Goal: Task Accomplishment & Management: Manage account settings

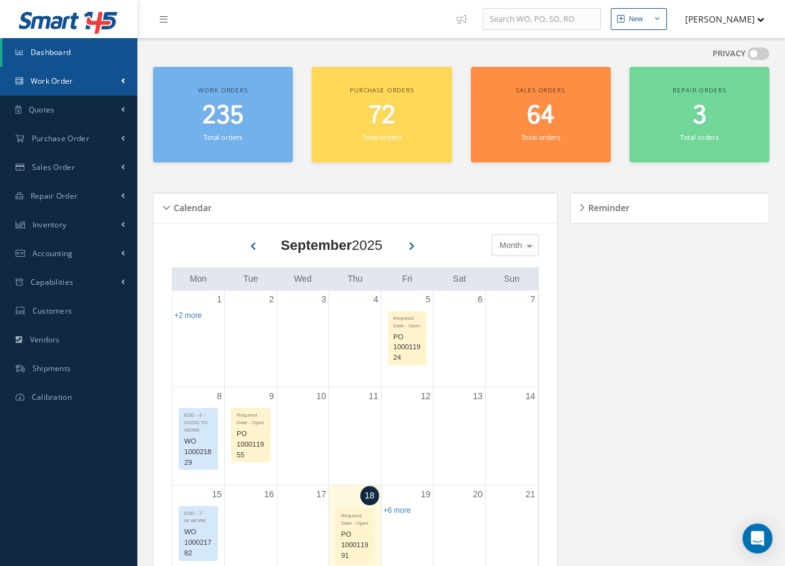
click at [59, 79] on span "Work Order" at bounding box center [52, 81] width 42 height 11
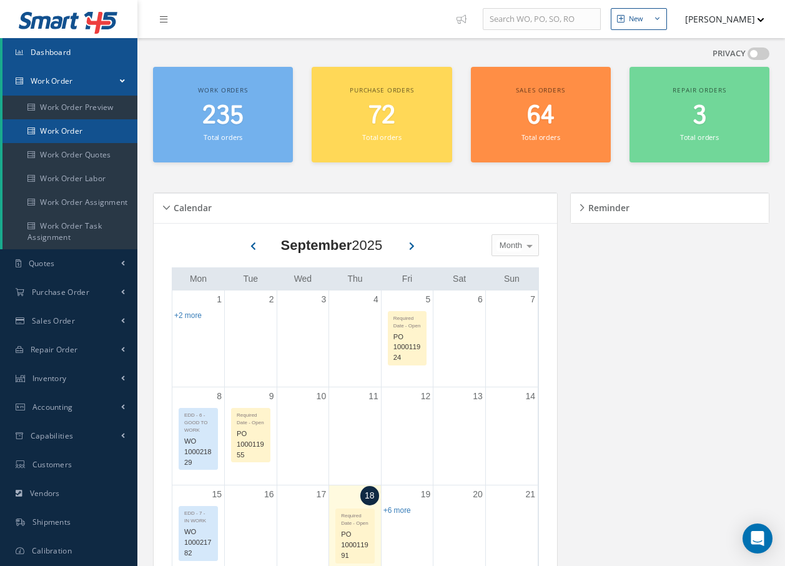
click at [66, 133] on link "Work Order" at bounding box center [69, 131] width 135 height 24
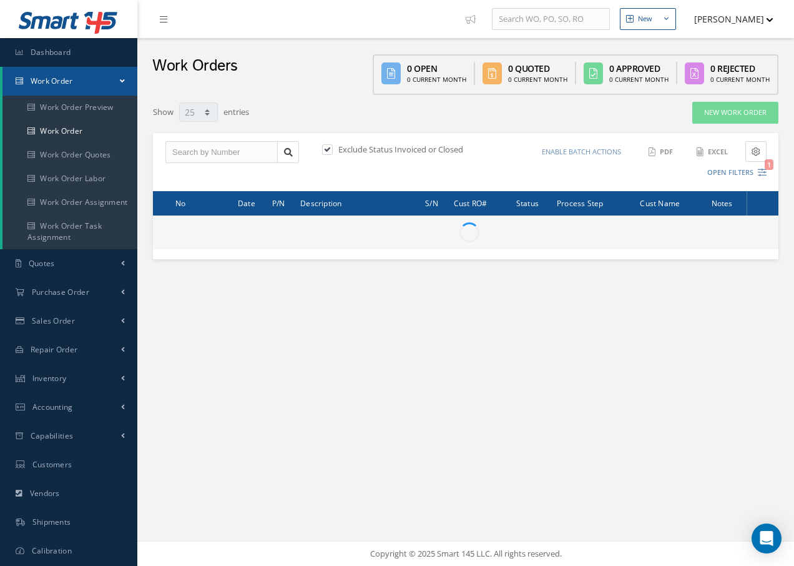
select select "25"
click at [197, 154] on input "text" at bounding box center [221, 152] width 112 height 22
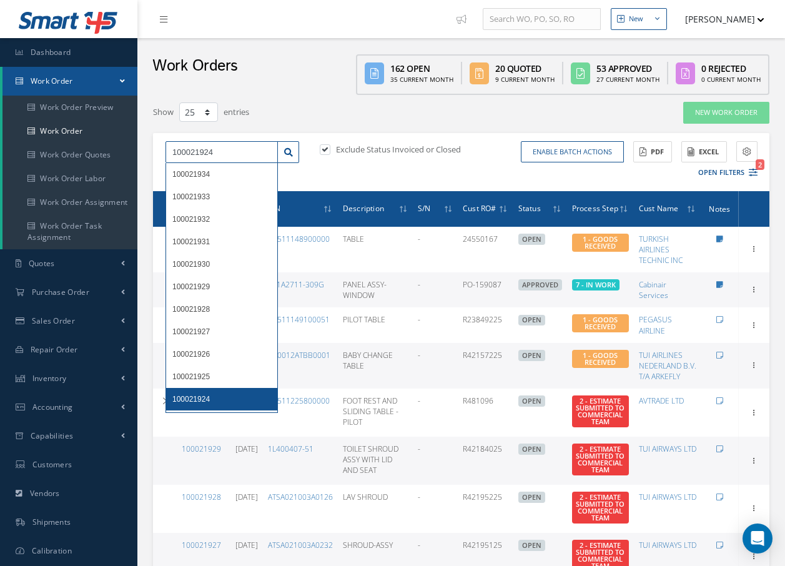
type input "100021924"
click at [207, 399] on span "100021924" at bounding box center [190, 399] width 37 height 9
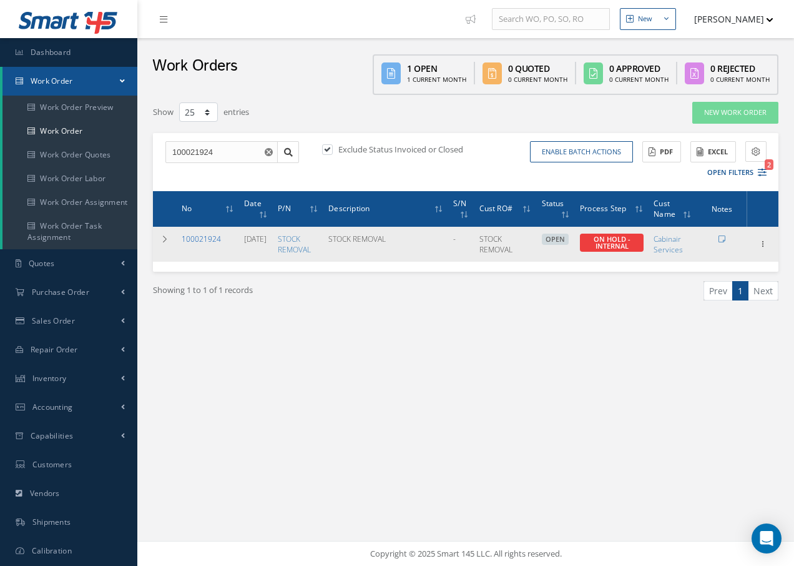
click at [198, 239] on link "100021924" at bounding box center [201, 239] width 39 height 11
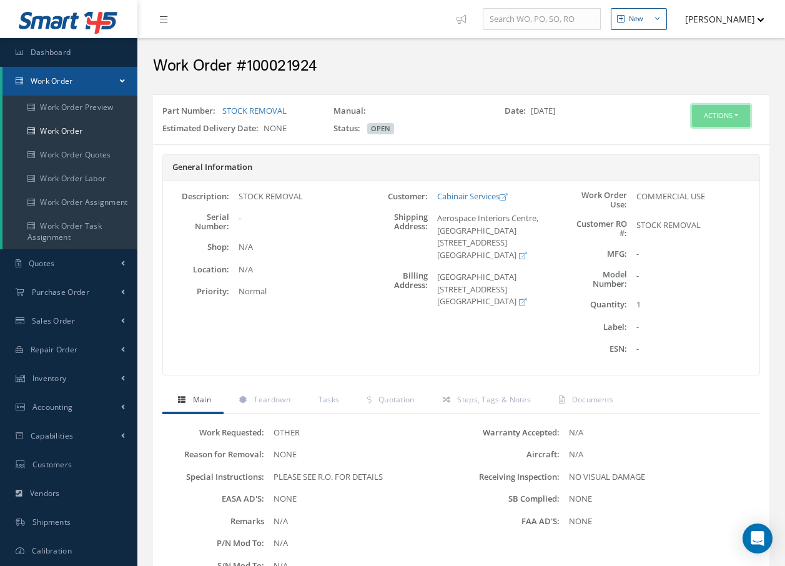
click at [705, 121] on button "Actions" at bounding box center [721, 116] width 58 height 22
click at [680, 140] on link "Edit" at bounding box center [702, 139] width 100 height 17
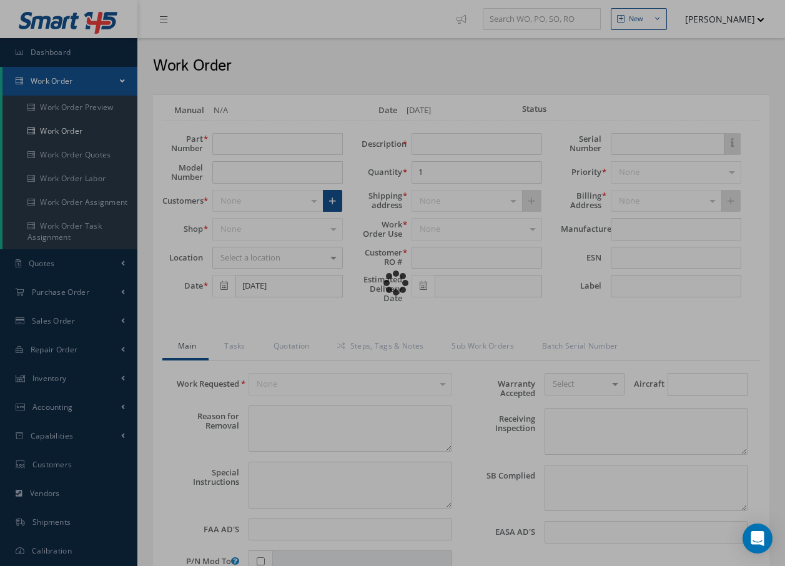
type input "STOCK REMOVAL"
type input "[DATE]"
type input "STOCK REMOVAL"
type textarea "NONE"
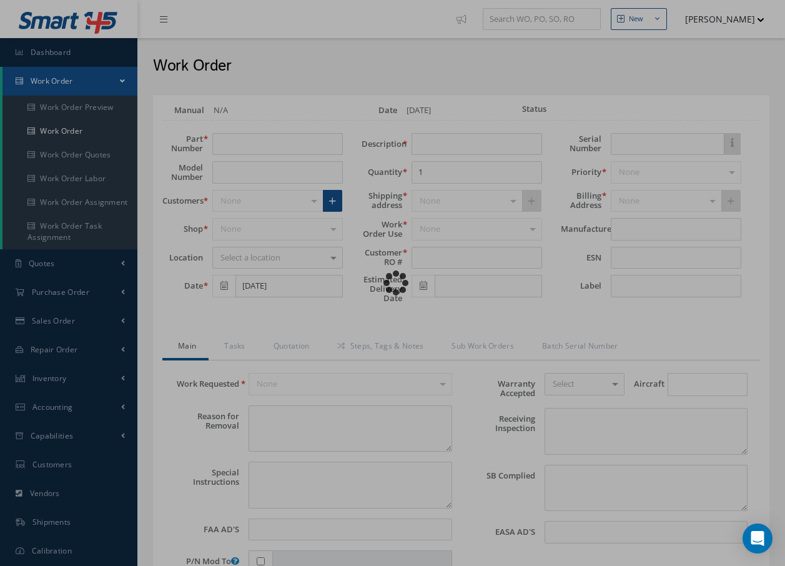
type textarea "PLEASE SEE R.O. FOR DETAILS"
type input "NONE"
type textarea "NO VISUAL DAMAGE"
type textarea "NONE"
type input "NONE"
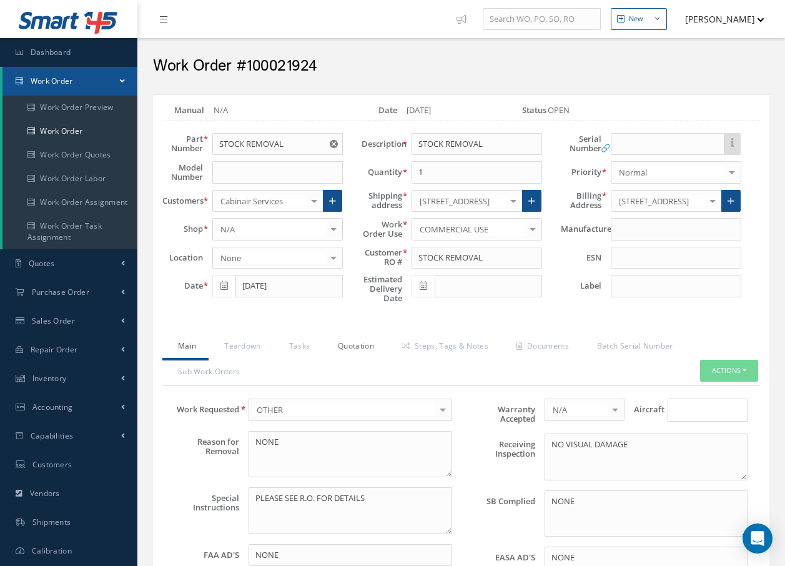
click at [363, 342] on link "Quotation" at bounding box center [354, 347] width 64 height 26
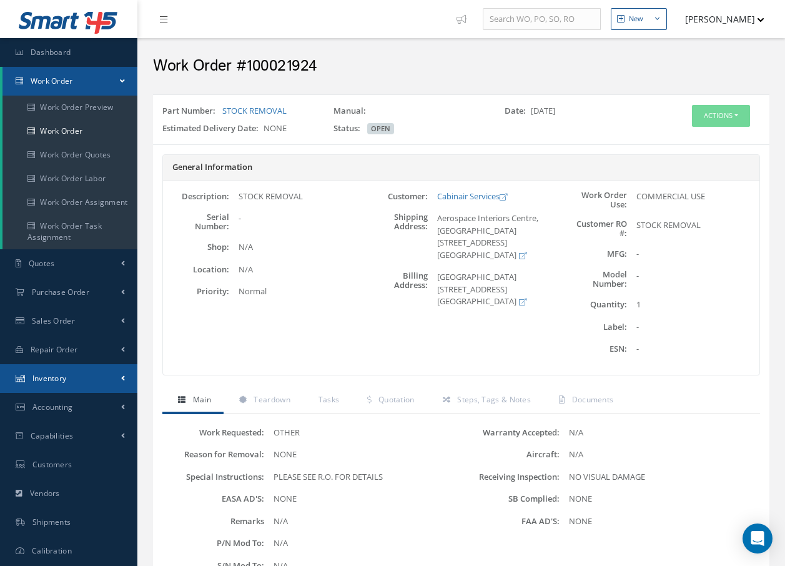
click at [56, 375] on span "Inventory" at bounding box center [49, 378] width 34 height 11
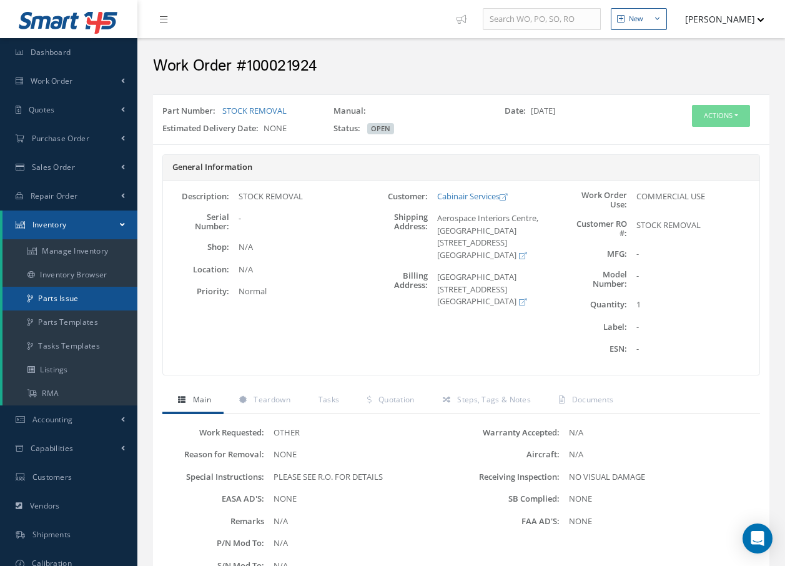
click at [56, 298] on link "Parts Issue" at bounding box center [69, 299] width 135 height 24
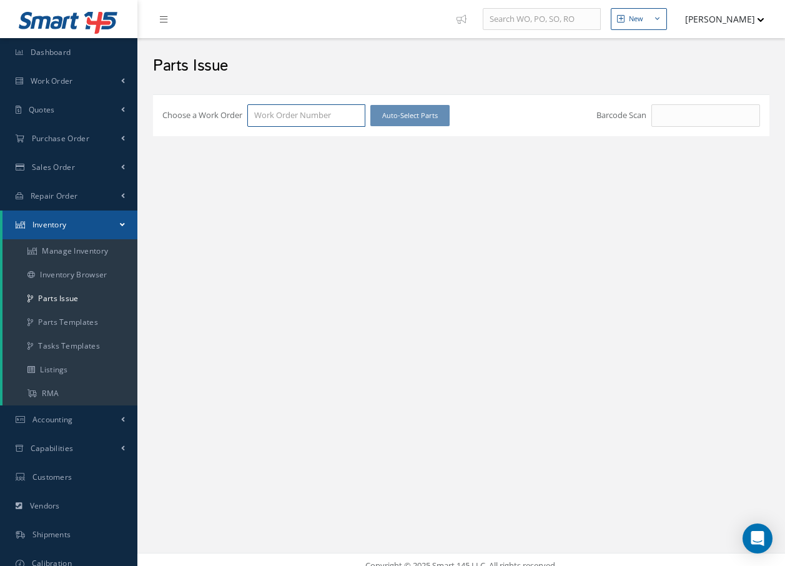
click at [324, 115] on input "Choose a Work Order" at bounding box center [306, 115] width 118 height 22
type input "100021924"
click at [308, 134] on div "100021924" at bounding box center [306, 138] width 104 height 12
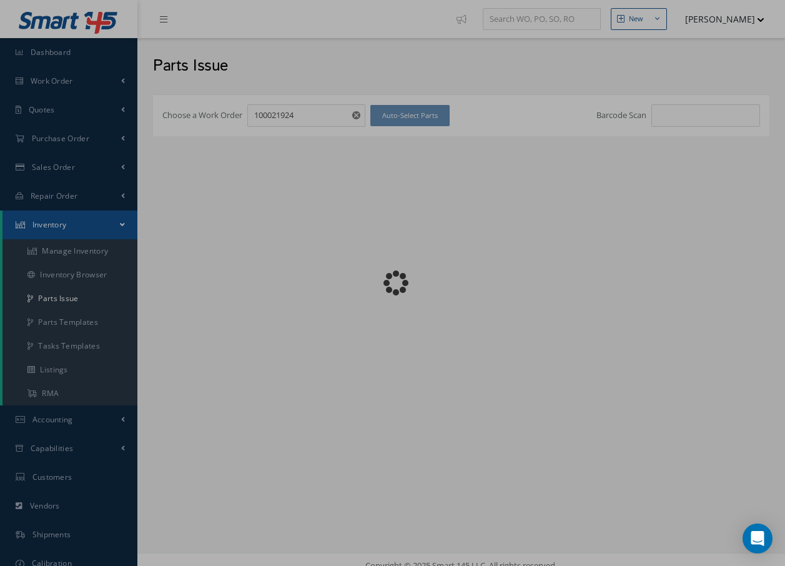
checkbox input "false"
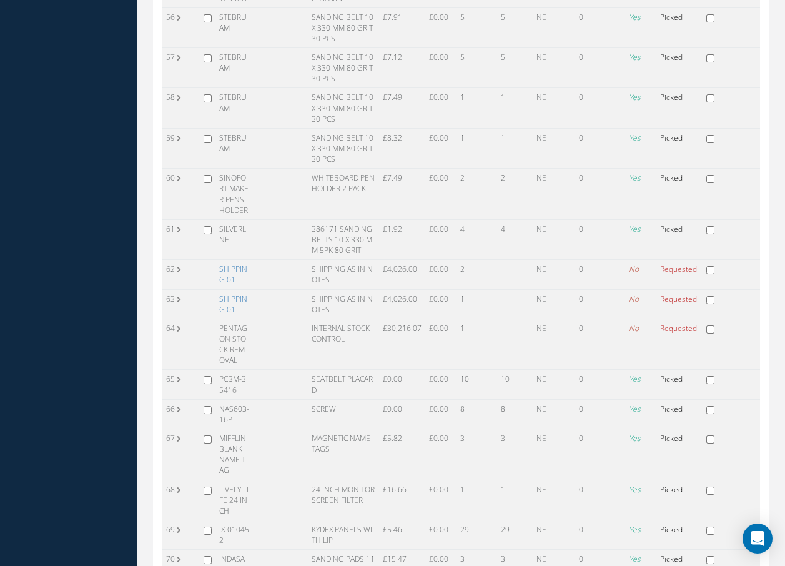
scroll to position [2013, 0]
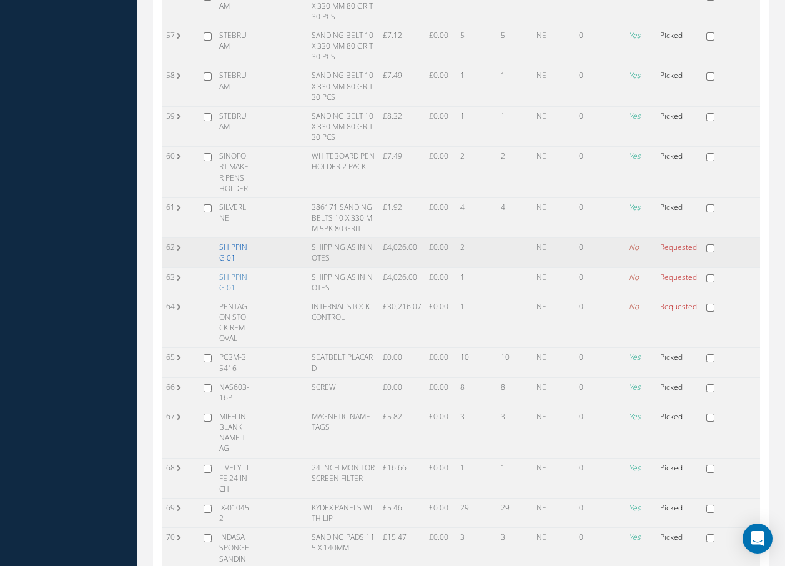
click at [229, 247] on link "SHIPPING 01" at bounding box center [233, 252] width 28 height 21
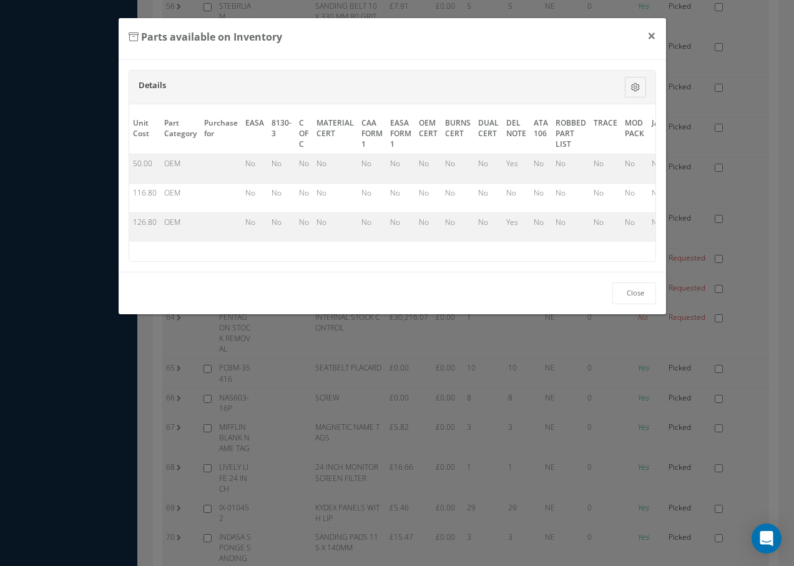
scroll to position [0, 570]
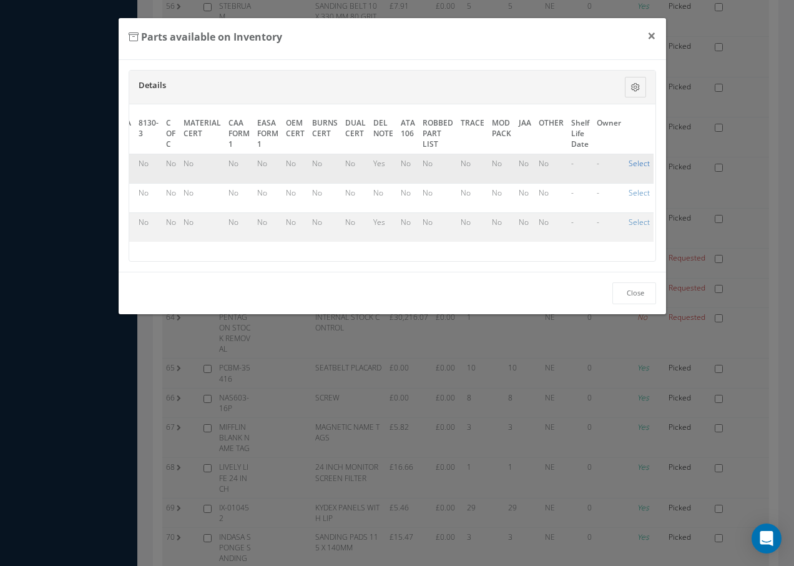
click at [638, 162] on link "Select" at bounding box center [639, 163] width 21 height 11
checkbox input "true"
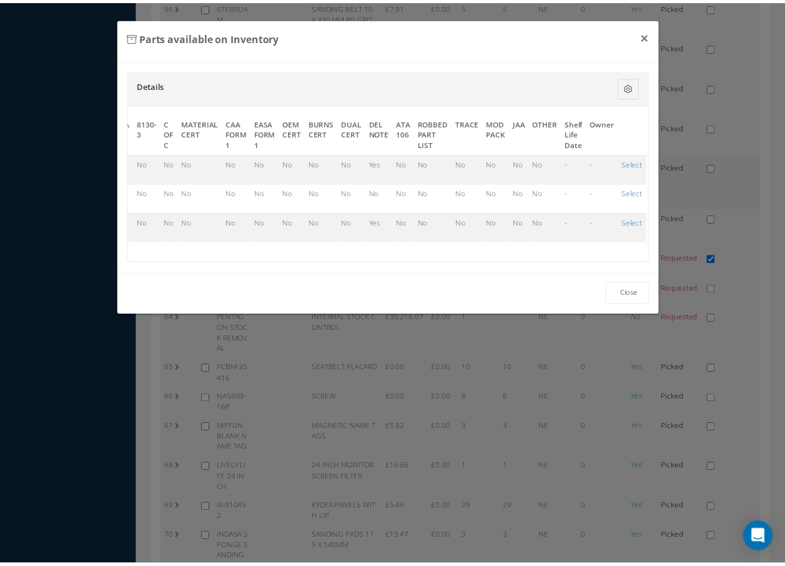
scroll to position [2013, 0]
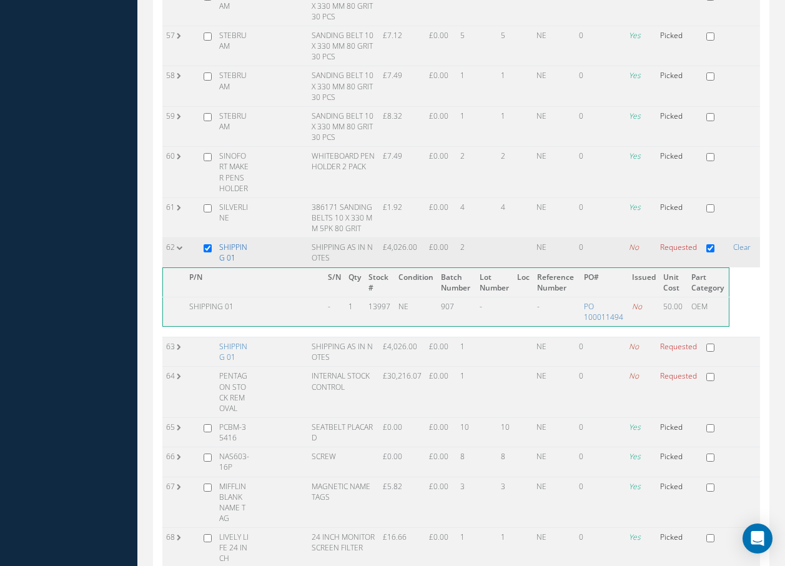
click at [230, 254] on link "SHIPPING 01" at bounding box center [233, 252] width 28 height 21
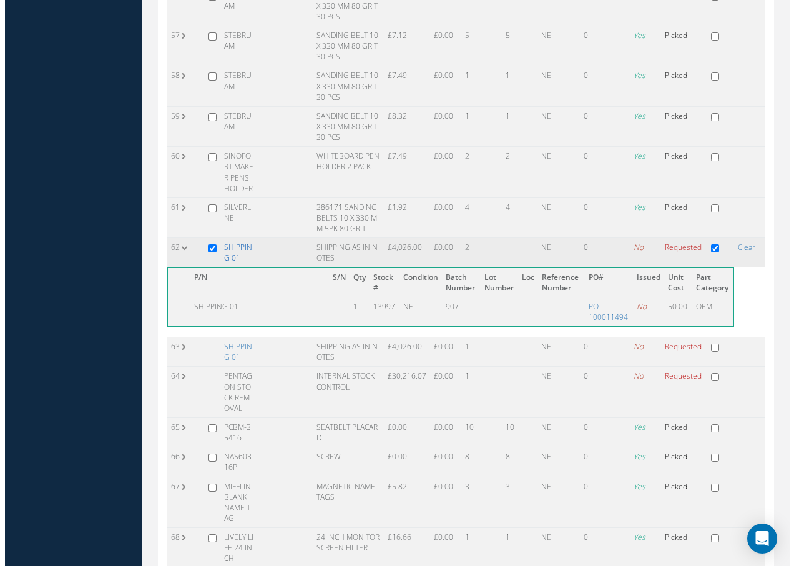
scroll to position [1928, 0]
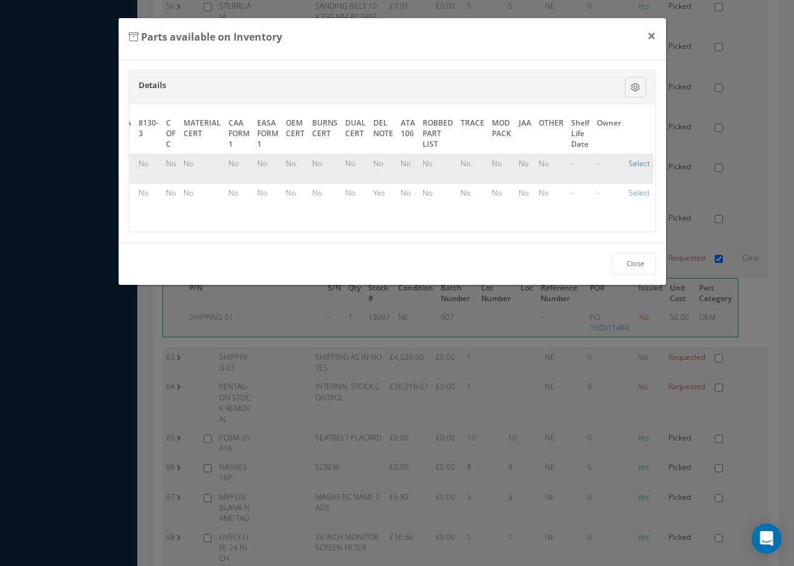
click at [629, 160] on link "Select" at bounding box center [639, 163] width 21 height 11
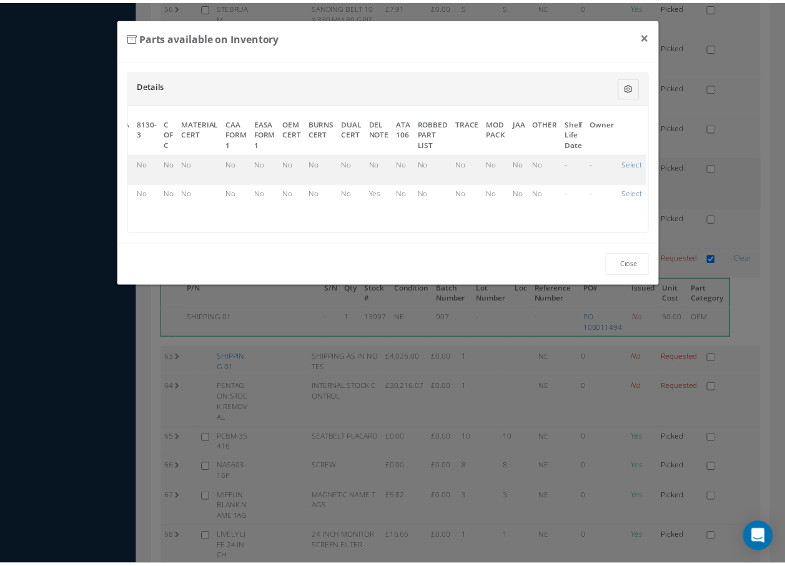
scroll to position [2013, 0]
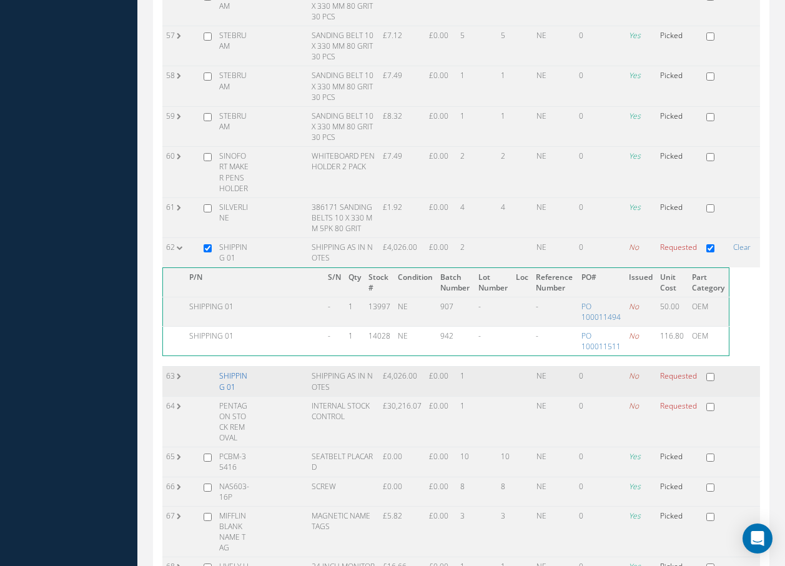
click at [236, 380] on link "SHIPPING 01" at bounding box center [233, 380] width 28 height 21
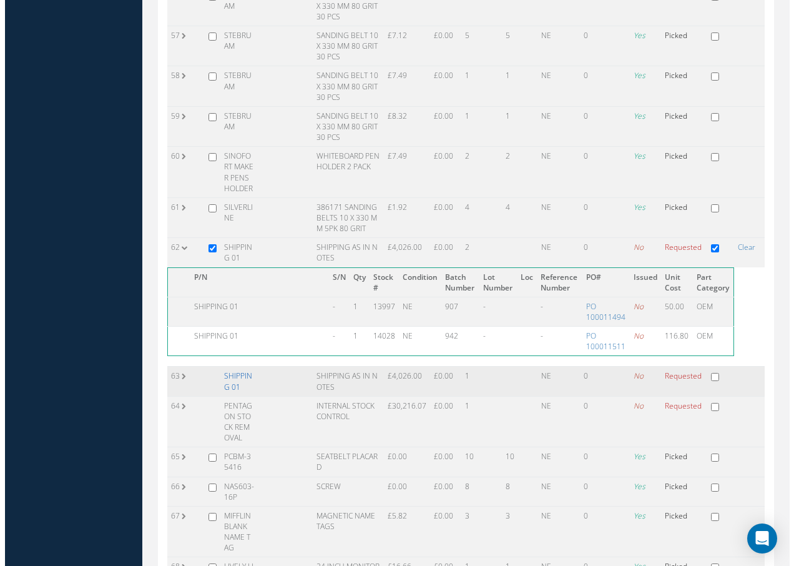
scroll to position [1928, 0]
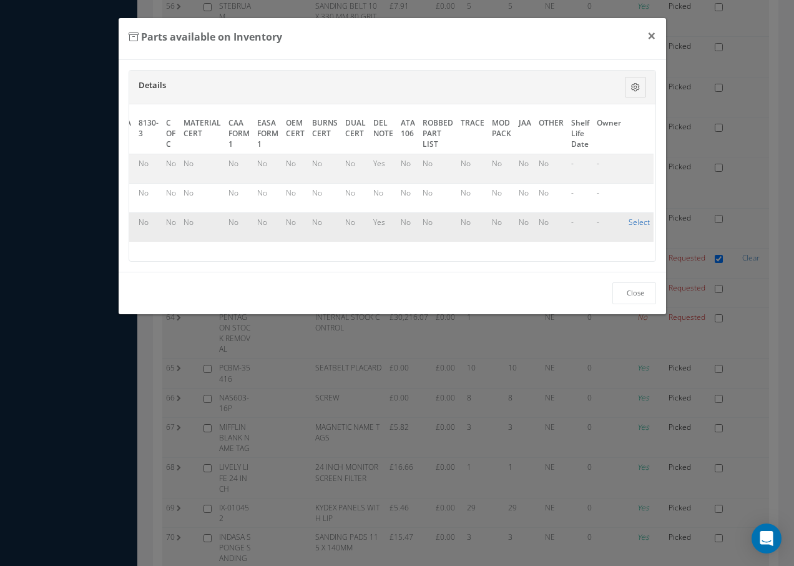
click at [629, 222] on link "Select" at bounding box center [639, 222] width 21 height 11
checkbox input "true"
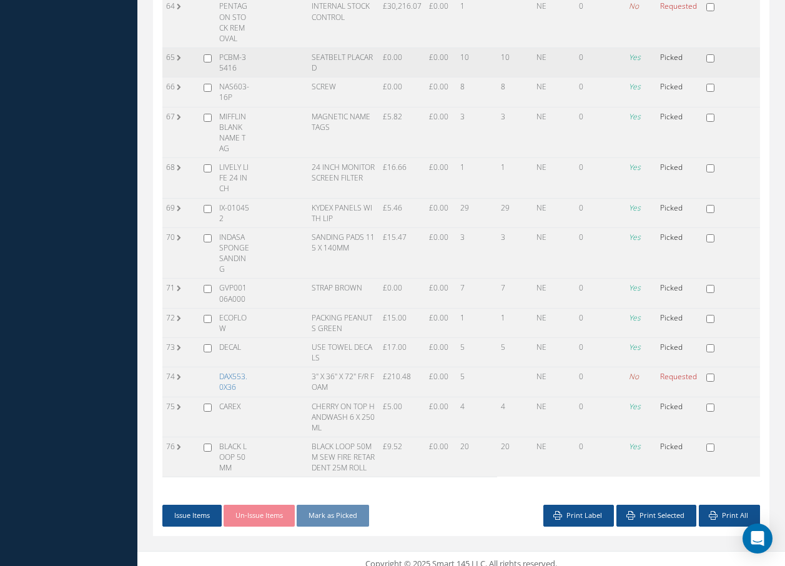
scroll to position [2388, 0]
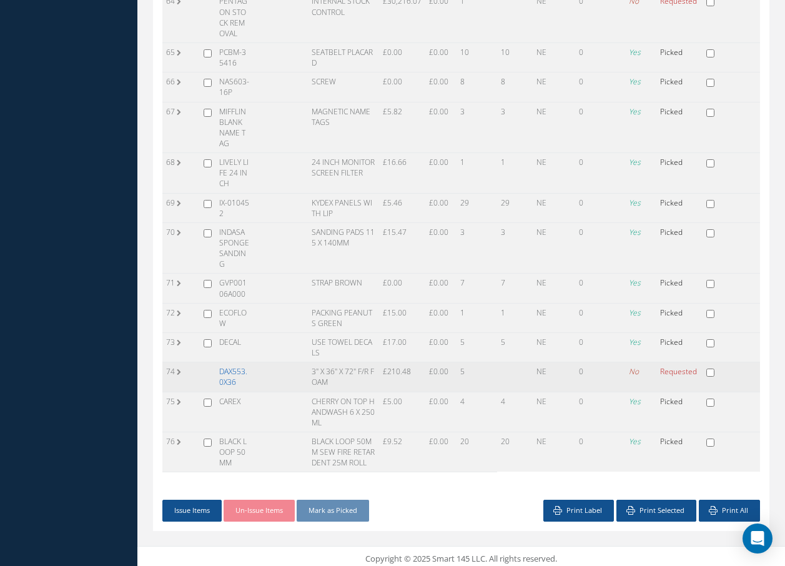
click at [234, 373] on link "DAX553.0X36" at bounding box center [233, 376] width 28 height 21
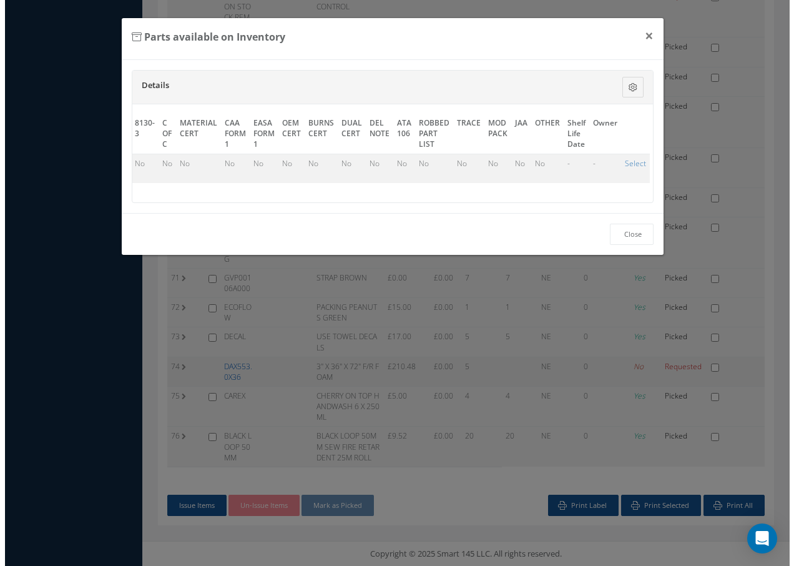
scroll to position [0, 563]
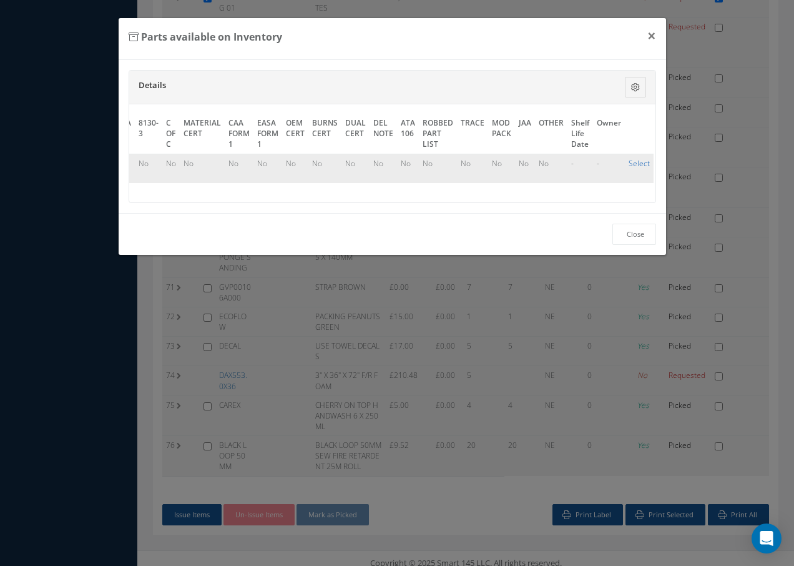
click at [633, 164] on link "Select" at bounding box center [639, 163] width 21 height 11
checkbox input "true"
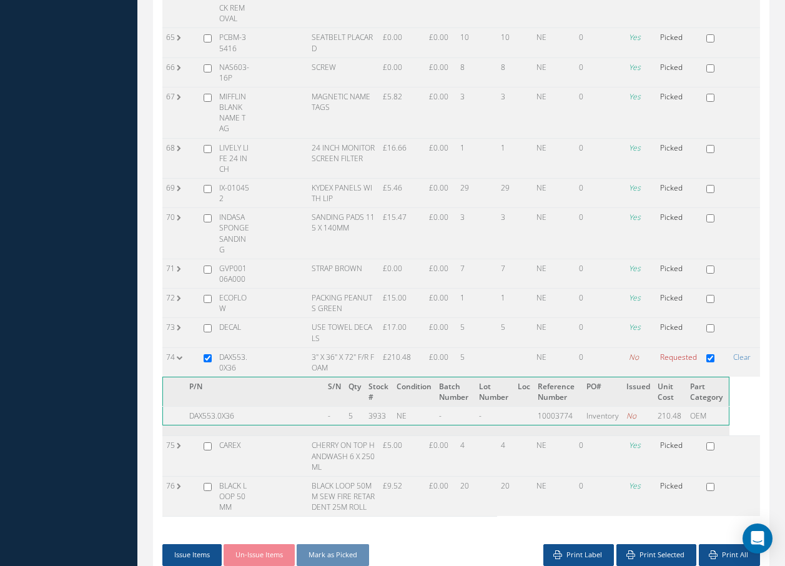
scroll to position [2384, 0]
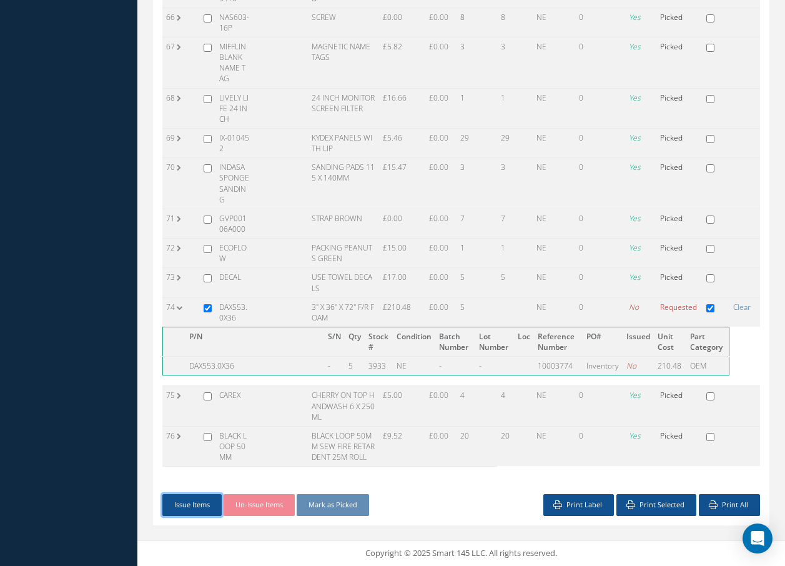
click at [185, 503] on button "Issue Items" at bounding box center [191, 505] width 59 height 22
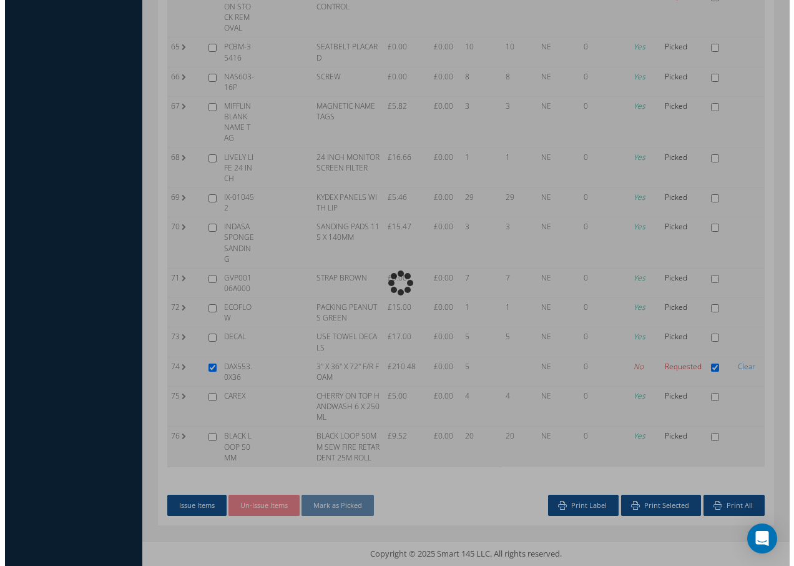
scroll to position [2218, 0]
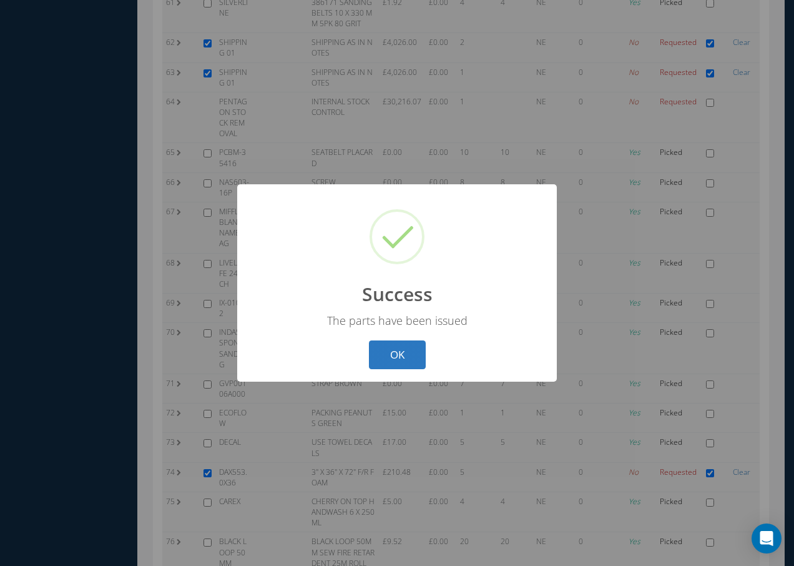
click at [390, 356] on button "OK" at bounding box center [397, 354] width 57 height 29
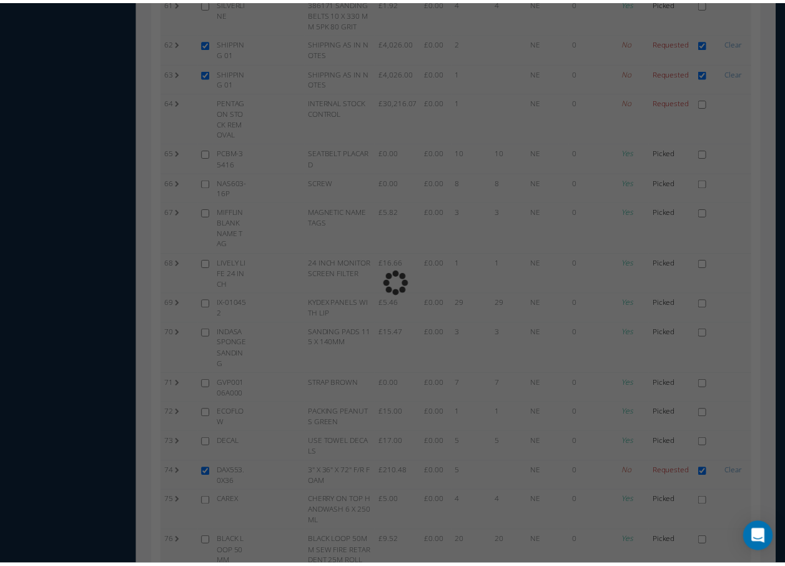
scroll to position [2325, 0]
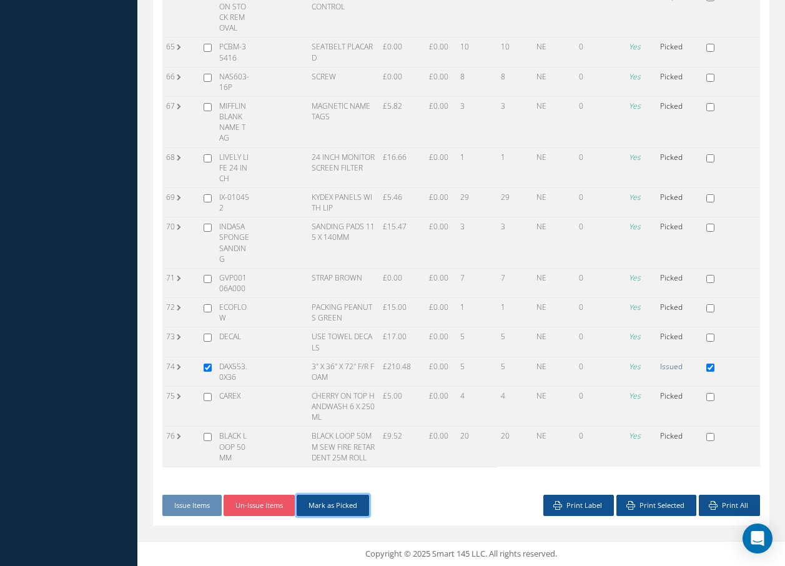
click at [339, 505] on button "Mark as Picked" at bounding box center [333, 506] width 72 height 22
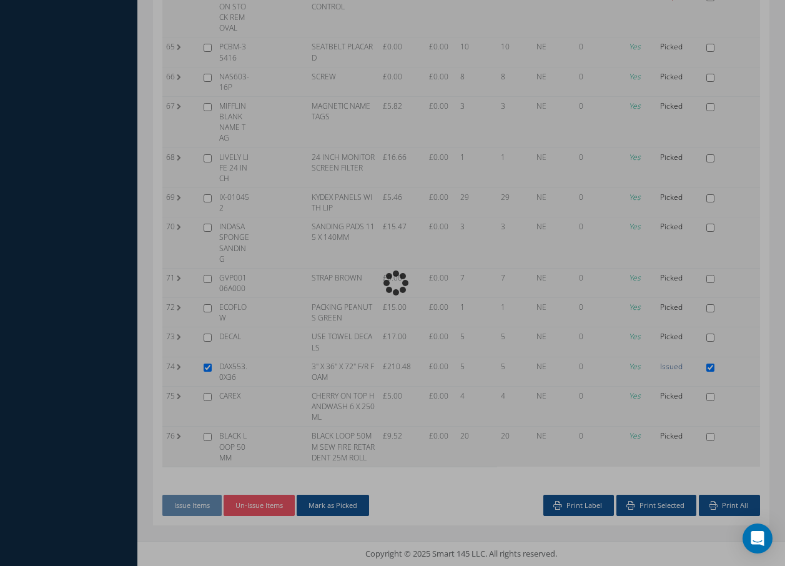
scroll to position [2218, 0]
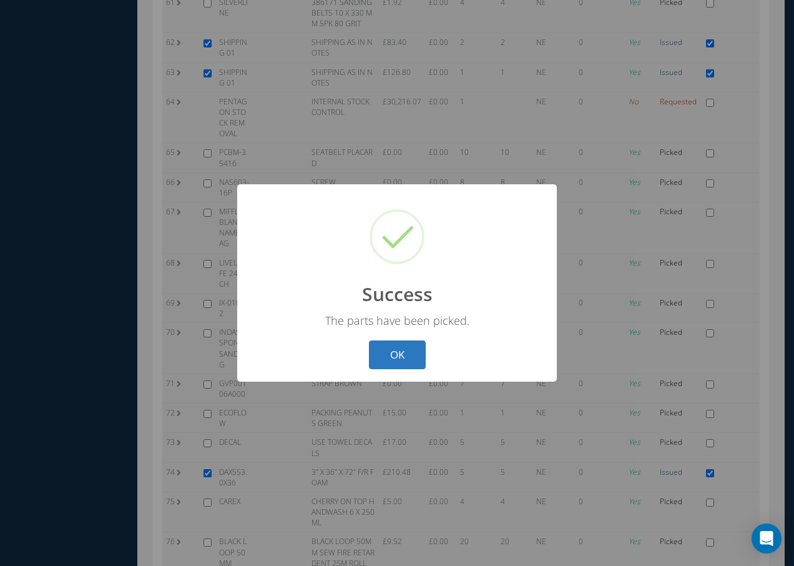
click at [400, 361] on button "OK" at bounding box center [397, 354] width 57 height 29
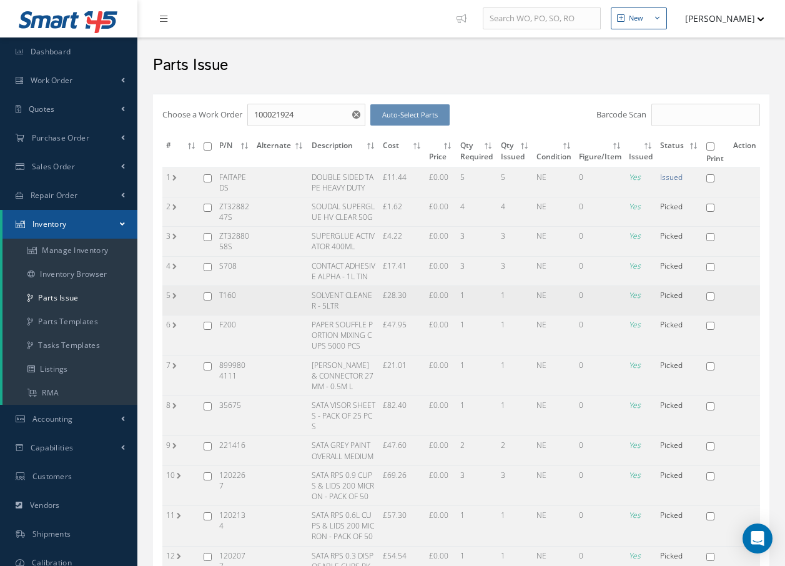
scroll to position [0, 0]
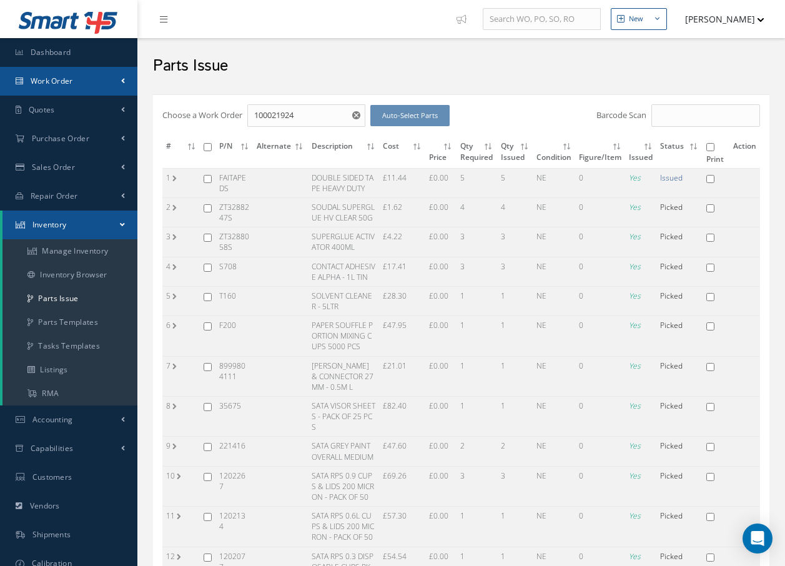
click at [79, 86] on link "Work Order" at bounding box center [68, 81] width 137 height 29
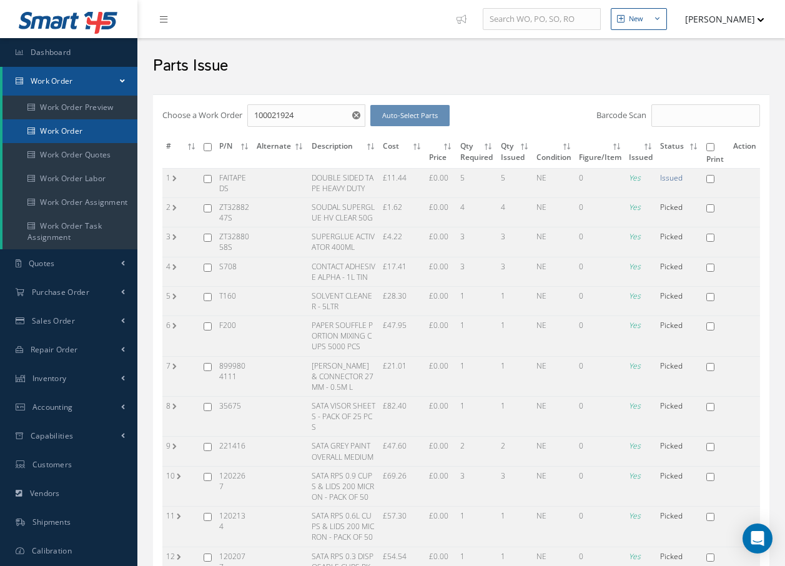
click at [44, 131] on link "Work Order" at bounding box center [69, 131] width 135 height 24
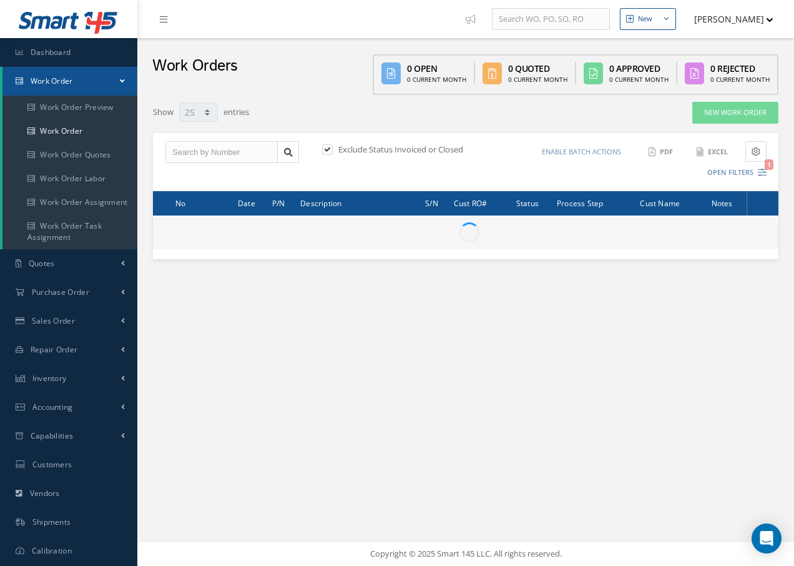
select select "25"
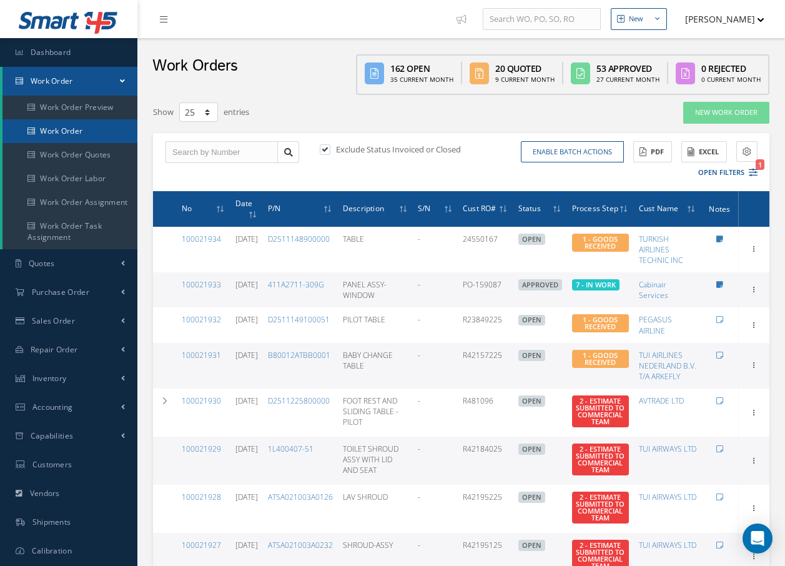
click at [89, 131] on link "Work Order" at bounding box center [69, 131] width 135 height 24
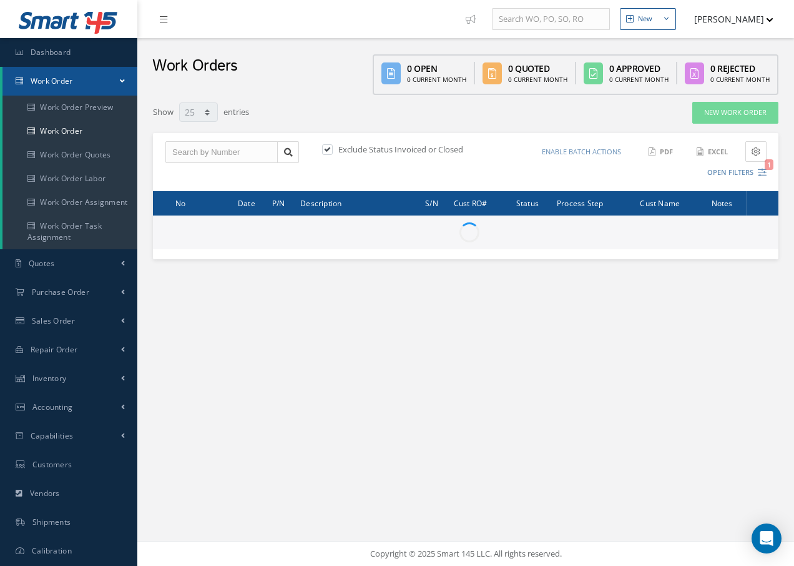
select select "25"
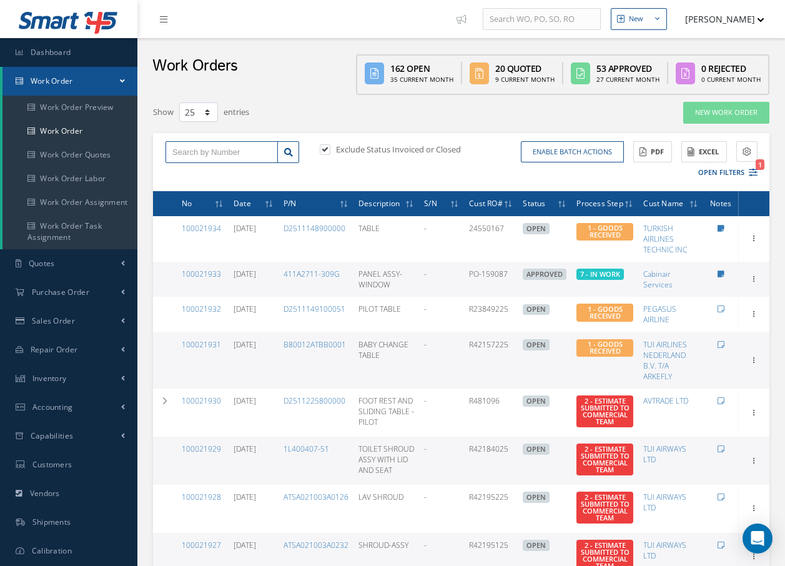
click at [245, 156] on input "text" at bounding box center [221, 152] width 112 height 22
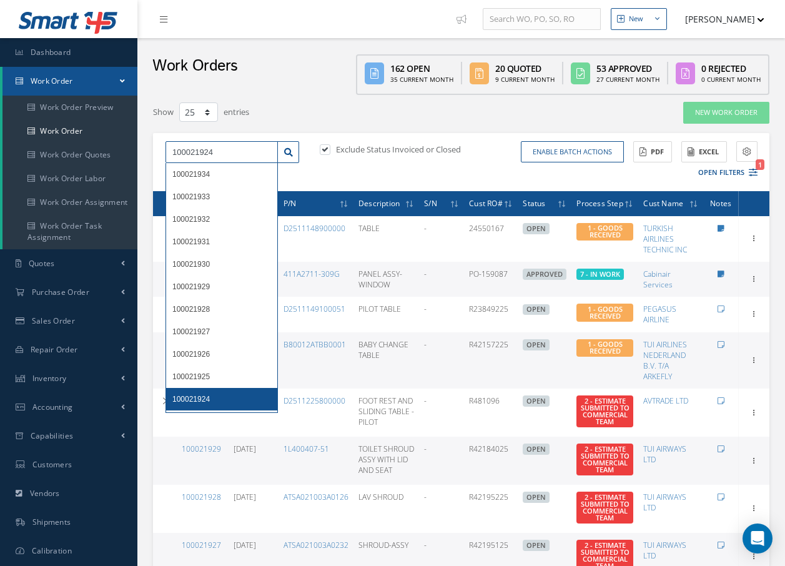
type input "100021924"
click at [187, 398] on span "100021924" at bounding box center [190, 399] width 37 height 9
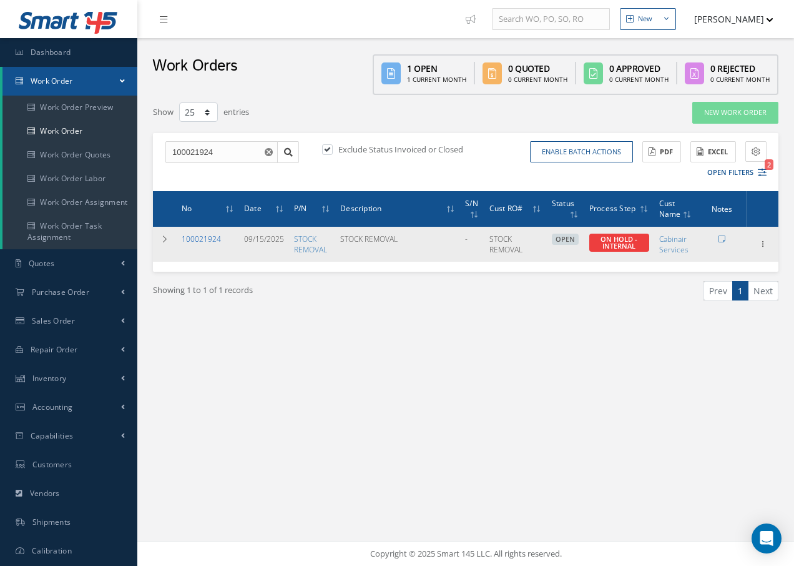
click at [192, 239] on link "100021924" at bounding box center [201, 239] width 39 height 11
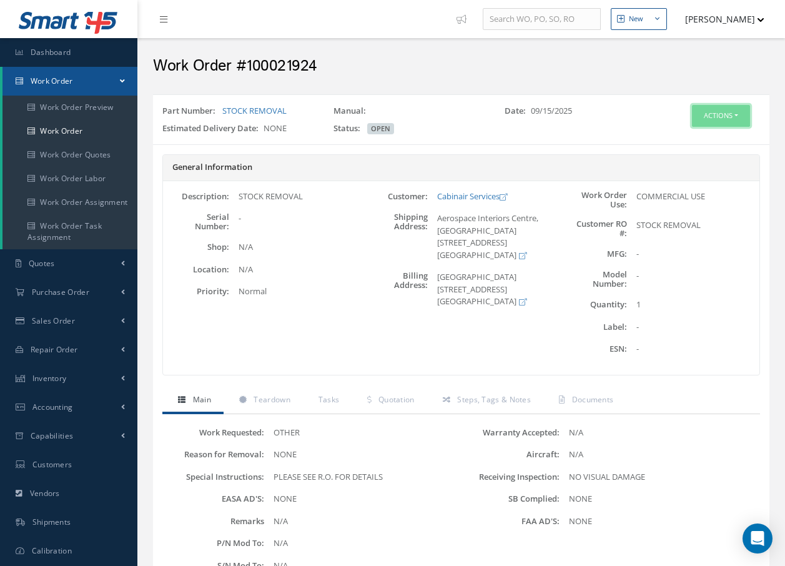
click at [721, 119] on button "Actions" at bounding box center [721, 116] width 58 height 22
click at [675, 141] on link "Edit" at bounding box center [702, 139] width 100 height 17
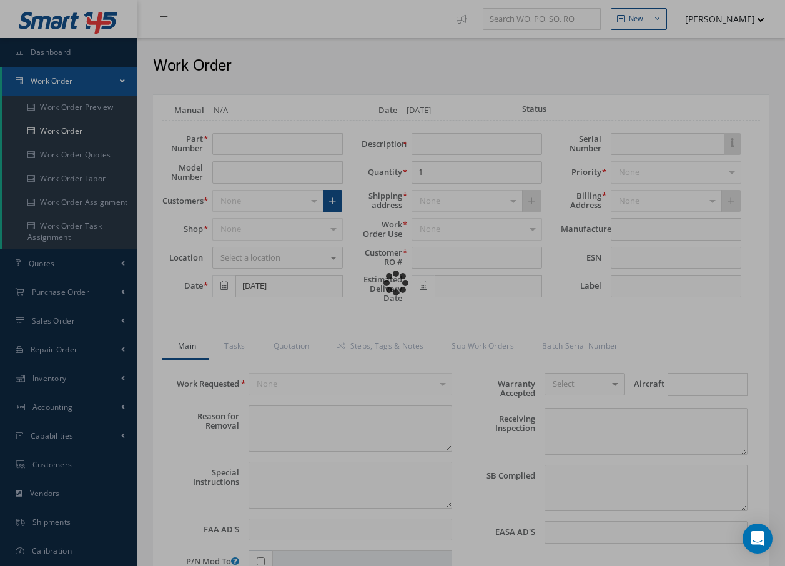
type input "STOCK REMOVAL"
type input "09/15/2025"
type input "STOCK REMOVAL"
type textarea "NONE"
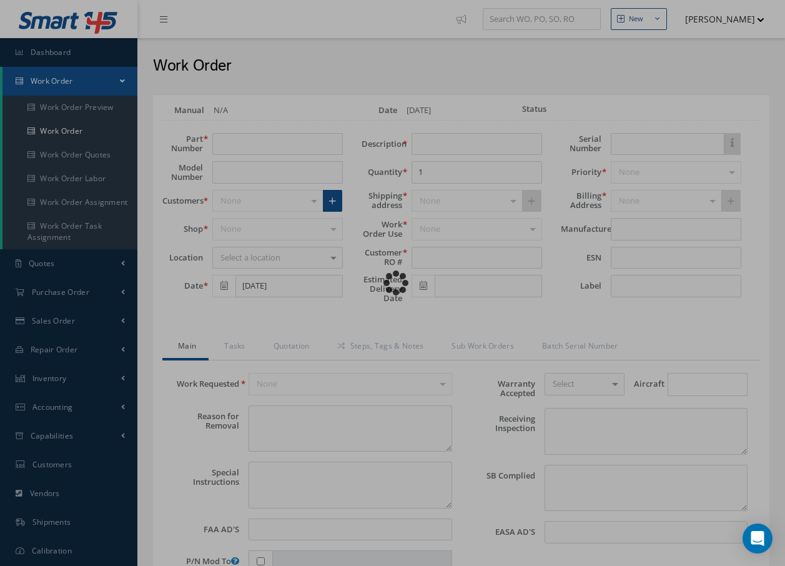
type textarea "PLEASE SEE R.O. FOR DETAILS"
type input "NONE"
type textarea "NO VISUAL DAMAGE"
type textarea "NONE"
type input "NONE"
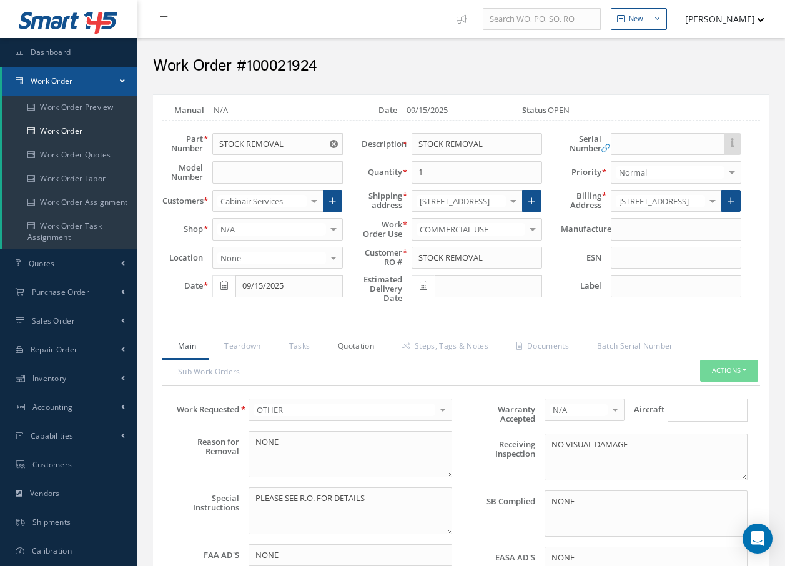
click at [353, 348] on link "Quotation" at bounding box center [354, 347] width 64 height 26
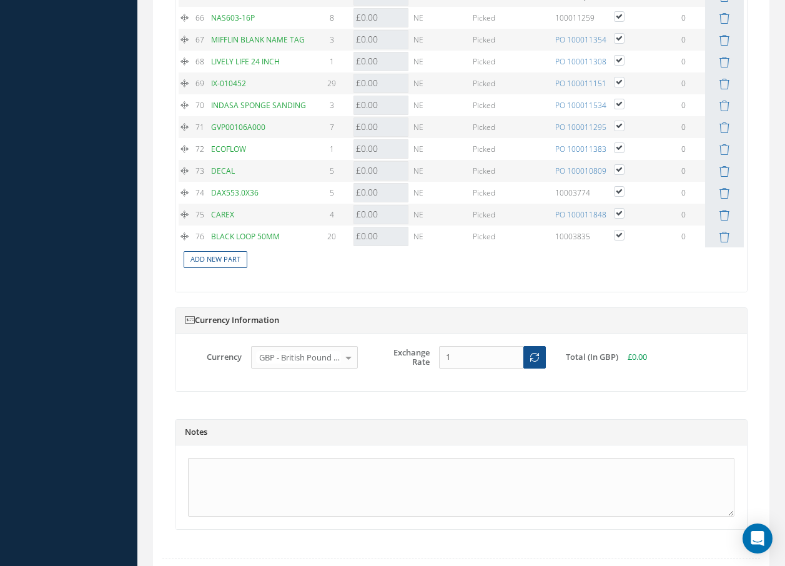
scroll to position [2792, 0]
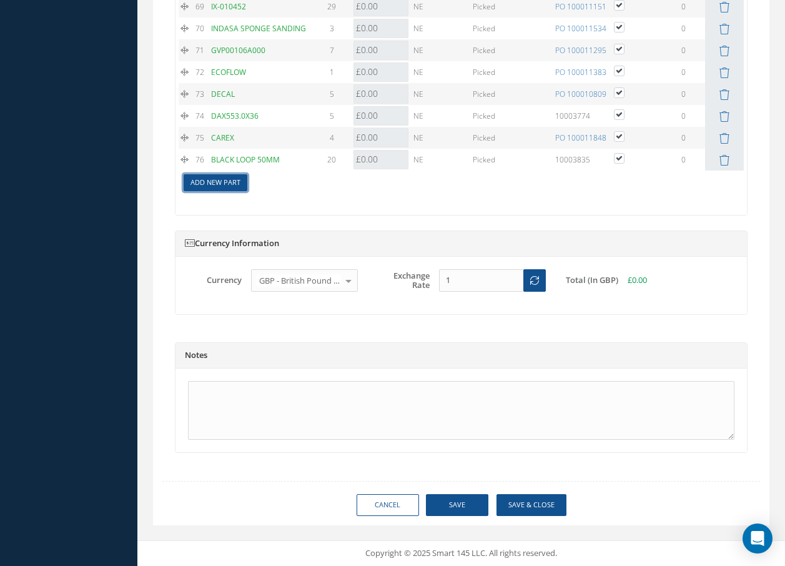
click at [230, 185] on link "Add New Part" at bounding box center [216, 182] width 64 height 17
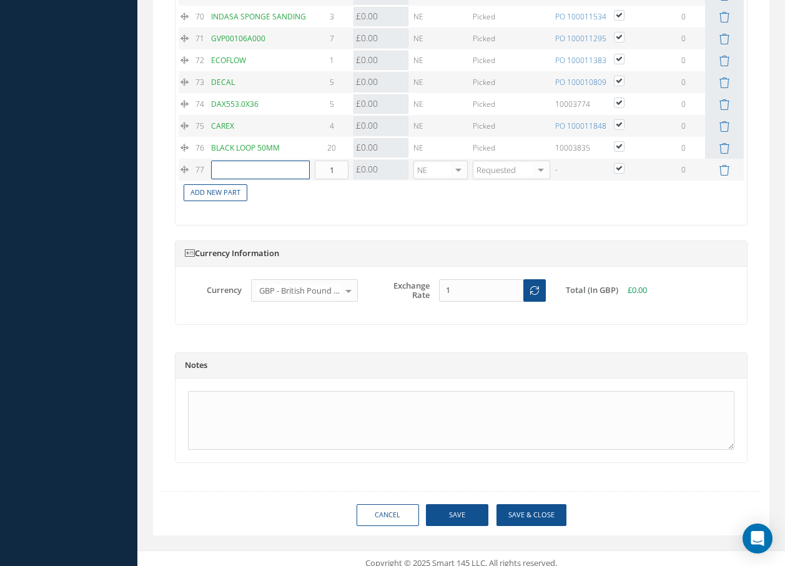
click at [287, 179] on input "text" at bounding box center [260, 169] width 99 height 19
type input "a"
type input "A"
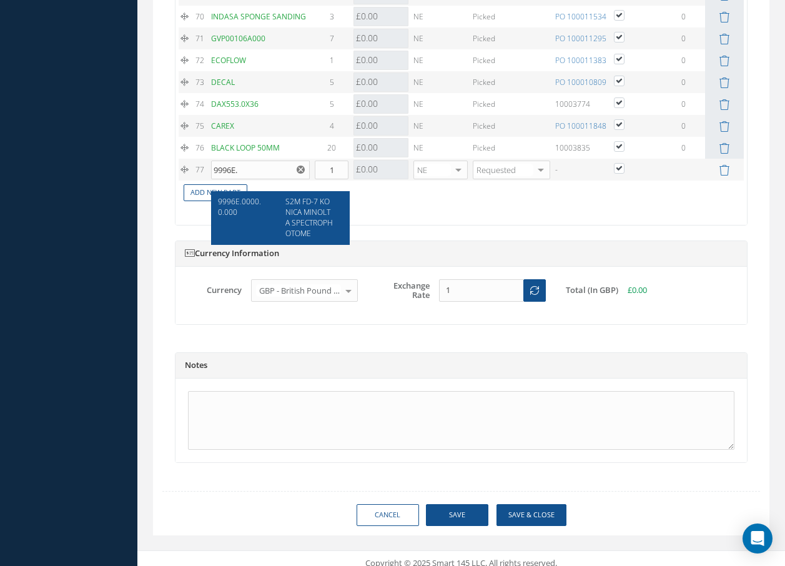
click at [306, 226] on span "S2M FD-7 KONICA MINOLTA SPECTROPHOTOME" at bounding box center [308, 217] width 47 height 42
type input "9996E.0000.0.000"
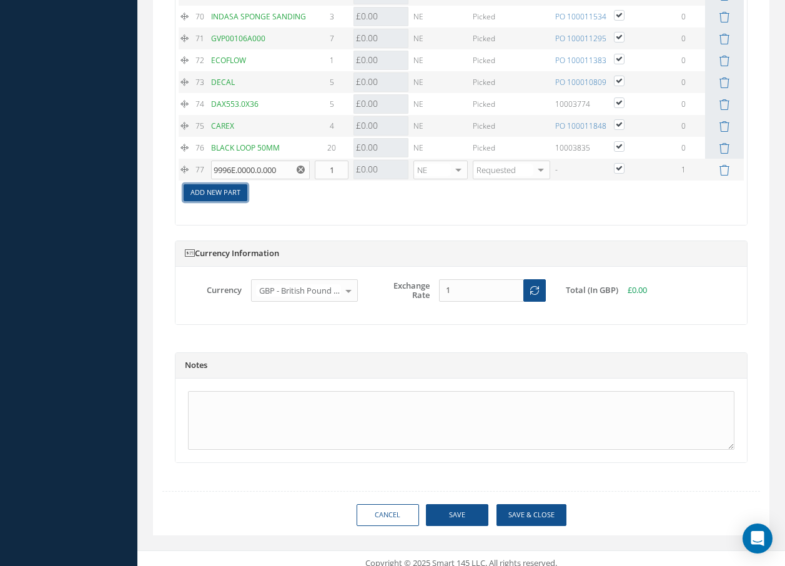
click at [242, 201] on link "Add New Part" at bounding box center [216, 192] width 64 height 17
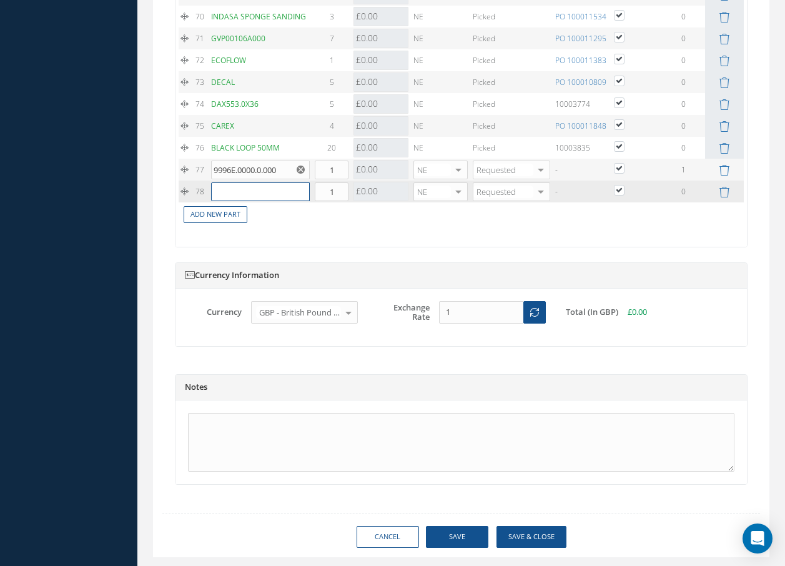
click at [246, 201] on input "text" at bounding box center [260, 191] width 99 height 19
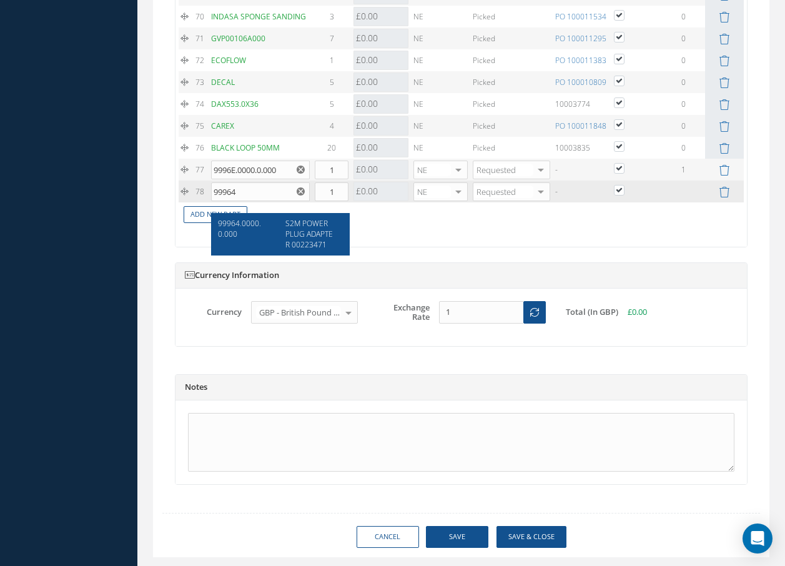
click at [315, 231] on span "S2M POWER PLUG ADAPTER 00223471" at bounding box center [308, 234] width 47 height 32
type input "99964.0000.0.000"
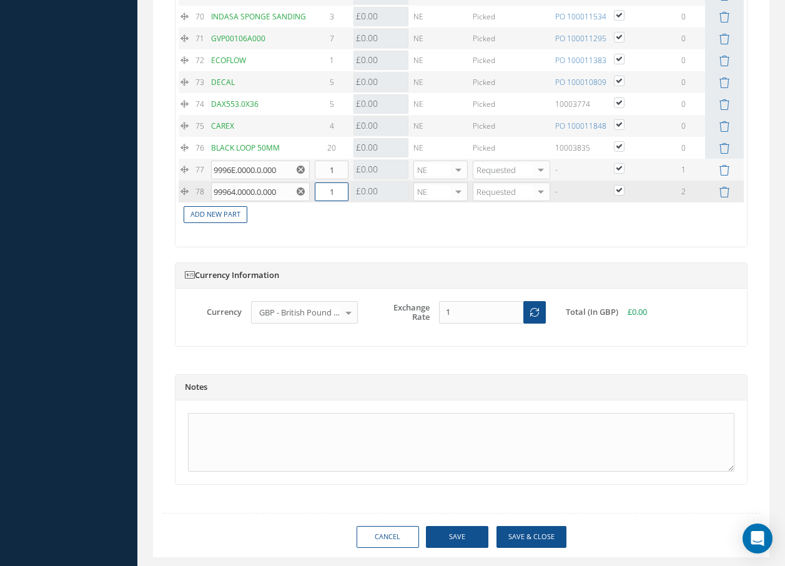
drag, startPoint x: 329, startPoint y: 206, endPoint x: 338, endPoint y: 200, distance: 10.4
click at [337, 201] on input "1" at bounding box center [332, 191] width 34 height 19
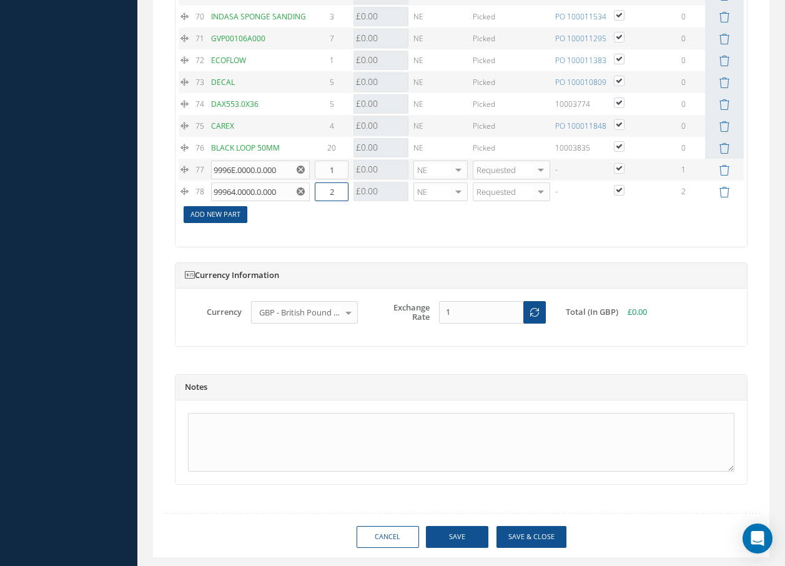
type input "2"
click at [217, 223] on link "Add New Part" at bounding box center [216, 214] width 64 height 17
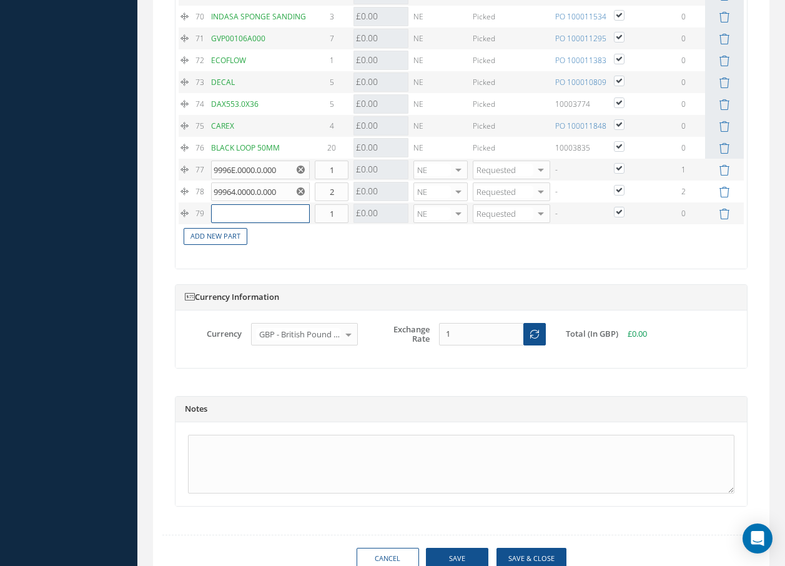
click at [218, 223] on input "text" at bounding box center [260, 213] width 99 height 19
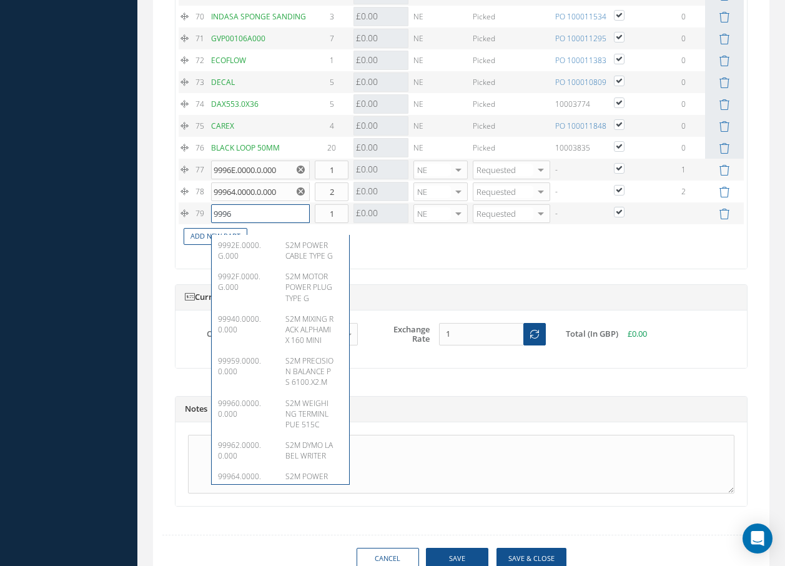
type input "99962"
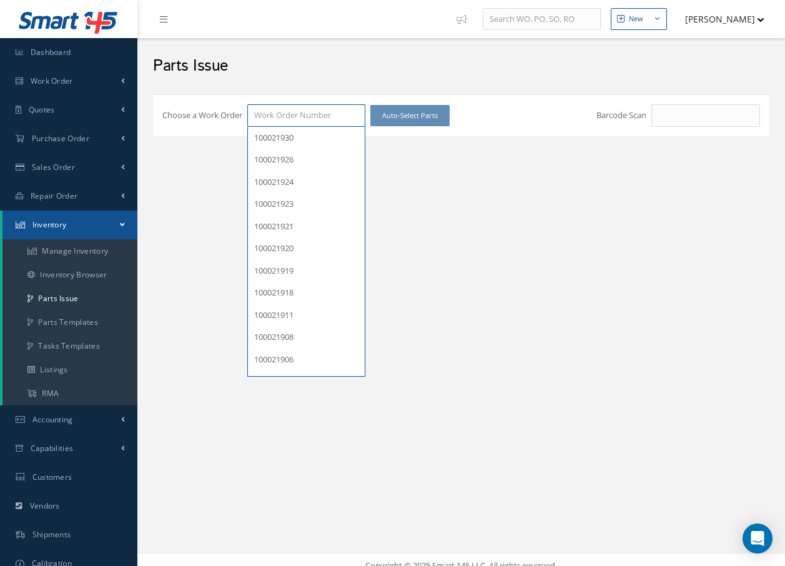
click at [322, 114] on input "Choose a Work Order" at bounding box center [306, 115] width 118 height 22
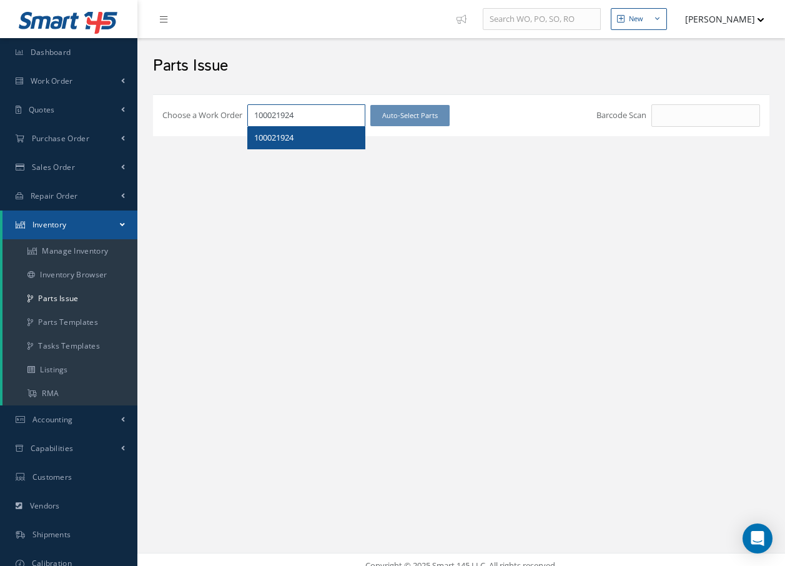
type input "100021924"
click at [275, 134] on span "100021924" at bounding box center [273, 137] width 39 height 11
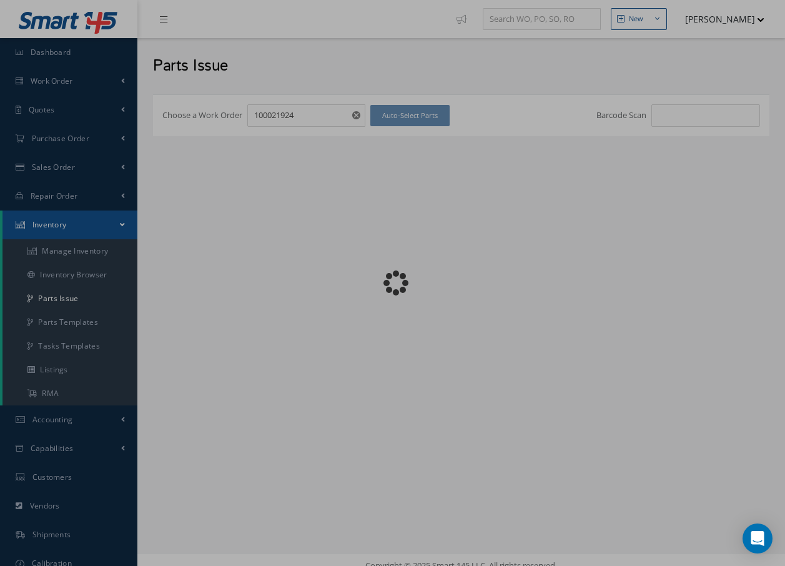
checkbox input "false"
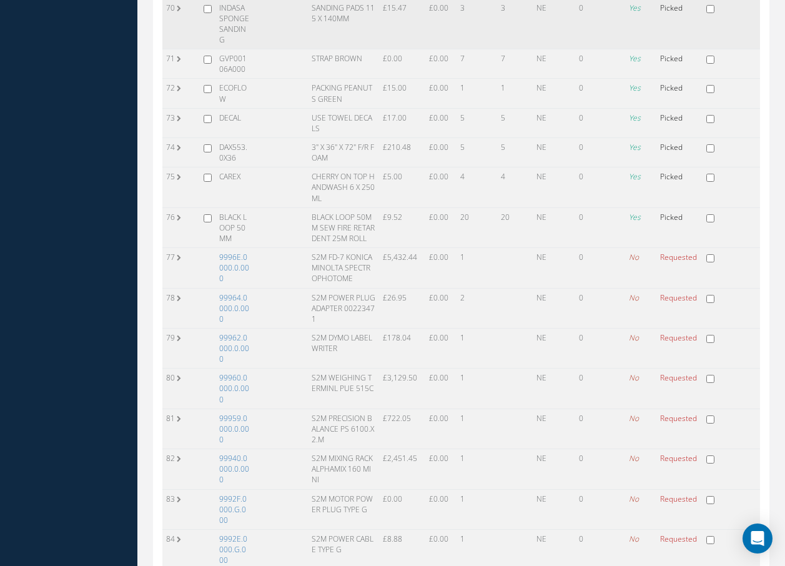
scroll to position [2647, 0]
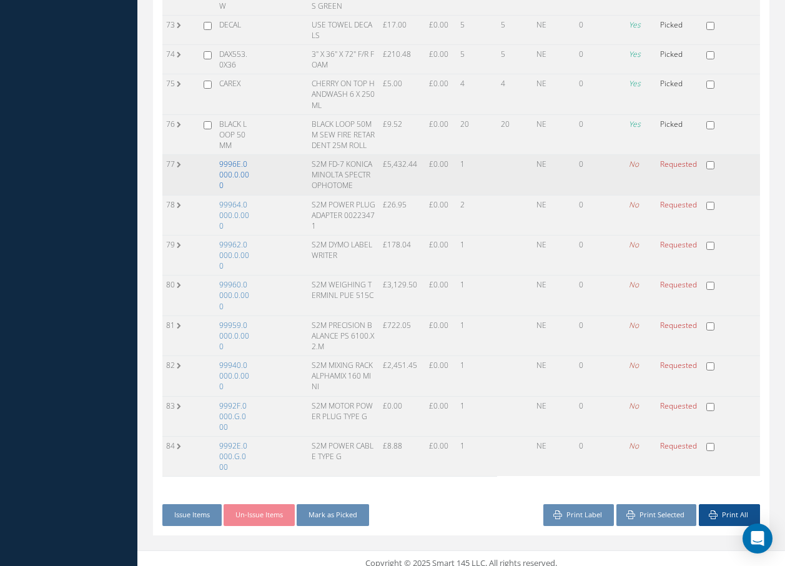
click at [230, 159] on link "9996E.0000.0.000" at bounding box center [234, 175] width 30 height 32
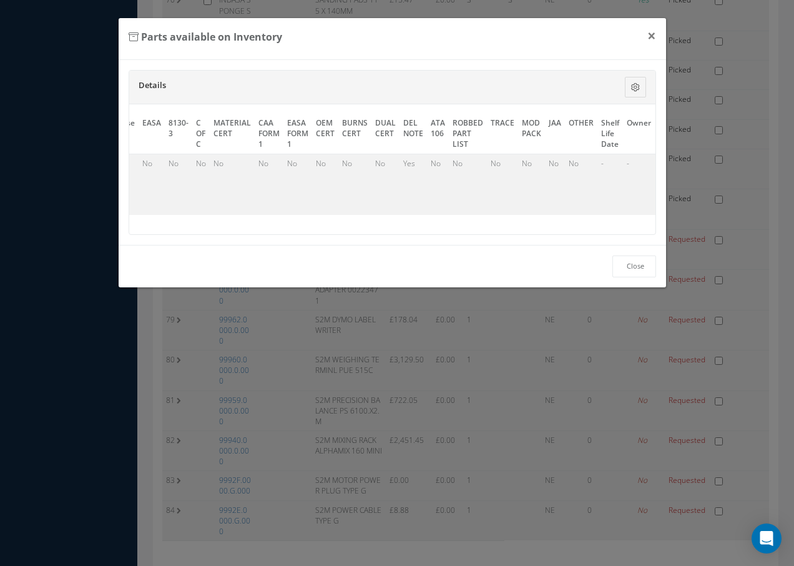
scroll to position [0, 574]
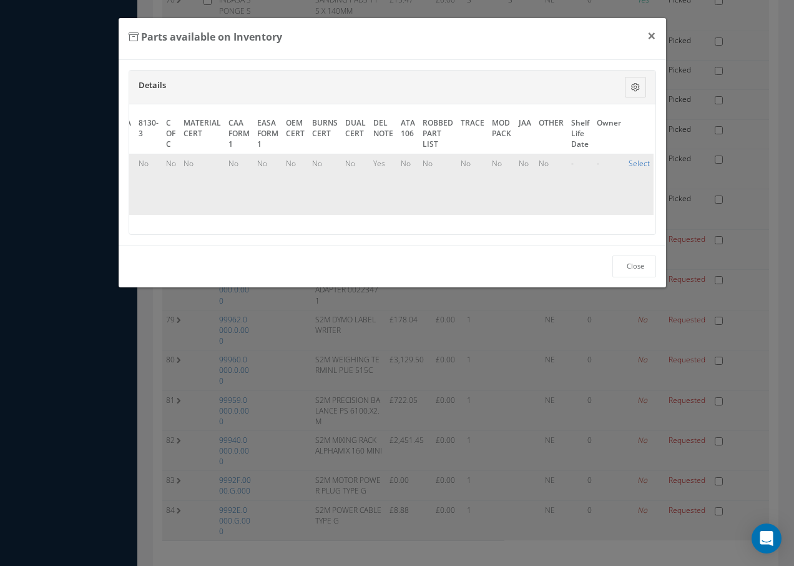
click at [633, 162] on link "Select" at bounding box center [639, 163] width 21 height 11
checkbox input "true"
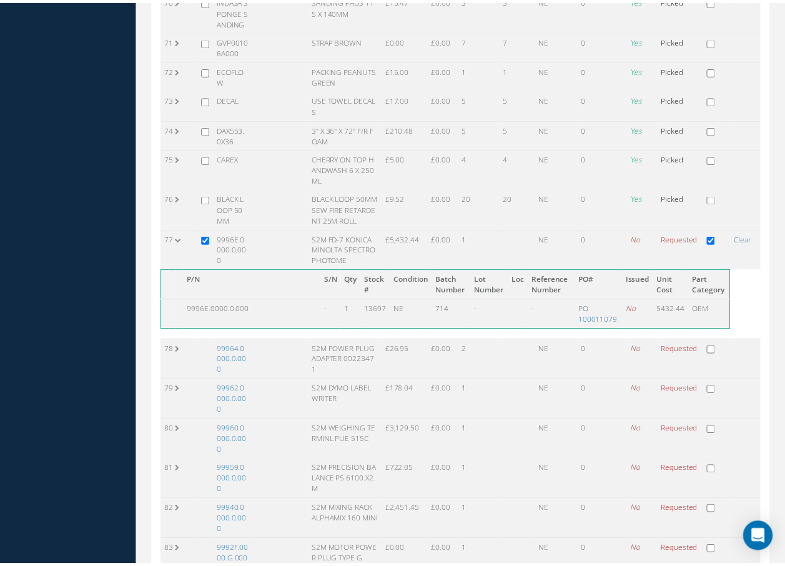
scroll to position [2572, 0]
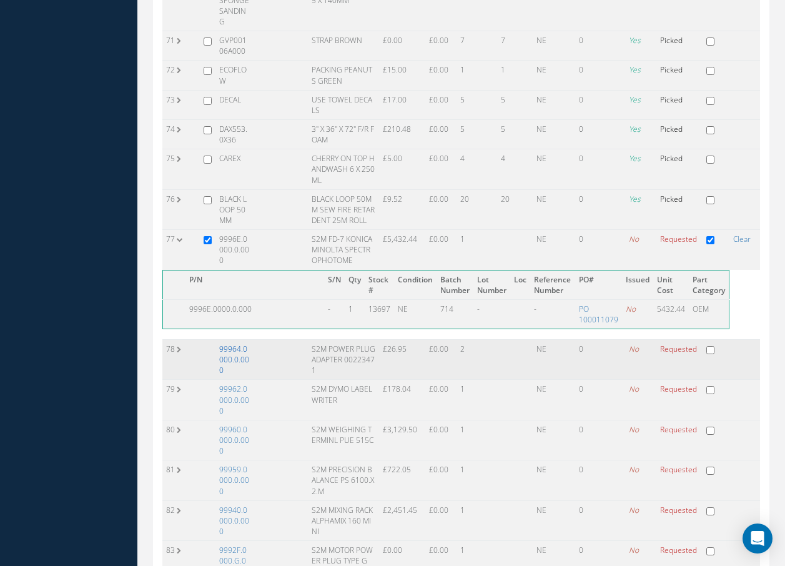
click at [244, 350] on link "99964.0000.0.000" at bounding box center [234, 359] width 30 height 32
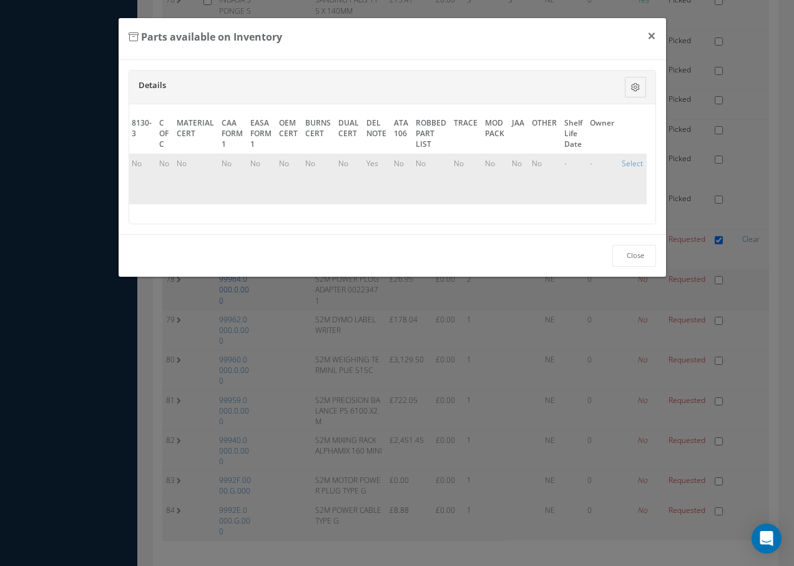
scroll to position [0, 566]
click at [631, 162] on link "Select" at bounding box center [639, 163] width 21 height 11
checkbox input "true"
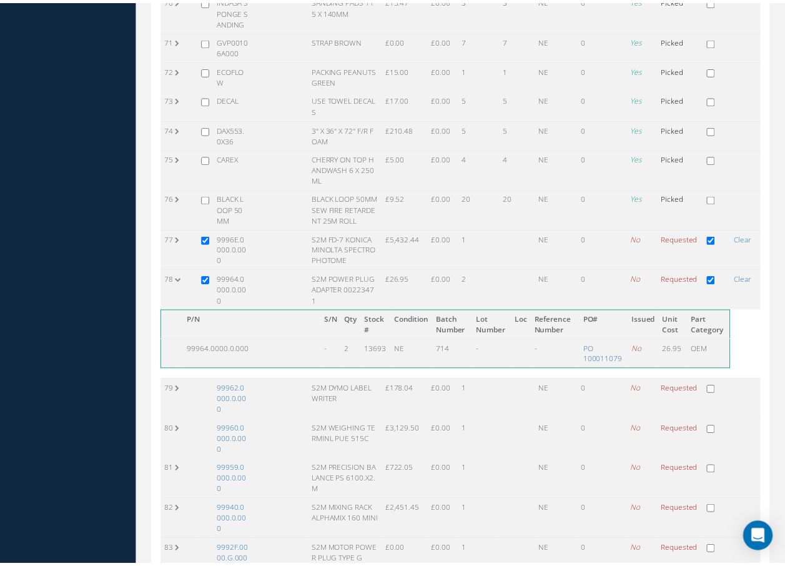
scroll to position [2572, 0]
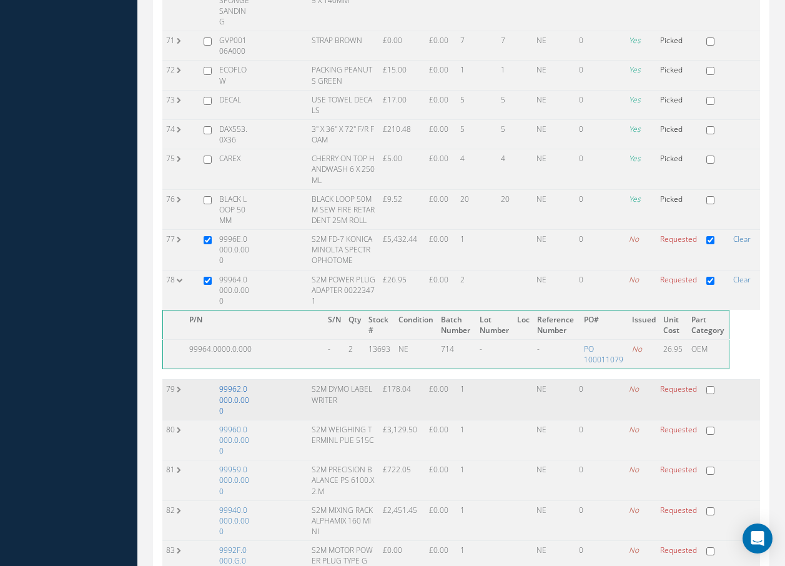
click at [237, 387] on link "99962.0000.0.000" at bounding box center [234, 399] width 30 height 32
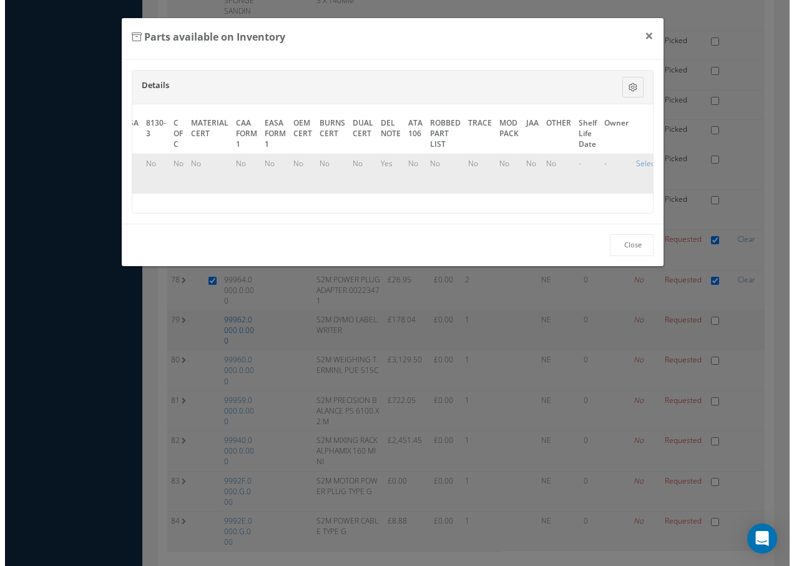
scroll to position [2476, 0]
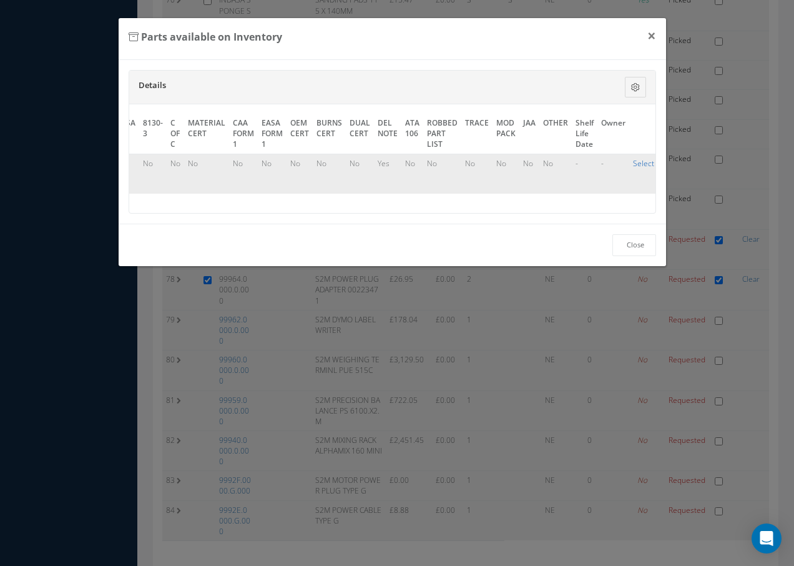
click at [640, 162] on link "Select" at bounding box center [643, 163] width 21 height 11
checkbox input "true"
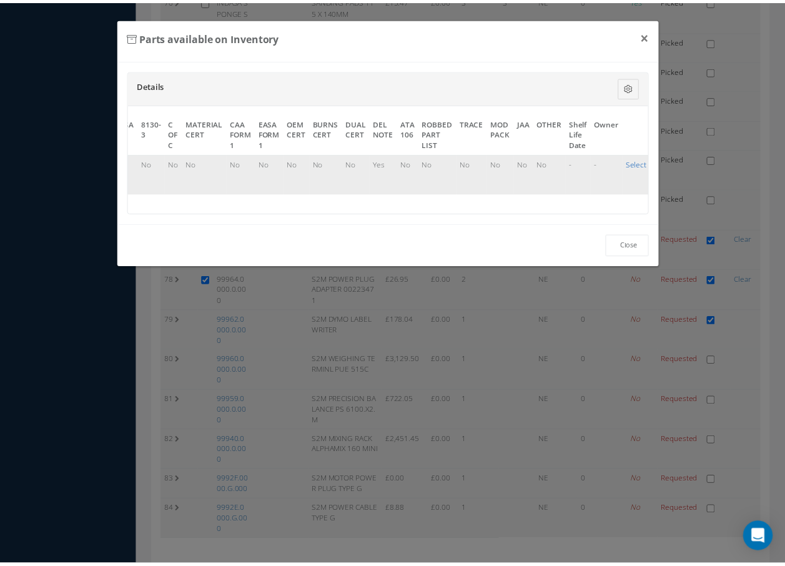
scroll to position [2572, 0]
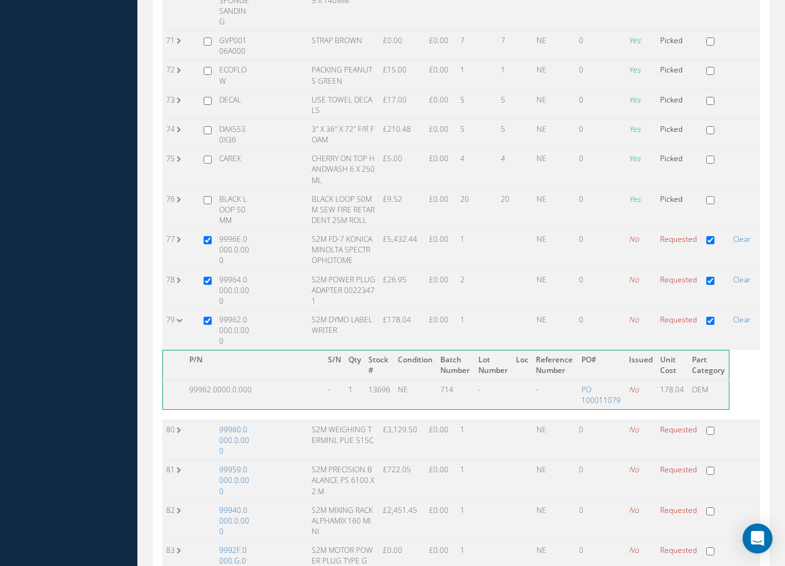
click at [234, 429] on link "99960.0000.0.000" at bounding box center [234, 440] width 30 height 32
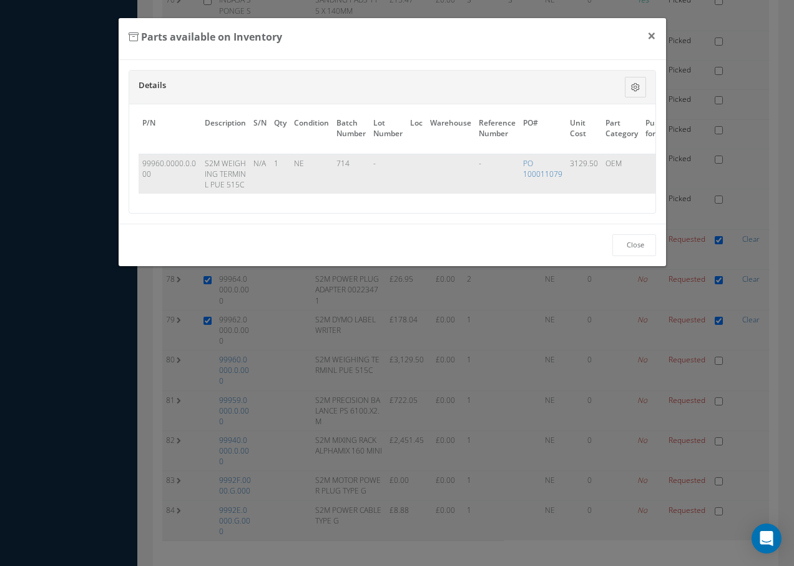
scroll to position [0, 574]
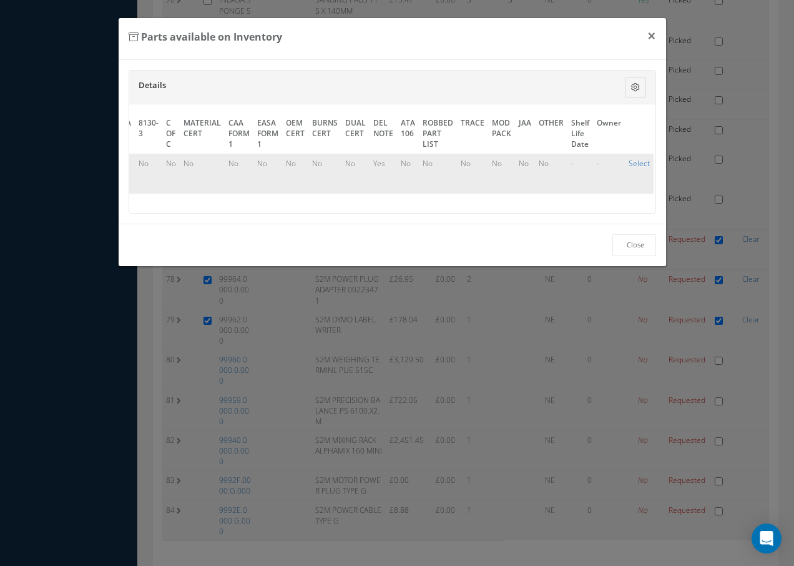
click at [636, 165] on link "Select" at bounding box center [639, 163] width 21 height 11
checkbox input "true"
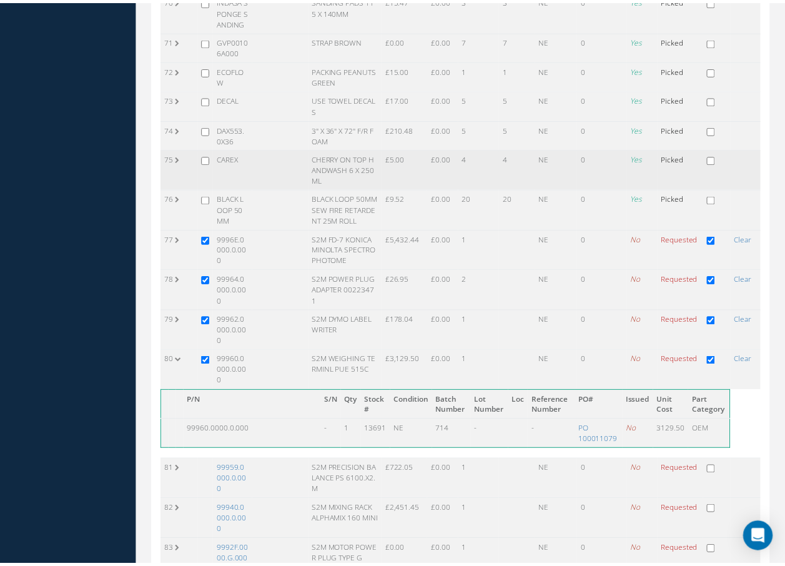
scroll to position [2572, 0]
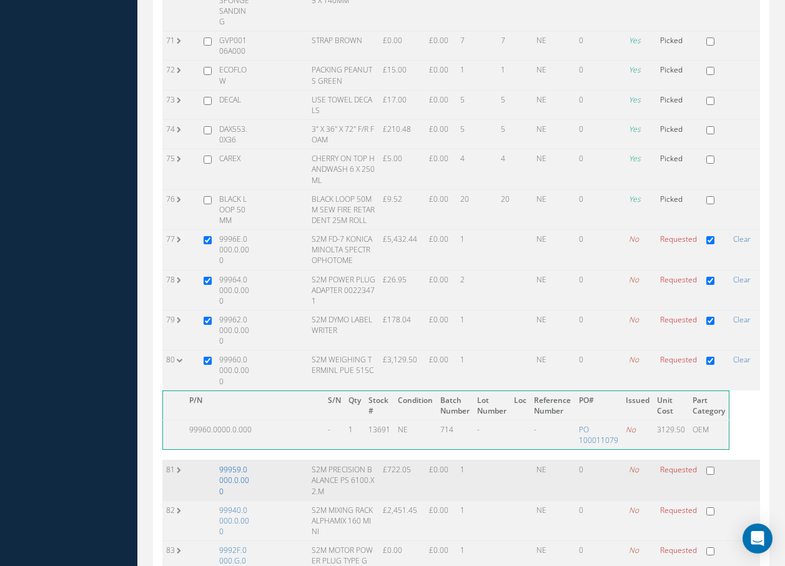
click at [229, 464] on link "99959.0000.0.000" at bounding box center [234, 480] width 30 height 32
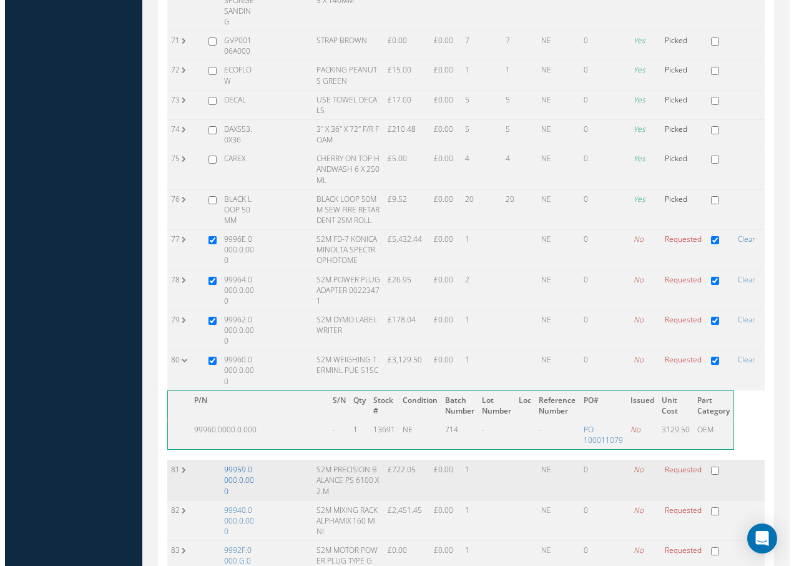
scroll to position [0, 570]
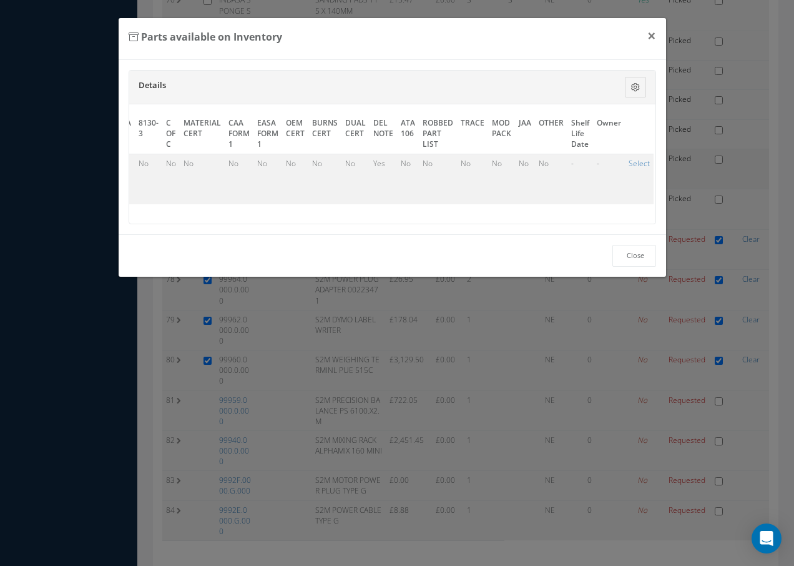
click at [632, 162] on link "Select" at bounding box center [639, 163] width 21 height 11
checkbox input "true"
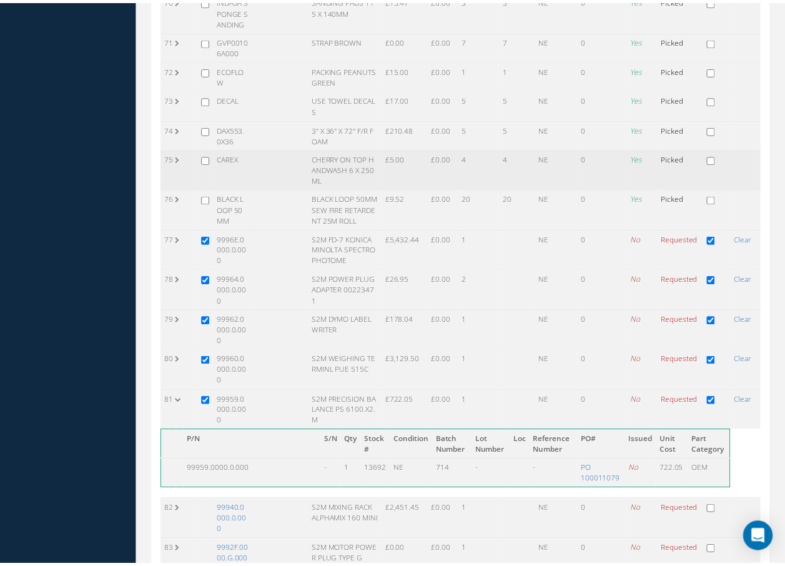
scroll to position [2572, 0]
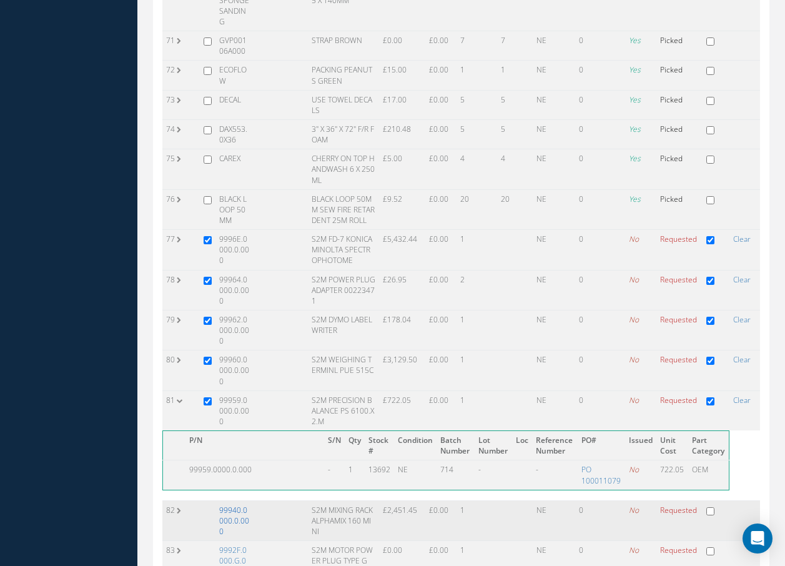
click at [229, 505] on link "99940.0000.0.000" at bounding box center [234, 521] width 30 height 32
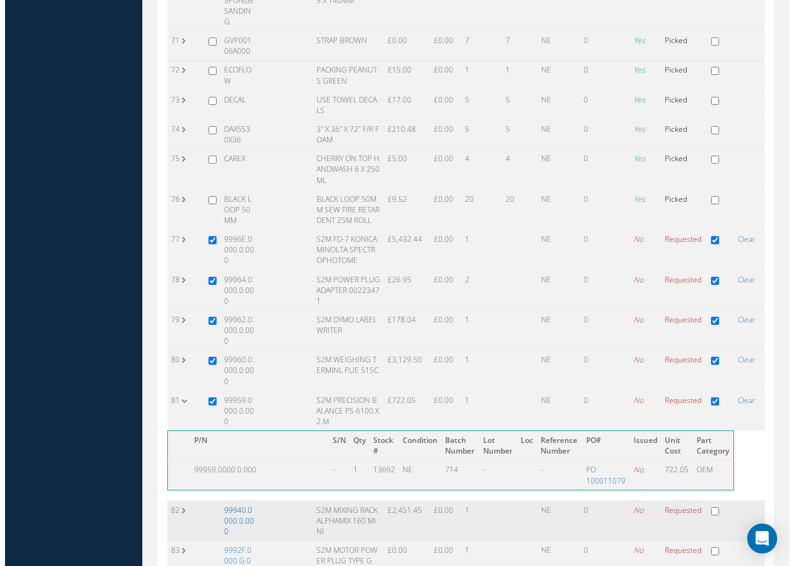
scroll to position [2476, 0]
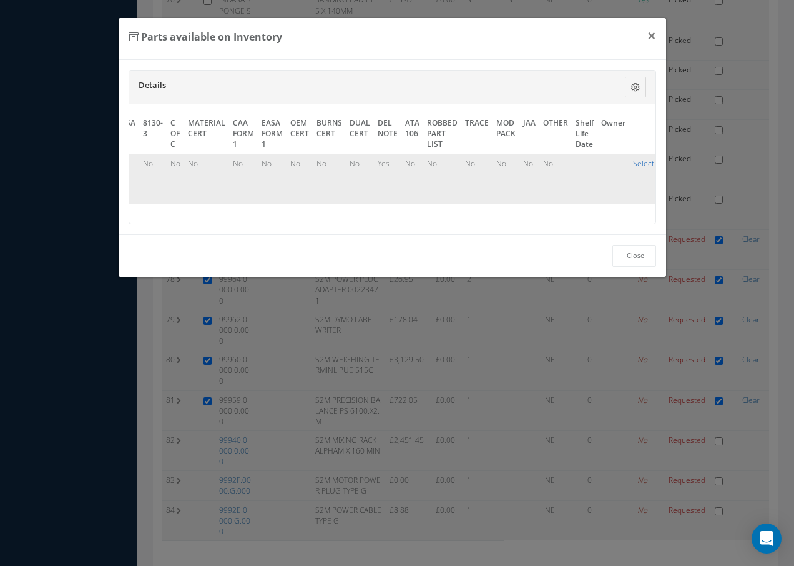
click at [637, 164] on link "Select" at bounding box center [643, 163] width 21 height 11
checkbox input "true"
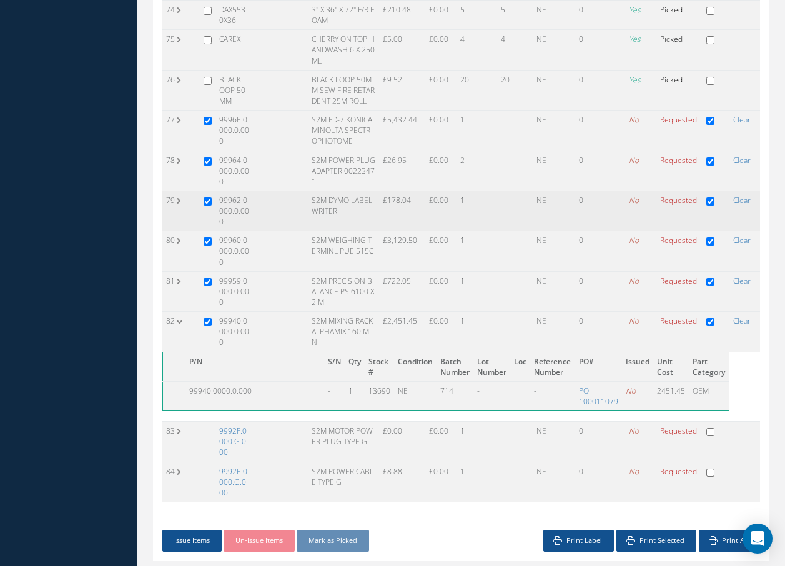
scroll to position [2717, 0]
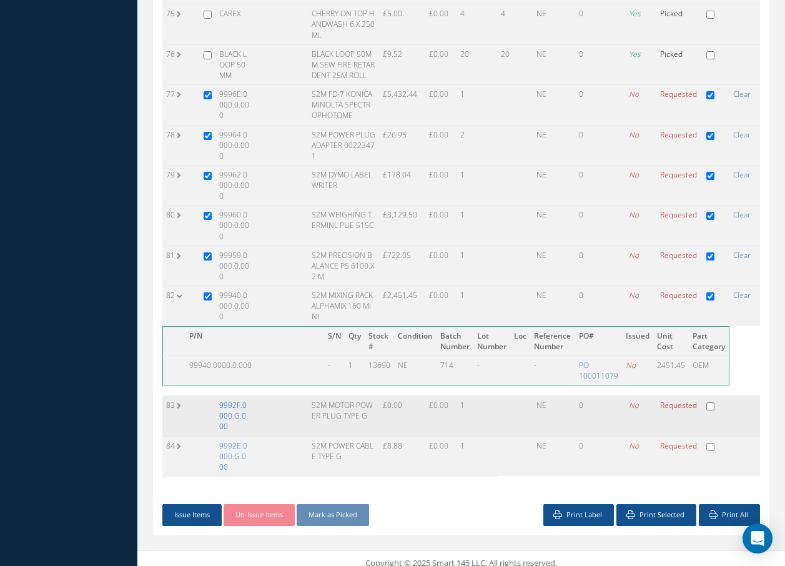
click at [237, 400] on link "9992F.0000.G.000" at bounding box center [232, 416] width 27 height 32
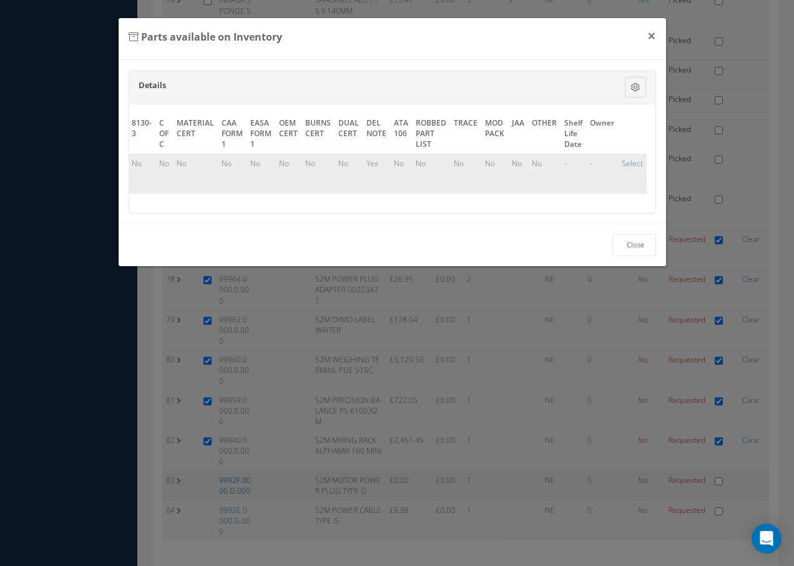
scroll to position [0, 563]
click at [631, 164] on link "Select" at bounding box center [638, 163] width 21 height 11
checkbox input "true"
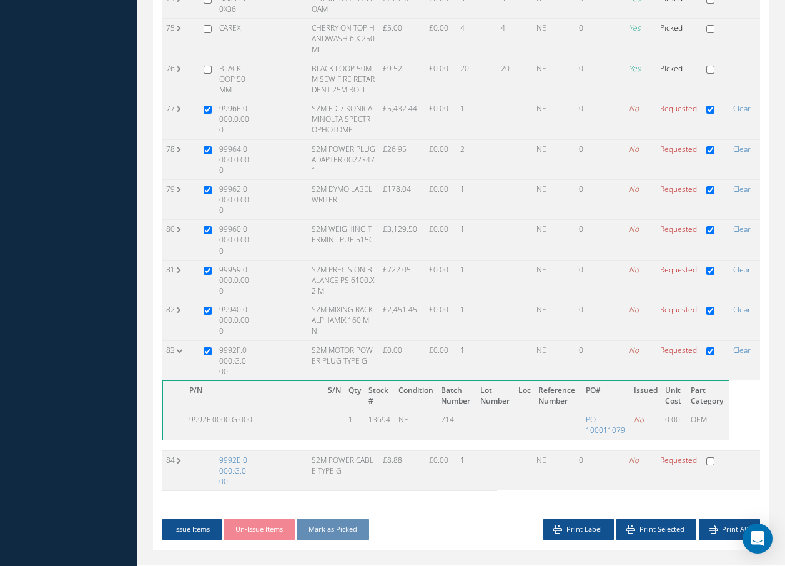
scroll to position [2717, 0]
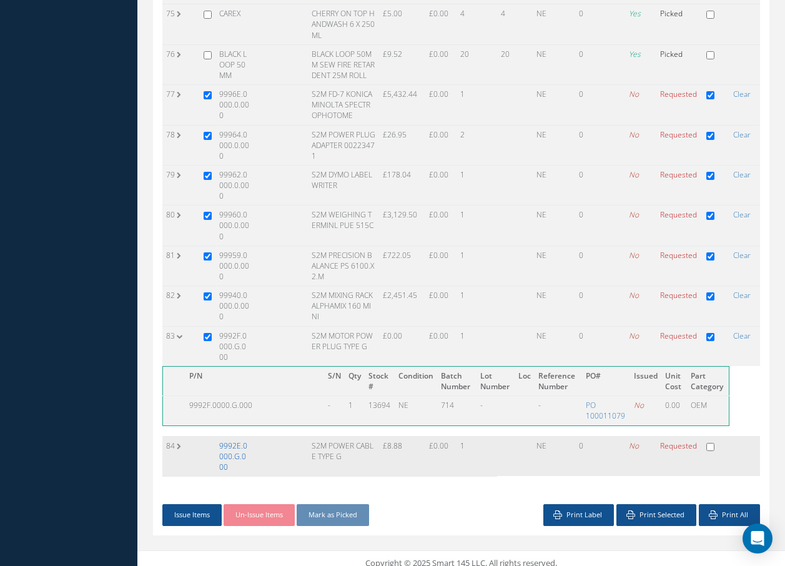
click at [242, 446] on link "9992E.0000.G.000" at bounding box center [233, 456] width 28 height 32
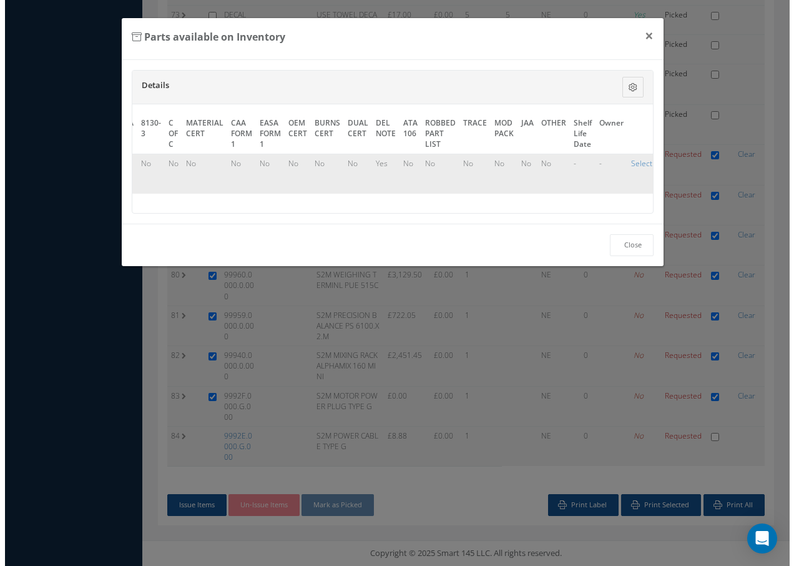
scroll to position [2476, 0]
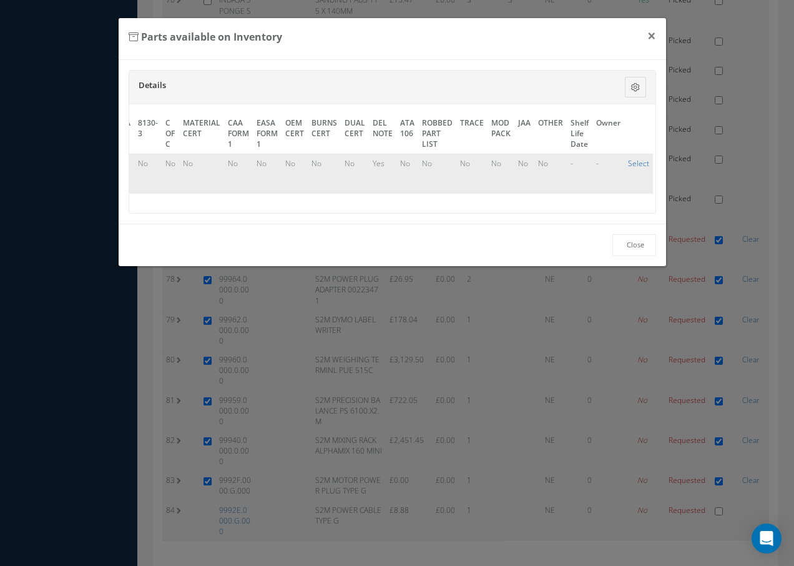
click at [637, 162] on link "Select" at bounding box center [638, 163] width 21 height 11
checkbox input "true"
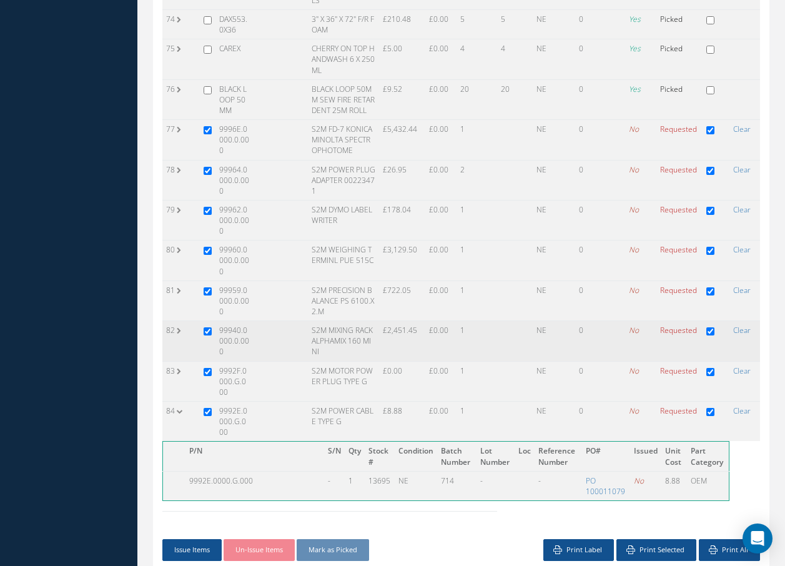
scroll to position [2697, 0]
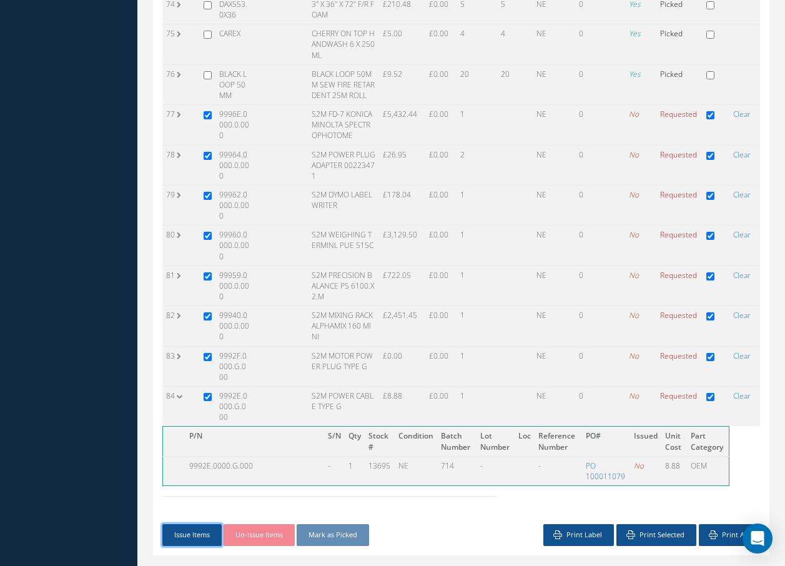
click at [194, 524] on button "Issue Items" at bounding box center [191, 535] width 59 height 22
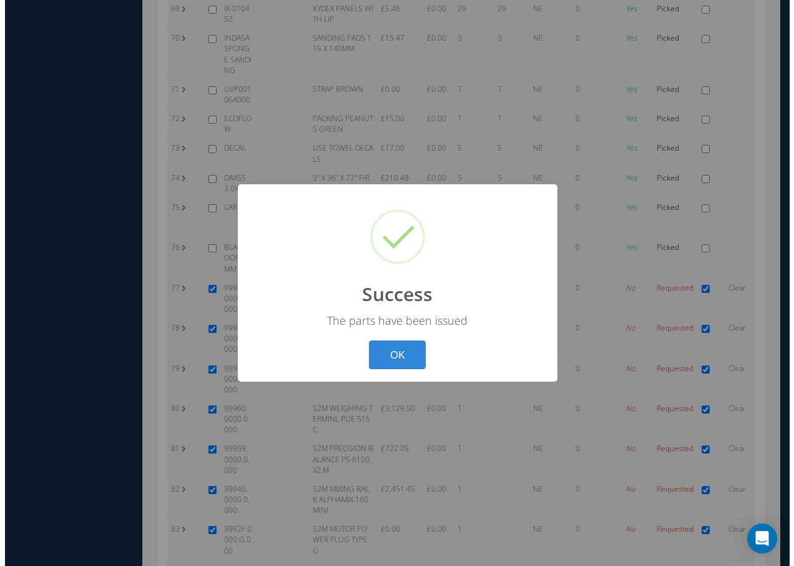
scroll to position [2476, 0]
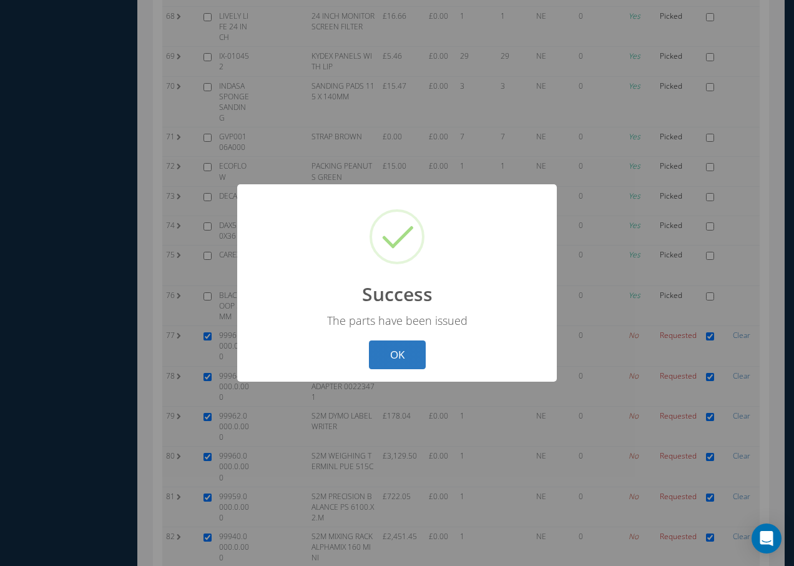
click at [403, 355] on button "OK" at bounding box center [397, 354] width 57 height 29
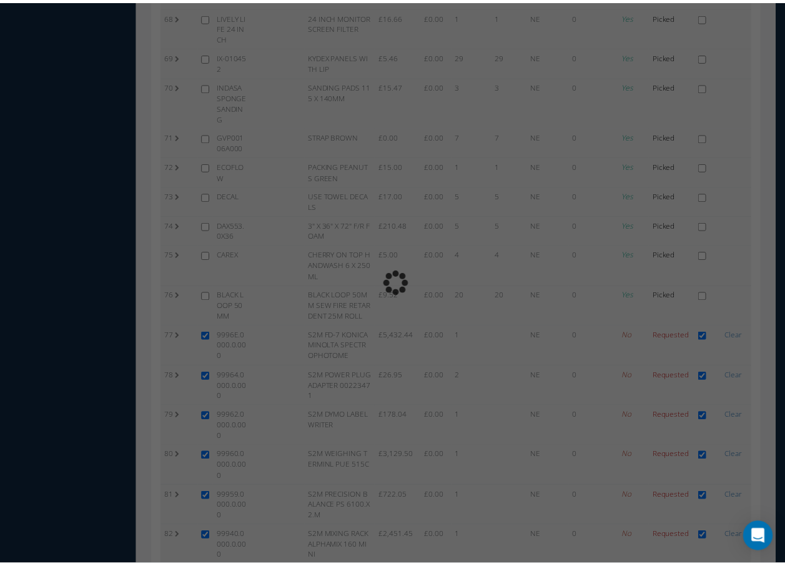
scroll to position [2647, 0]
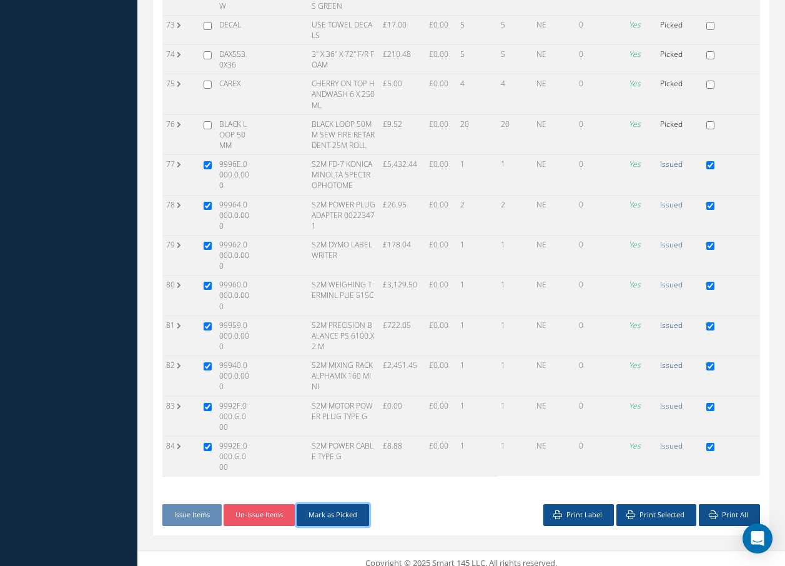
click at [358, 506] on button "Mark as Picked" at bounding box center [333, 515] width 72 height 22
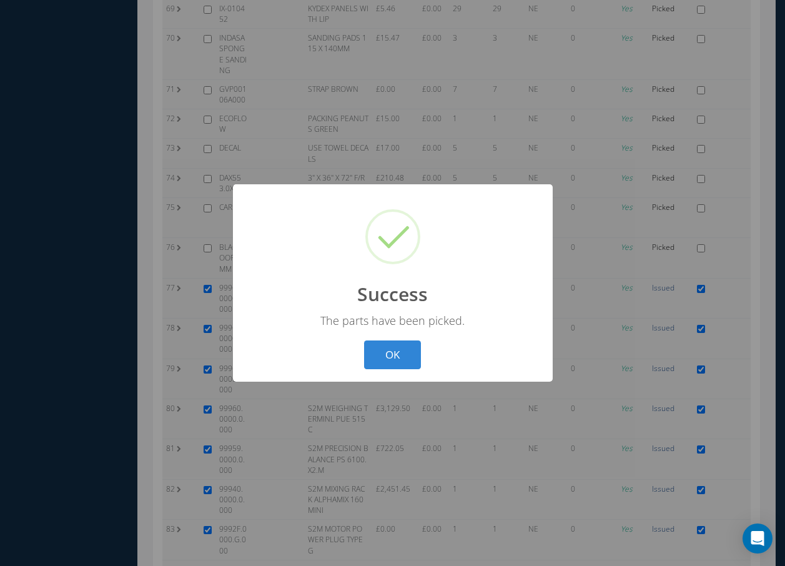
scroll to position [2476, 0]
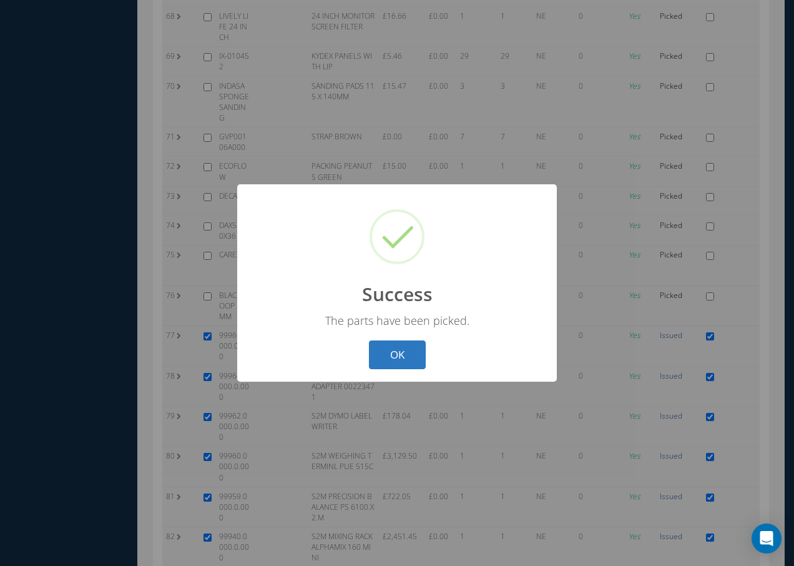
click at [402, 357] on button "OK" at bounding box center [397, 354] width 57 height 29
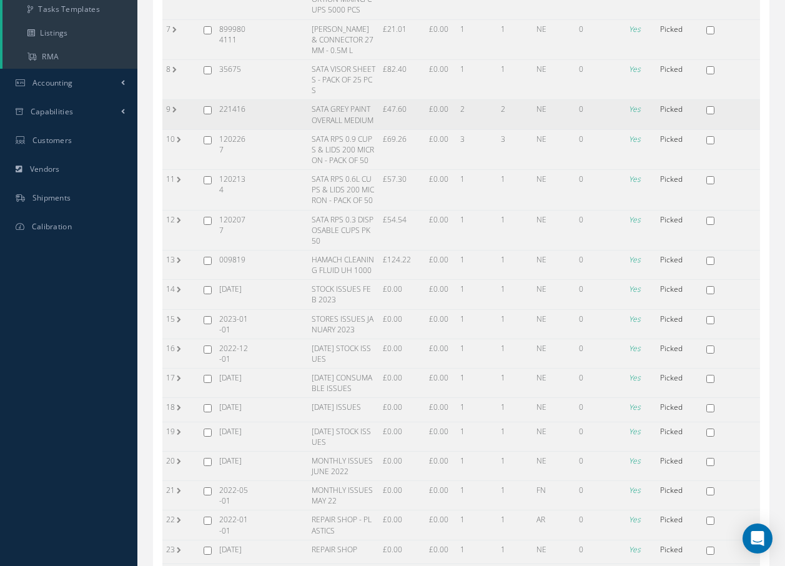
scroll to position [0, 0]
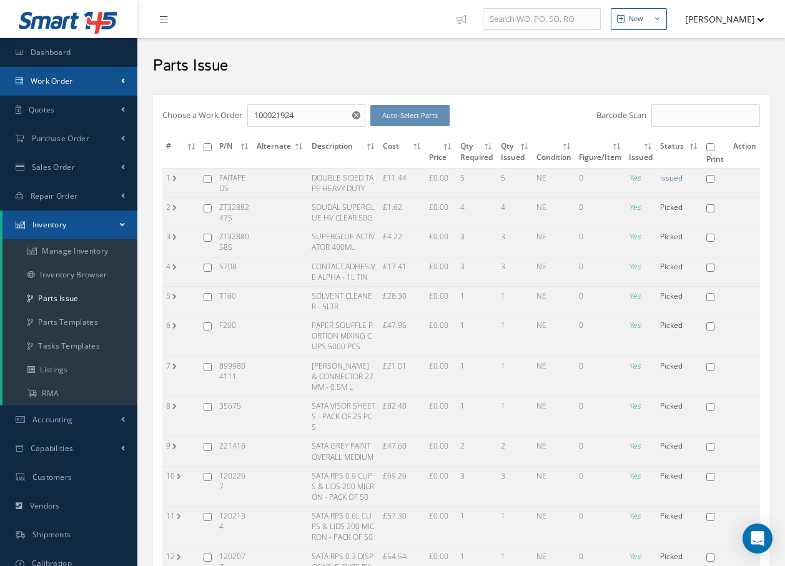
click at [81, 79] on link "Work Order" at bounding box center [68, 81] width 137 height 29
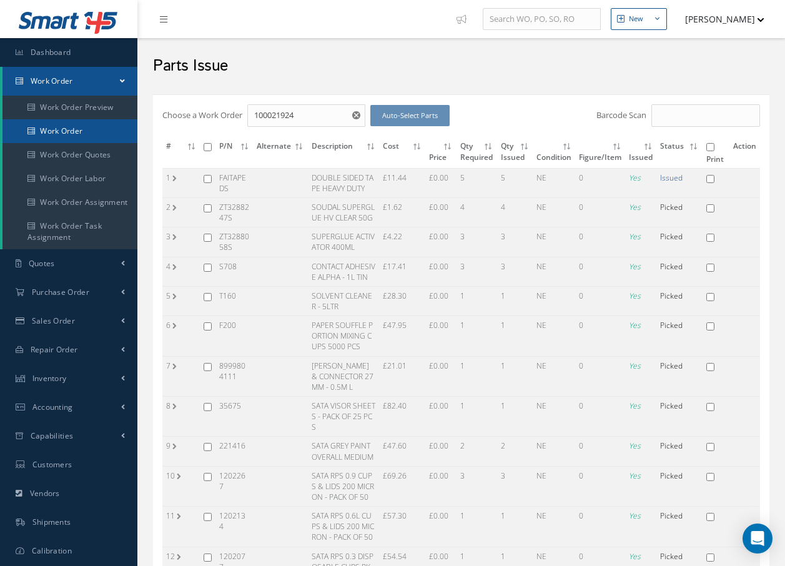
click at [67, 128] on link "Work Order" at bounding box center [69, 131] width 135 height 24
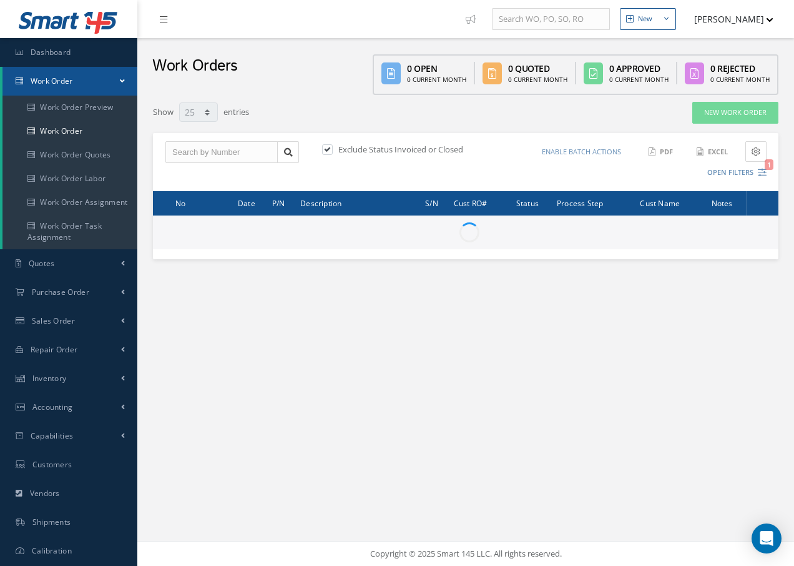
select select "25"
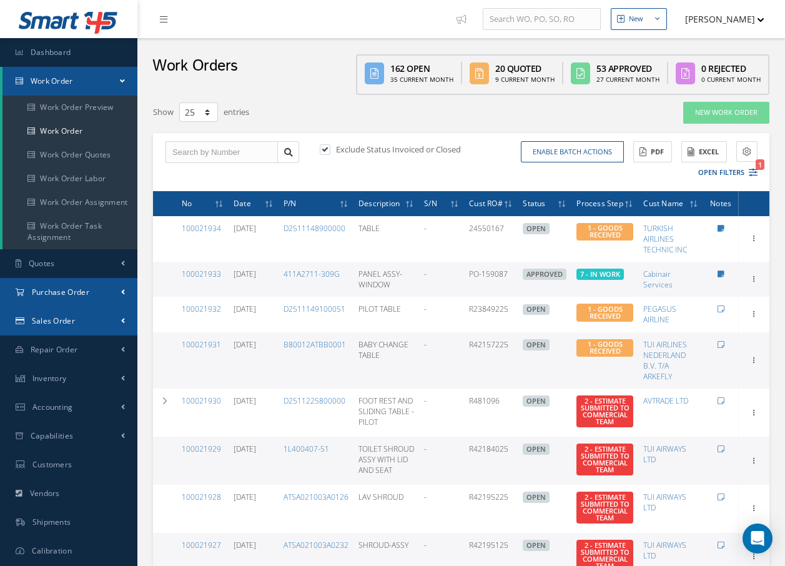
click at [81, 295] on span "Purchase Order" at bounding box center [60, 292] width 57 height 11
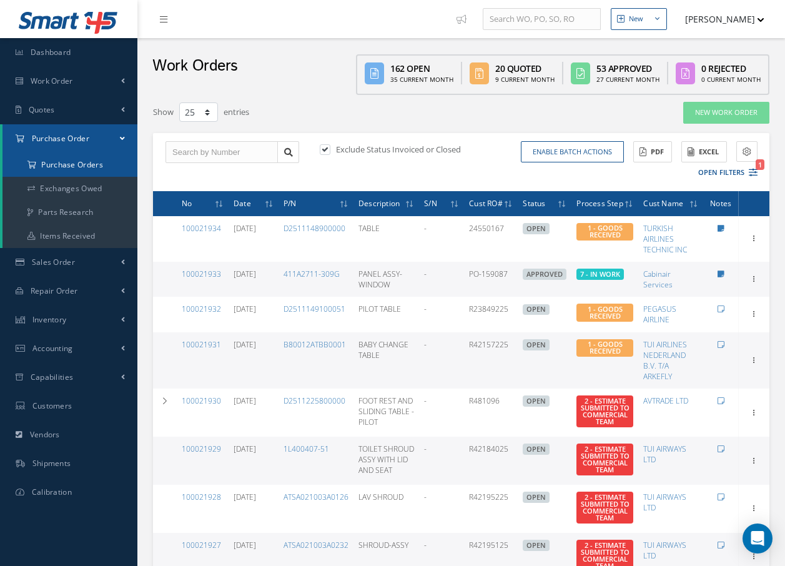
click at [75, 164] on a=1&status_id=2&status_id=3&status_id=5&collapsedFilters"] "Purchase Orders" at bounding box center [69, 165] width 135 height 24
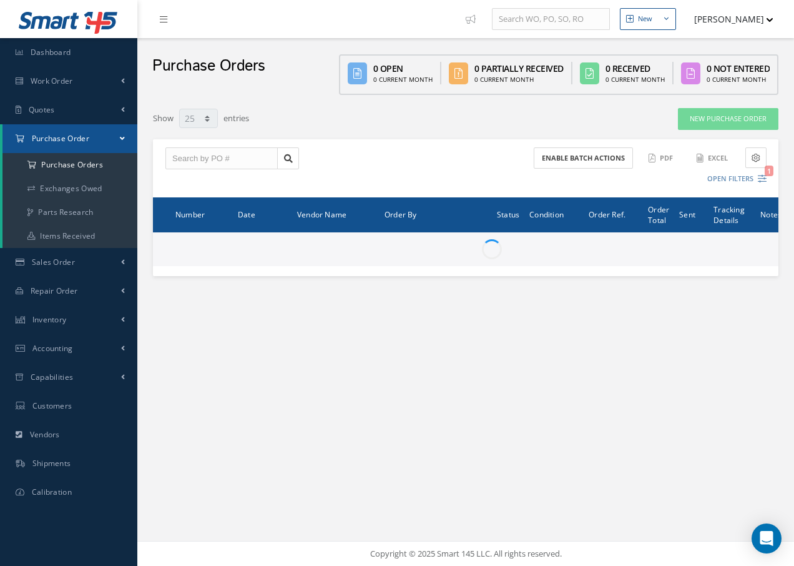
select select "25"
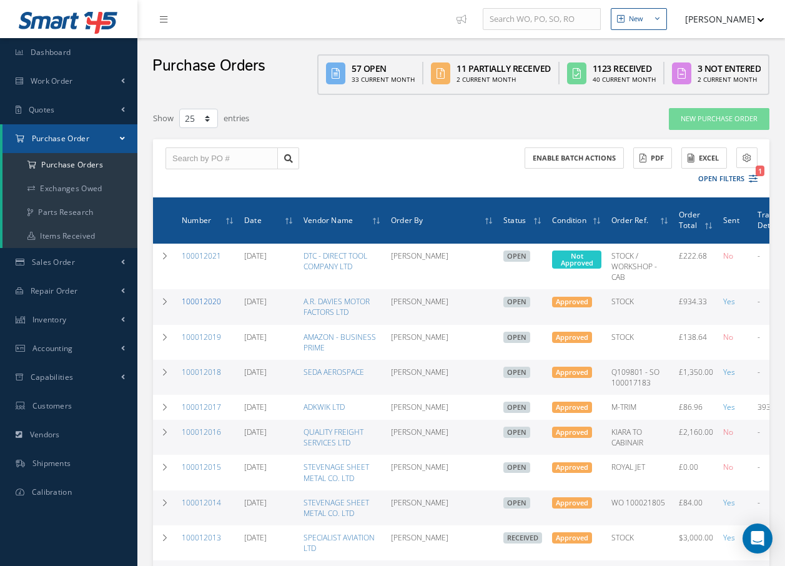
click at [214, 303] on link "100012020" at bounding box center [201, 301] width 39 height 11
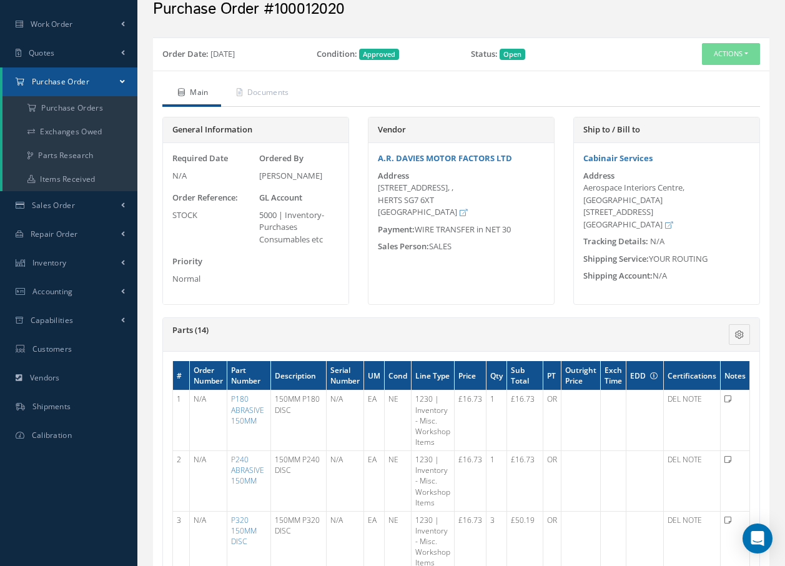
scroll to position [62, 0]
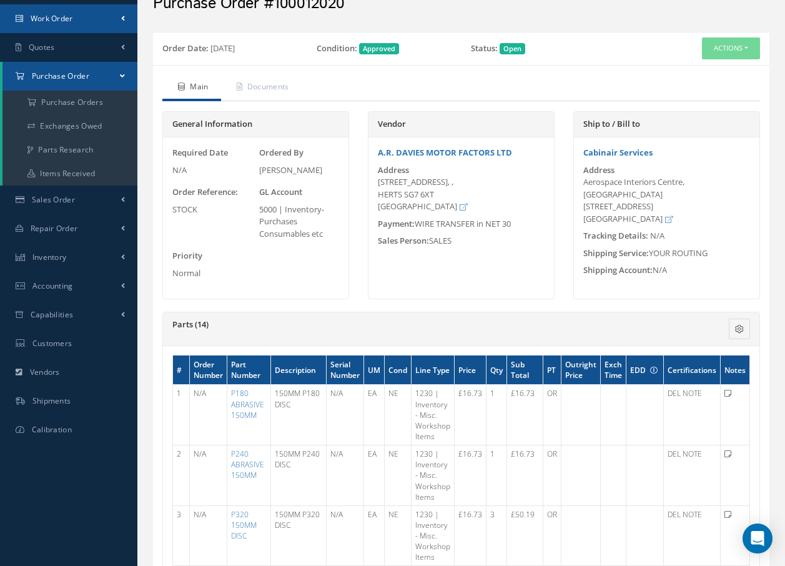
click at [42, 21] on span "Work Order" at bounding box center [52, 18] width 42 height 11
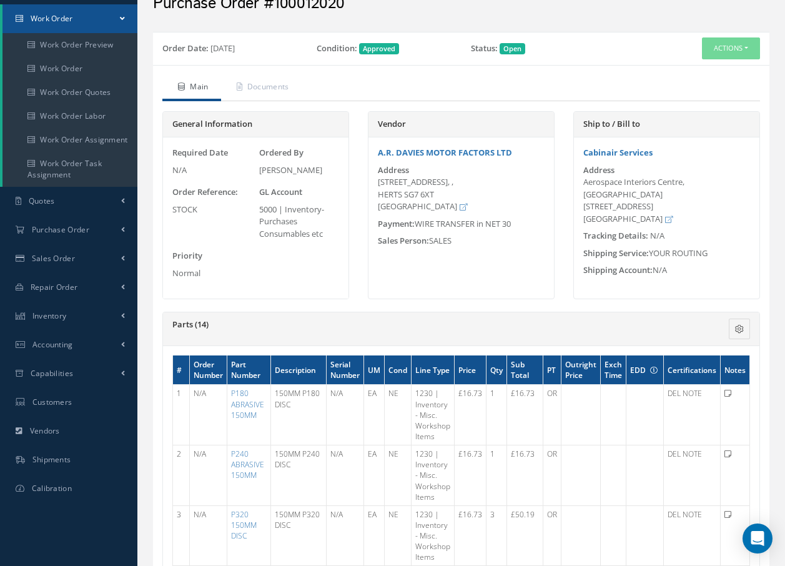
click at [43, 18] on span "Work Order" at bounding box center [52, 18] width 42 height 11
click at [39, 72] on link "Work Order" at bounding box center [69, 69] width 135 height 24
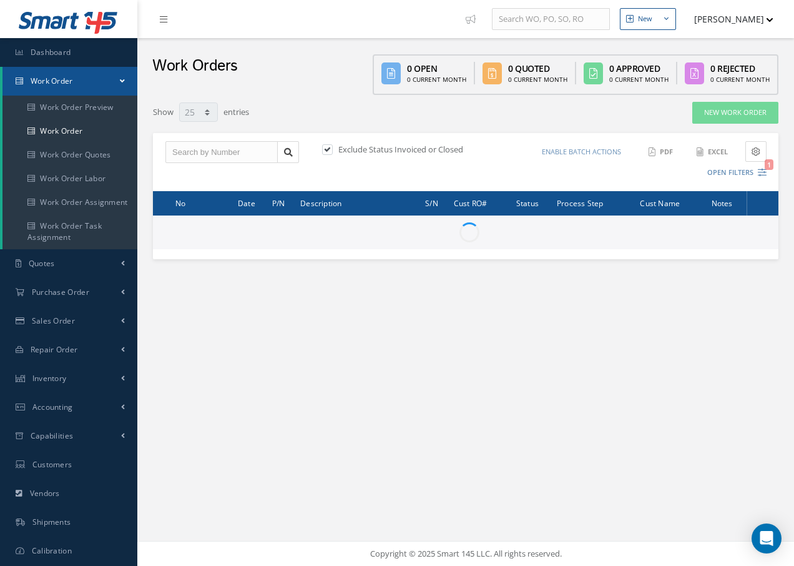
select select "25"
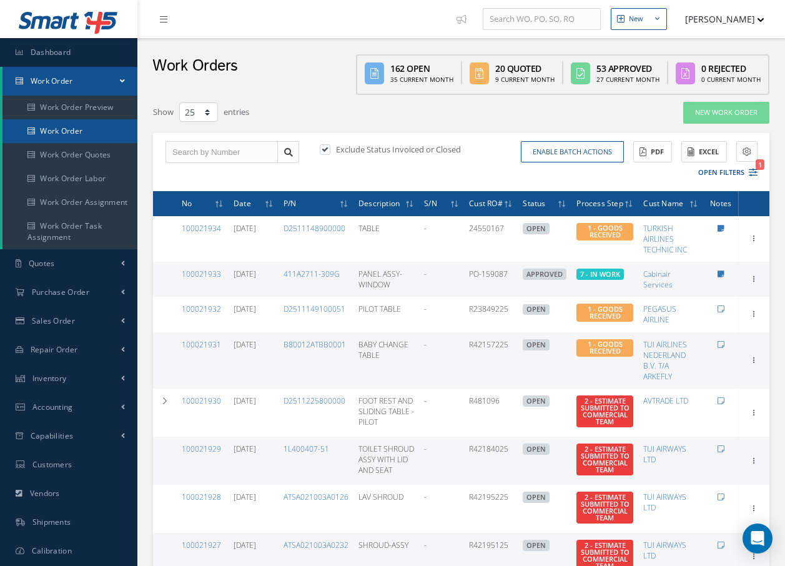
click at [57, 130] on link "Work Order" at bounding box center [69, 131] width 135 height 24
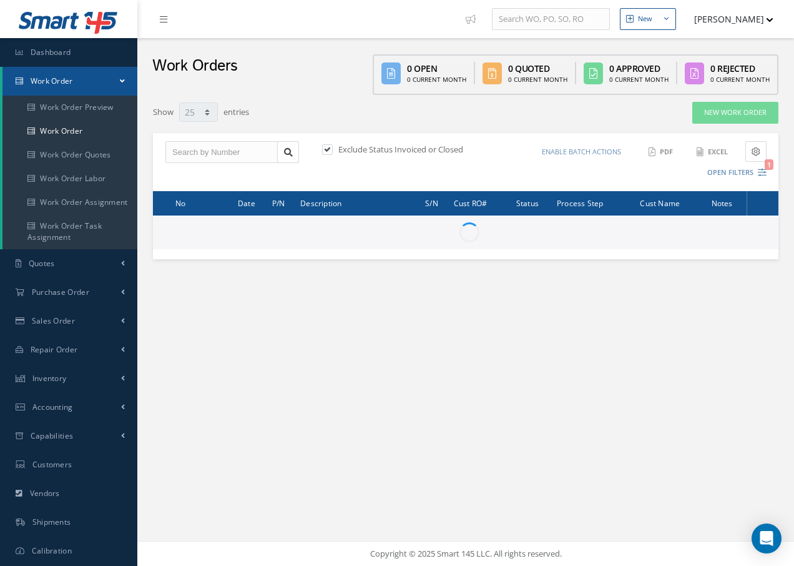
select select "25"
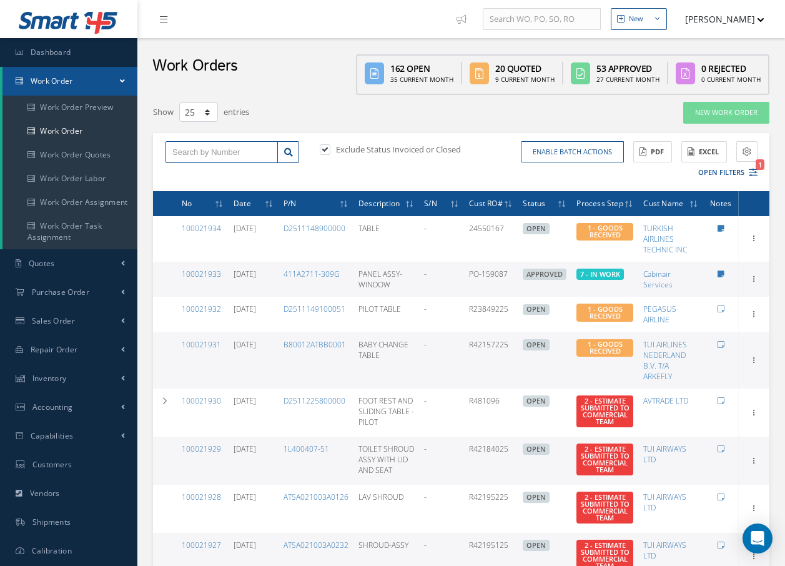
click at [210, 153] on input "text" at bounding box center [221, 152] width 112 height 22
type input "100021924"
click at [227, 176] on div "100021924" at bounding box center [221, 174] width 99 height 12
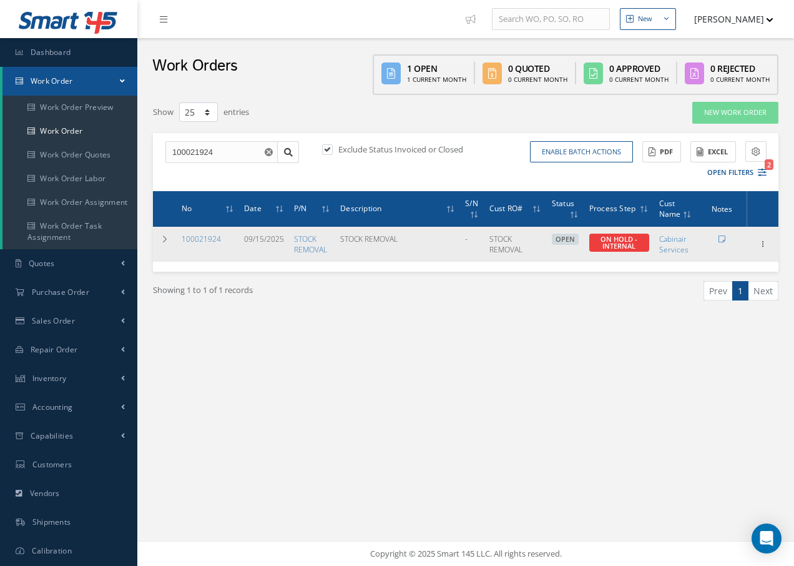
click at [221, 237] on div "100021924" at bounding box center [208, 239] width 52 height 11
click at [209, 241] on link "100021924" at bounding box center [201, 239] width 39 height 11
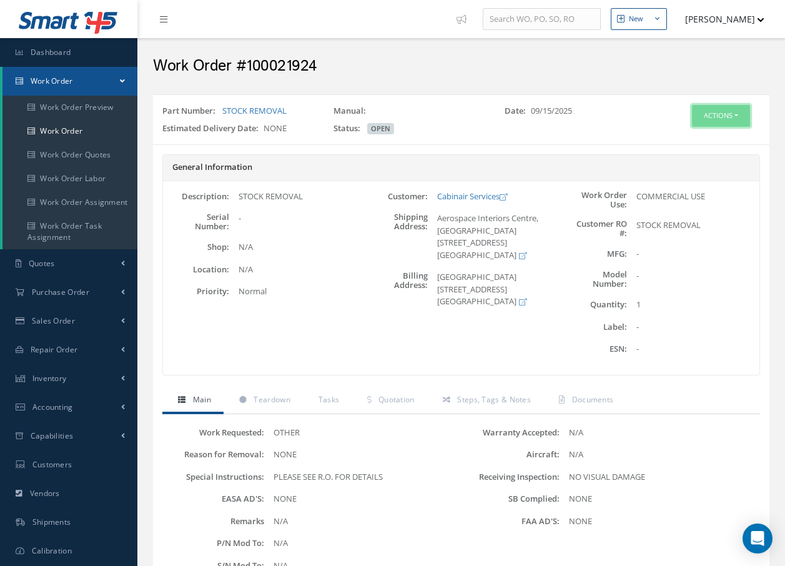
click at [731, 115] on button "Actions" at bounding box center [721, 116] width 58 height 22
click at [678, 139] on link "Edit" at bounding box center [702, 139] width 100 height 17
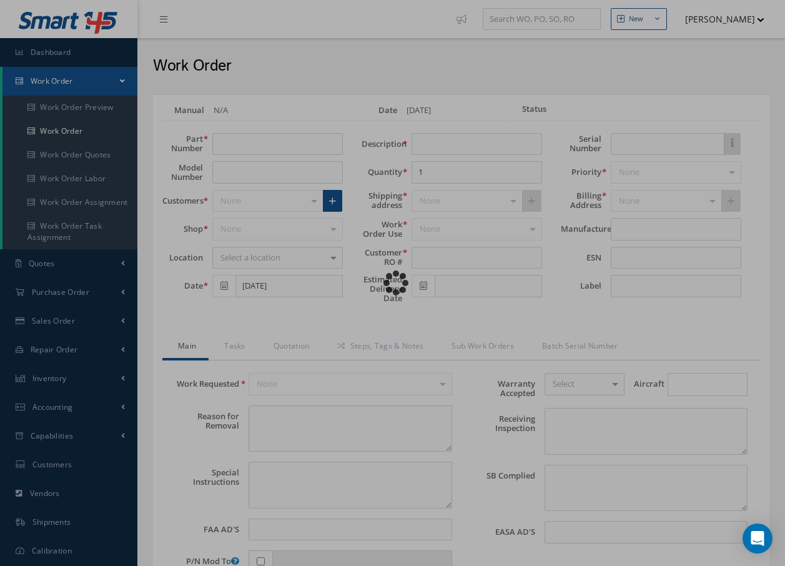
type input "STOCK REMOVAL"
type input "09/15/2025"
type input "STOCK REMOVAL"
type textarea "NONE"
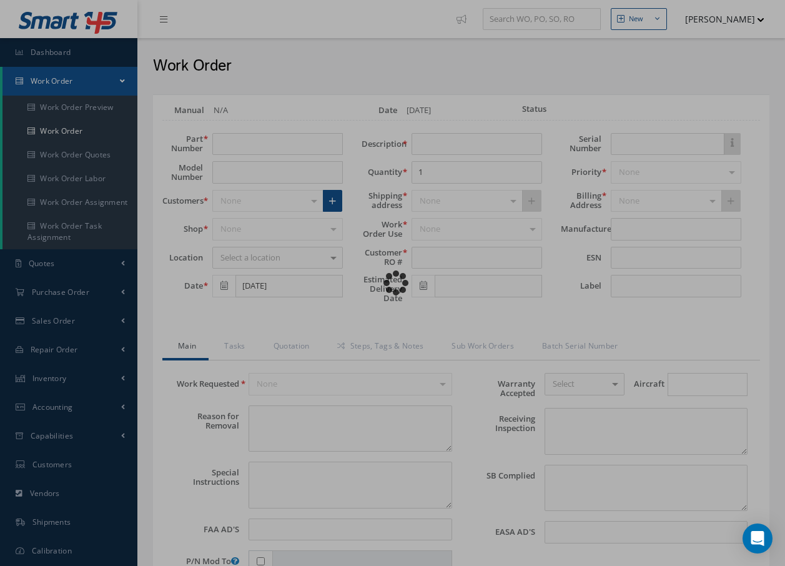
type textarea "PLEASE SEE R.O. FOR DETAILS"
type input "NONE"
type textarea "NO VISUAL DAMAGE"
type textarea "NONE"
type input "NONE"
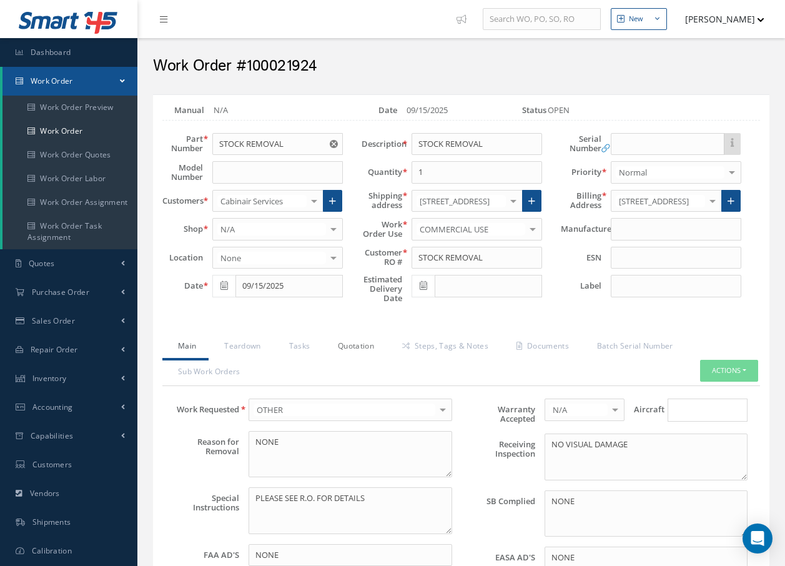
click at [357, 345] on link "Quotation" at bounding box center [354, 347] width 64 height 26
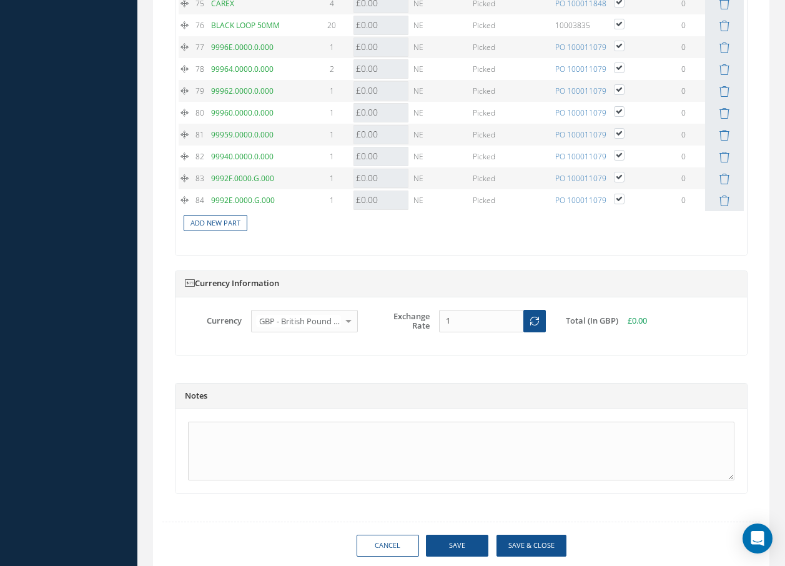
scroll to position [2967, 0]
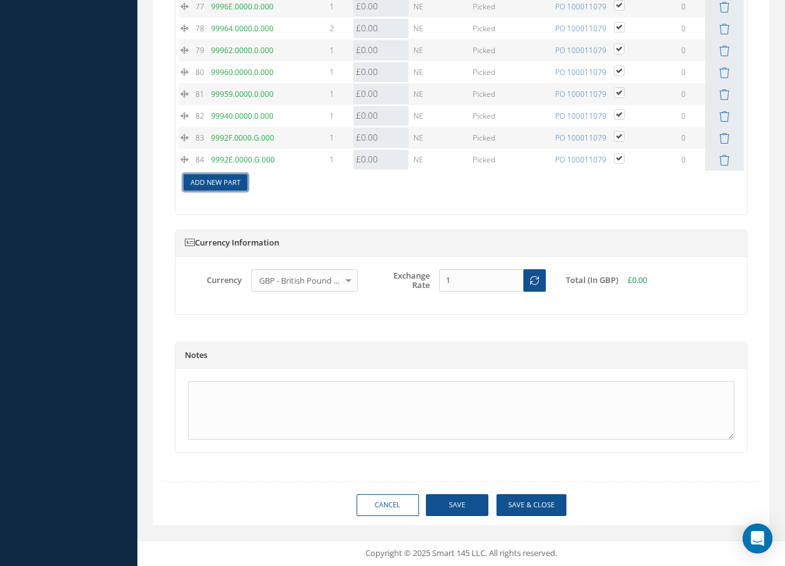
click at [222, 186] on link "Add New Part" at bounding box center [216, 182] width 64 height 17
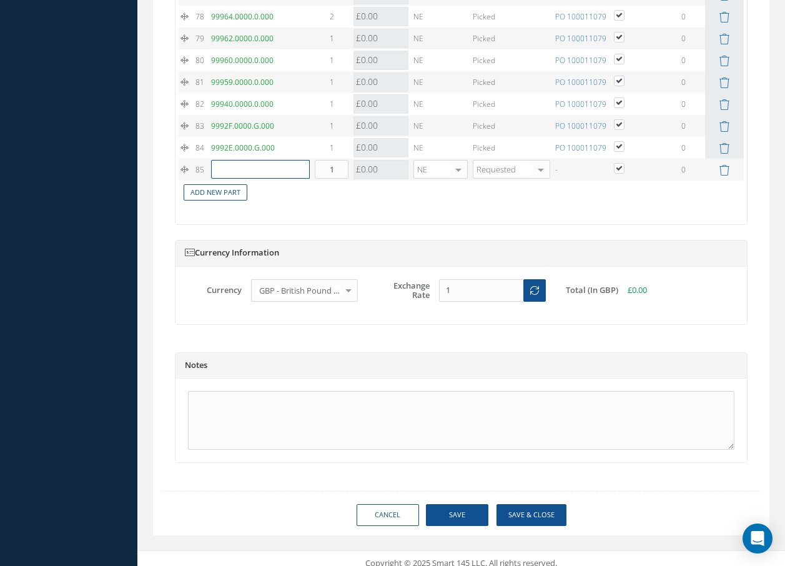
click at [222, 179] on input "text" at bounding box center [260, 169] width 99 height 19
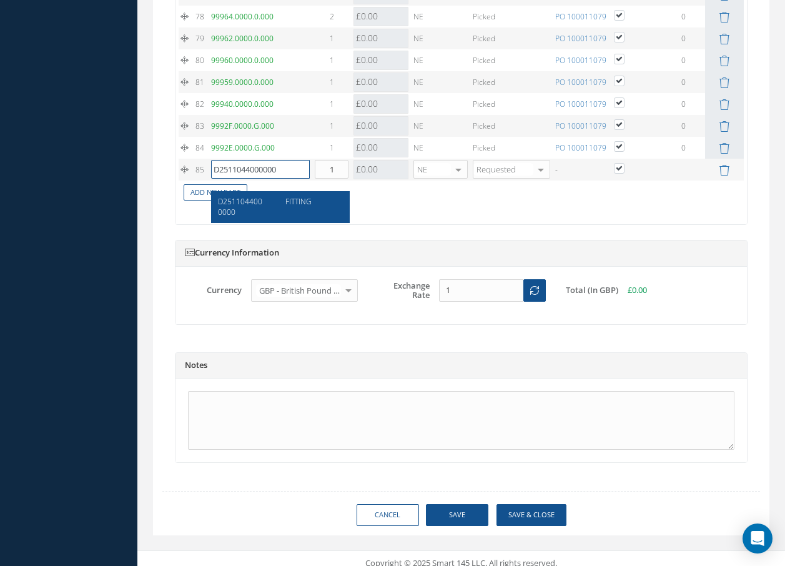
type input "D2511044000000"
click at [232, 202] on span "D2511044000000" at bounding box center [240, 206] width 44 height 21
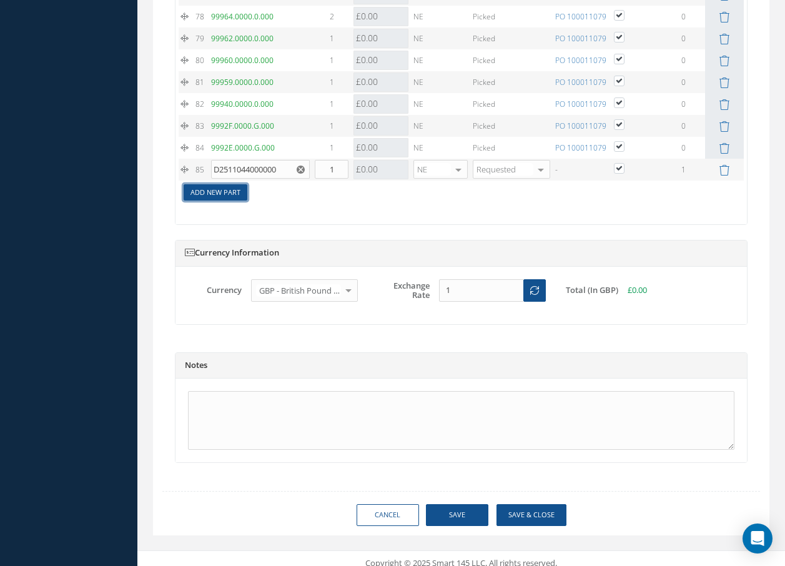
click at [230, 201] on link "Add New Part" at bounding box center [216, 192] width 64 height 17
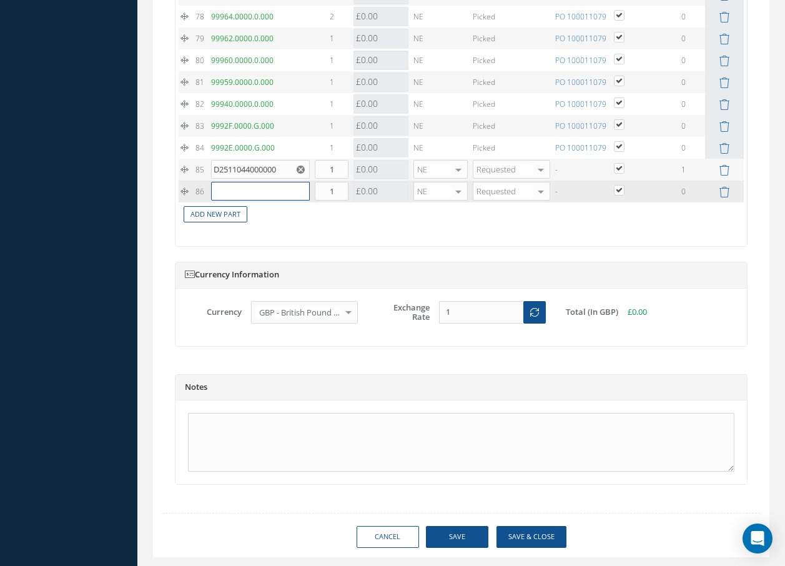
click at [249, 200] on input "text" at bounding box center [260, 191] width 99 height 19
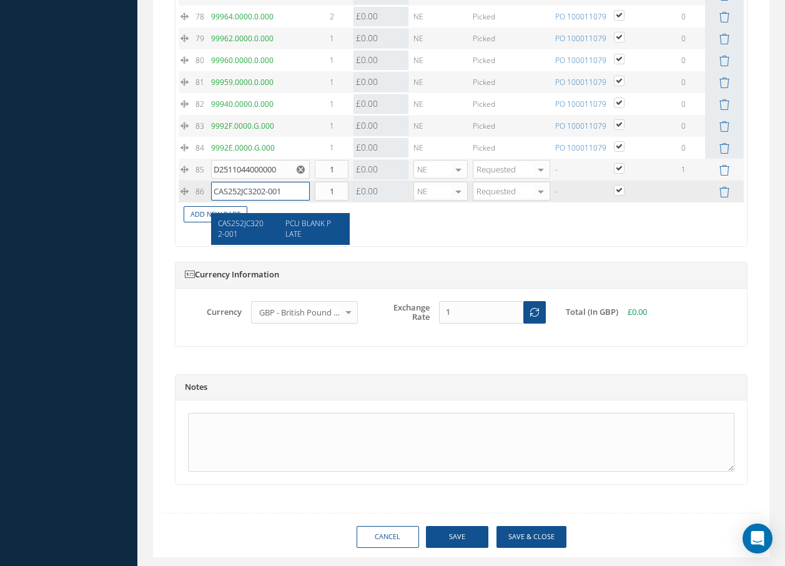
type input "CAS252JC3202-001"
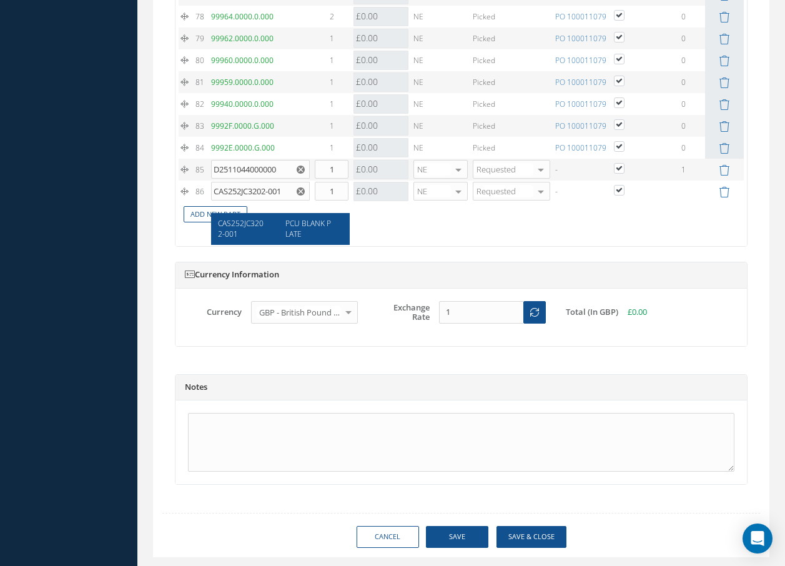
click at [300, 227] on span "PCU BLANK PLATE" at bounding box center [308, 228] width 46 height 21
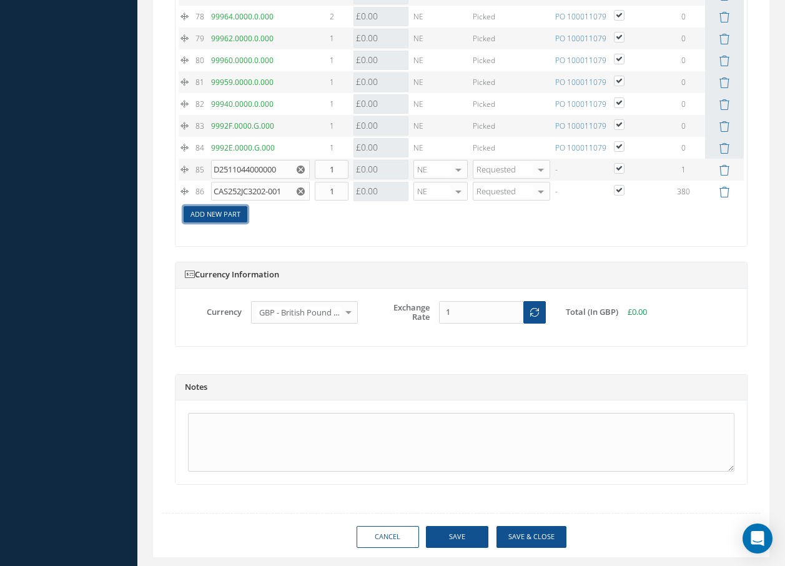
click at [228, 223] on link "Add New Part" at bounding box center [216, 214] width 64 height 17
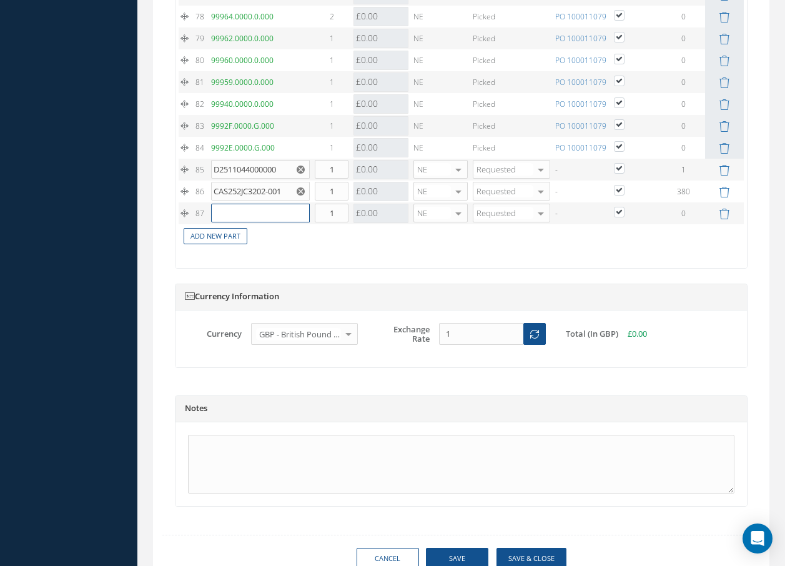
click at [229, 222] on input "text" at bounding box center [260, 213] width 99 height 19
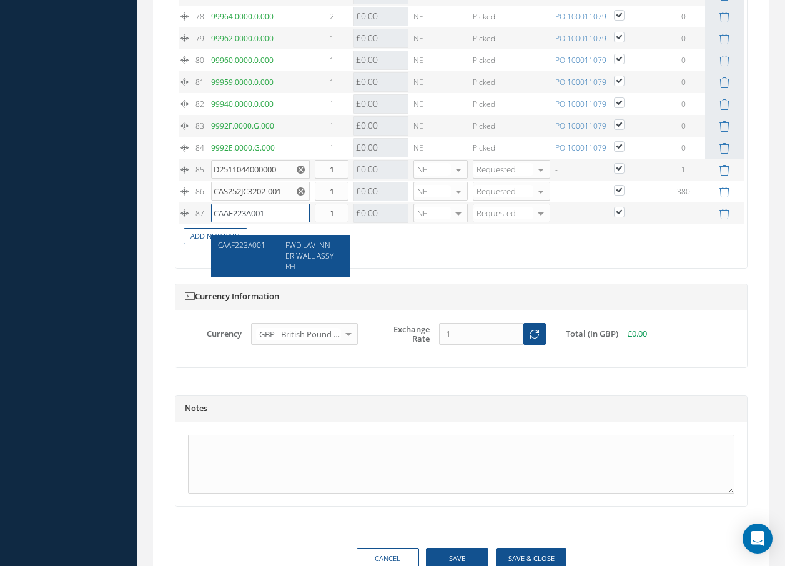
type input "CAAF223A001"
click at [305, 260] on span "FWD LAV INNER WALL ASSY RH" at bounding box center [309, 256] width 48 height 32
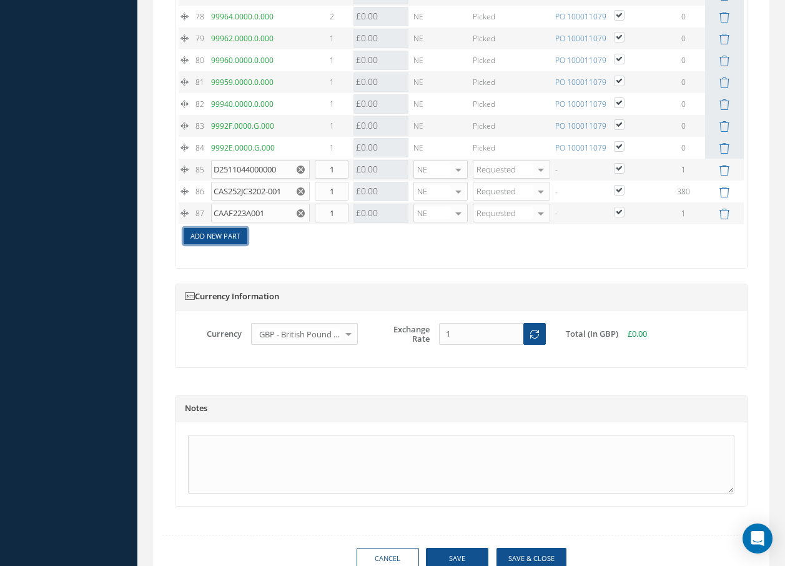
click at [222, 245] on link "Add New Part" at bounding box center [216, 236] width 64 height 17
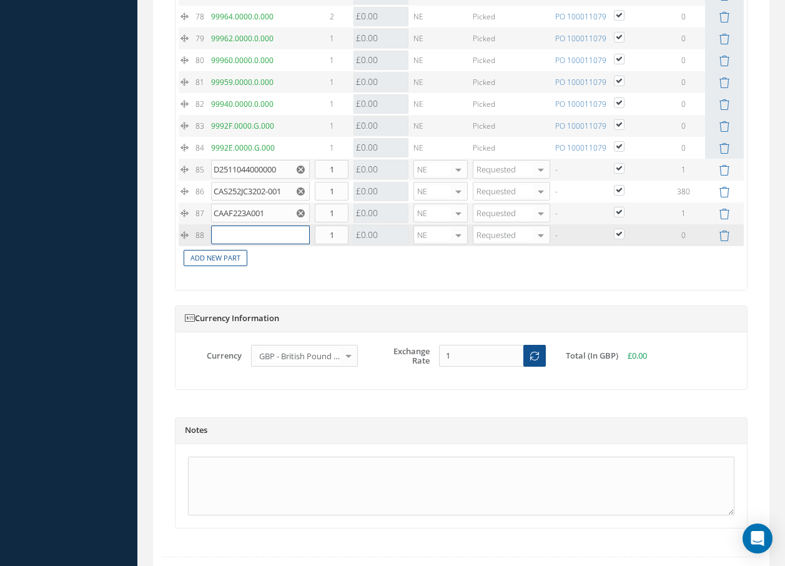
click at [232, 243] on input "text" at bounding box center [260, 234] width 99 height 19
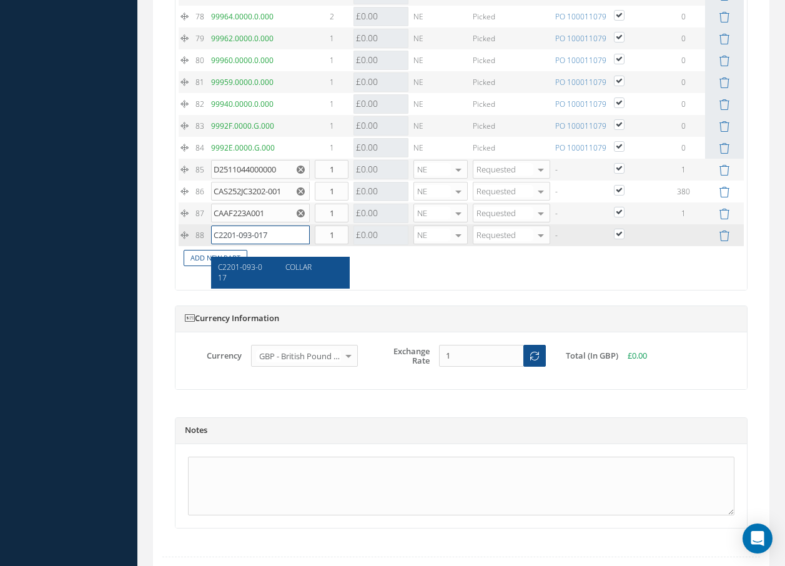
type input "C2201-093-017"
click at [275, 262] on div "C2201-093-017" at bounding box center [247, 272] width 58 height 21
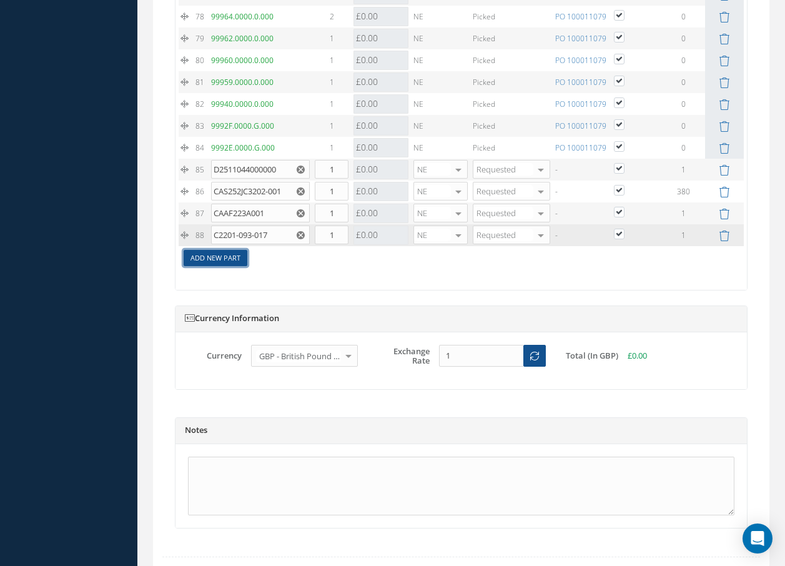
click at [239, 267] on link "Add New Part" at bounding box center [216, 258] width 64 height 17
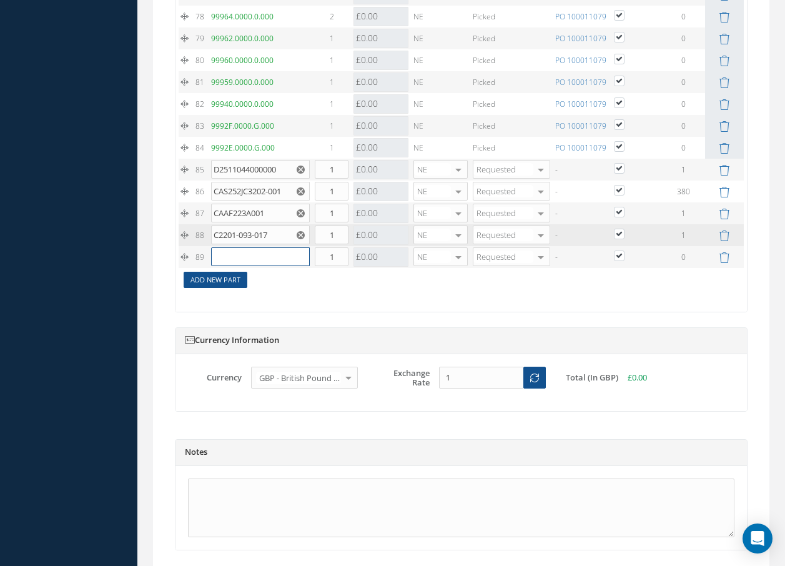
click at [239, 266] on input "text" at bounding box center [260, 256] width 99 height 19
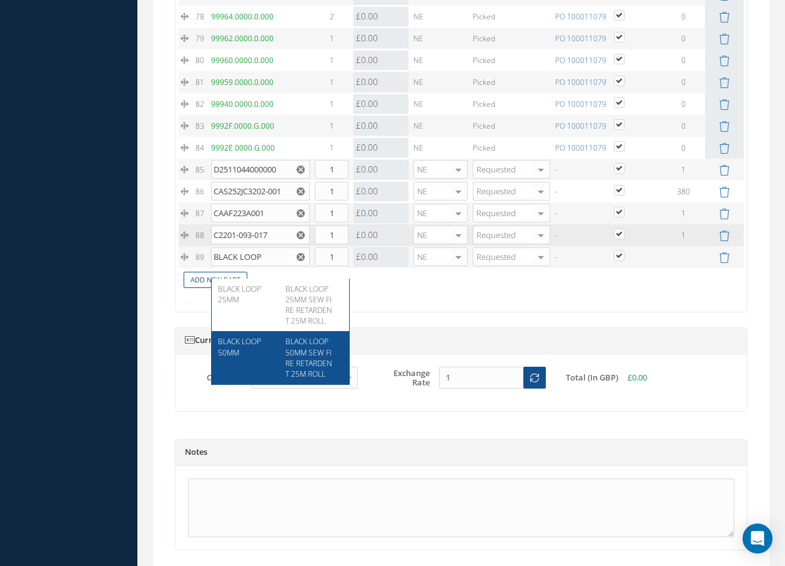
click at [316, 356] on span "BLACK LOOP 50MM SEW FIRE RETARDENT 25M ROLL" at bounding box center [308, 357] width 47 height 42
type input "BLACK LOOP 50MM"
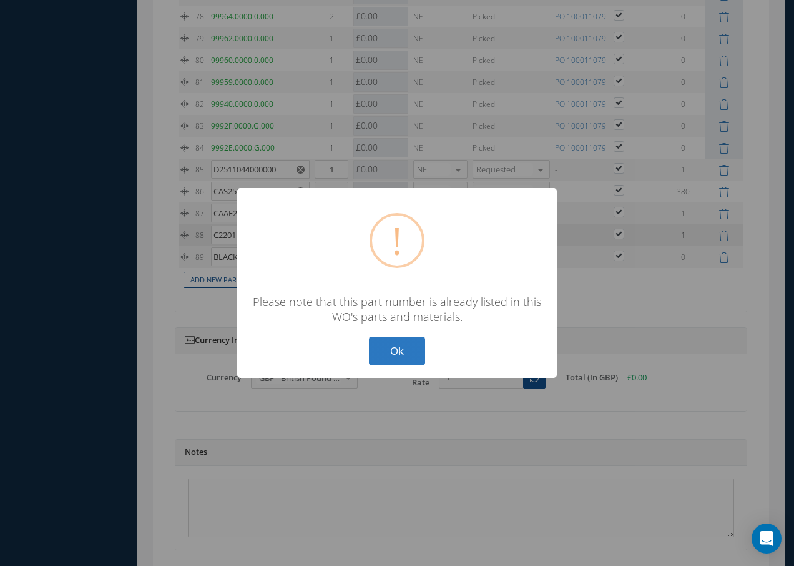
click at [395, 355] on button "Ok" at bounding box center [397, 351] width 56 height 29
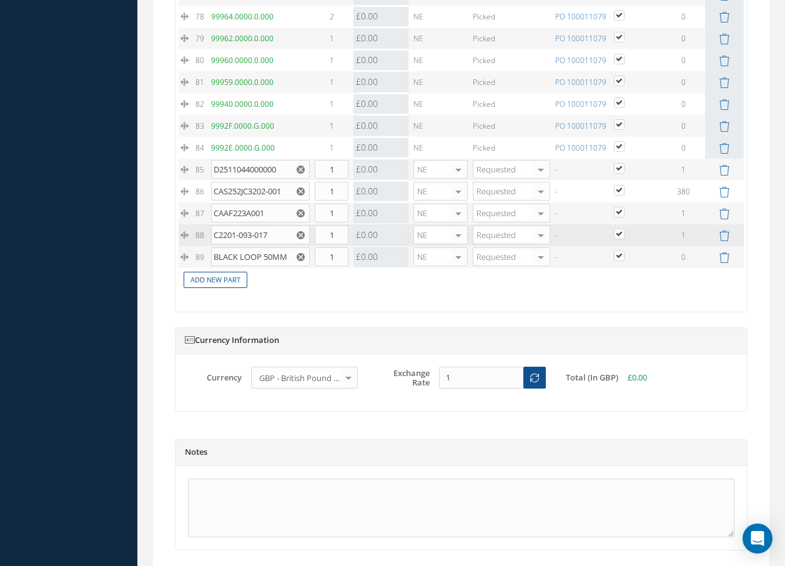
click at [302, 261] on use "Reset" at bounding box center [301, 257] width 8 height 8
click at [286, 266] on input "text" at bounding box center [260, 256] width 99 height 19
type input "B27-13A"
click at [320, 294] on div "B27-13A PLACARD" at bounding box center [280, 288] width 137 height 21
click at [350, 267] on td "1" at bounding box center [331, 257] width 39 height 22
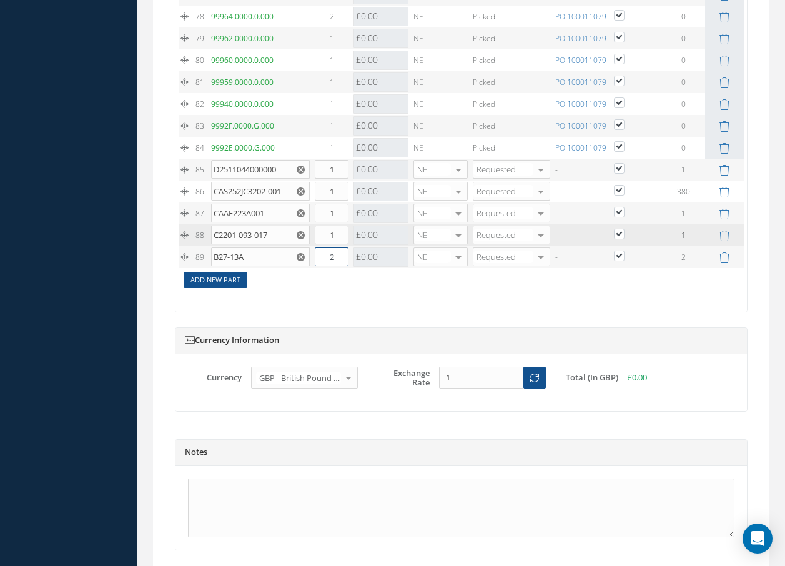
type input "2"
click at [206, 288] on link "Add New Part" at bounding box center [216, 280] width 64 height 17
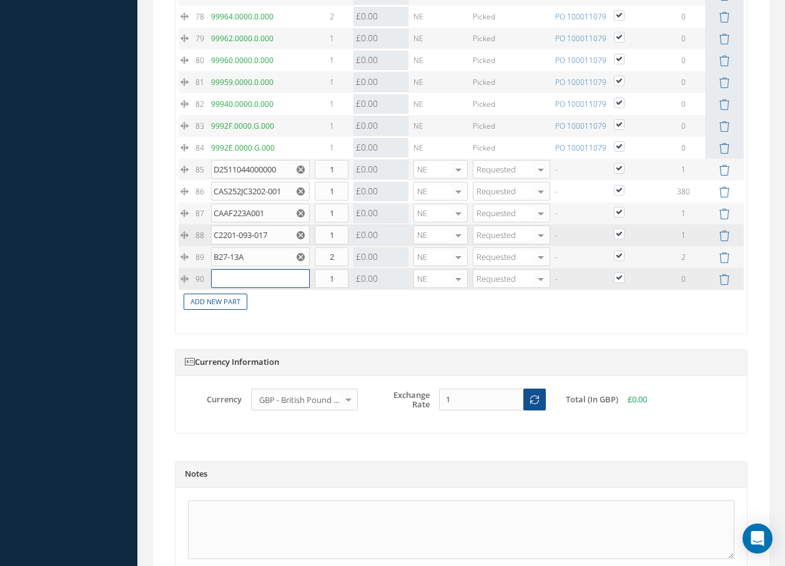
click at [217, 288] on input "text" at bounding box center [260, 278] width 99 height 19
type input "A"
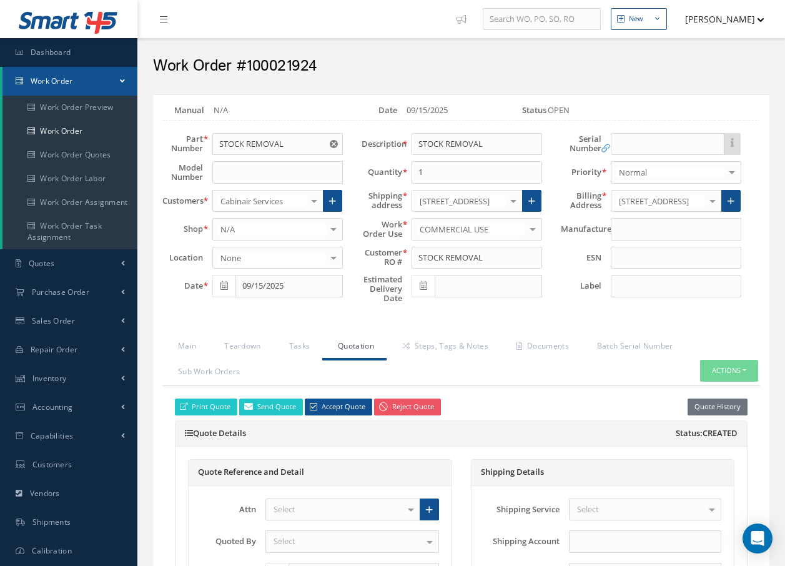
scroll to position [3030, 0]
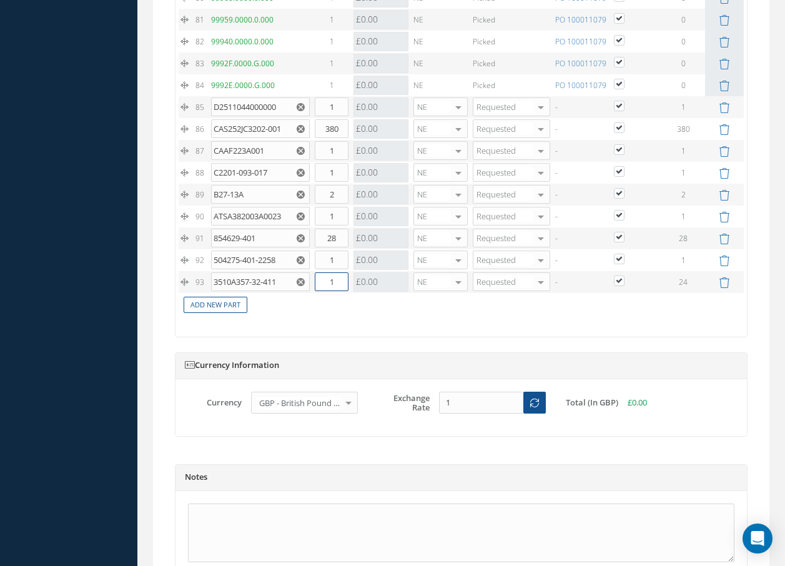
click at [338, 291] on input "1" at bounding box center [332, 281] width 34 height 19
type input "10"
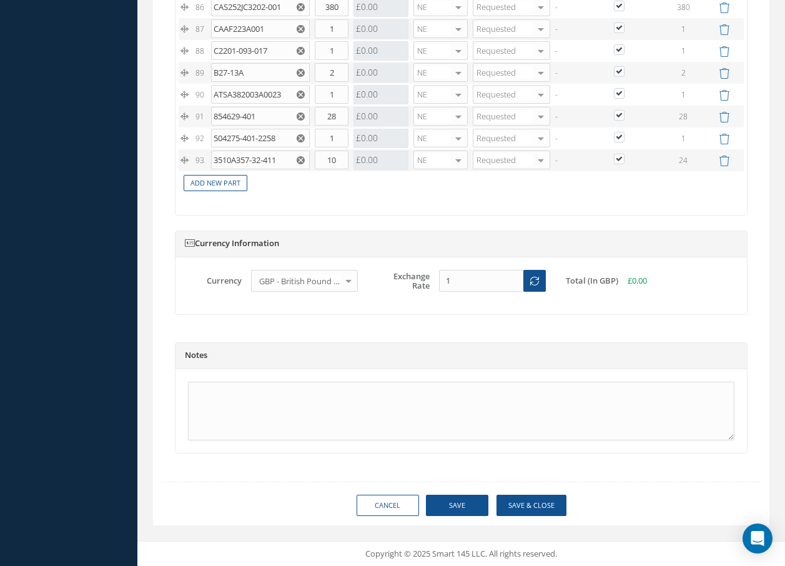
scroll to position [3164, 0]
click at [522, 502] on button "Save & Close" at bounding box center [531, 506] width 70 height 22
checkbox input "true"
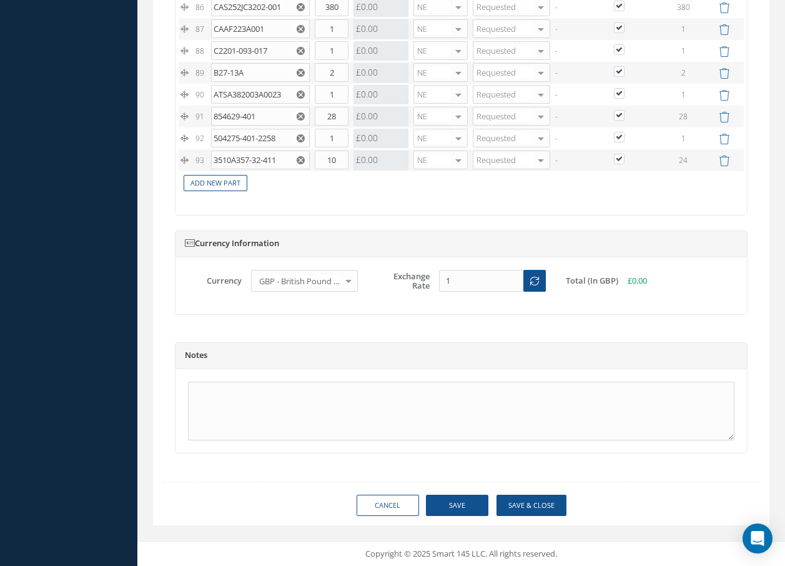
checkbox input "true"
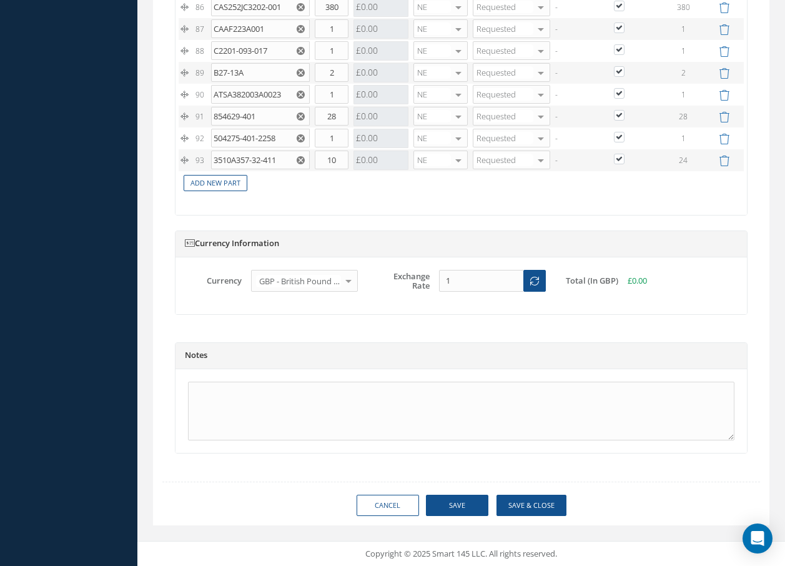
checkbox input "true"
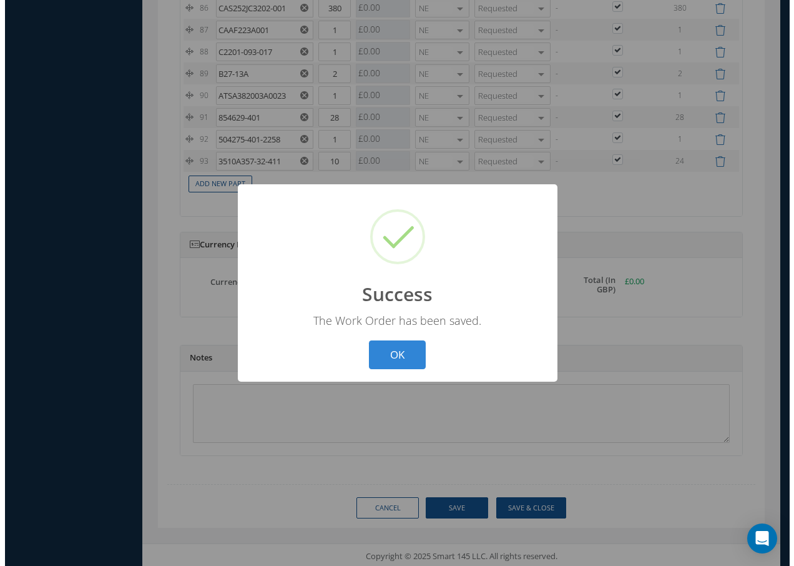
scroll to position [3151, 0]
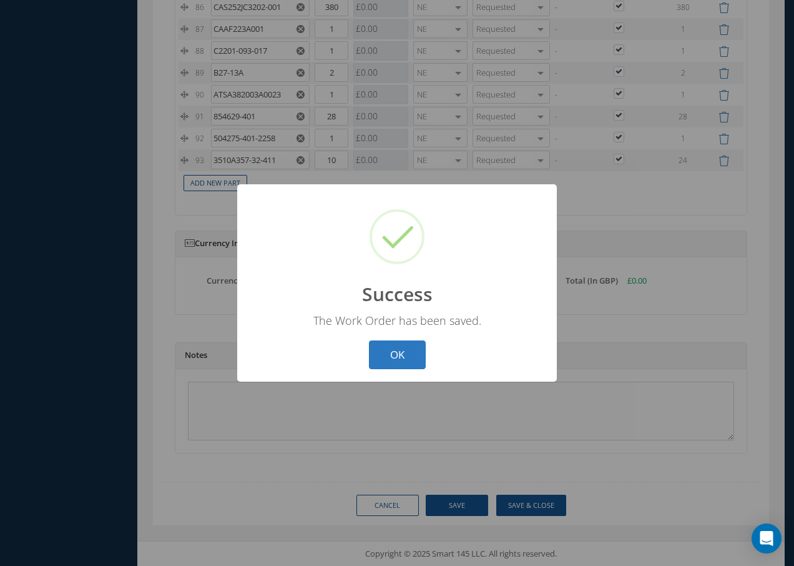
click at [398, 358] on button "OK" at bounding box center [397, 354] width 57 height 29
select select "25"
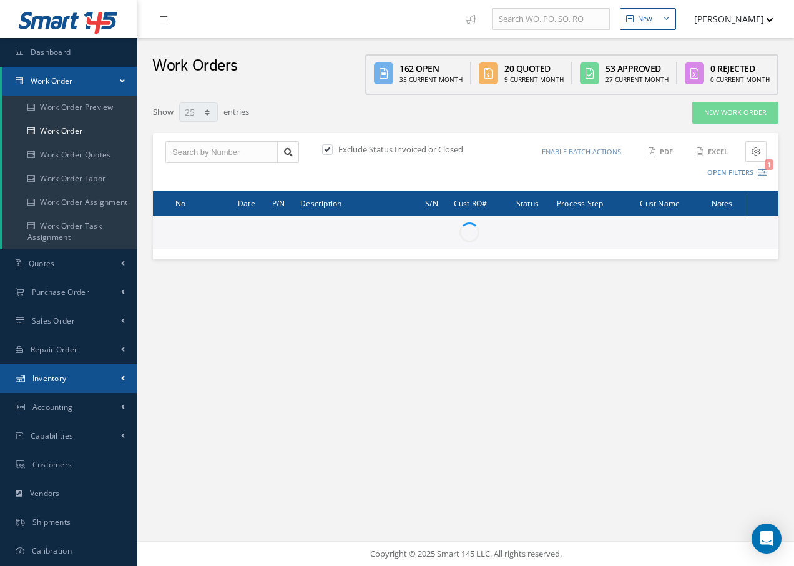
click at [62, 378] on span "Inventory" at bounding box center [49, 378] width 34 height 11
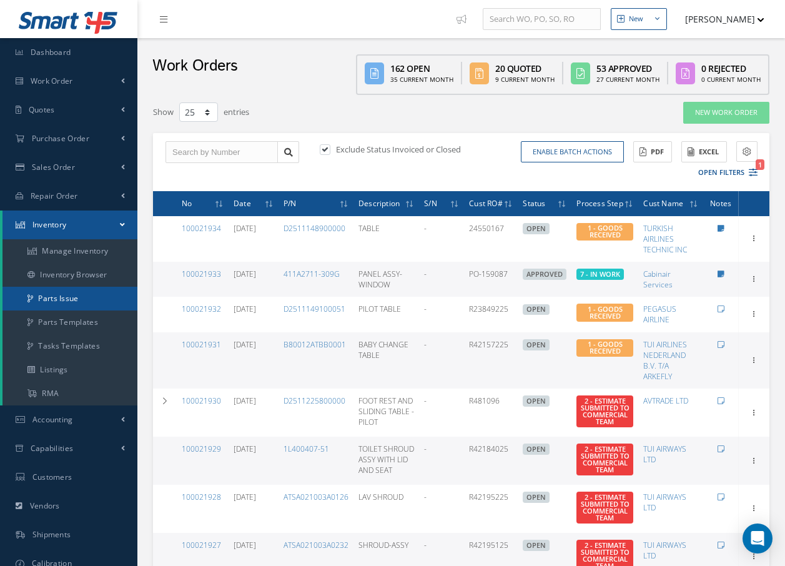
click at [68, 296] on link "Parts Issue" at bounding box center [69, 299] width 135 height 24
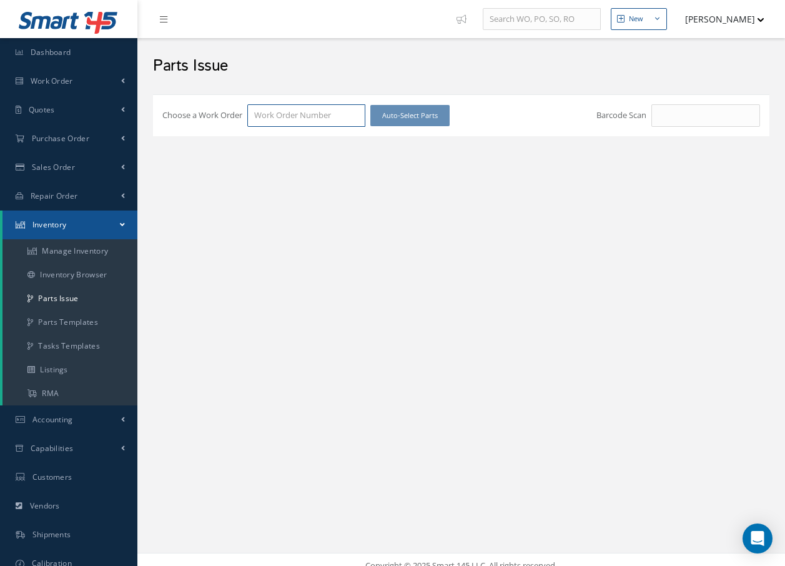
click at [327, 117] on input "Choose a Work Order" at bounding box center [306, 115] width 118 height 22
type input "100021924"
click at [293, 139] on span "100021924" at bounding box center [273, 137] width 39 height 11
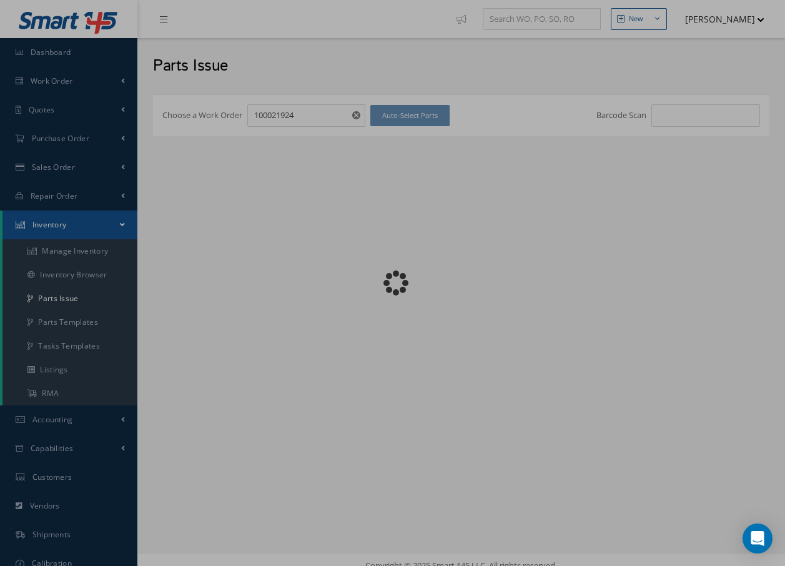
checkbox input "false"
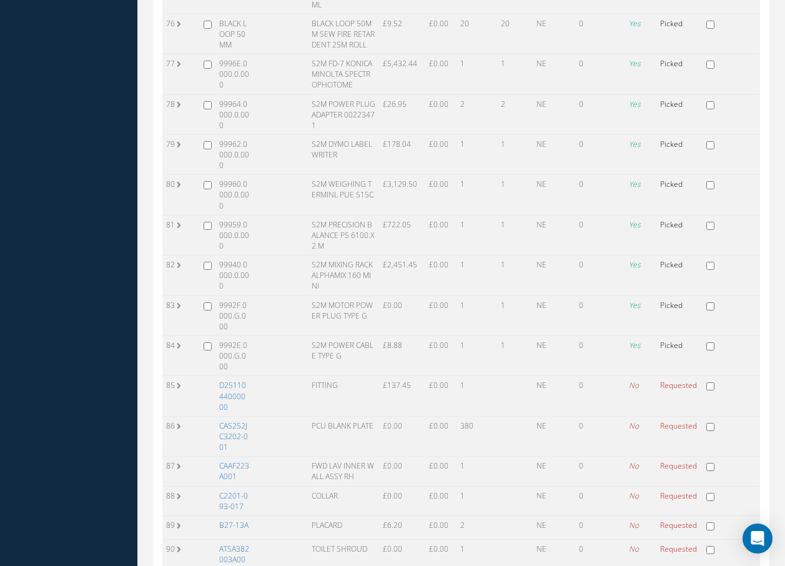
scroll to position [2950, 0]
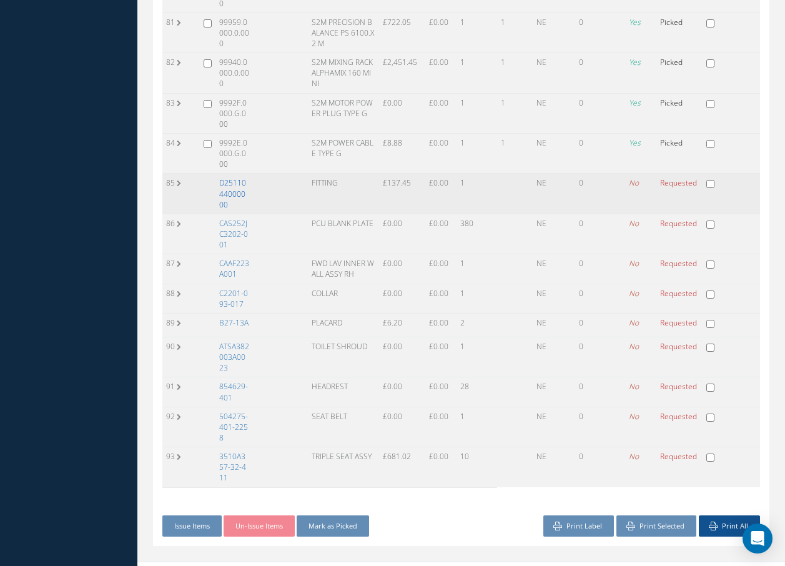
click at [225, 177] on link "D2511044000000" at bounding box center [232, 193] width 27 height 32
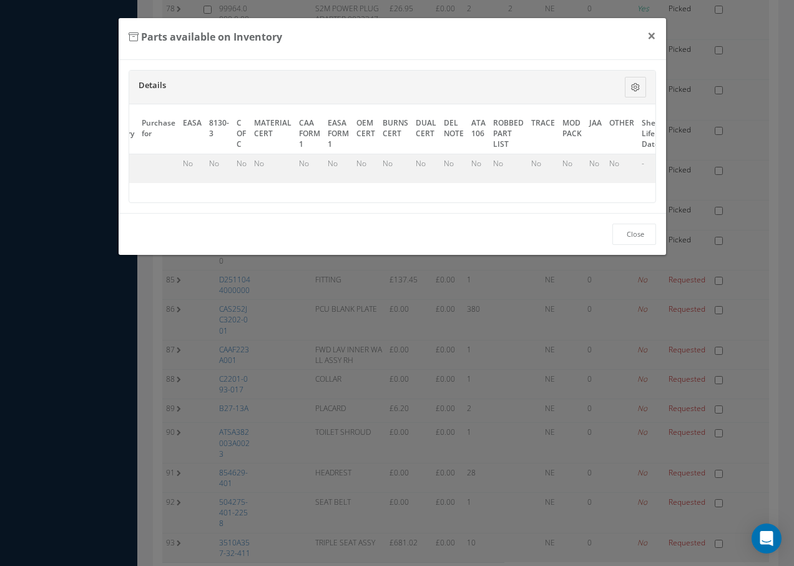
scroll to position [0, 560]
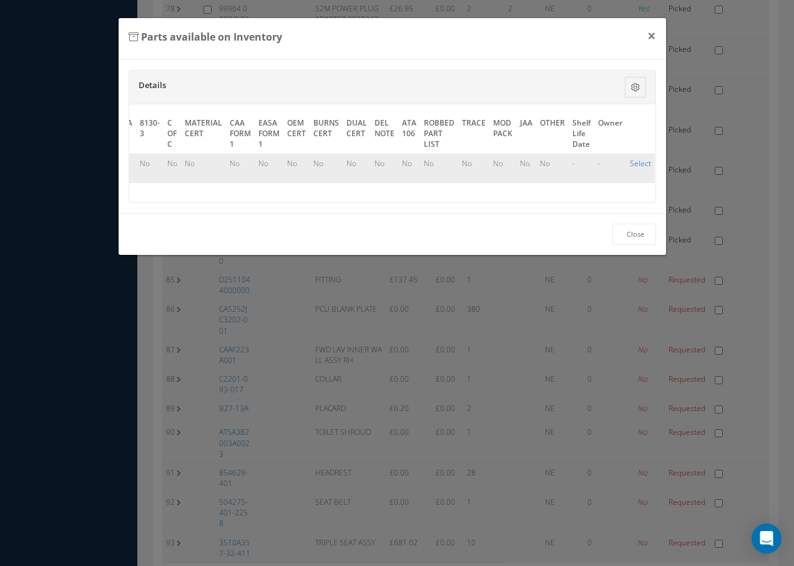
click at [638, 163] on link "Select" at bounding box center [640, 163] width 21 height 11
checkbox input "true"
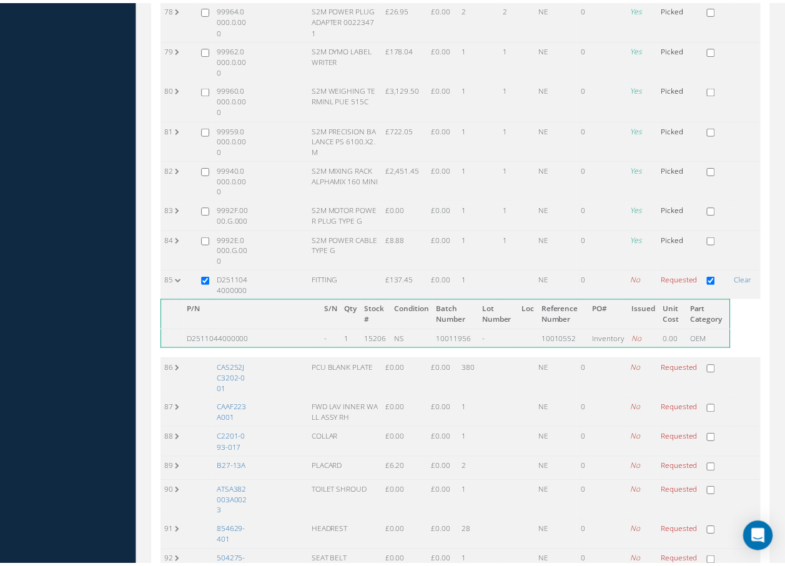
scroll to position [2853, 0]
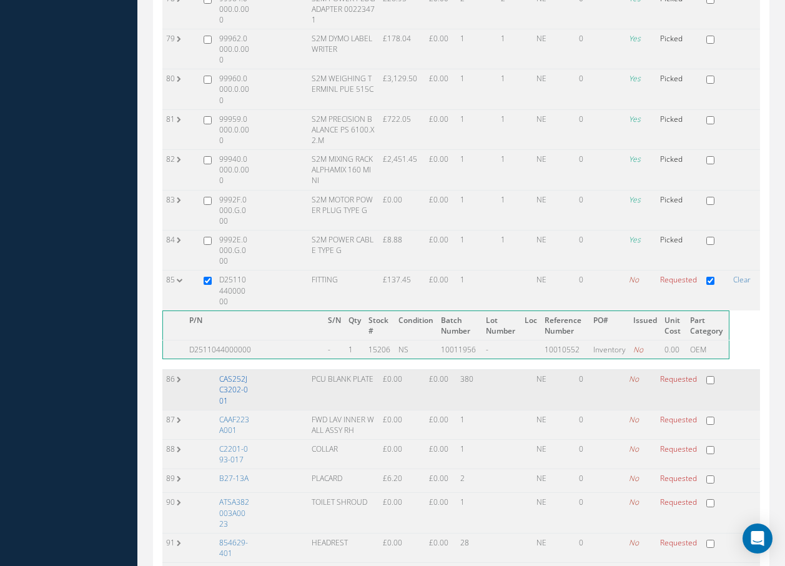
click at [232, 376] on link "CAS252JC3202-001" at bounding box center [233, 389] width 29 height 32
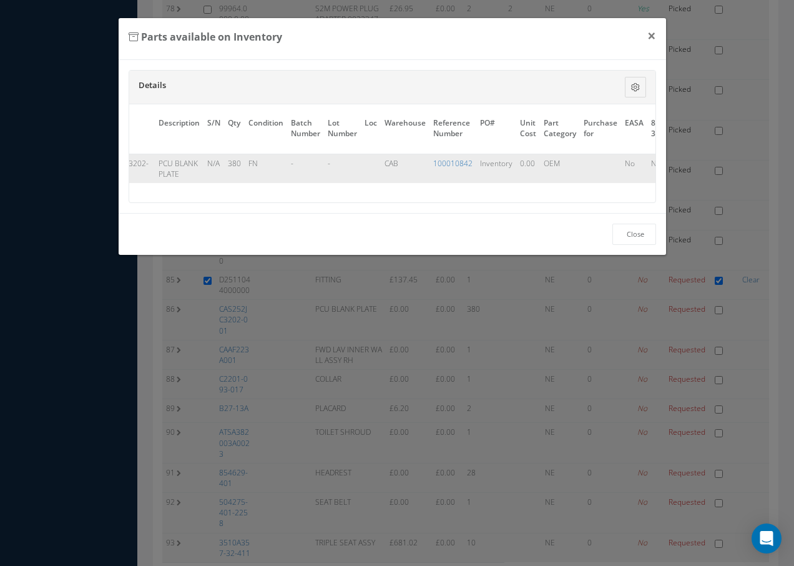
scroll to position [0, 558]
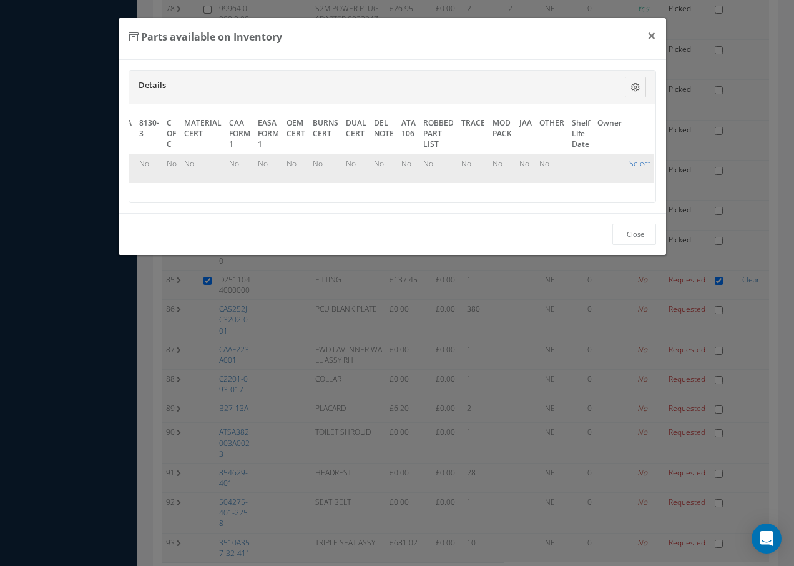
click at [639, 163] on link "Select" at bounding box center [639, 163] width 21 height 11
checkbox input "true"
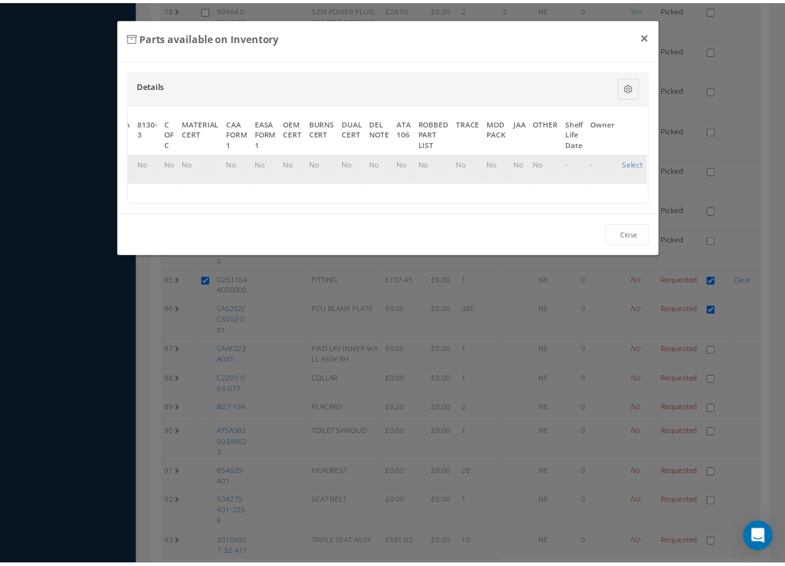
scroll to position [2853, 0]
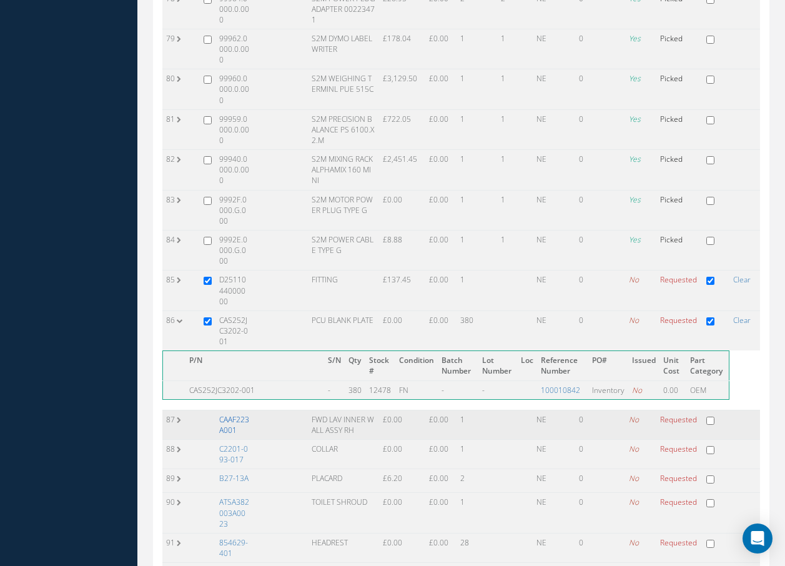
click at [237, 414] on link "CAAF223A001" at bounding box center [234, 424] width 30 height 21
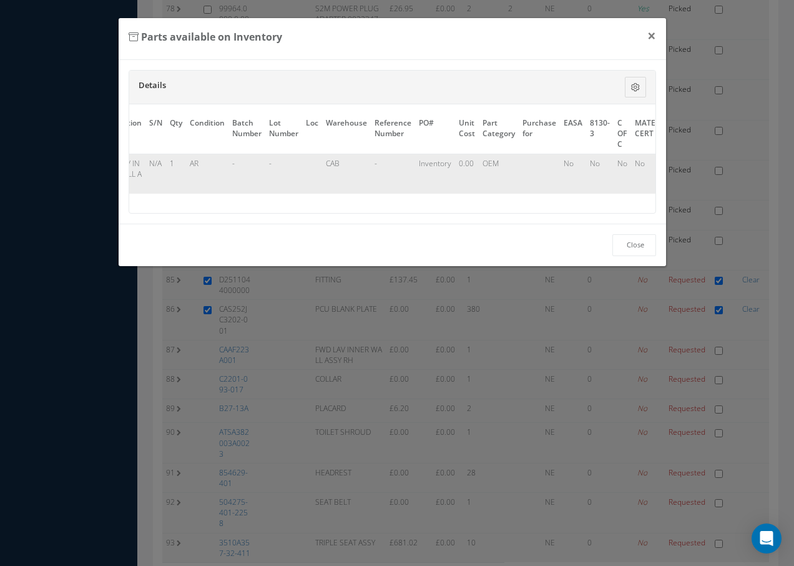
scroll to position [0, 556]
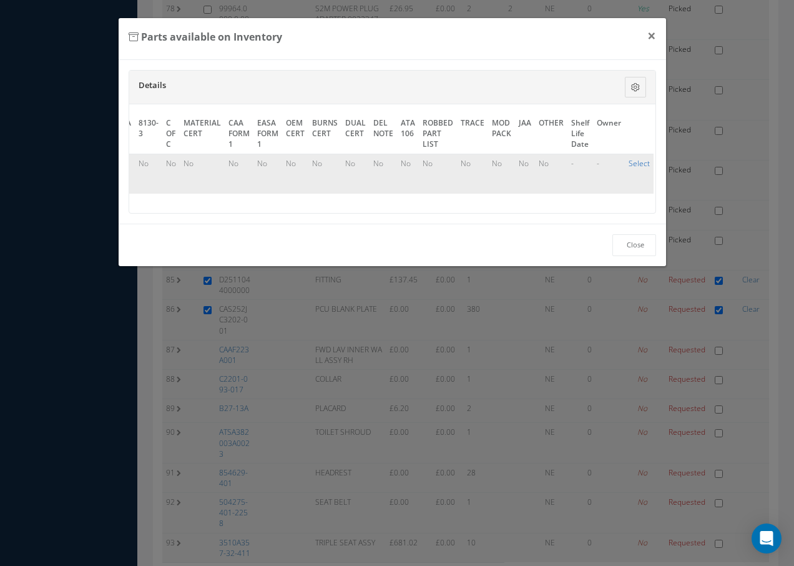
click at [629, 163] on link "Select" at bounding box center [639, 163] width 21 height 11
checkbox input "true"
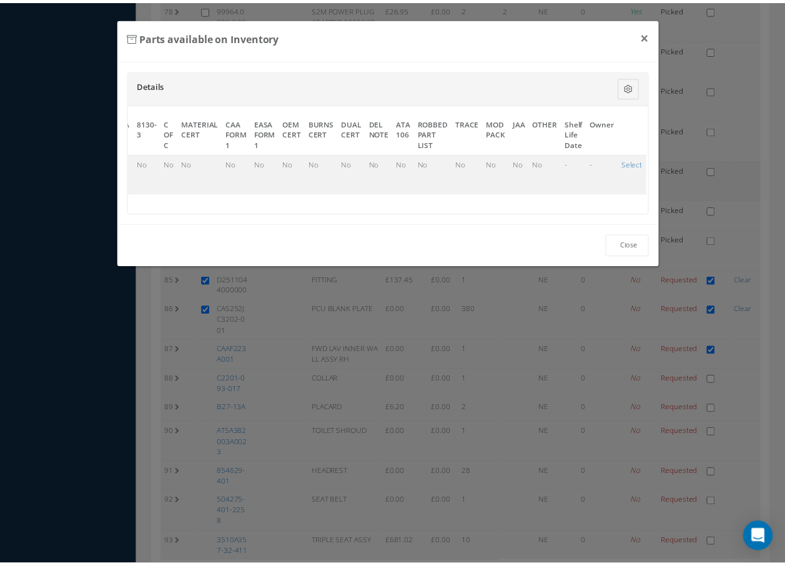
scroll to position [2853, 0]
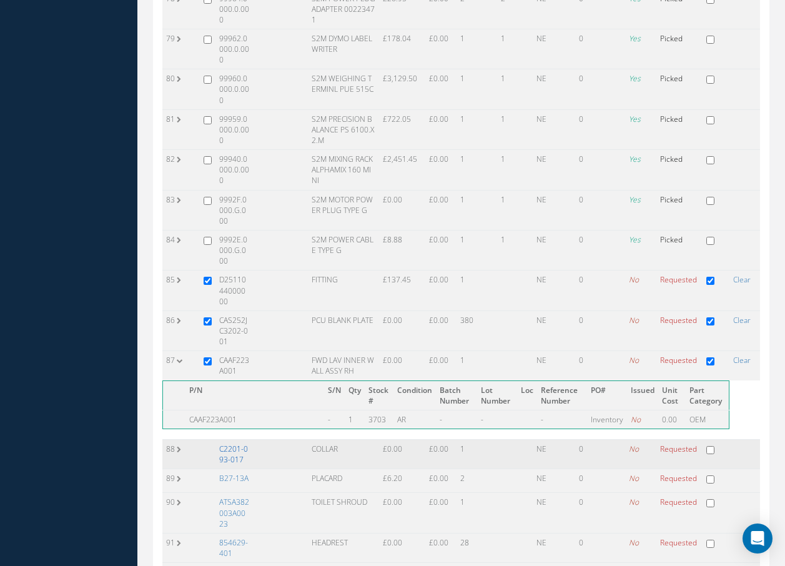
click at [229, 444] on link "C2201-093-017" at bounding box center [233, 453] width 29 height 21
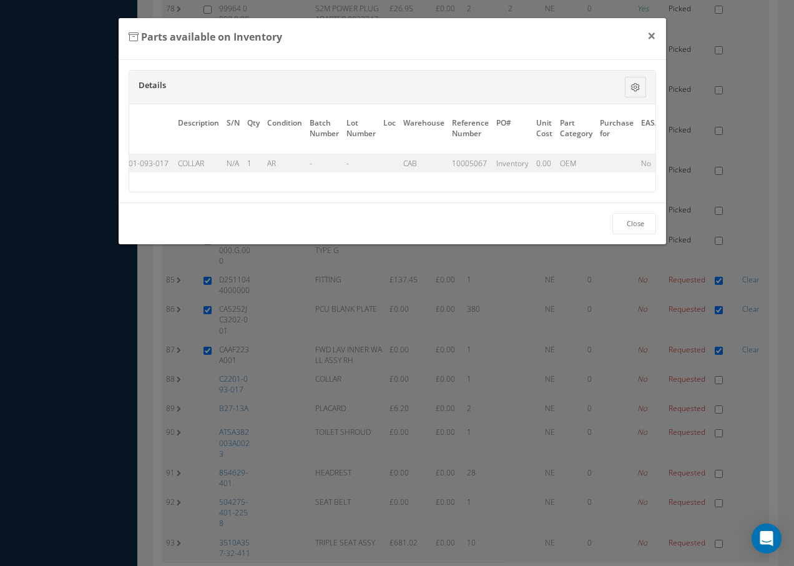
scroll to position [0, 556]
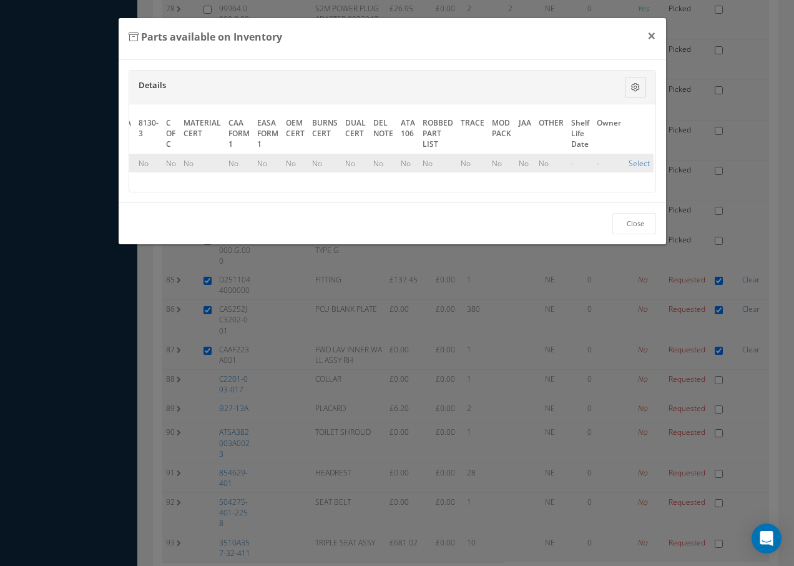
click at [632, 163] on link "Select" at bounding box center [639, 163] width 21 height 11
checkbox input "true"
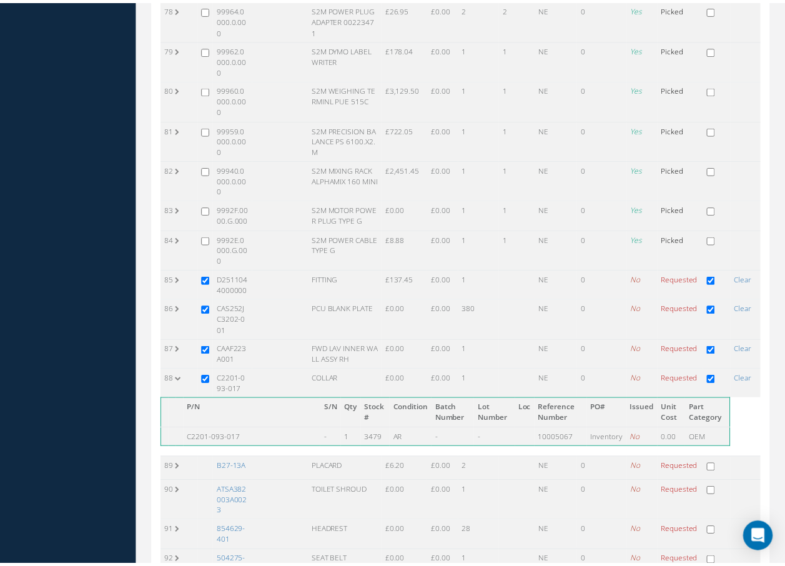
scroll to position [2853, 0]
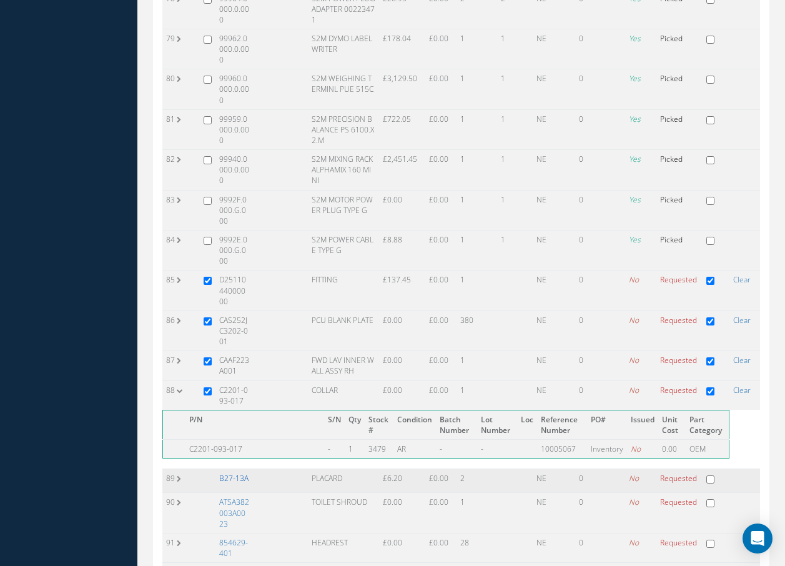
click at [227, 473] on link "B27-13A" at bounding box center [233, 478] width 29 height 11
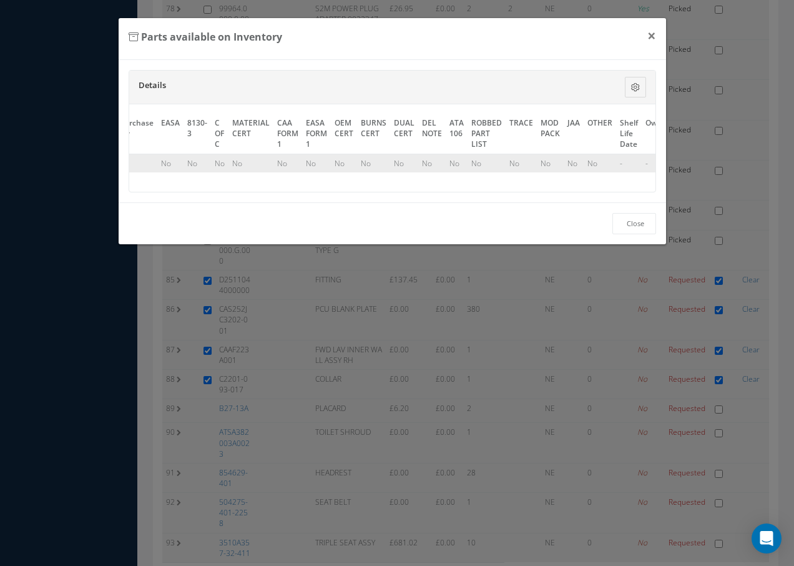
scroll to position [0, 556]
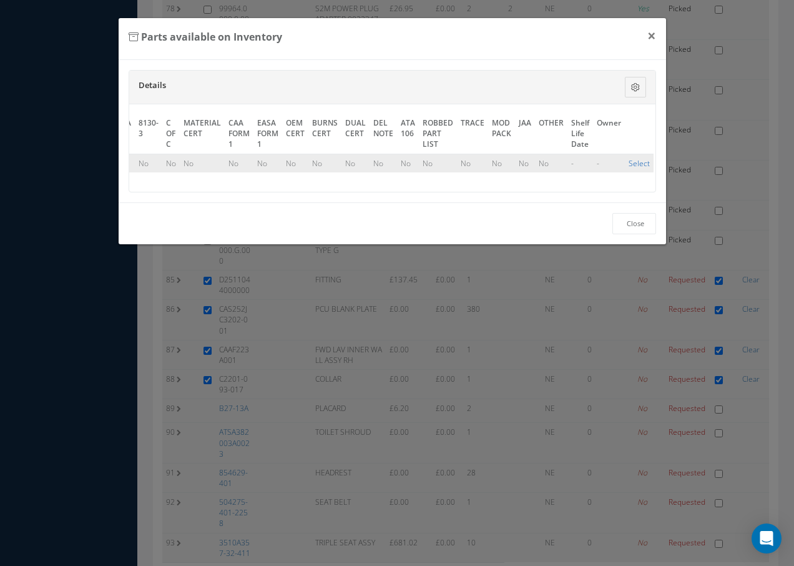
click at [638, 162] on link "Select" at bounding box center [639, 163] width 21 height 11
checkbox input "true"
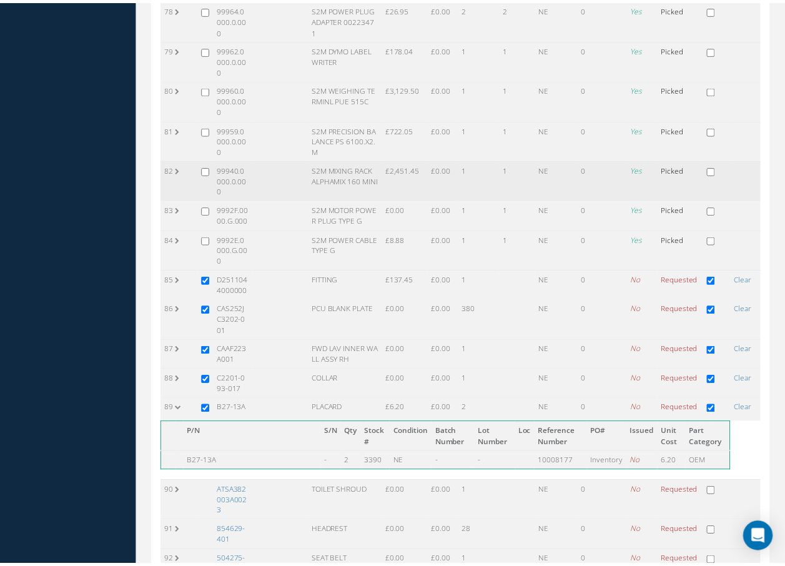
scroll to position [2853, 0]
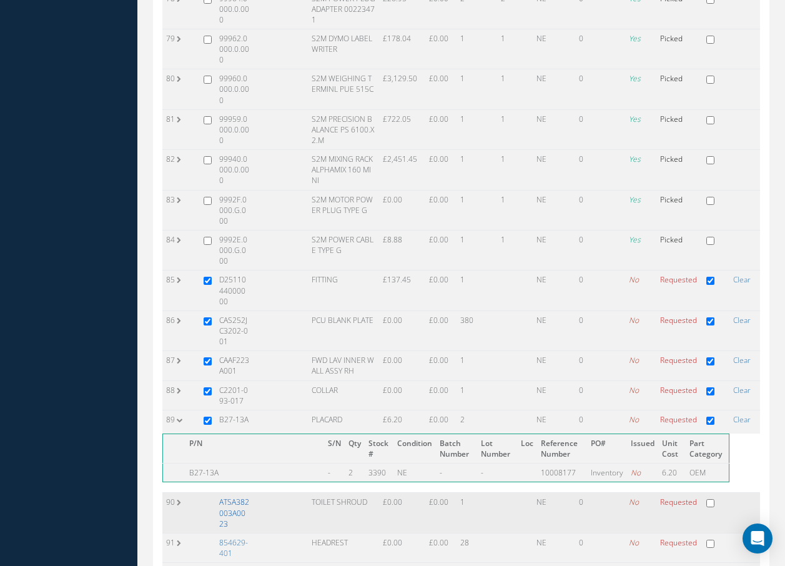
click at [237, 496] on link "ATSA382003A0023" at bounding box center [234, 512] width 30 height 32
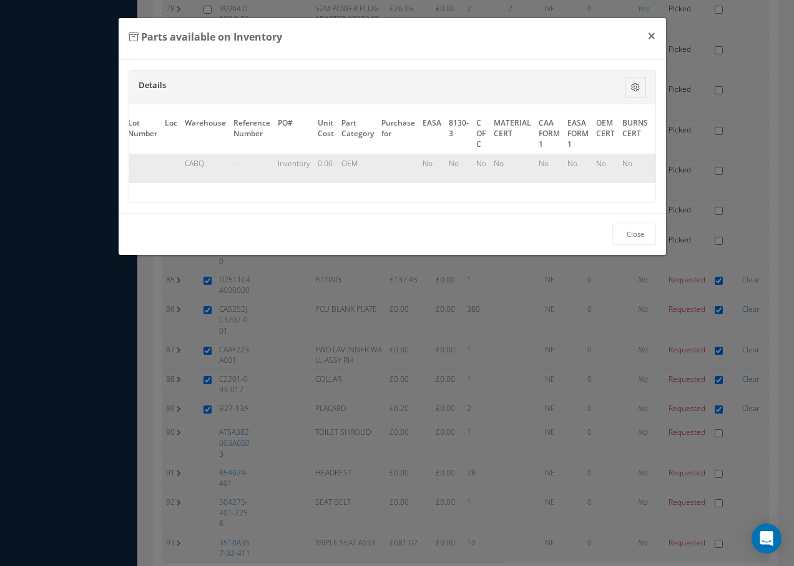
scroll to position [0, 556]
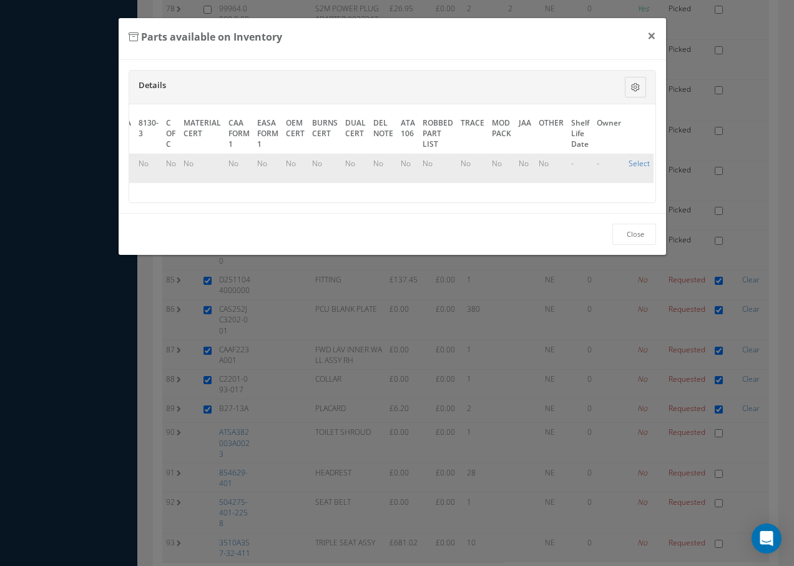
click at [634, 161] on link "Select" at bounding box center [639, 163] width 21 height 11
checkbox input "true"
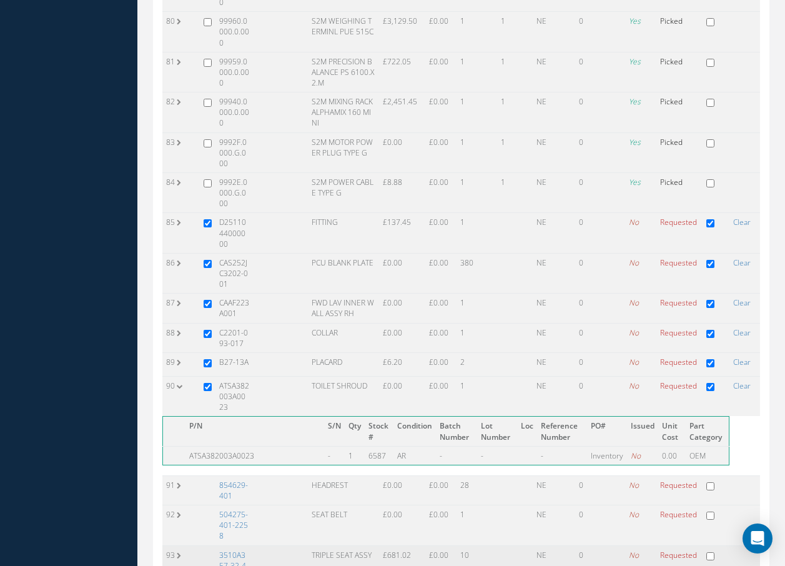
scroll to position [3008, 0]
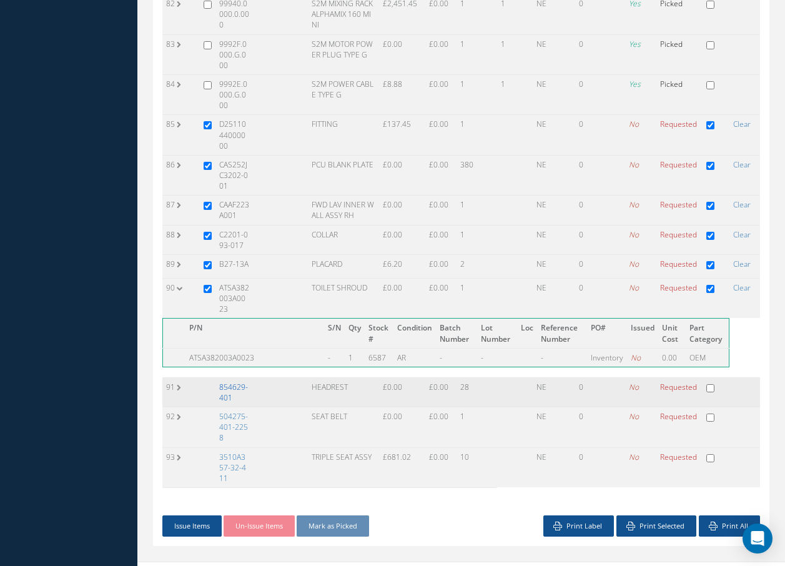
click at [243, 382] on link "854629-401" at bounding box center [233, 392] width 29 height 21
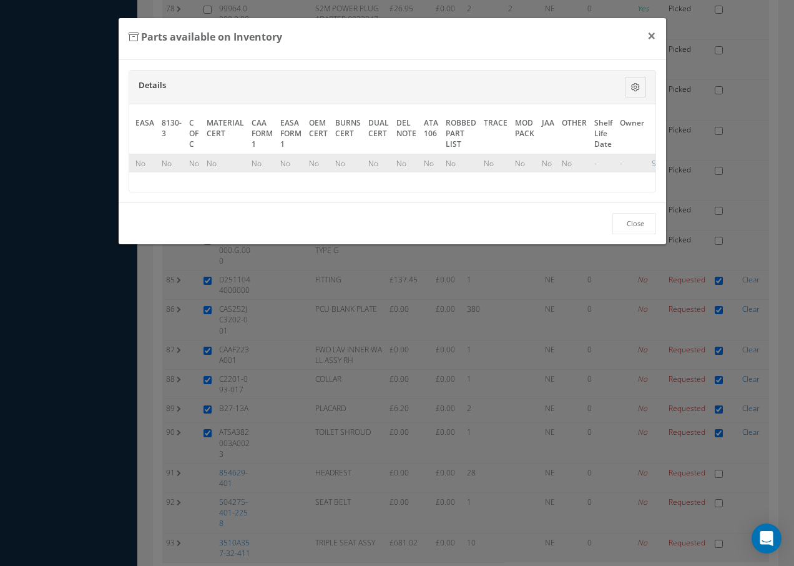
scroll to position [0, 558]
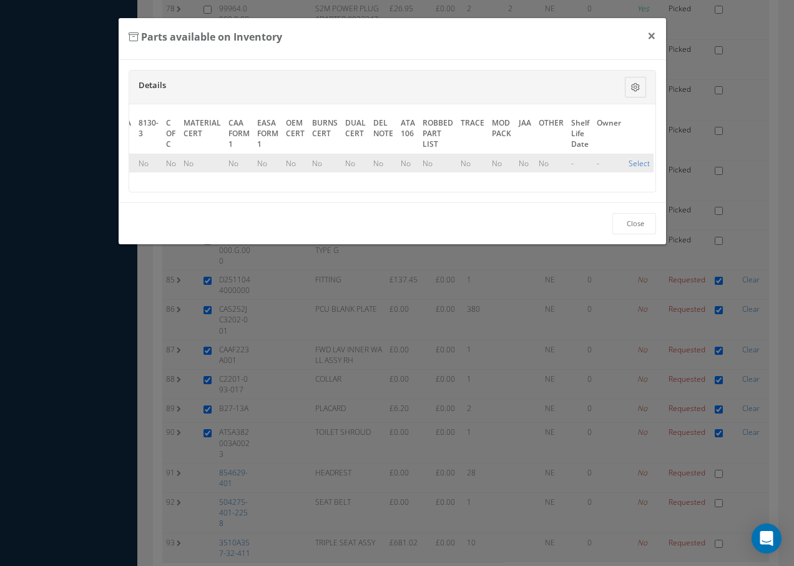
click at [639, 164] on link "Select" at bounding box center [639, 163] width 21 height 11
checkbox input "true"
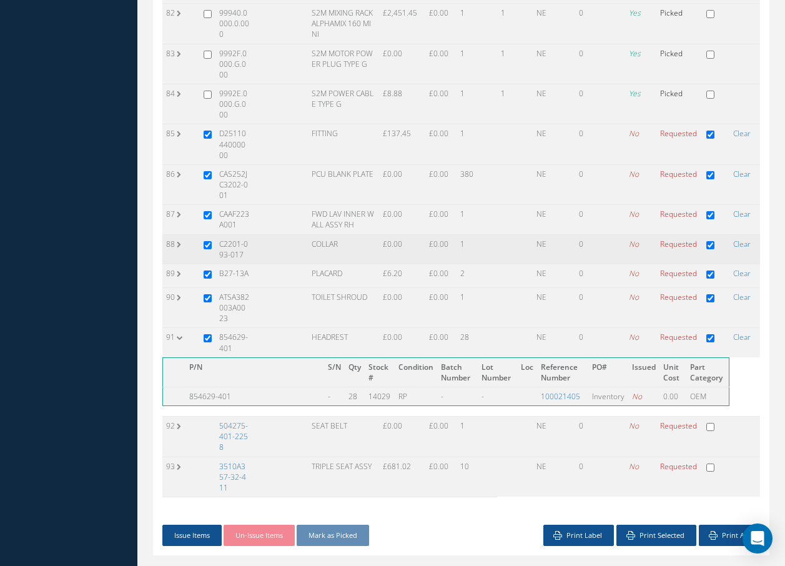
scroll to position [3008, 0]
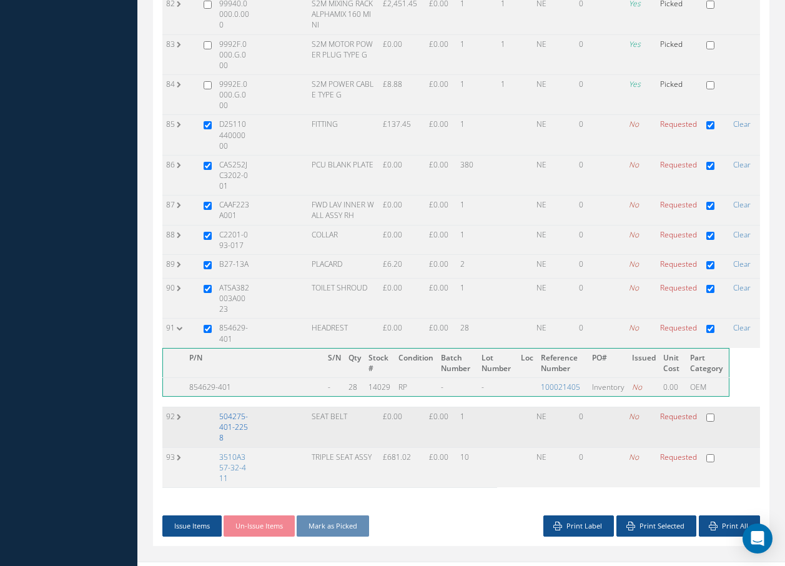
click at [240, 411] on link "504275-401-2258" at bounding box center [233, 427] width 29 height 32
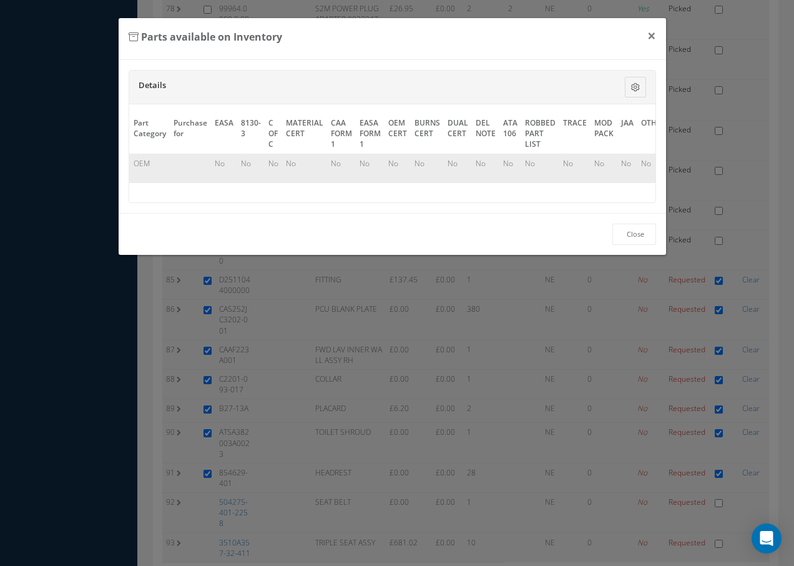
scroll to position [0, 0]
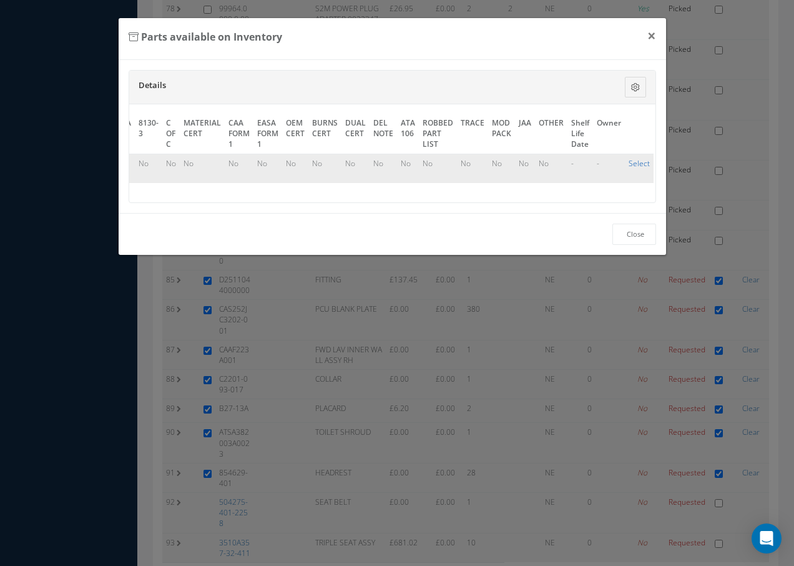
click at [634, 159] on link "Select" at bounding box center [639, 163] width 21 height 11
checkbox input "true"
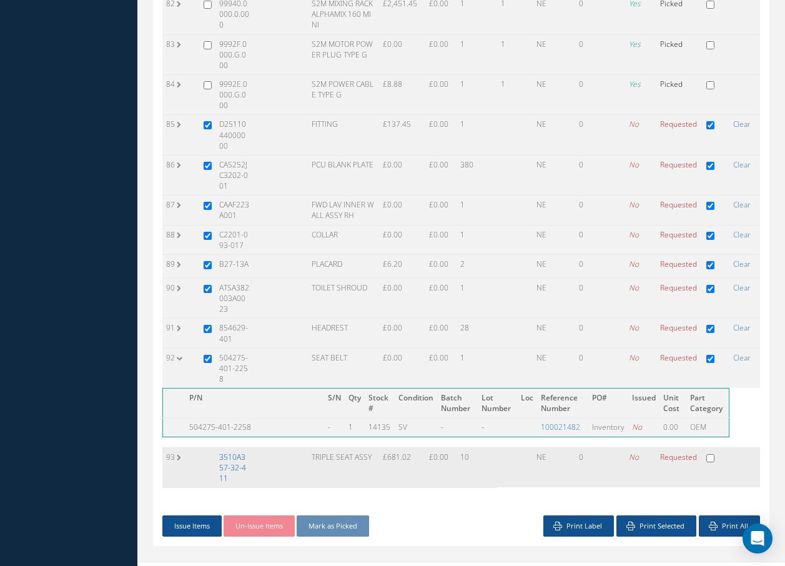
click at [233, 451] on link "3510A357-32-411" at bounding box center [232, 467] width 27 height 32
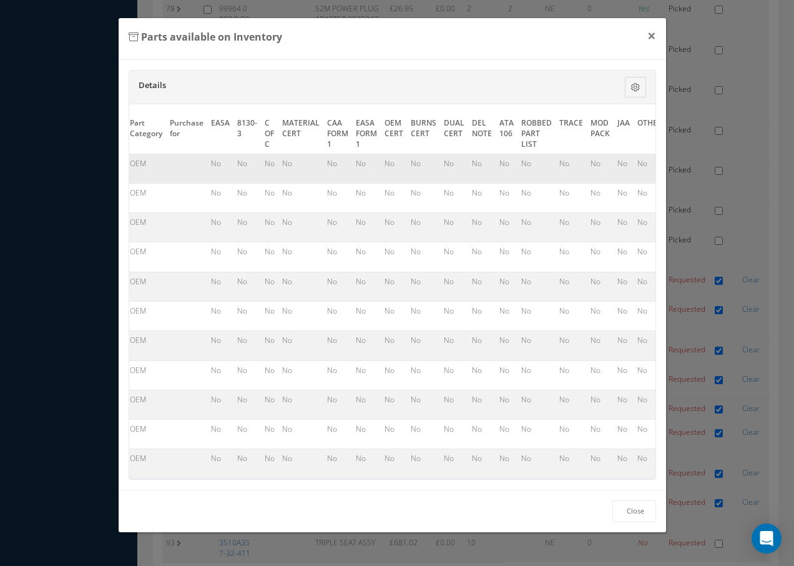
scroll to position [0, 581]
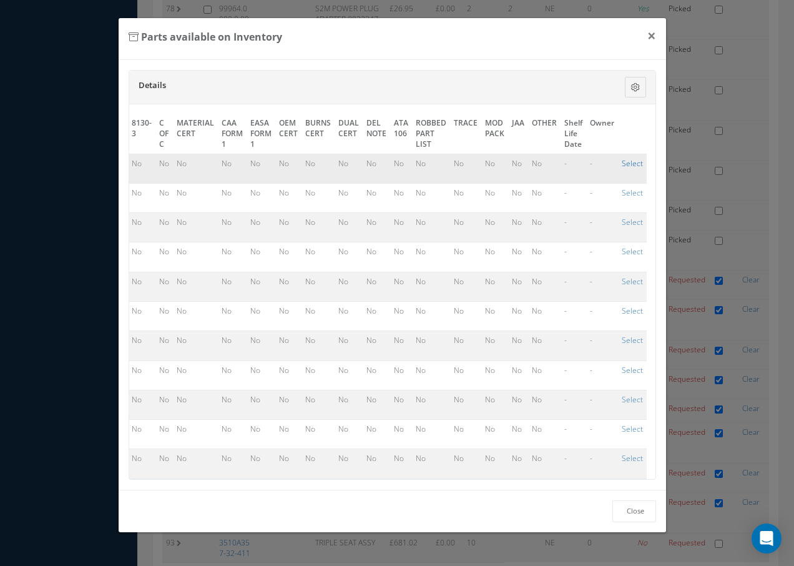
click at [622, 163] on link "Select" at bounding box center [632, 163] width 21 height 11
checkbox input "true"
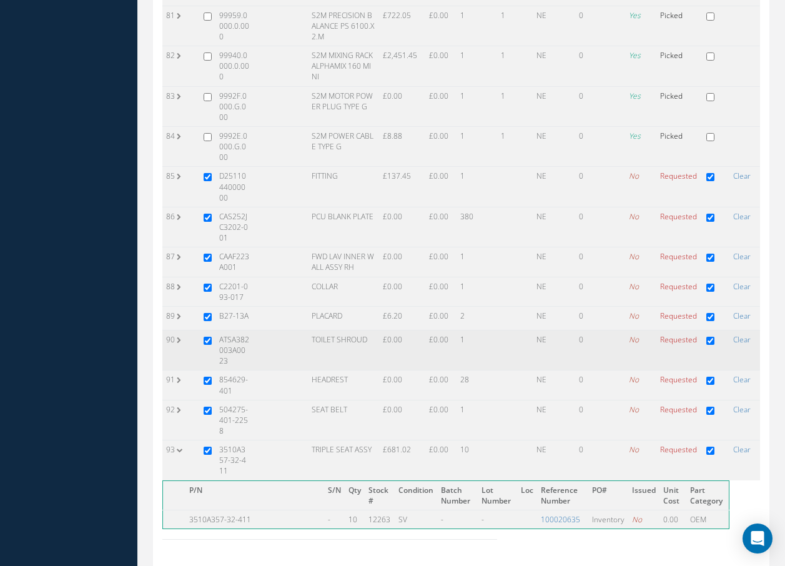
scroll to position [2978, 0]
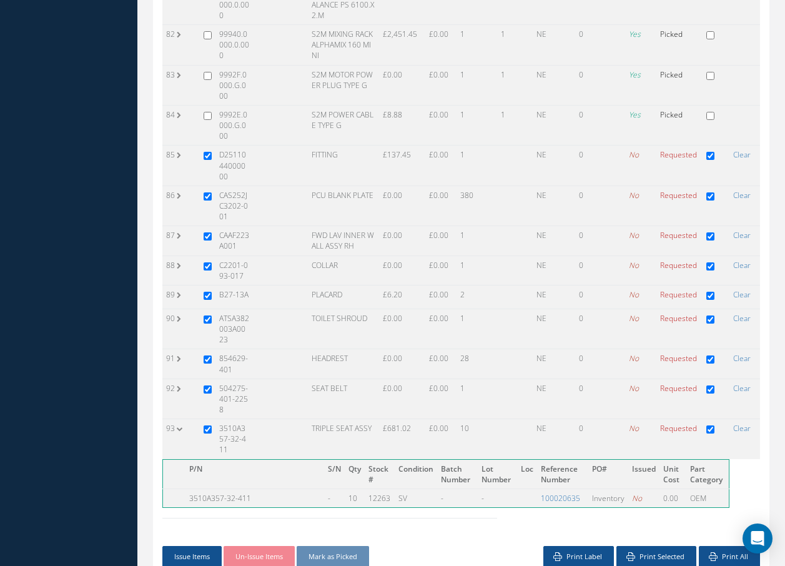
click at [438, 546] on div "Issue Items Un-Issue Items Mark as Picked" at bounding box center [307, 557] width 308 height 22
click at [199, 546] on button "Issue Items" at bounding box center [191, 557] width 59 height 22
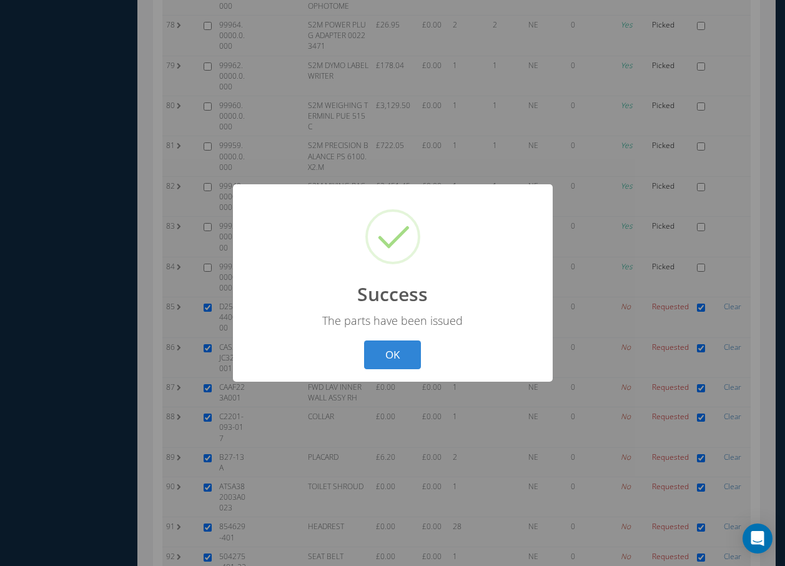
scroll to position [2746, 0]
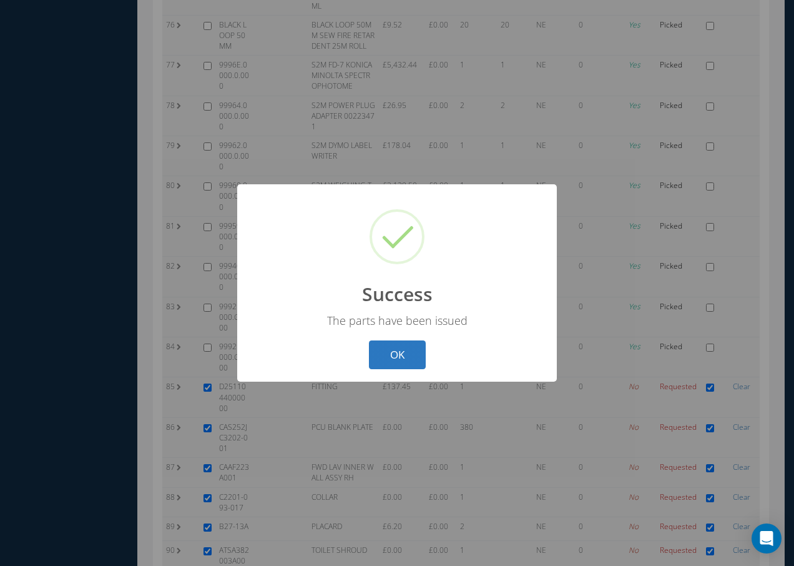
click at [415, 357] on button "OK" at bounding box center [397, 354] width 57 height 29
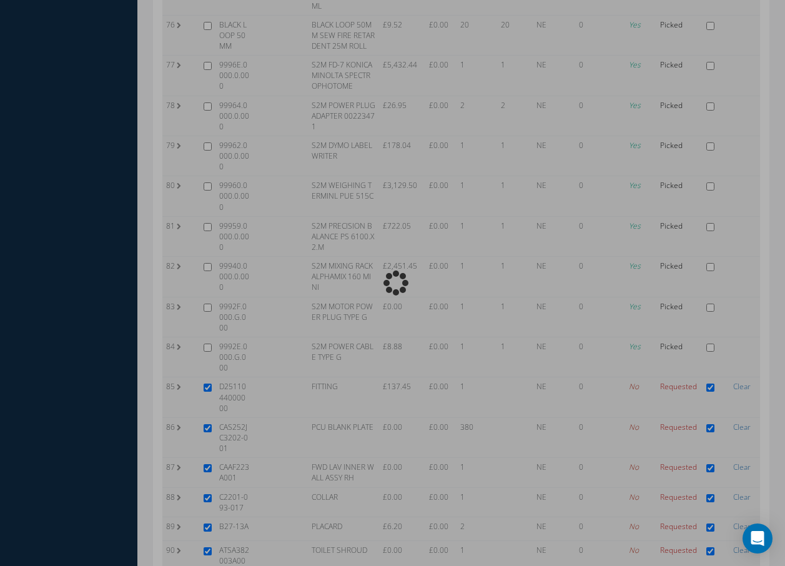
scroll to position [2950, 0]
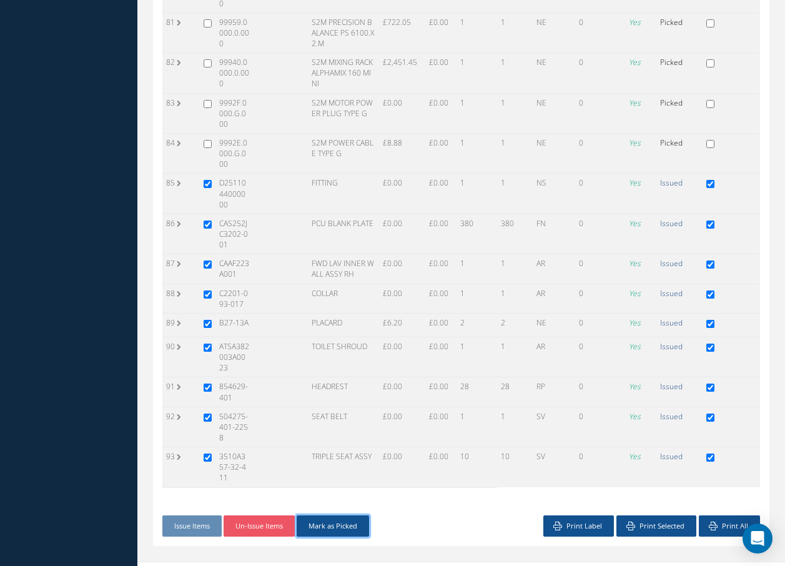
click at [347, 515] on button "Mark as Picked" at bounding box center [333, 526] width 72 height 22
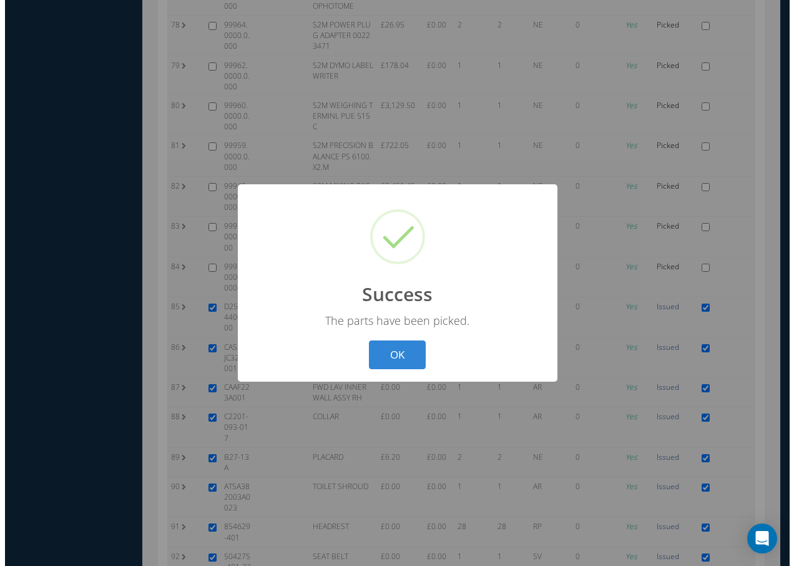
scroll to position [2746, 0]
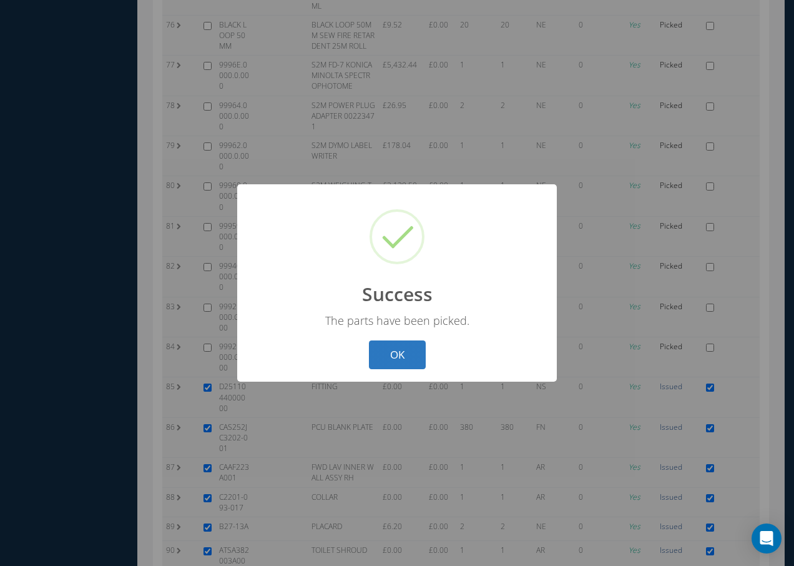
click at [416, 355] on button "OK" at bounding box center [397, 354] width 57 height 29
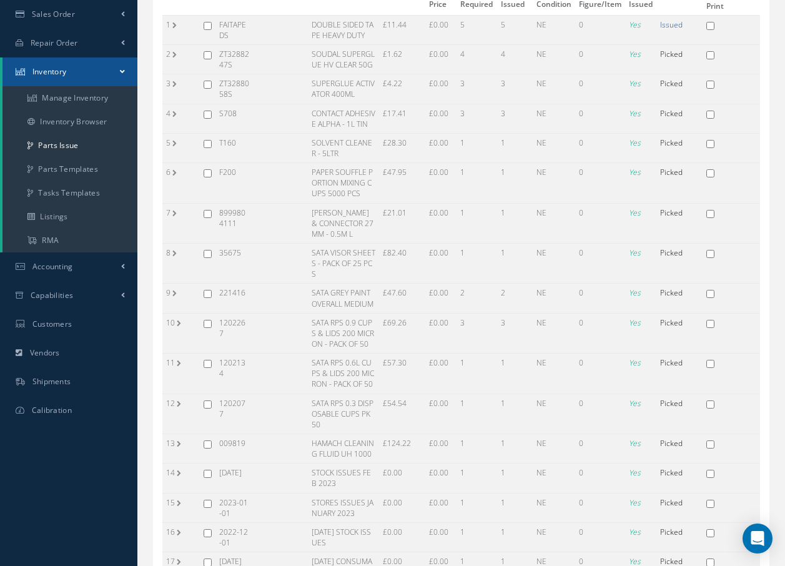
scroll to position [15, 0]
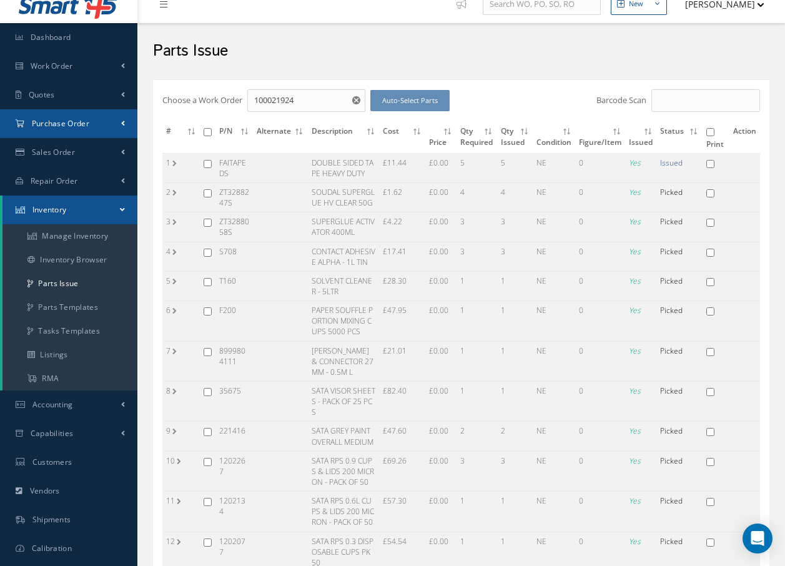
click at [62, 127] on span "Purchase Order" at bounding box center [60, 123] width 57 height 11
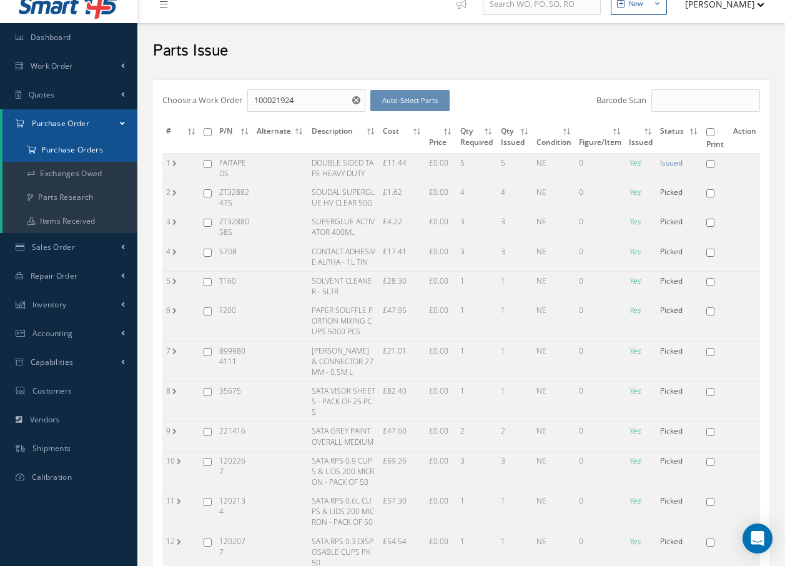
click at [63, 144] on a=1&status_id=2&status_id=3&status_id=5&collapsedFilters"] "Purchase Orders" at bounding box center [70, 150] width 137 height 24
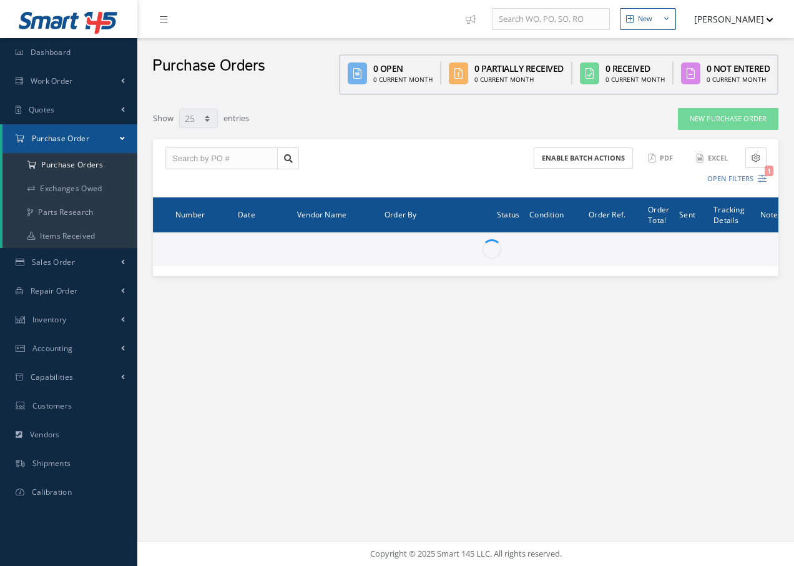
select select "25"
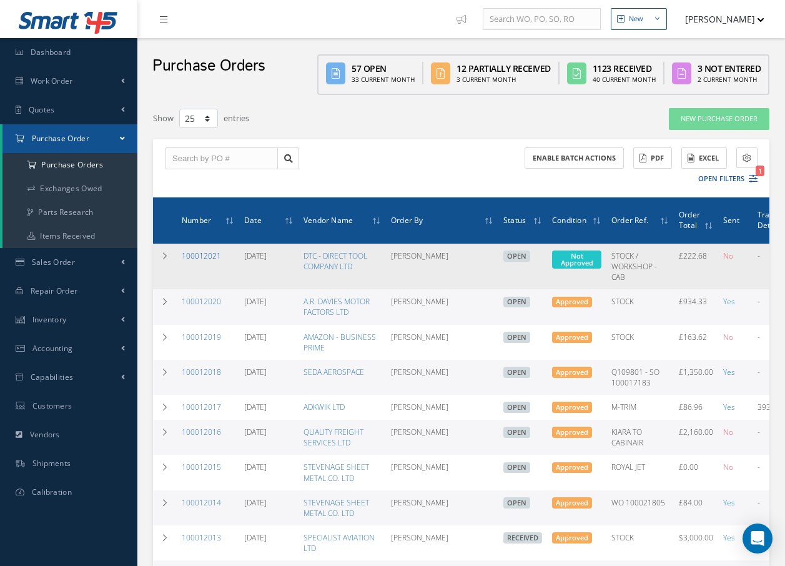
click at [205, 259] on link "100012021" at bounding box center [201, 255] width 39 height 11
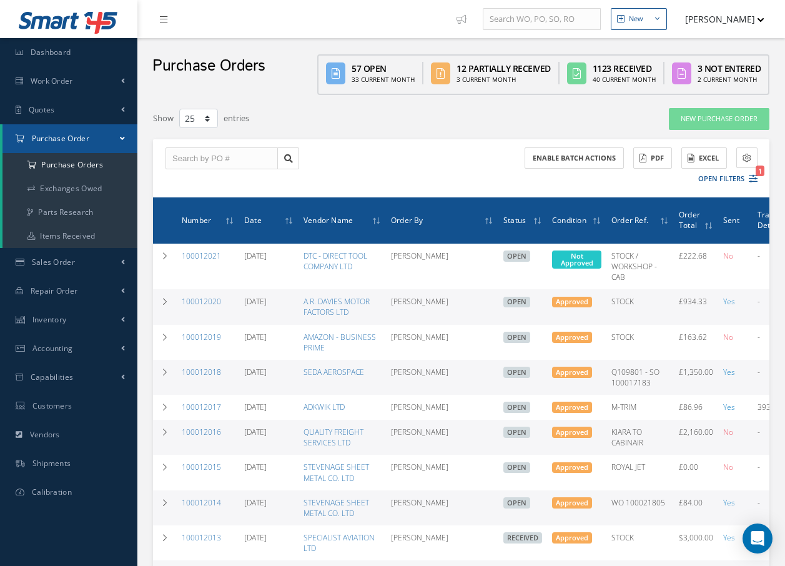
select select "25"
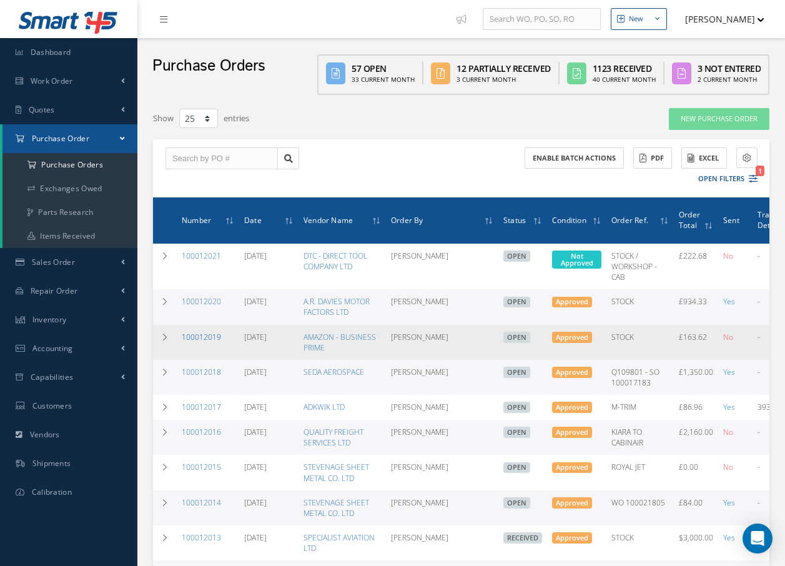
click at [210, 337] on link "100012019" at bounding box center [201, 337] width 39 height 11
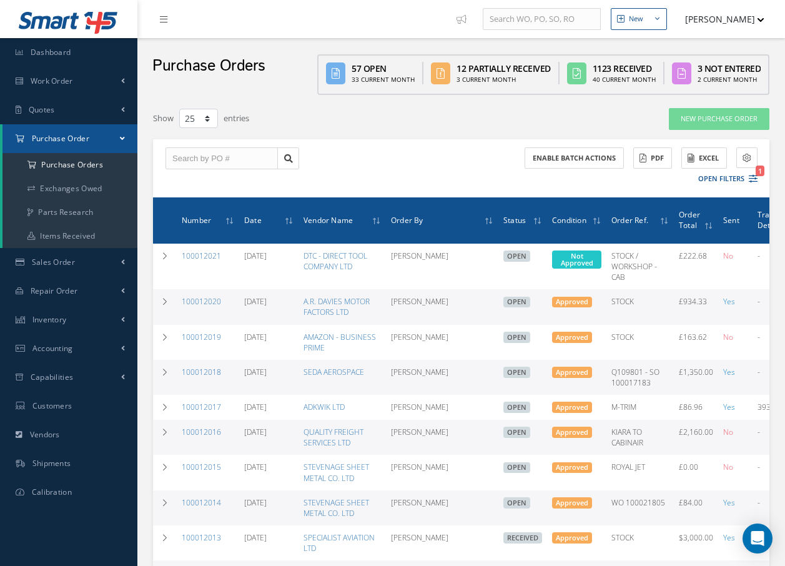
select select "25"
click at [206, 301] on link "100012020" at bounding box center [201, 301] width 39 height 11
select select "25"
click at [352, 110] on div "Show 10 25 50 100 entries" at bounding box center [329, 118] width 370 height 22
click at [399, 175] on div "Enable batch actions ACTIONS Receive Payments Select Customer Cabinair Services…" at bounding box center [461, 168] width 616 height 58
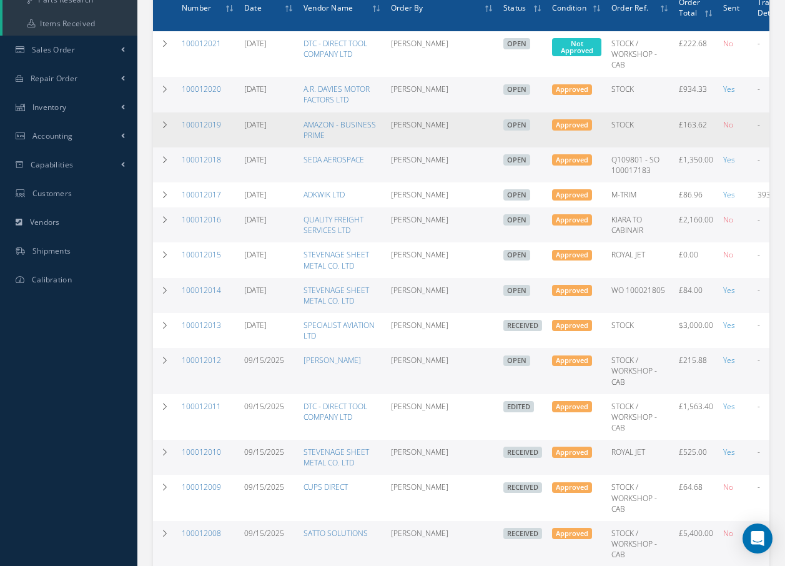
scroll to position [237, 0]
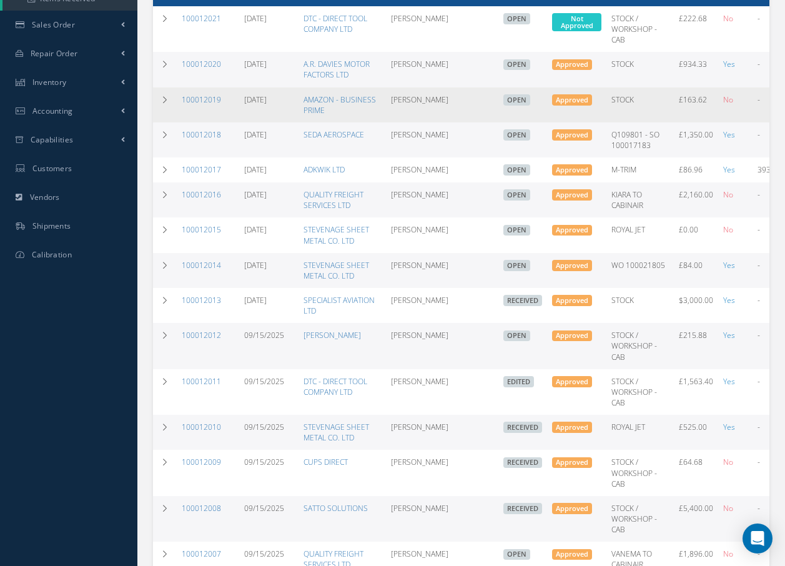
click at [465, 109] on td "[PERSON_NAME]" at bounding box center [442, 104] width 112 height 35
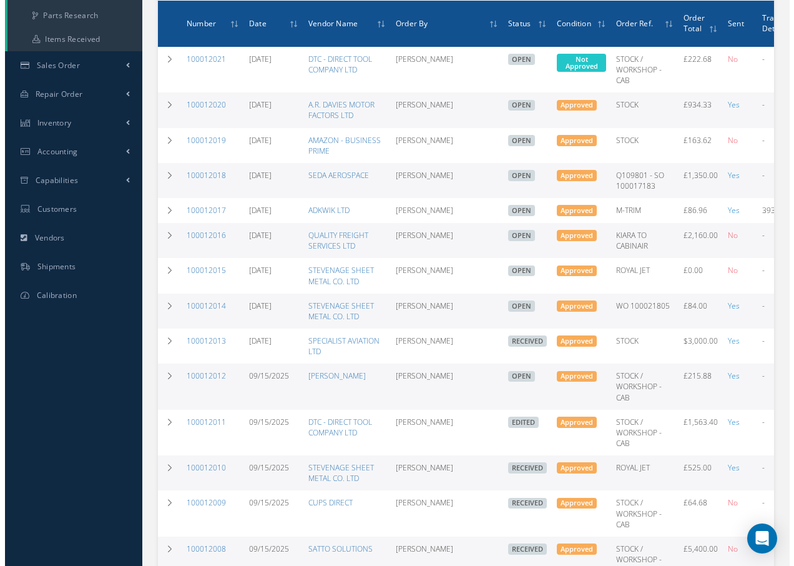
scroll to position [0, 0]
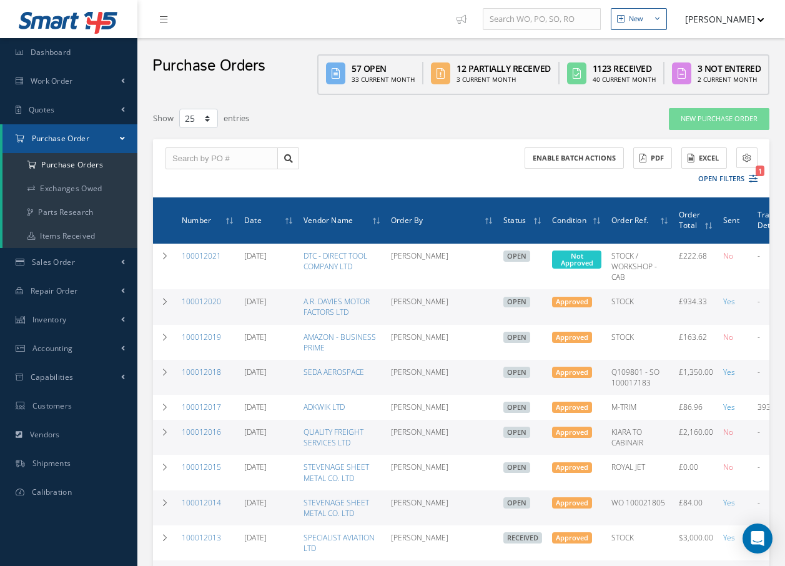
click at [373, 172] on div "Enable batch actions ACTIONS Receive Payments Select Customer Cabinair Services…" at bounding box center [461, 168] width 616 height 58
drag, startPoint x: 164, startPoint y: 154, endPoint x: 171, endPoint y: 154, distance: 6.9
click at [165, 154] on div at bounding box center [232, 158] width 152 height 22
click at [178, 154] on input "text" at bounding box center [221, 158] width 112 height 22
type input "100012020"
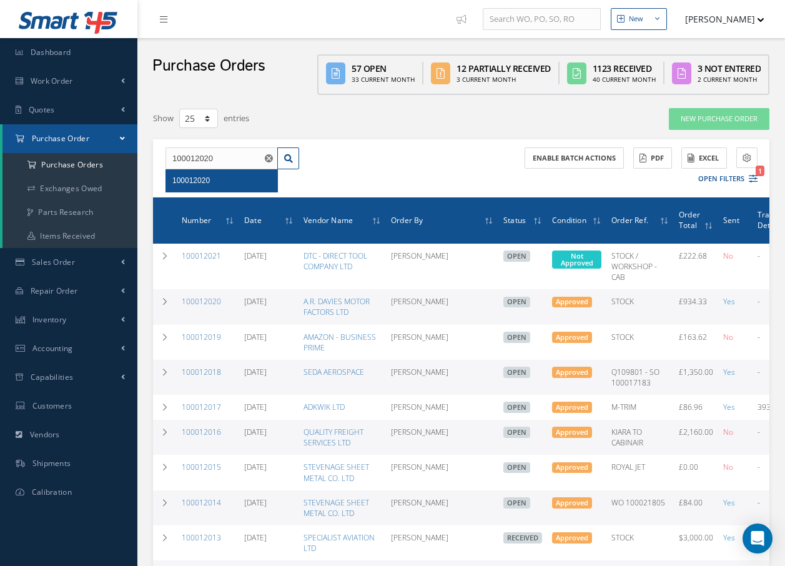
click at [226, 179] on div "100012020" at bounding box center [221, 180] width 99 height 12
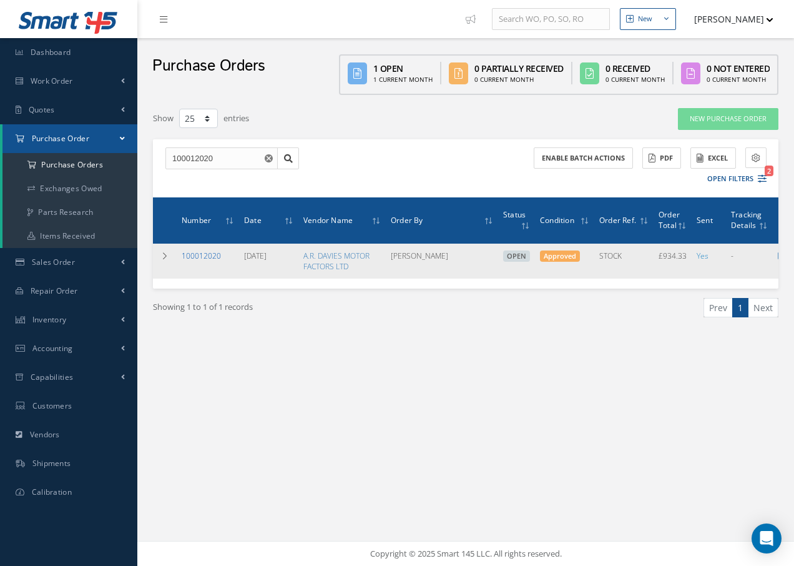
click at [195, 260] on link "100012020" at bounding box center [201, 255] width 39 height 11
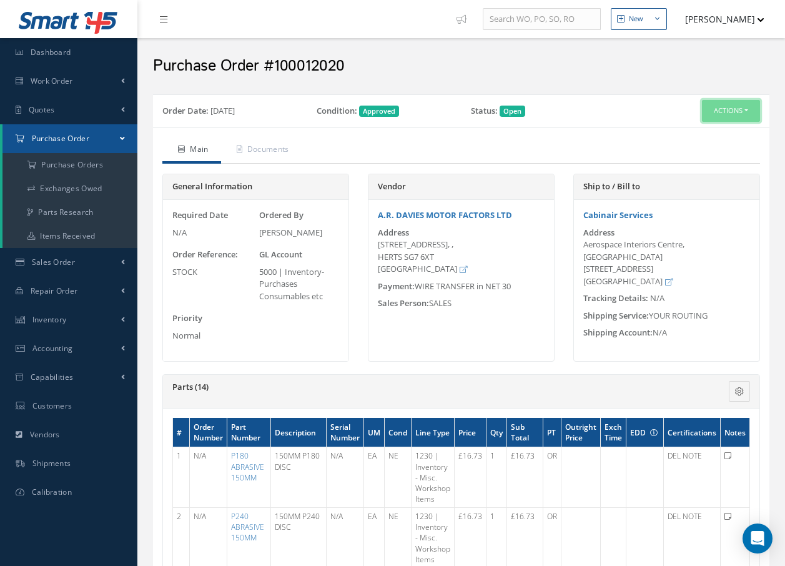
click at [723, 110] on button "Actions" at bounding box center [731, 111] width 58 height 22
click at [698, 134] on link "Receive" at bounding box center [710, 134] width 100 height 17
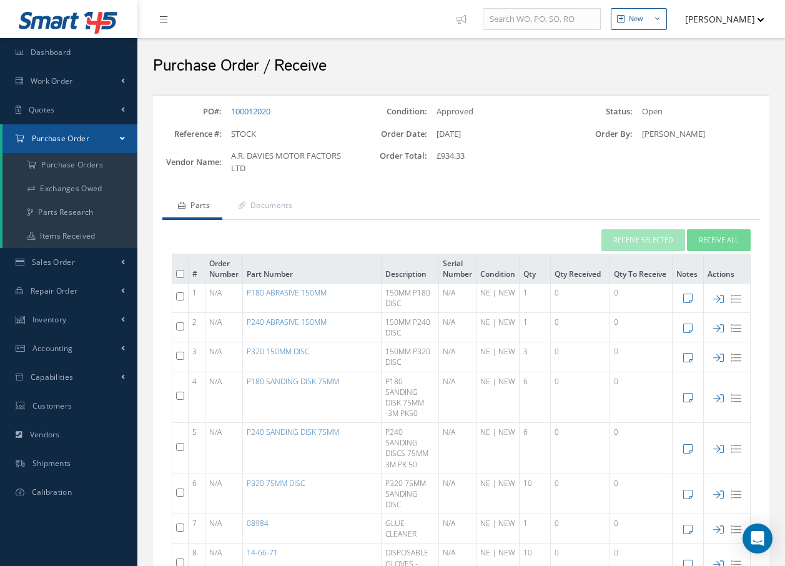
click at [180, 297] on input "checkbox" at bounding box center [180, 296] width 8 height 8
checkbox input "true"
click at [640, 237] on button "Receive Selected" at bounding box center [643, 240] width 84 height 22
type input "[DATE]"
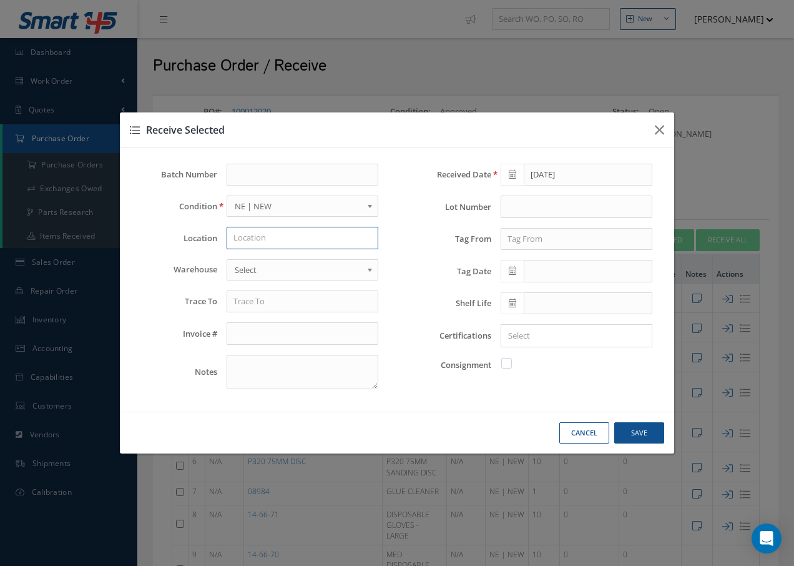
click at [305, 230] on input "text" at bounding box center [303, 238] width 152 height 22
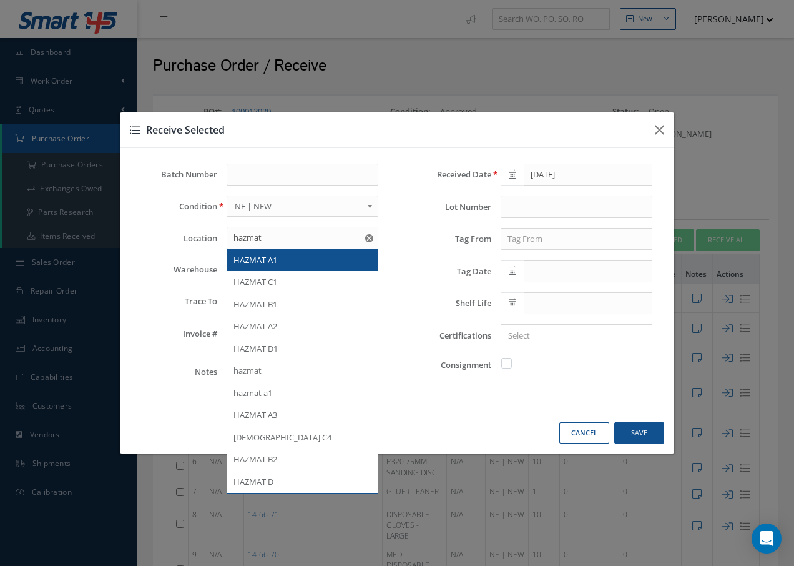
click at [275, 262] on span "HAZMAT A1" at bounding box center [256, 259] width 44 height 11
type input "HAZMAT A1"
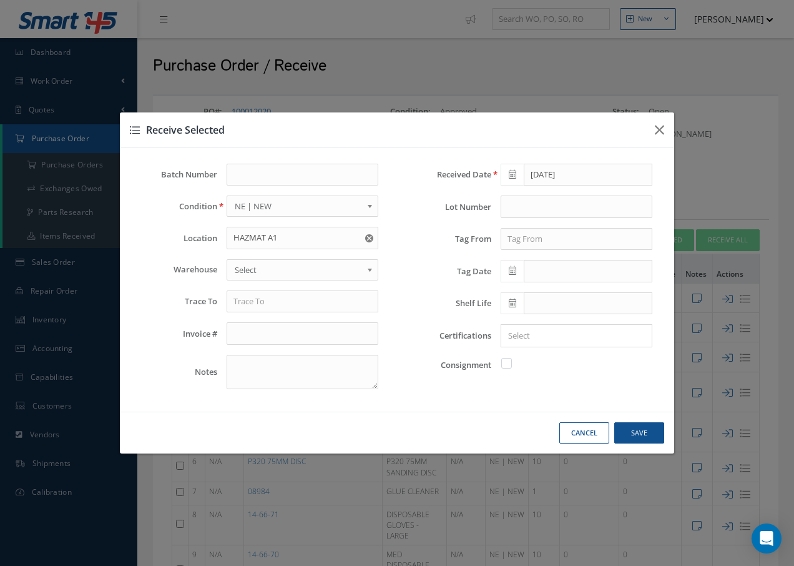
click at [277, 269] on span "Select" at bounding box center [298, 269] width 127 height 15
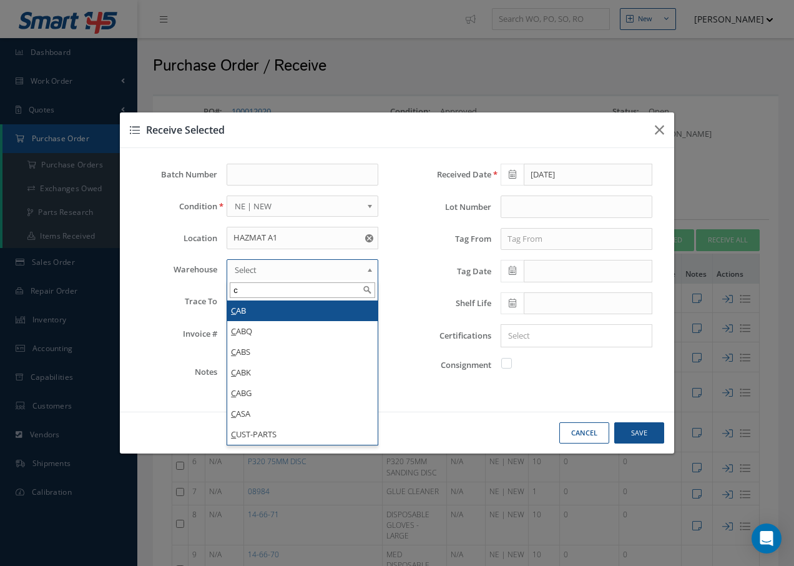
type input "c"
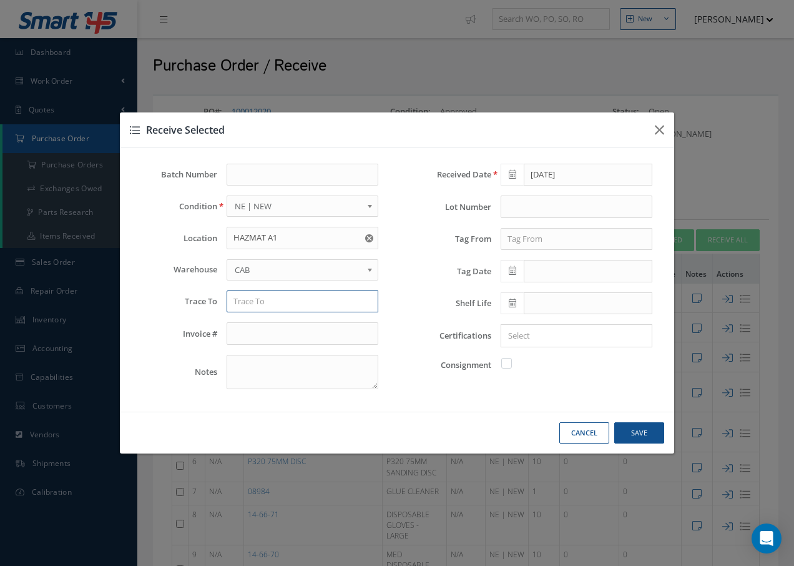
click at [270, 304] on input "text" at bounding box center [303, 301] width 152 height 22
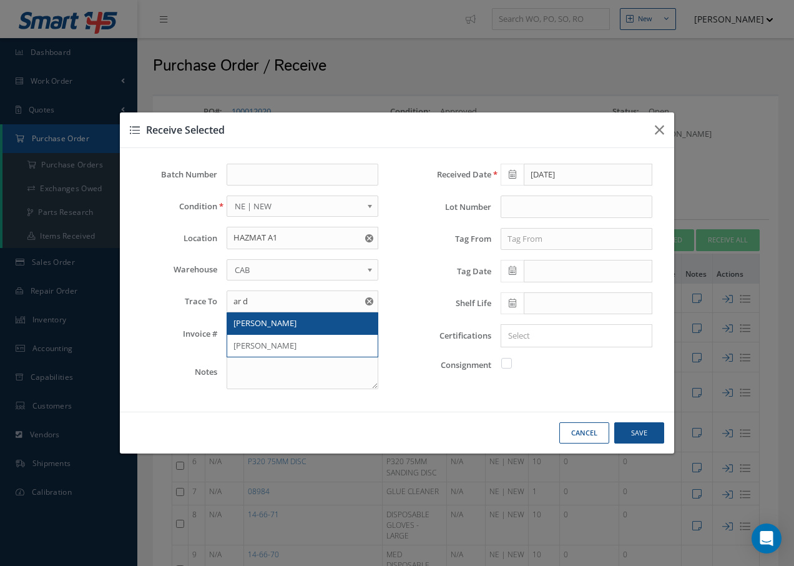
click at [264, 328] on span "[PERSON_NAME]" at bounding box center [265, 322] width 63 height 11
type input "[PERSON_NAME]"
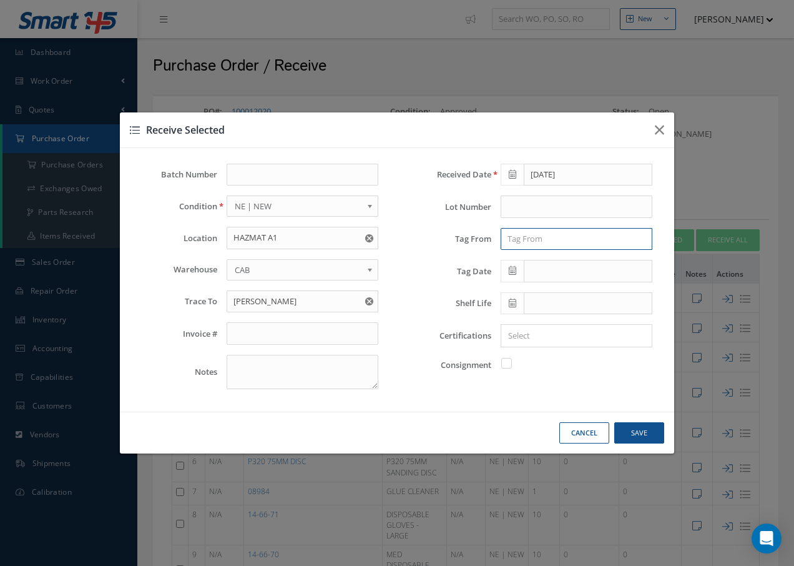
click at [525, 244] on input "text" at bounding box center [577, 239] width 152 height 22
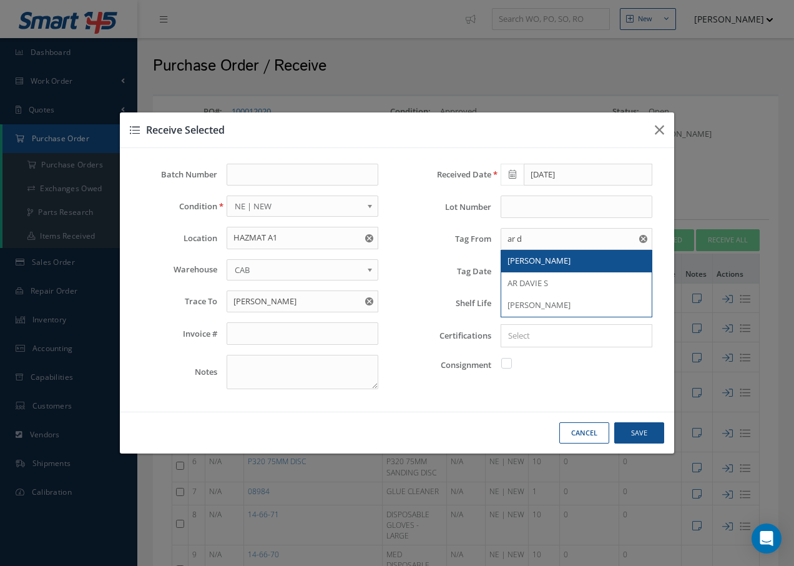
click at [516, 261] on span "[PERSON_NAME]" at bounding box center [539, 260] width 63 height 11
type input "[PERSON_NAME]"
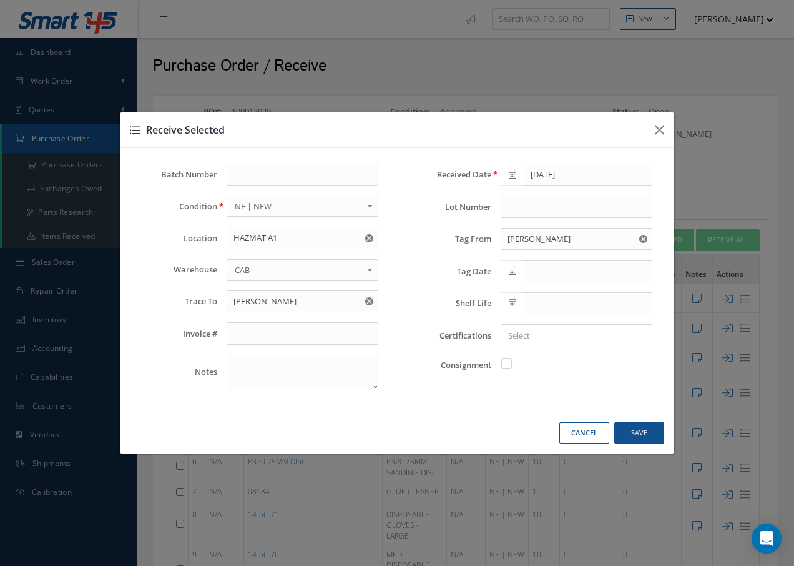
click at [513, 337] on input "Search for option" at bounding box center [574, 335] width 142 height 13
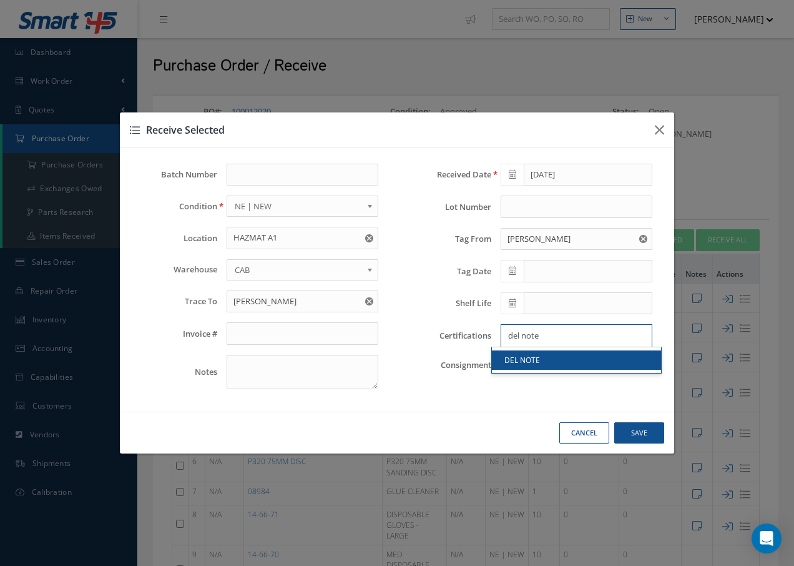
type input "del note"
click at [613, 362] on link "DEL NOTE" at bounding box center [576, 359] width 169 height 19
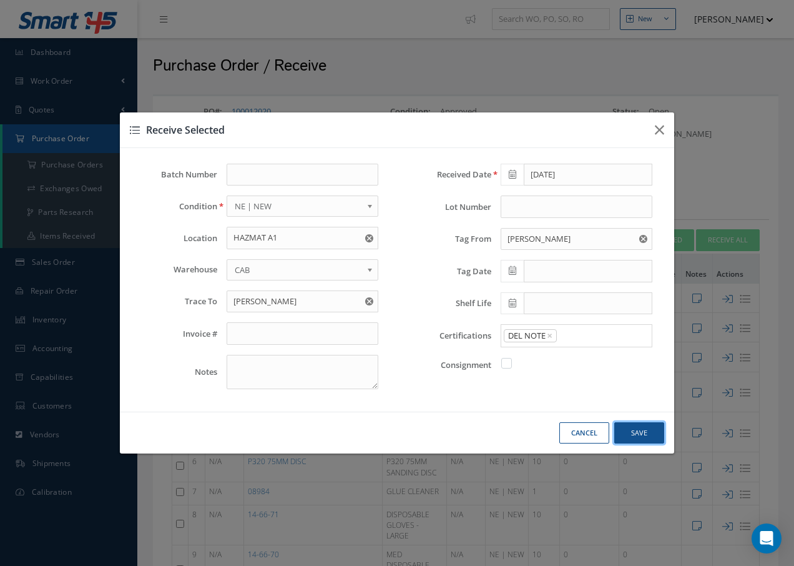
click at [641, 431] on button "Save" at bounding box center [639, 433] width 50 height 22
checkbox input "false"
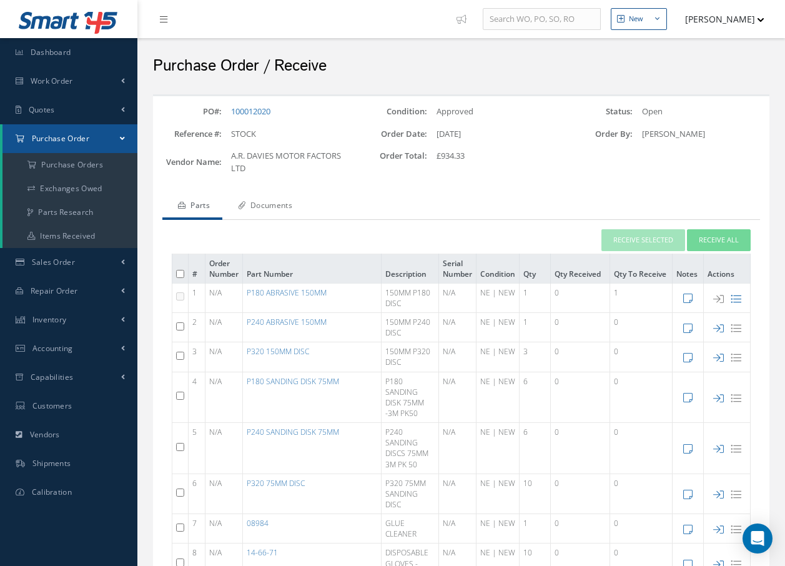
click at [282, 205] on link "Documents" at bounding box center [263, 207] width 82 height 26
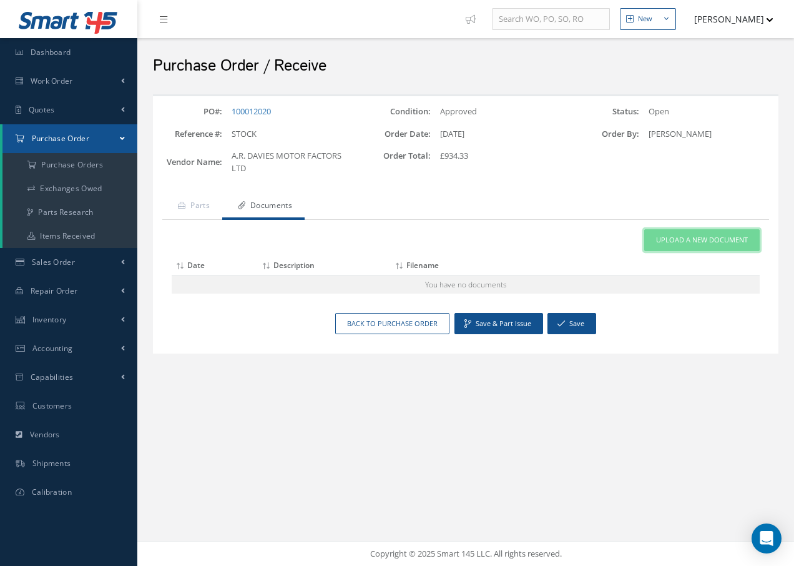
click at [662, 238] on span "Upload a New Document" at bounding box center [702, 240] width 92 height 11
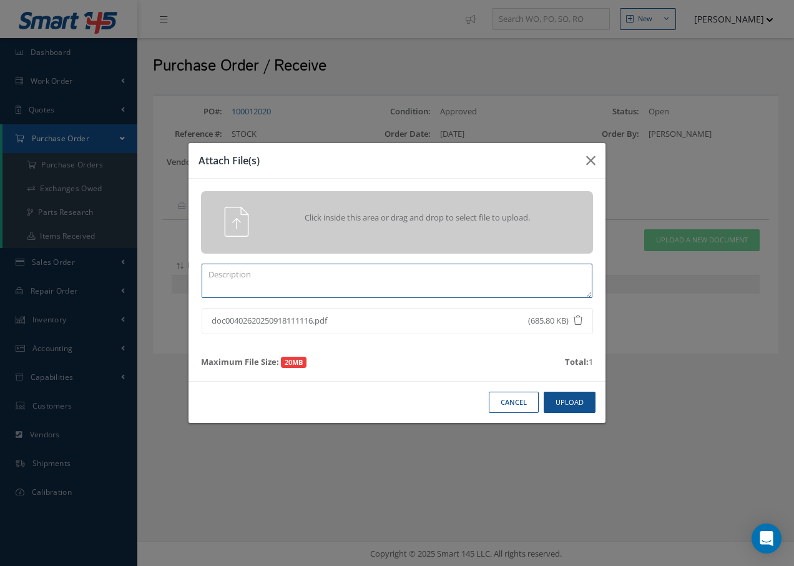
click at [243, 278] on textarea at bounding box center [397, 281] width 391 height 34
type textarea "d"
type textarea "DEL NOTE"
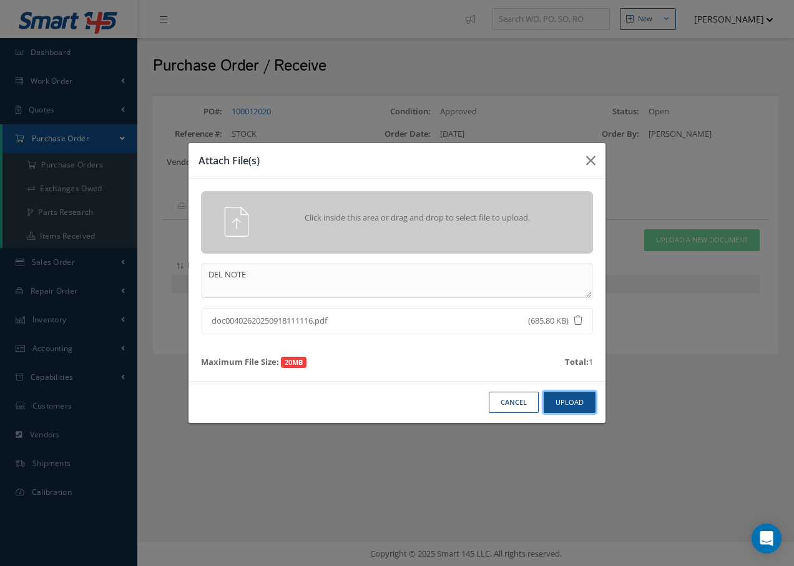
click at [566, 404] on button "Upload" at bounding box center [570, 403] width 52 height 22
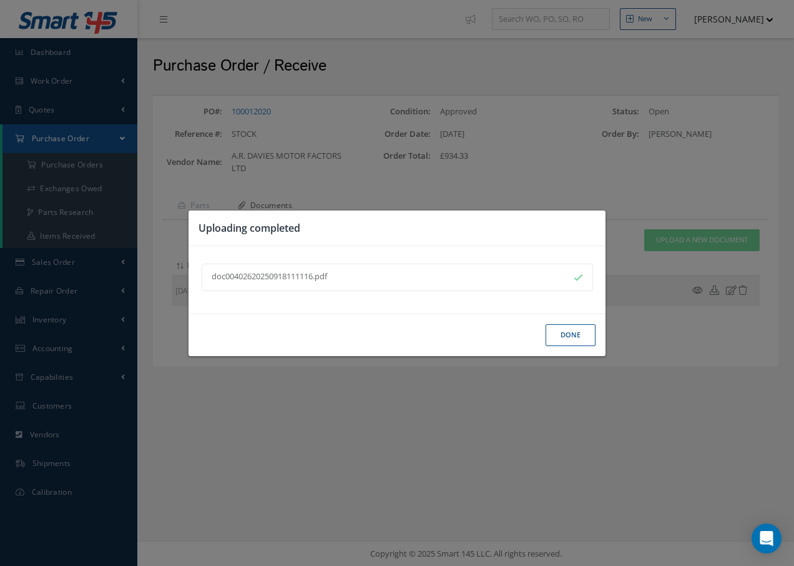
click at [576, 343] on button "Done" at bounding box center [571, 335] width 50 height 22
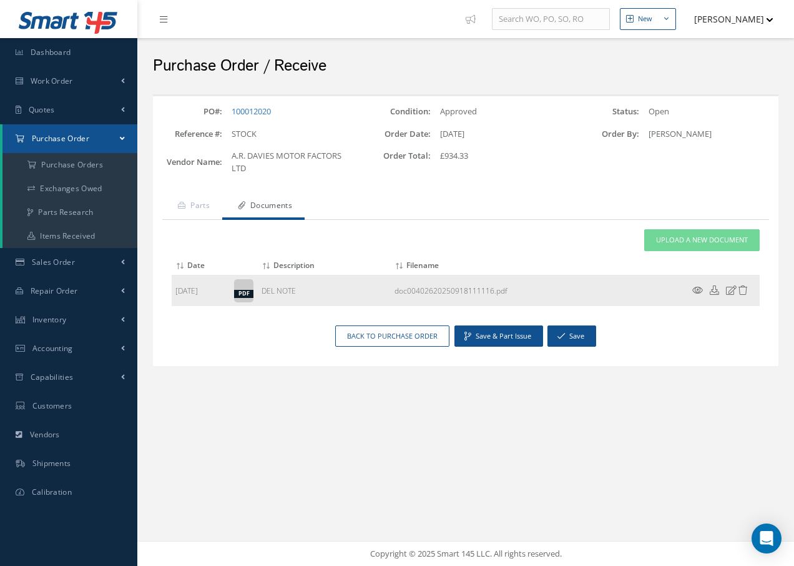
click at [696, 287] on icon at bounding box center [697, 289] width 11 height 9
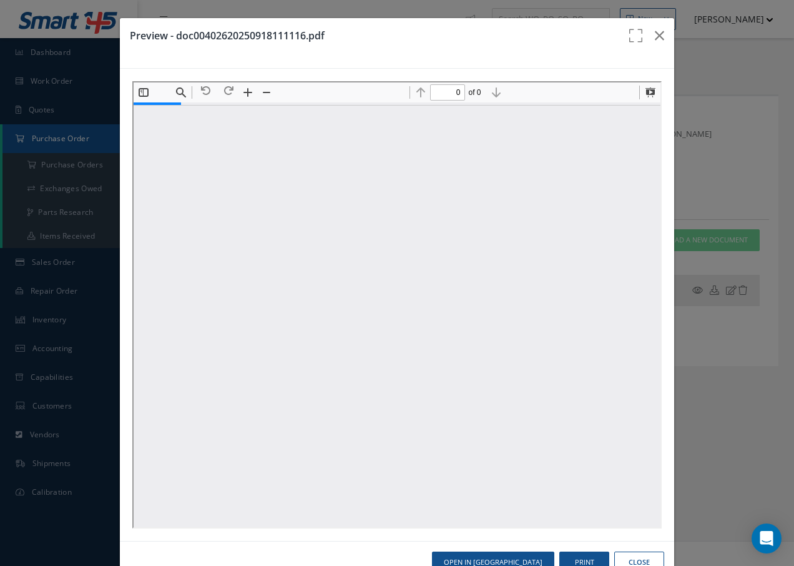
type input "1"
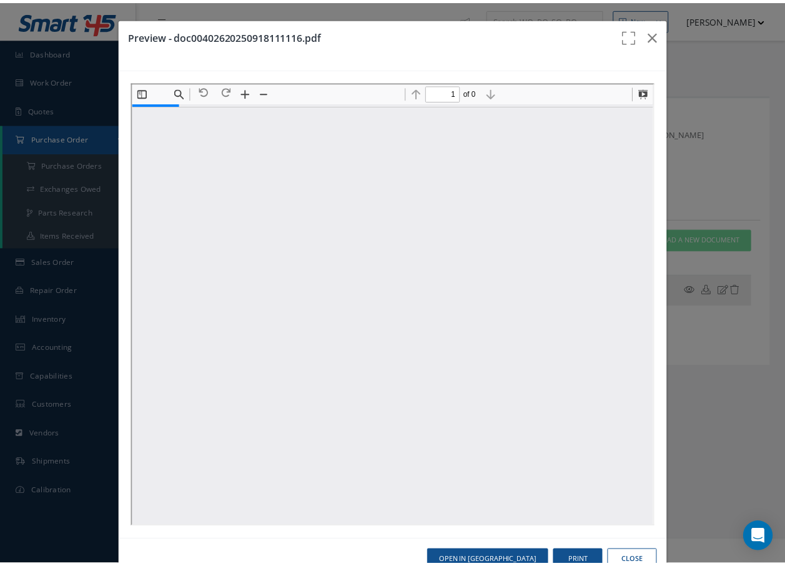
scroll to position [6, 0]
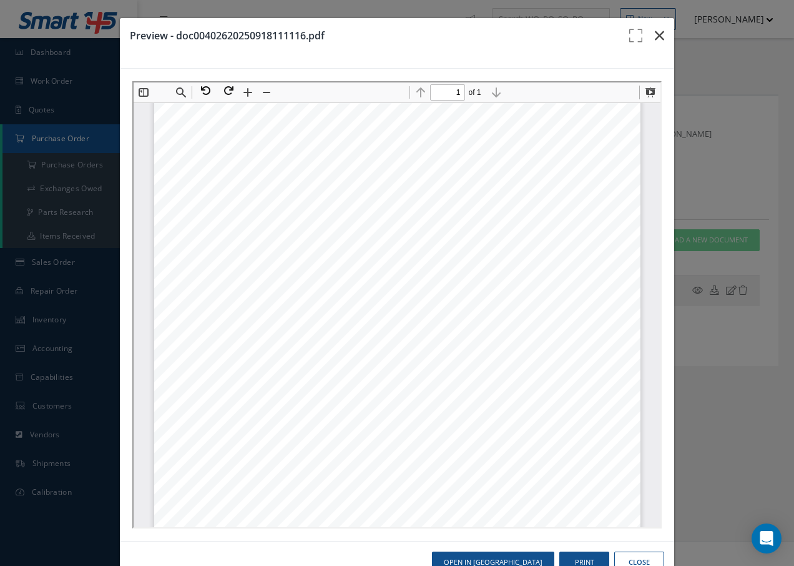
click at [655, 34] on icon "button" at bounding box center [659, 35] width 9 height 15
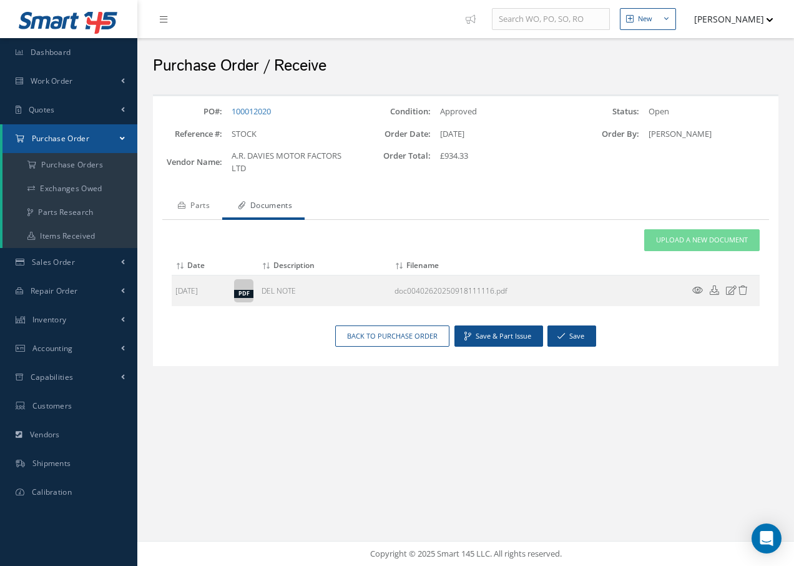
click at [204, 209] on link "Parts" at bounding box center [192, 207] width 60 height 26
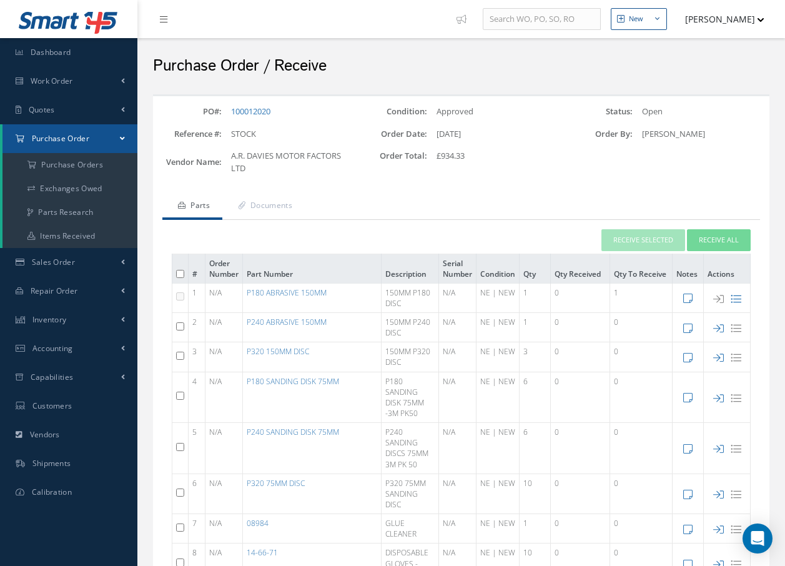
click at [176, 327] on td at bounding box center [180, 327] width 16 height 29
click at [180, 328] on input "checkbox" at bounding box center [180, 326] width 8 height 8
checkbox input "true"
click at [655, 240] on button "Receive Selected" at bounding box center [643, 240] width 84 height 22
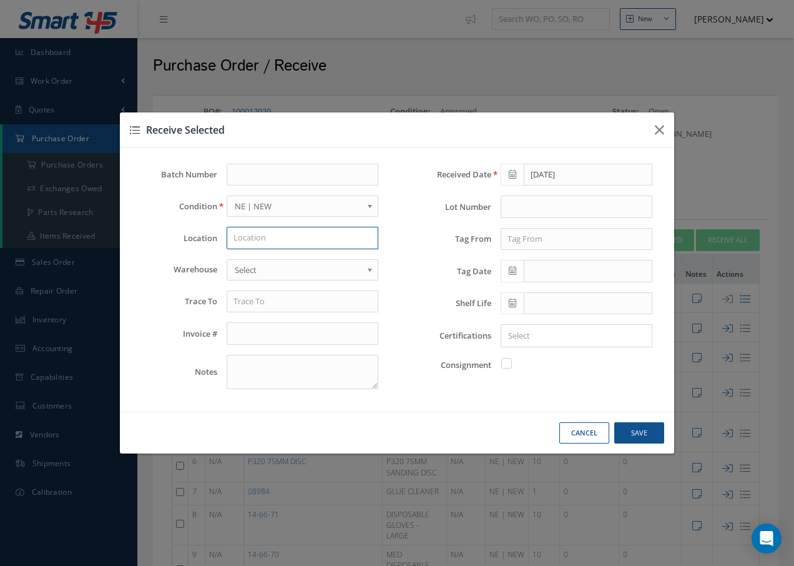
click at [308, 238] on input "text" at bounding box center [303, 238] width 152 height 22
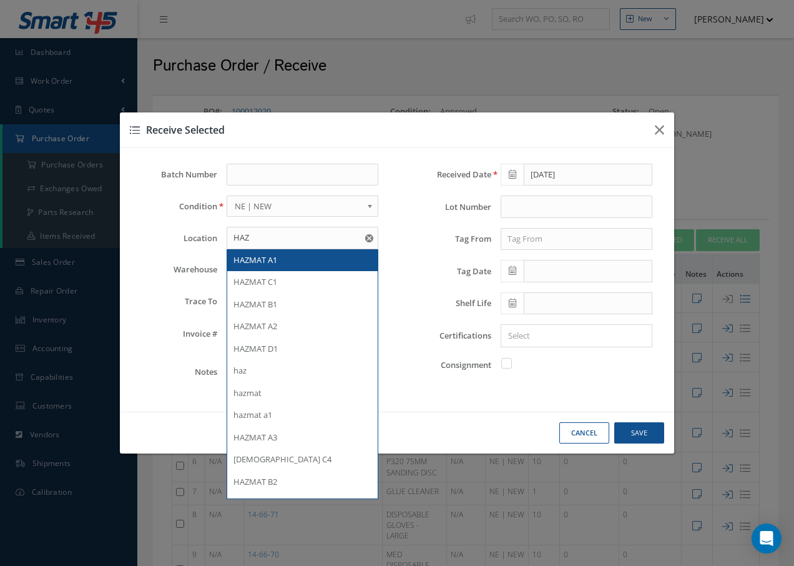
click at [275, 257] on span "HAZMAT A1" at bounding box center [256, 259] width 44 height 11
type input "HAZMAT A1"
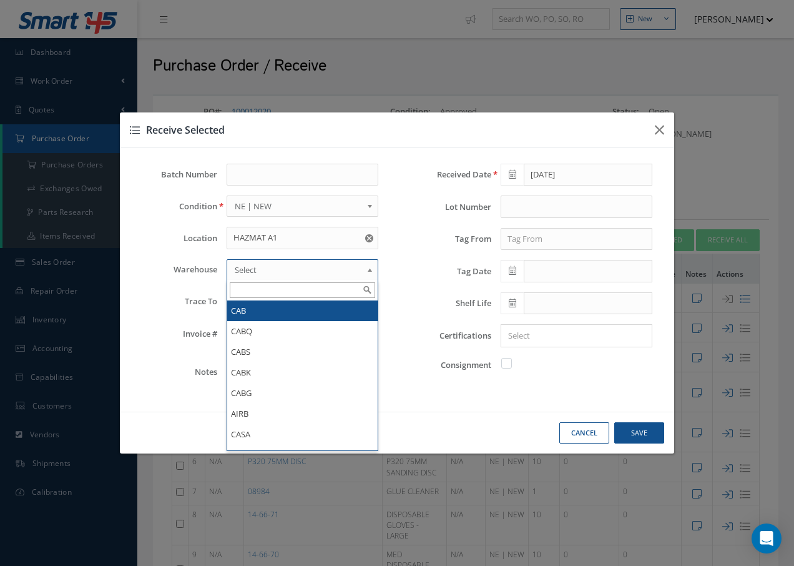
click at [275, 271] on span "Select" at bounding box center [298, 269] width 127 height 15
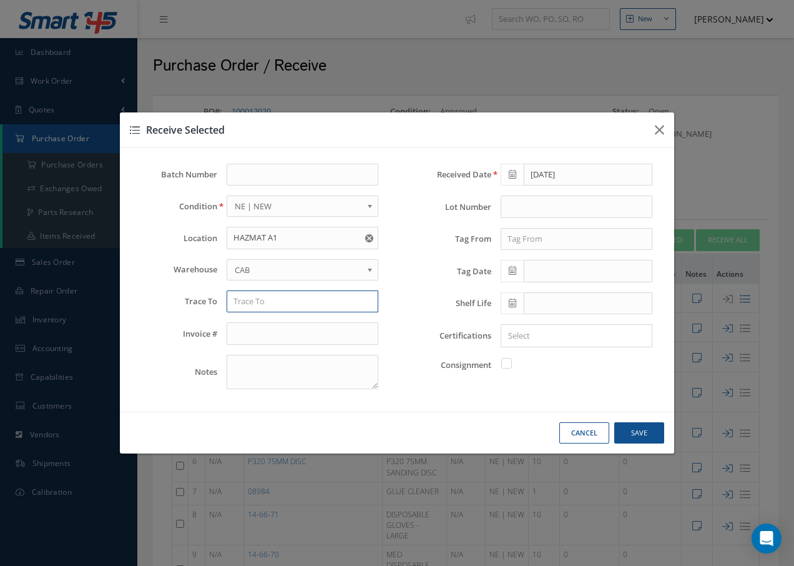
drag, startPoint x: 270, startPoint y: 310, endPoint x: 277, endPoint y: 308, distance: 6.7
click at [275, 308] on input "text" at bounding box center [303, 301] width 152 height 22
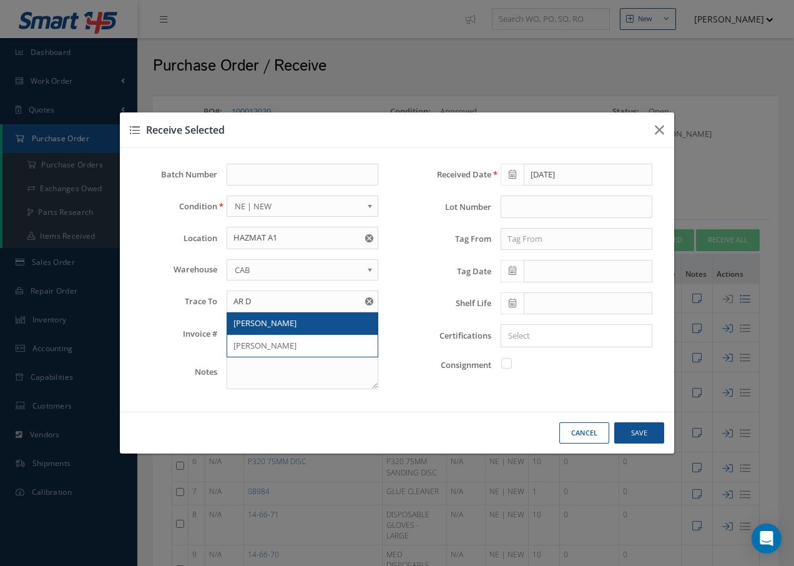
click at [266, 328] on span "[PERSON_NAME]" at bounding box center [265, 322] width 63 height 11
type input "[PERSON_NAME]"
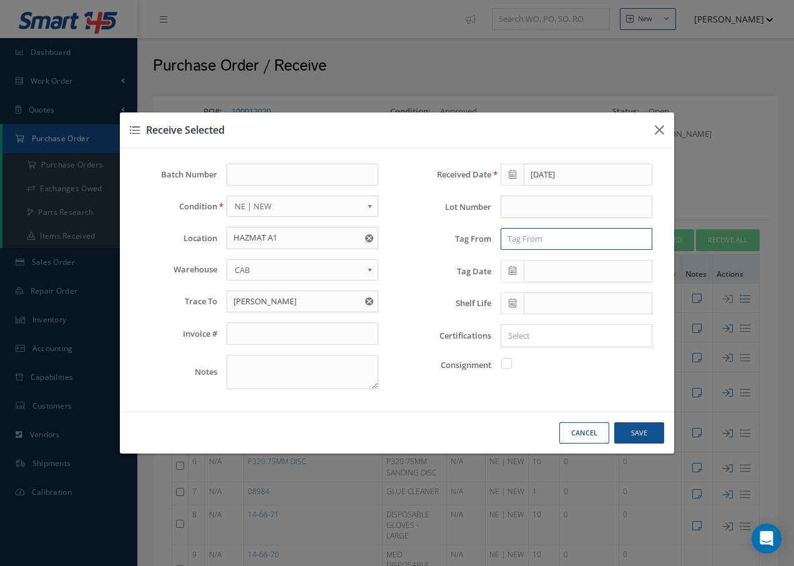
click at [570, 235] on input "text" at bounding box center [577, 239] width 152 height 22
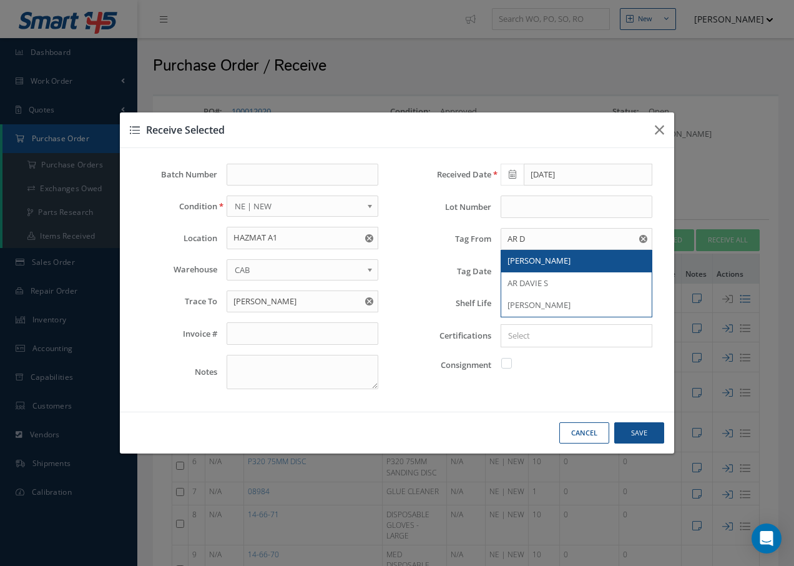
click at [538, 255] on span "[PERSON_NAME]" at bounding box center [539, 260] width 63 height 11
type input "[PERSON_NAME]"
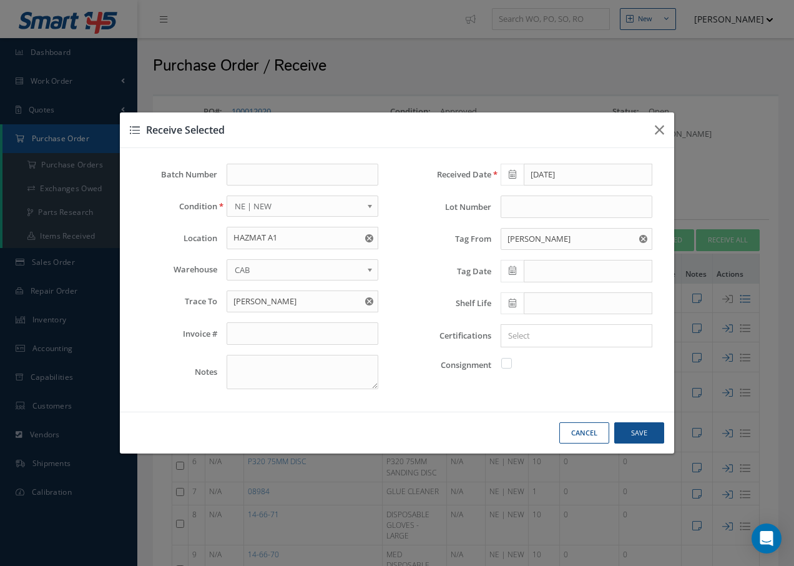
click at [512, 270] on icon at bounding box center [512, 270] width 7 height 9
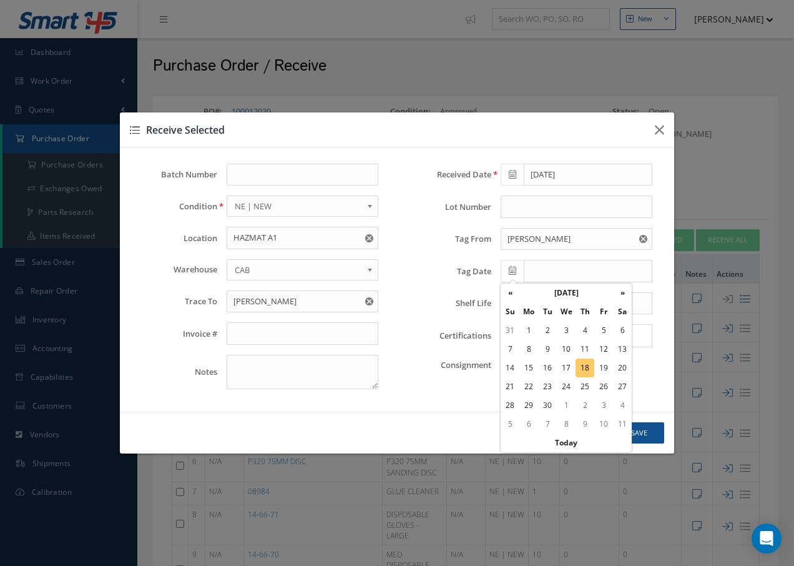
click at [585, 363] on td "18" at bounding box center [585, 367] width 19 height 19
type input "[DATE]"
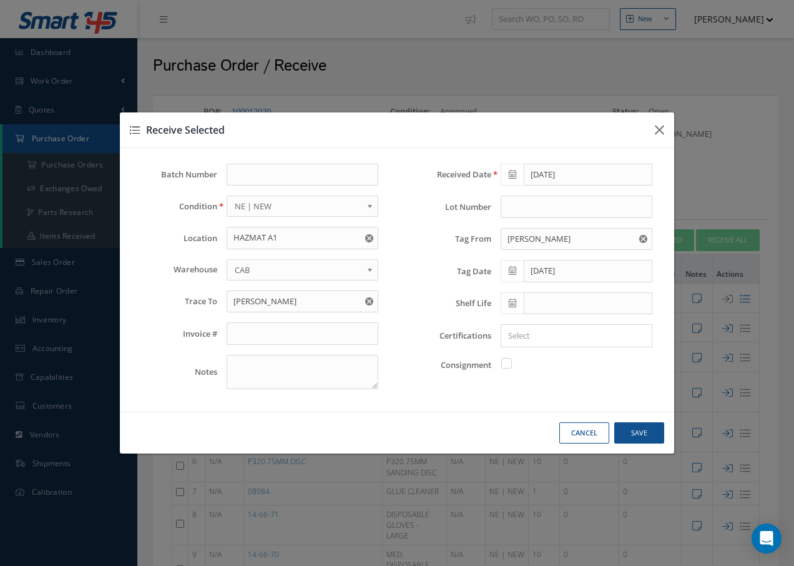
click at [522, 340] on input "Search for option" at bounding box center [574, 335] width 142 height 13
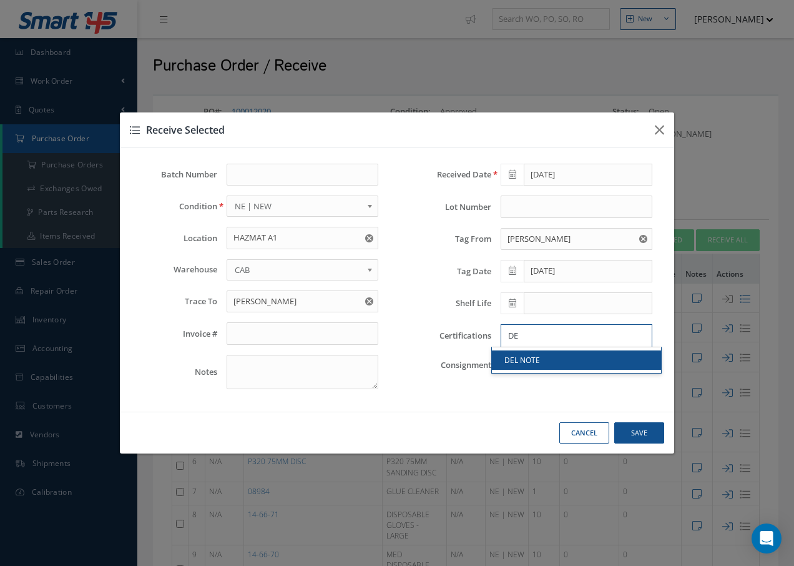
type input "DE"
click at [545, 372] on ul "DEL NOTE" at bounding box center [576, 360] width 170 height 27
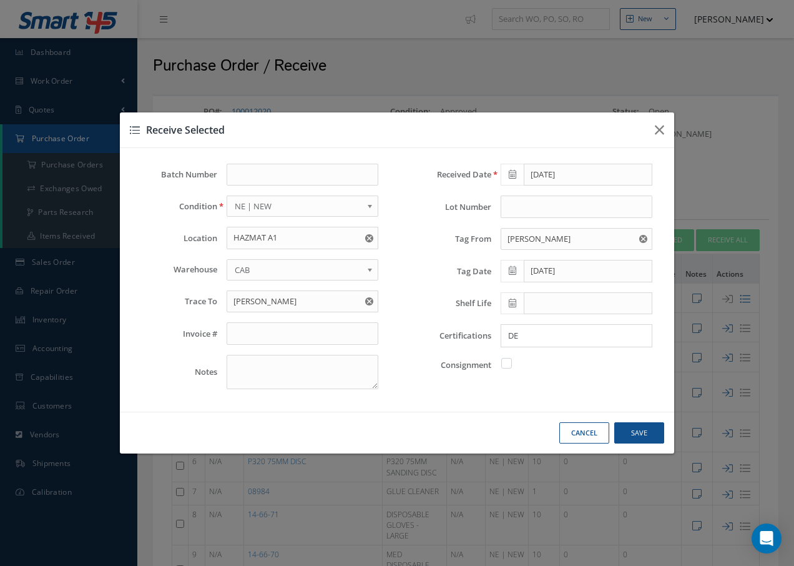
click at [552, 334] on input "DE" at bounding box center [574, 335] width 142 height 13
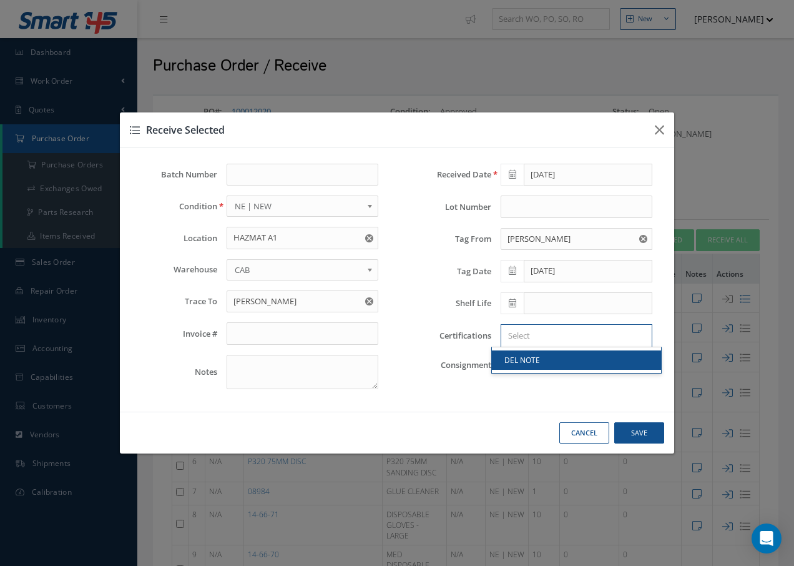
click at [551, 362] on link "DEL NOTE" at bounding box center [576, 359] width 169 height 19
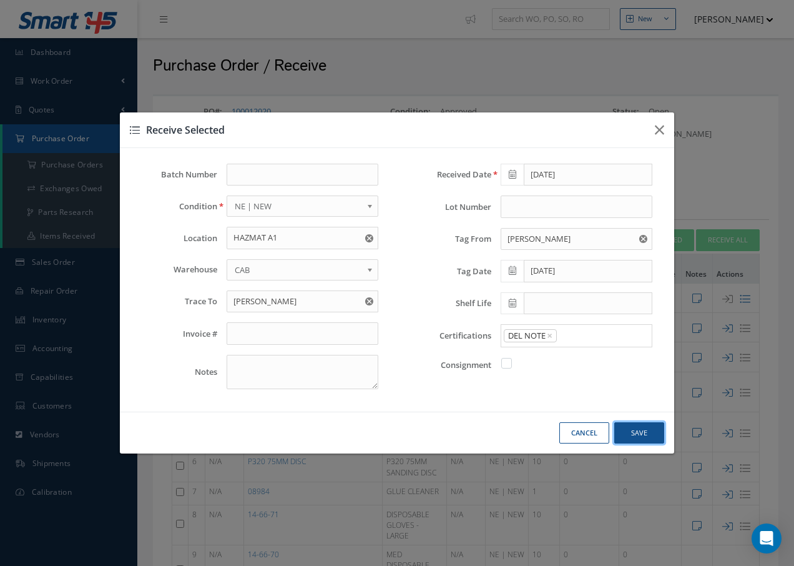
click at [648, 433] on button "Save" at bounding box center [639, 433] width 50 height 22
checkbox input "false"
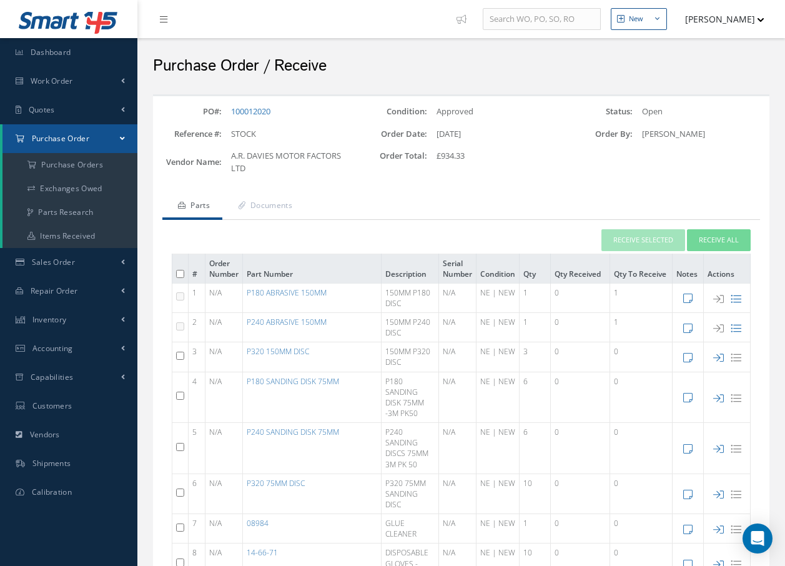
click at [179, 357] on input "checkbox" at bounding box center [180, 356] width 8 height 8
checkbox input "true"
click at [626, 240] on button "Receive Selected" at bounding box center [643, 240] width 84 height 22
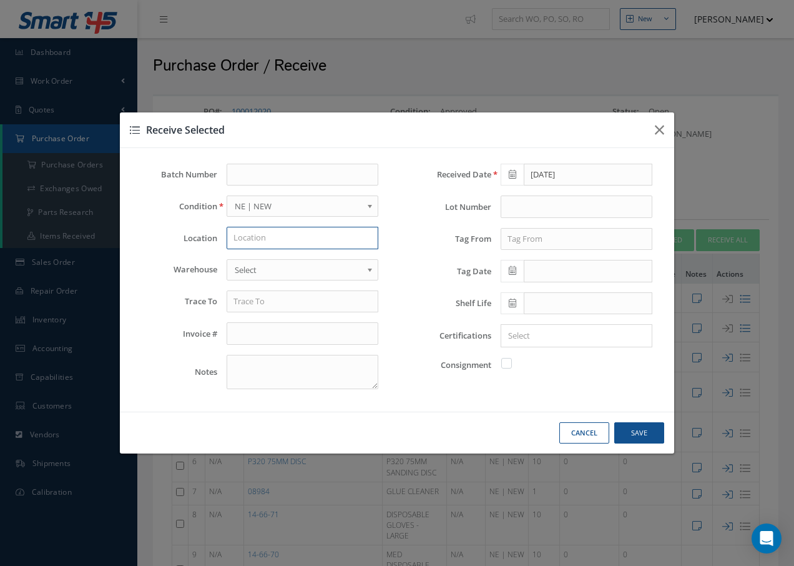
click at [265, 242] on input "text" at bounding box center [303, 238] width 152 height 22
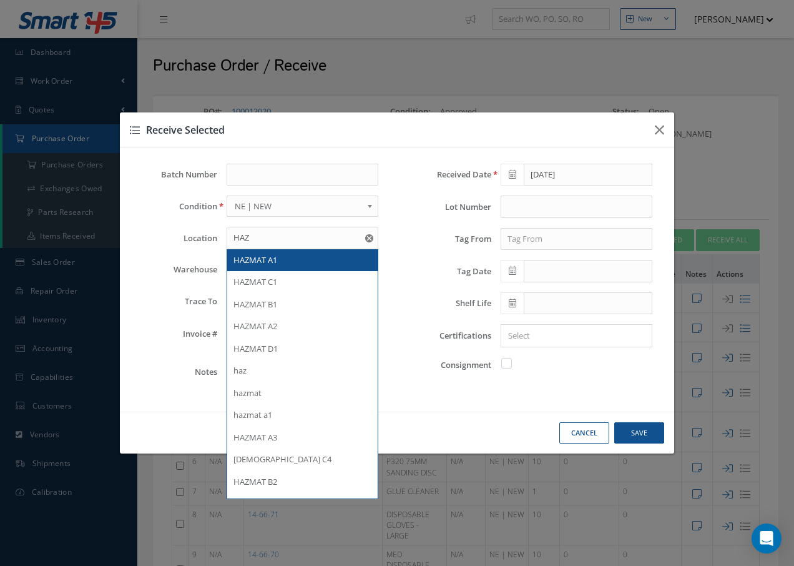
click at [259, 264] on span "HAZMAT A1" at bounding box center [256, 259] width 44 height 11
type input "HAZMAT A1"
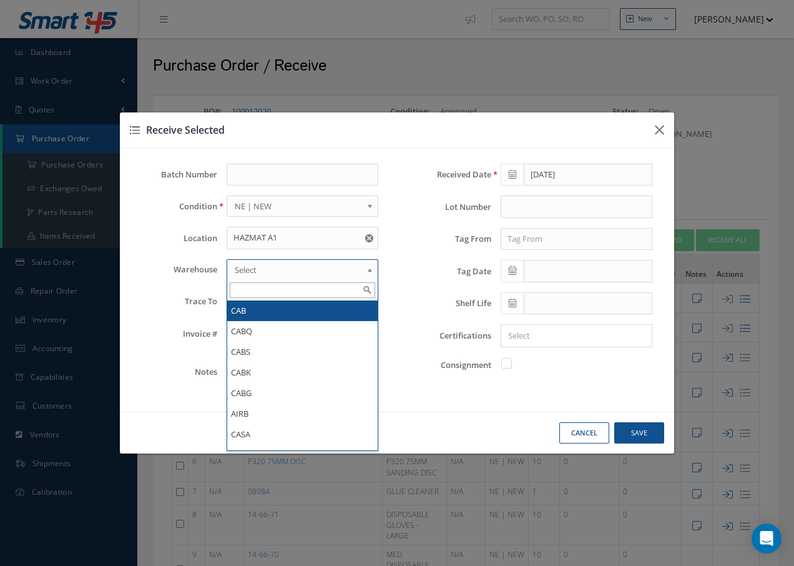
click at [259, 264] on span "Select" at bounding box center [298, 269] width 127 height 15
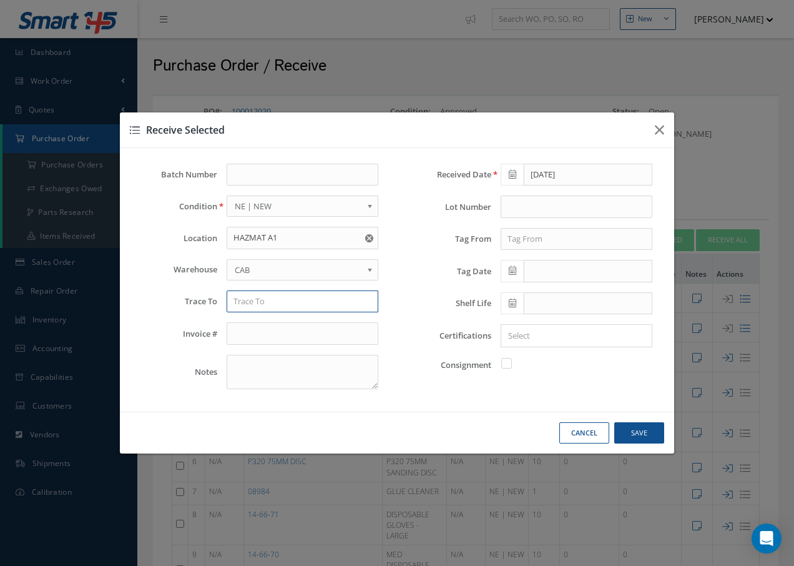
click at [260, 308] on input "text" at bounding box center [303, 301] width 152 height 22
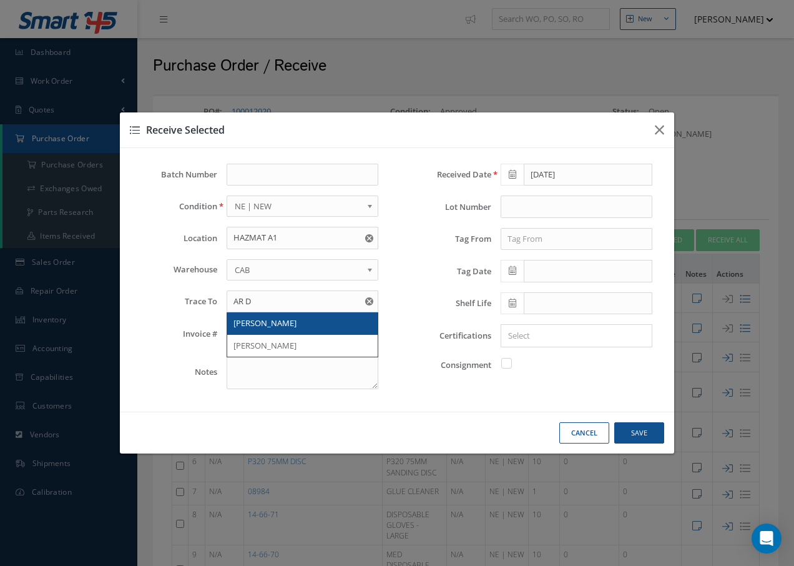
click at [244, 328] on span "[PERSON_NAME]" at bounding box center [265, 322] width 63 height 11
type input "[PERSON_NAME]"
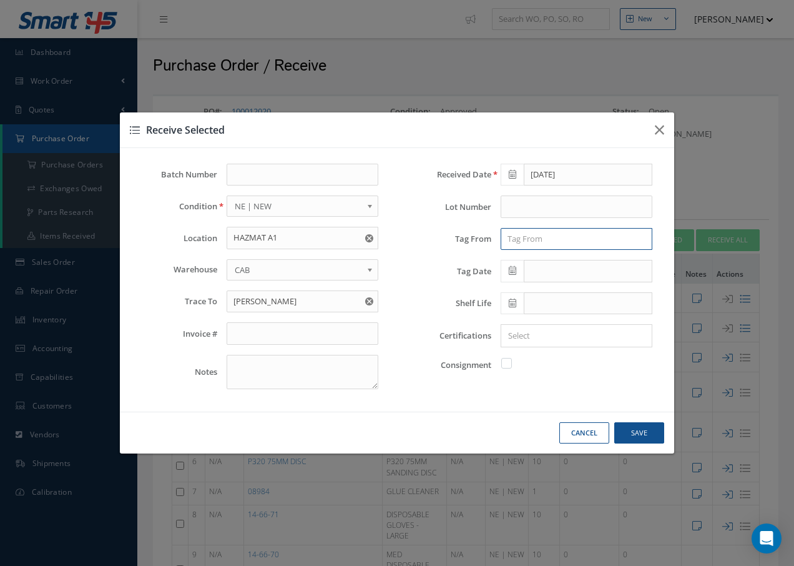
click at [518, 240] on input "text" at bounding box center [577, 239] width 152 height 22
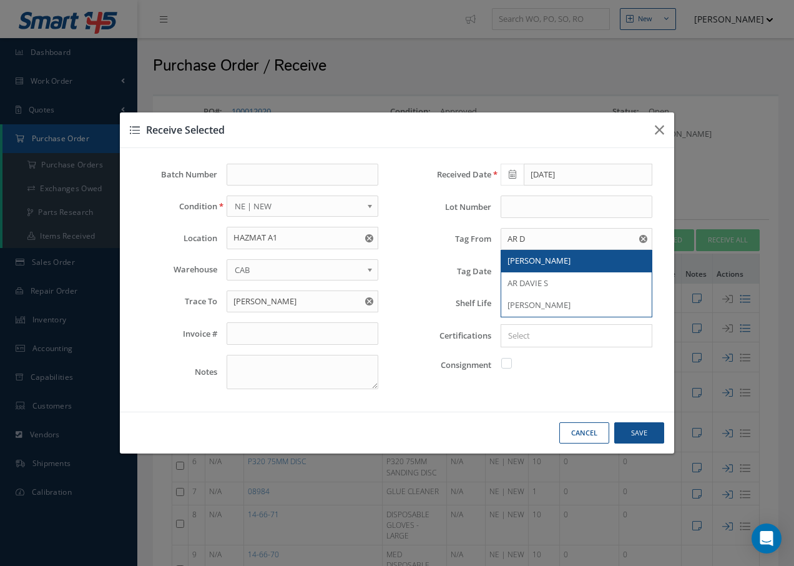
click at [542, 264] on span "[PERSON_NAME]" at bounding box center [539, 260] width 63 height 11
type input "[PERSON_NAME]"
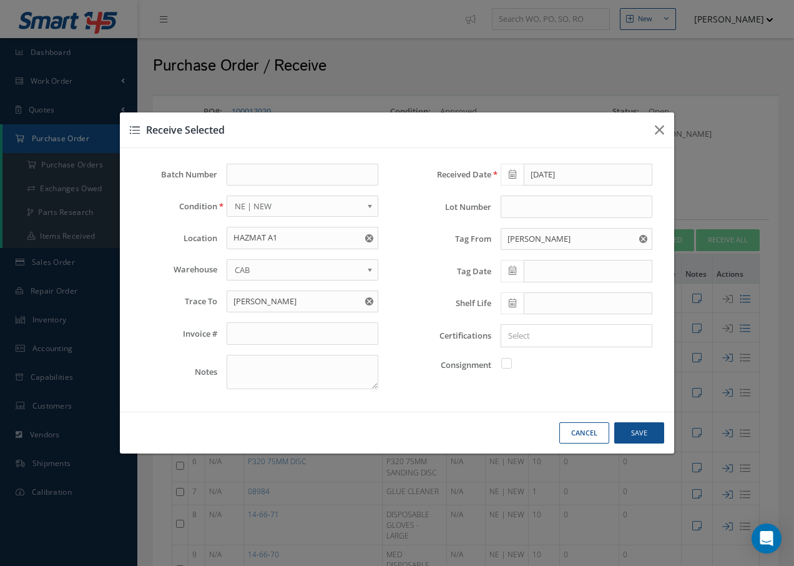
click at [513, 272] on icon at bounding box center [512, 270] width 7 height 9
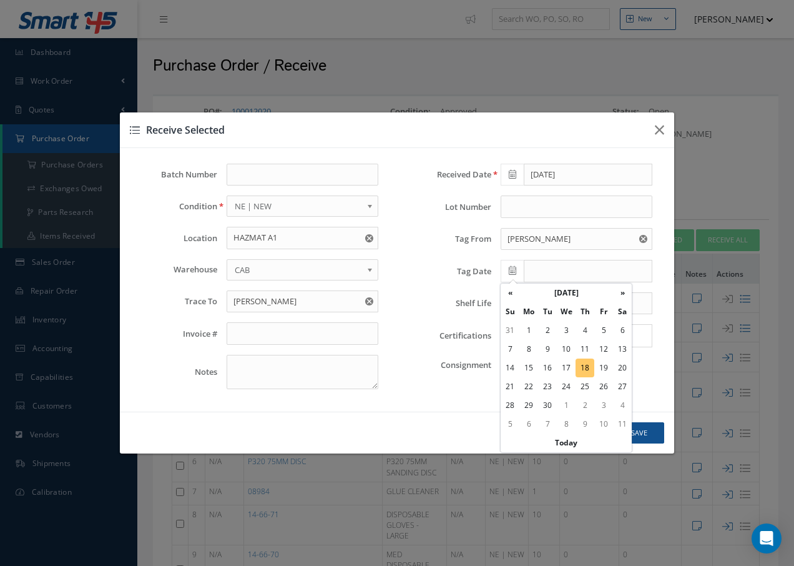
click at [589, 370] on td "18" at bounding box center [585, 367] width 19 height 19
type input "[DATE]"
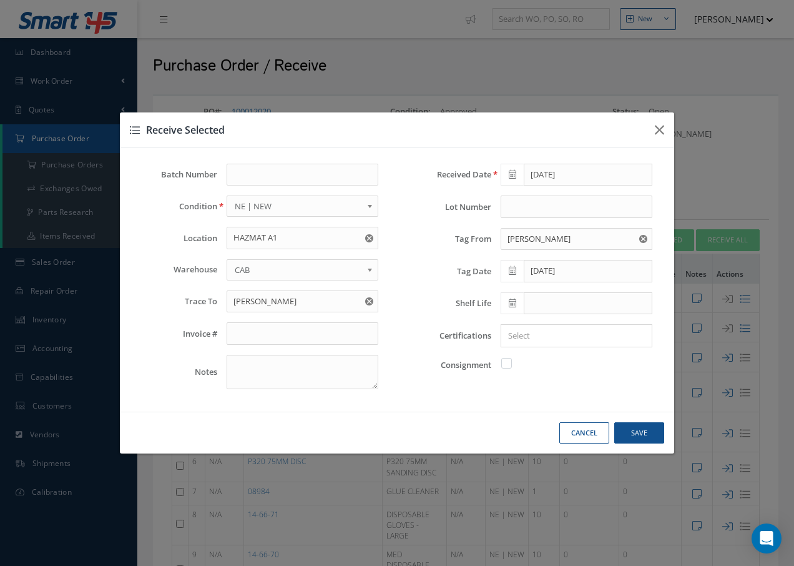
click at [531, 340] on input "Search for option" at bounding box center [574, 335] width 142 height 13
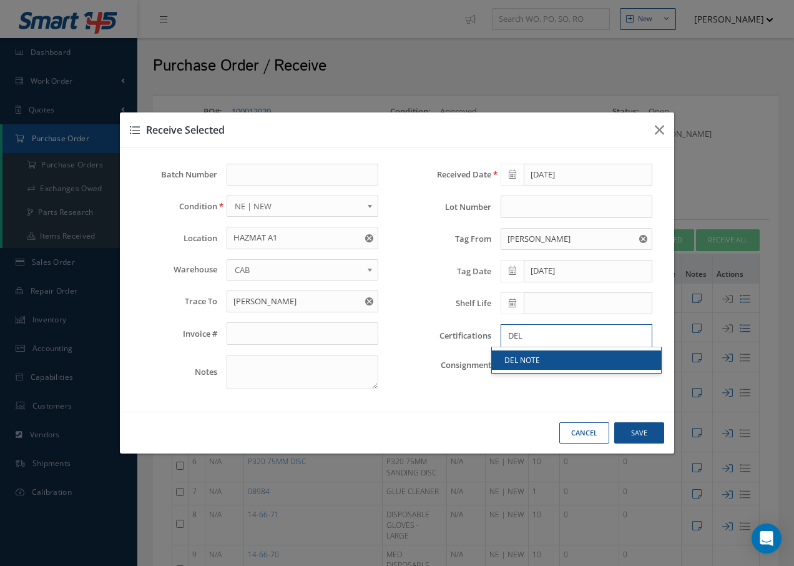
type input "DEL"
click at [551, 356] on link "DEL NOTE" at bounding box center [576, 359] width 169 height 19
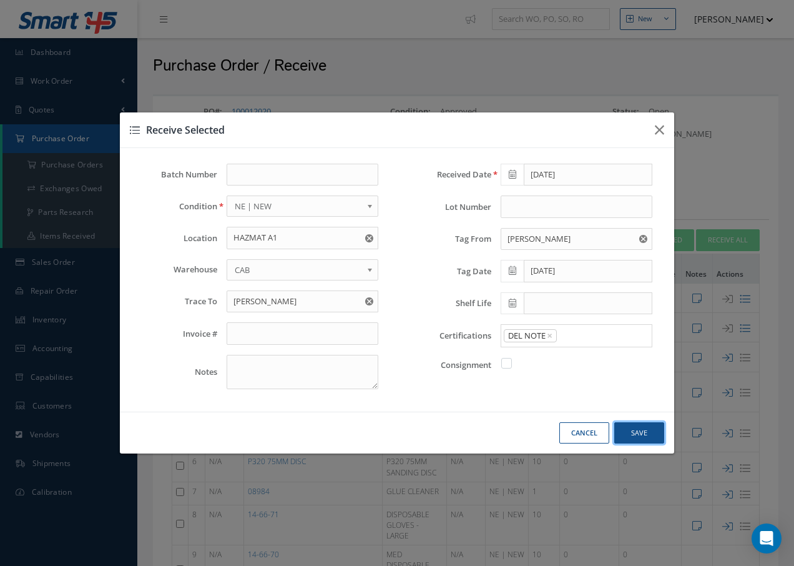
click at [644, 428] on button "Save" at bounding box center [639, 433] width 50 height 22
checkbox input "false"
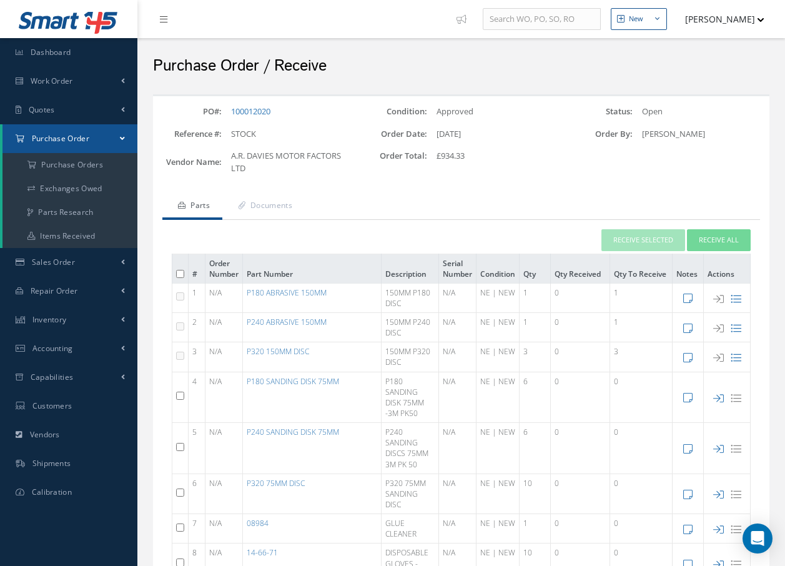
click at [179, 395] on input "checkbox" at bounding box center [180, 396] width 8 height 8
checkbox input "true"
click at [181, 450] on input "checkbox" at bounding box center [180, 447] width 8 height 8
checkbox input "true"
click at [649, 234] on button "Receive Selected" at bounding box center [643, 240] width 84 height 22
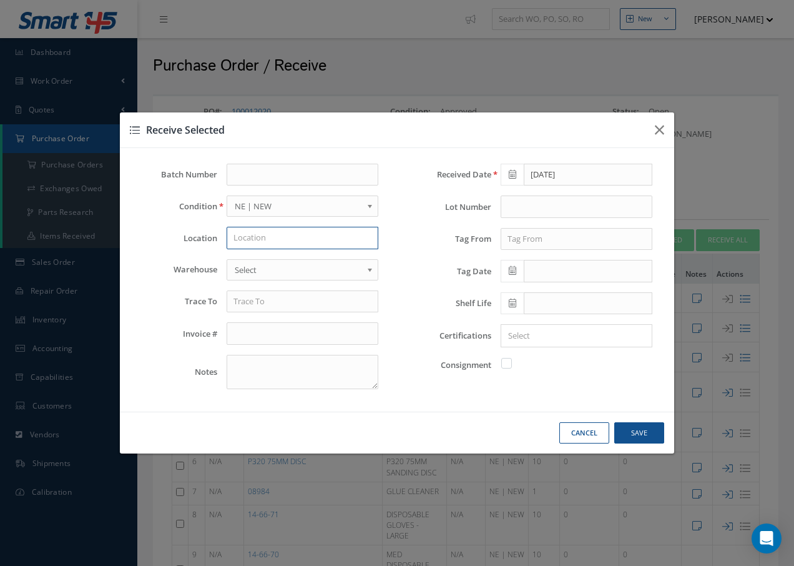
drag, startPoint x: 263, startPoint y: 236, endPoint x: 268, endPoint y: 231, distance: 7.5
click at [267, 232] on input "text" at bounding box center [303, 238] width 152 height 22
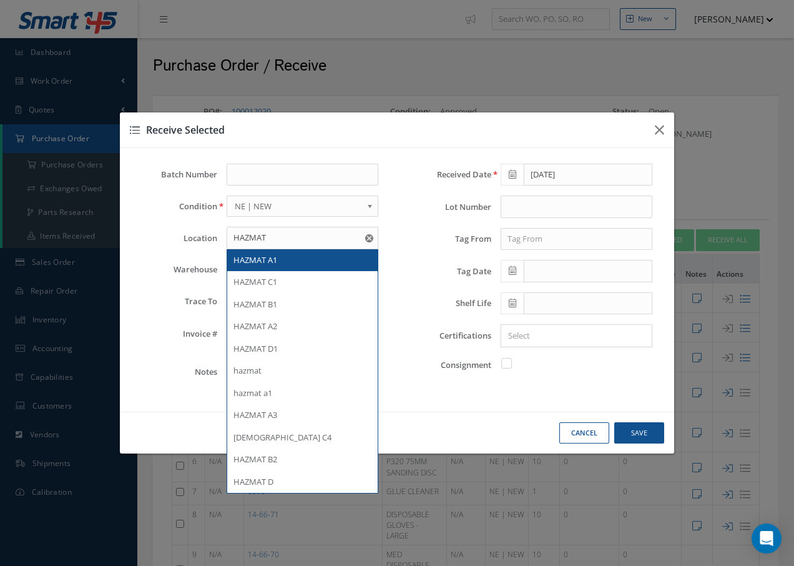
click at [285, 259] on div "HAZMAT A1" at bounding box center [303, 260] width 138 height 12
type input "HAZMAT A1"
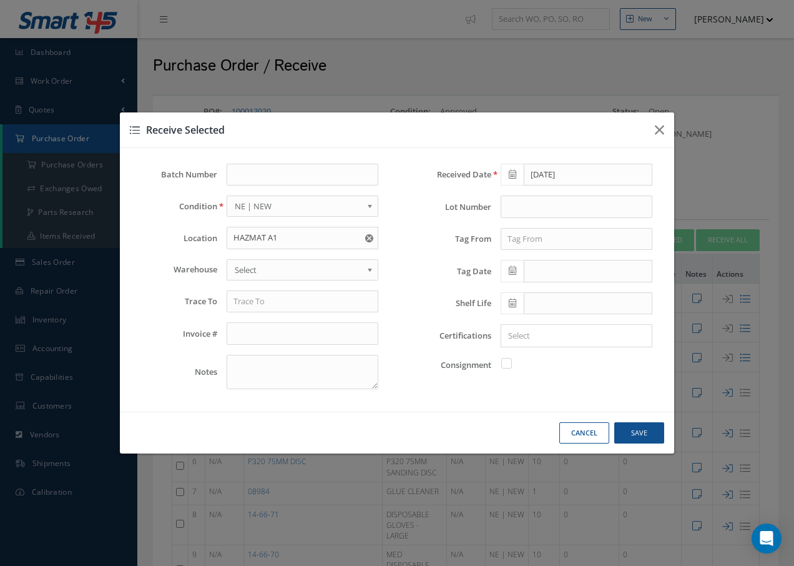
click at [290, 275] on span "Select" at bounding box center [298, 269] width 127 height 15
click at [261, 312] on input "text" at bounding box center [303, 301] width 152 height 22
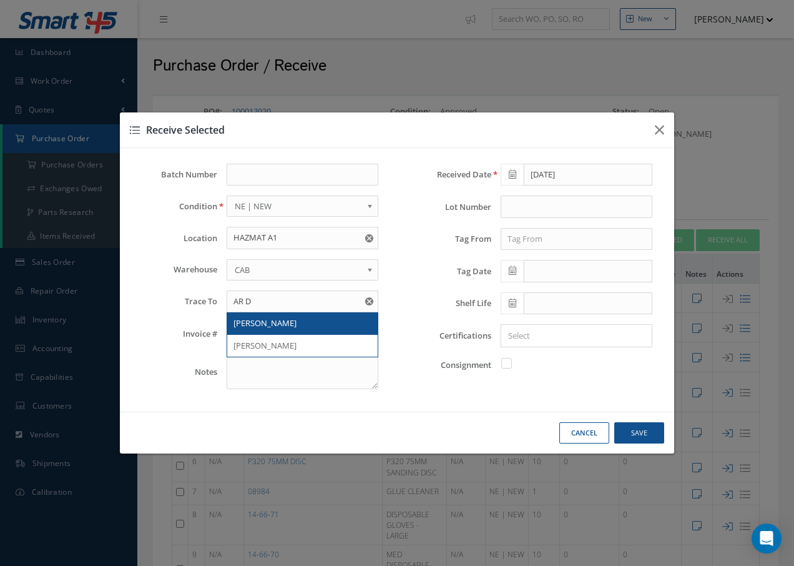
click at [269, 325] on span "AR DAVIES" at bounding box center [265, 322] width 63 height 11
type input "AR DAVIES"
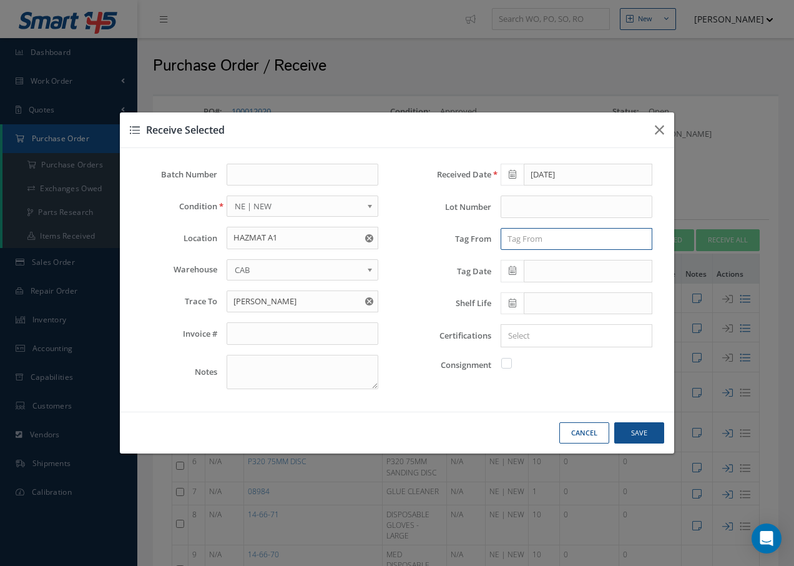
click at [523, 235] on input "text" at bounding box center [577, 239] width 152 height 22
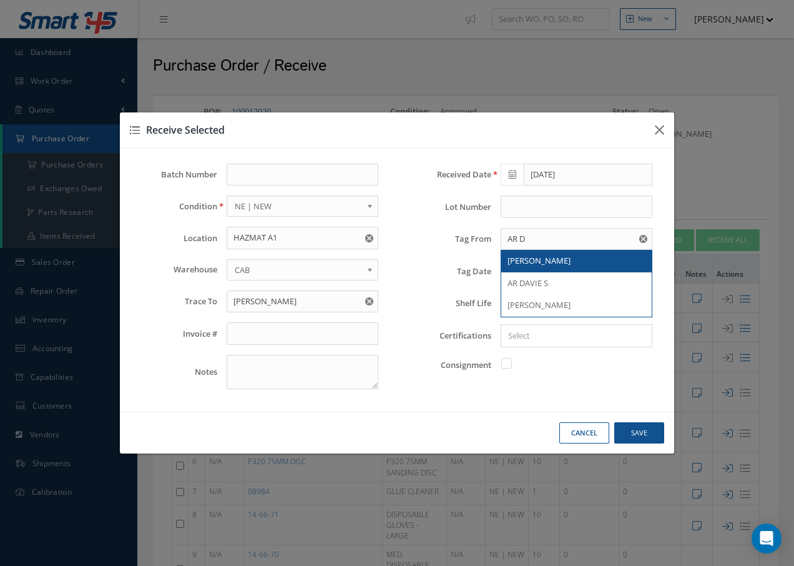
click at [515, 260] on span "AR DAVIES" at bounding box center [539, 260] width 63 height 11
type input "AR DAVIES"
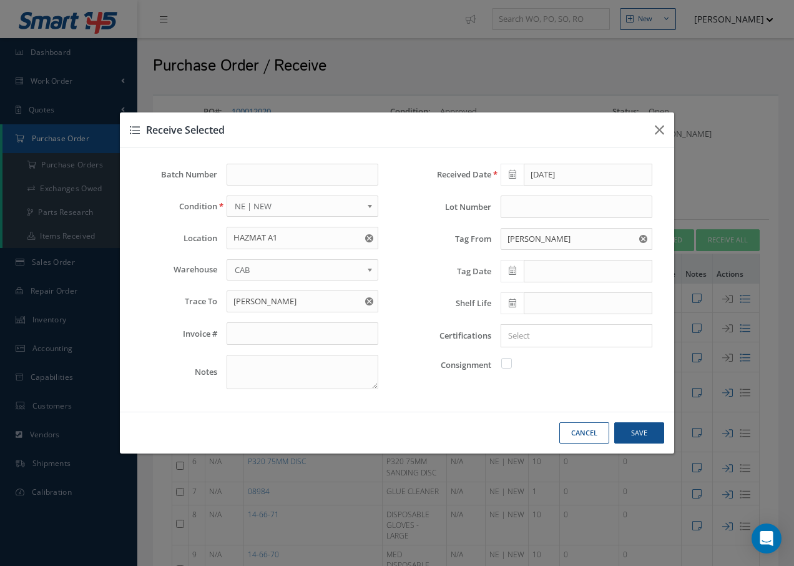
drag, startPoint x: 517, startPoint y: 265, endPoint x: 526, endPoint y: 272, distance: 11.6
click at [518, 265] on span at bounding box center [512, 271] width 23 height 22
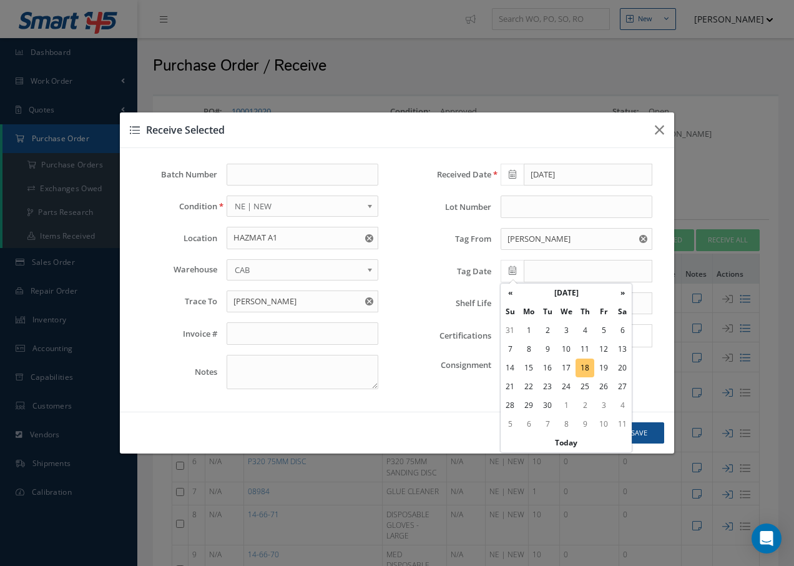
click at [588, 367] on td "18" at bounding box center [585, 367] width 19 height 19
type input "[DATE]"
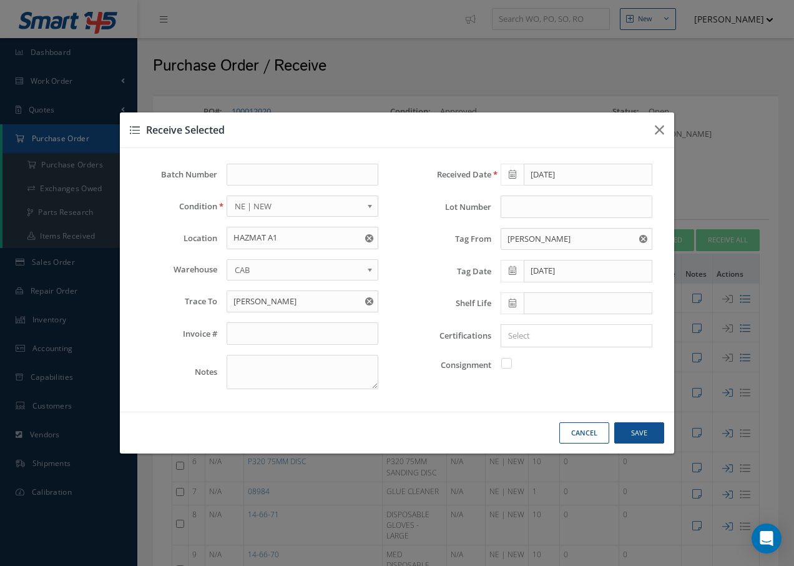
click at [587, 343] on div "× Loading..." at bounding box center [577, 335] width 152 height 23
click at [599, 331] on input "Search for option" at bounding box center [574, 335] width 142 height 13
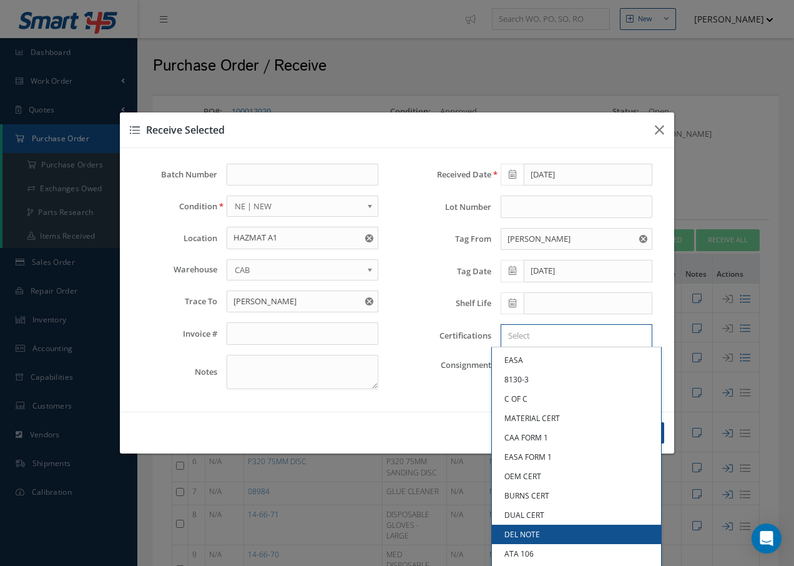
click at [532, 529] on link "DEL NOTE" at bounding box center [576, 534] width 169 height 19
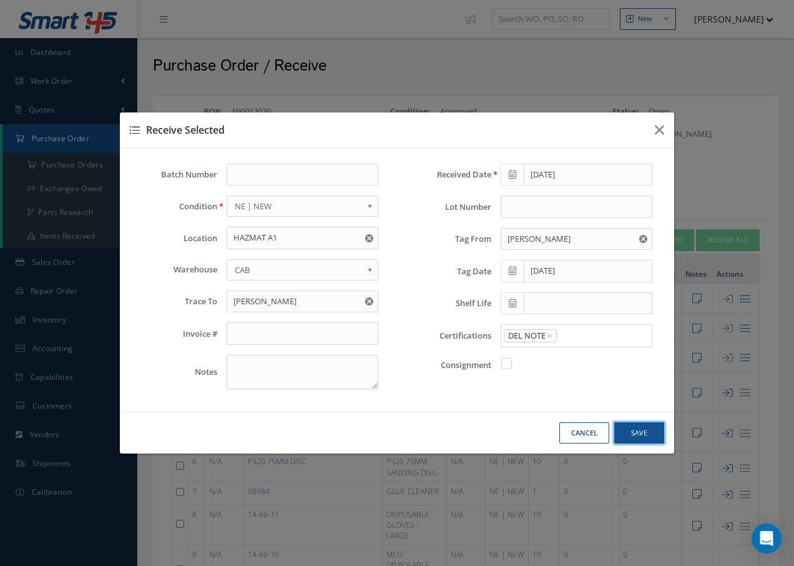
click at [642, 441] on button "Save" at bounding box center [639, 433] width 50 height 22
checkbox input "false"
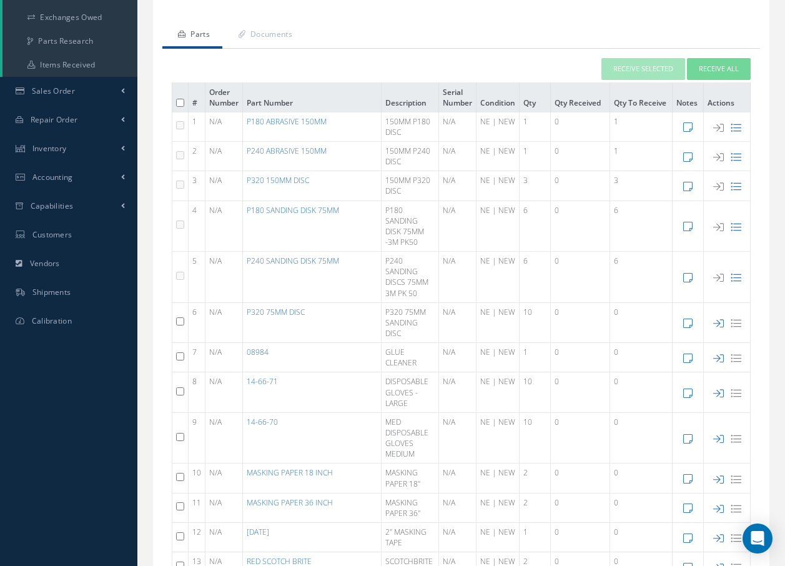
scroll to position [187, 0]
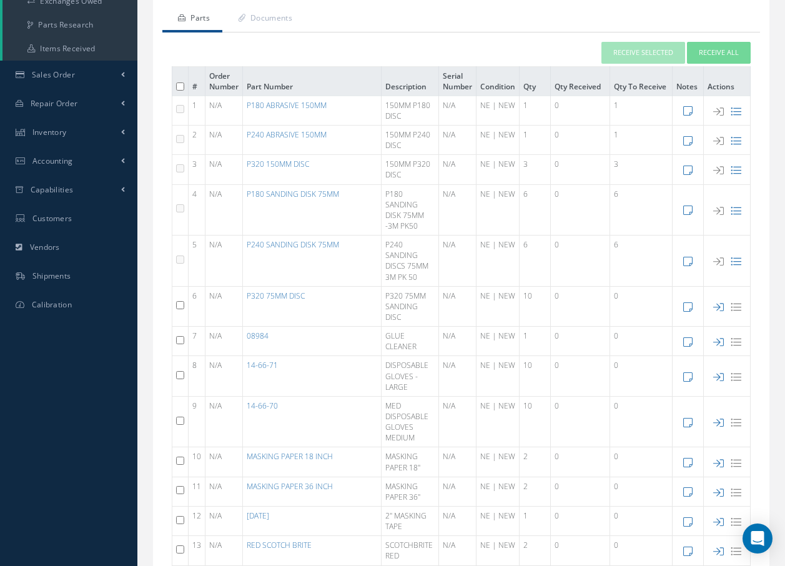
click at [181, 341] on input "checkbox" at bounding box center [180, 340] width 8 height 8
checkbox input "true"
click at [175, 377] on td at bounding box center [180, 376] width 16 height 40
click at [179, 373] on input "checkbox" at bounding box center [180, 375] width 8 height 8
checkbox input "true"
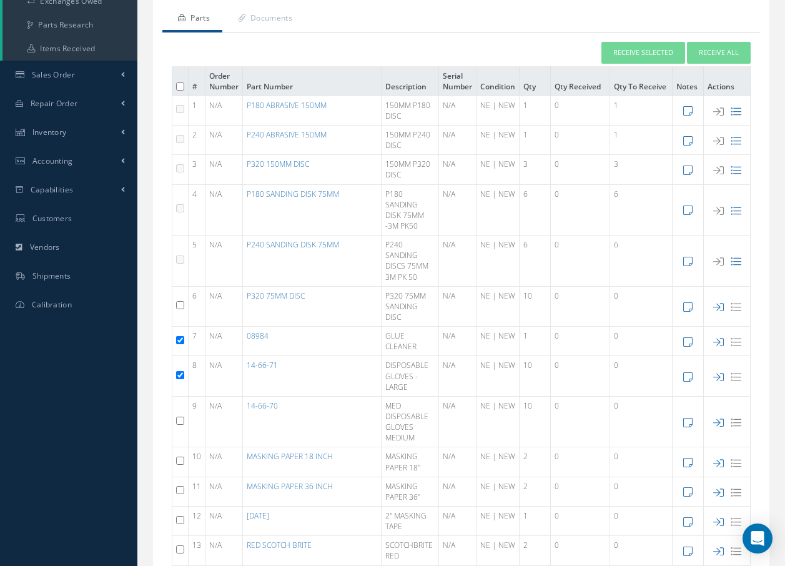
click at [178, 418] on input "checkbox" at bounding box center [180, 420] width 8 height 8
checkbox input "true"
click at [660, 52] on button "Receive Selected" at bounding box center [643, 53] width 84 height 22
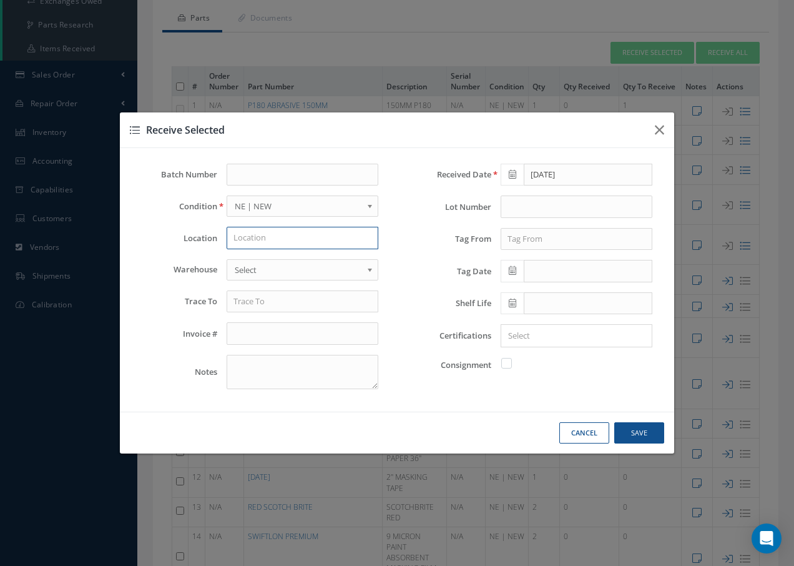
click at [285, 235] on input "text" at bounding box center [303, 238] width 152 height 22
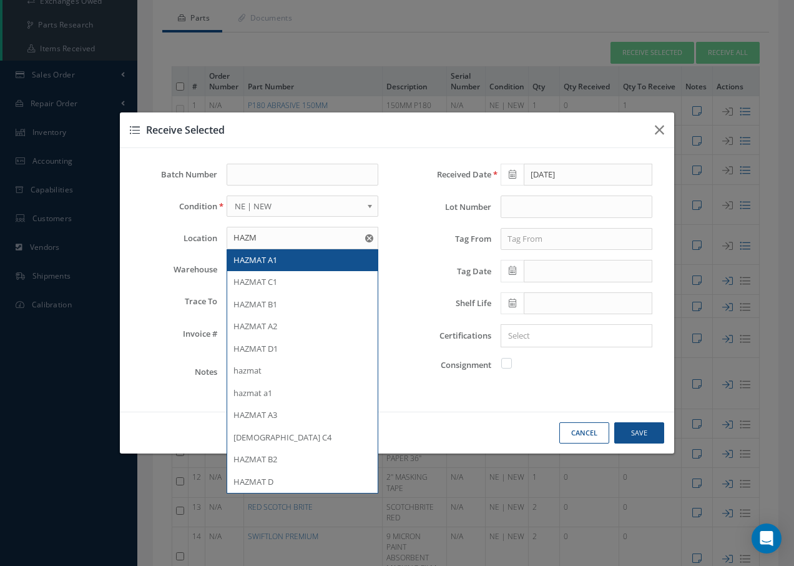
click at [246, 260] on span "HAZMAT A1" at bounding box center [256, 259] width 44 height 11
type input "HAZMAT A1"
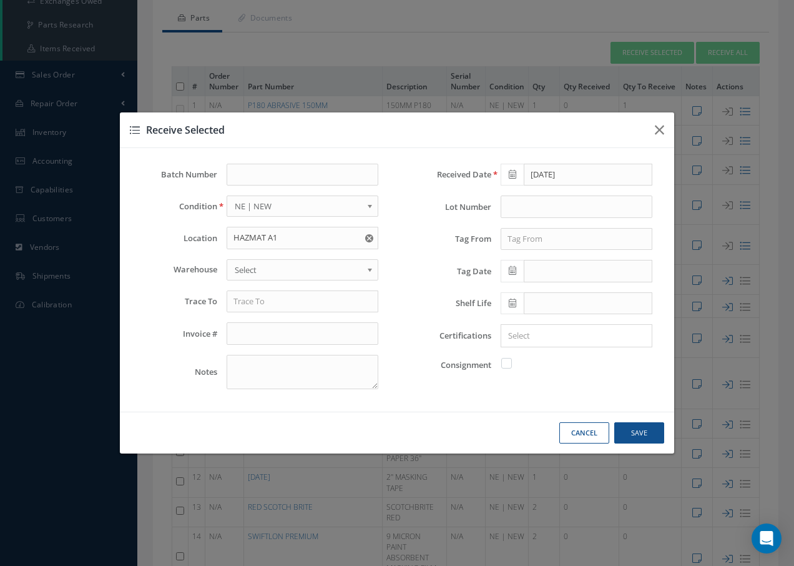
click at [253, 266] on span "Select" at bounding box center [298, 269] width 127 height 15
click at [251, 305] on input "text" at bounding box center [303, 301] width 152 height 22
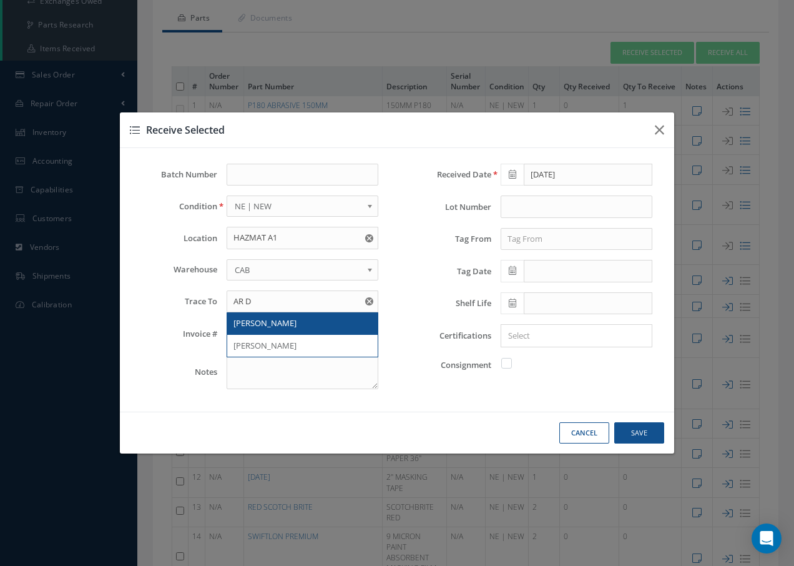
click at [251, 322] on span "AR DAVIES" at bounding box center [265, 322] width 63 height 11
type input "AR DAVIES"
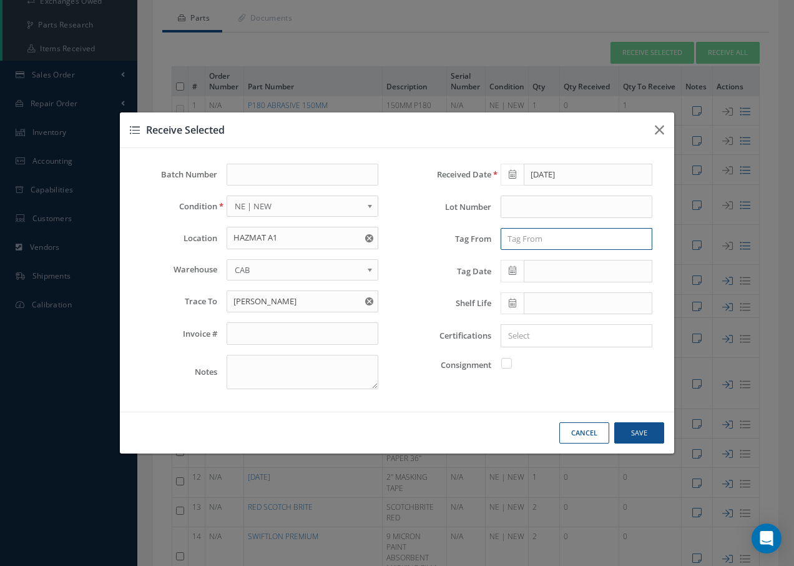
click at [544, 235] on input "text" at bounding box center [577, 239] width 152 height 22
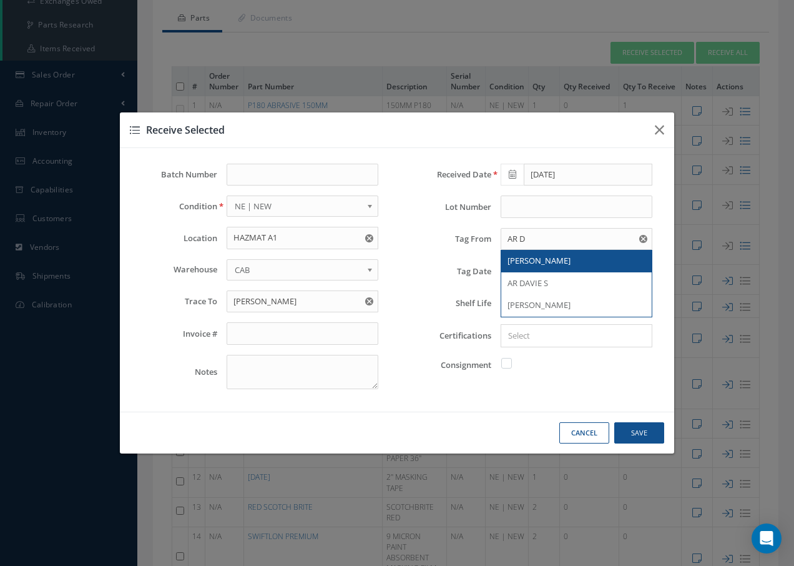
click at [531, 264] on span "AR DAVIES" at bounding box center [539, 260] width 63 height 11
type input "AR DAVIES"
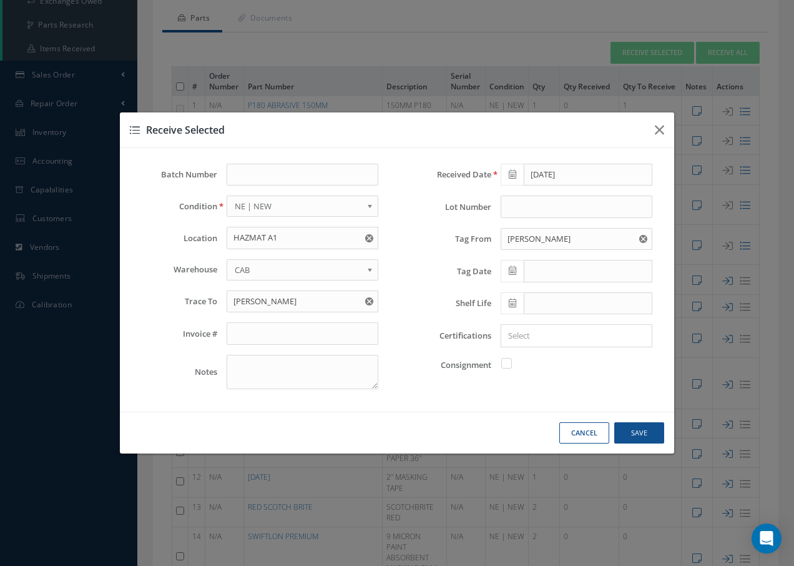
click at [513, 270] on icon at bounding box center [512, 270] width 7 height 9
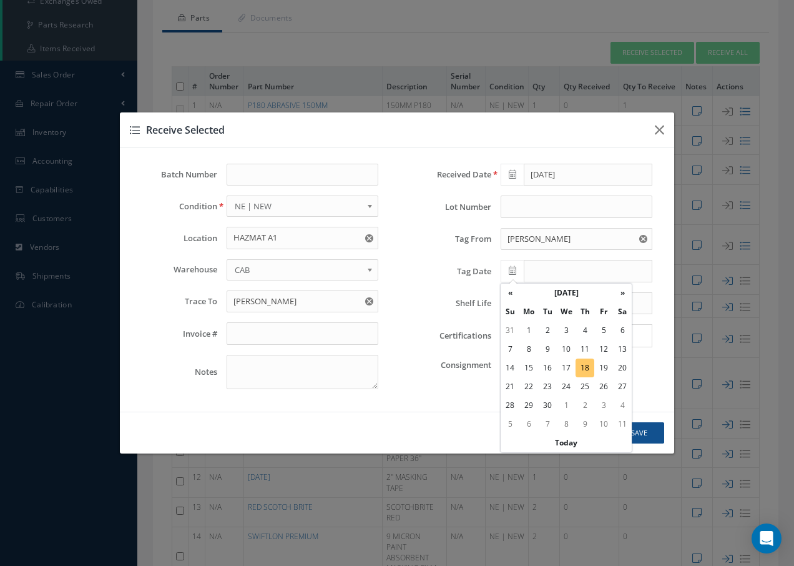
click at [589, 370] on td "18" at bounding box center [585, 367] width 19 height 19
type input "[DATE]"
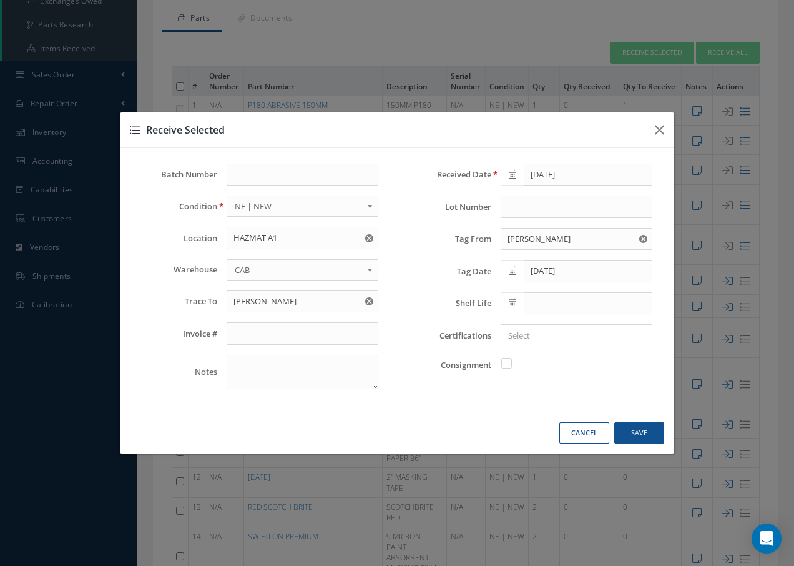
click at [573, 338] on input "Search for option" at bounding box center [574, 335] width 142 height 13
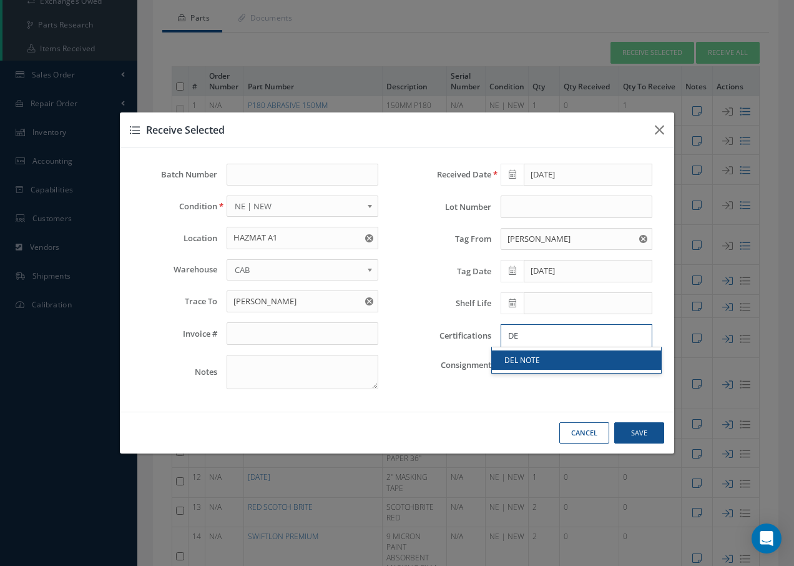
type input "DE"
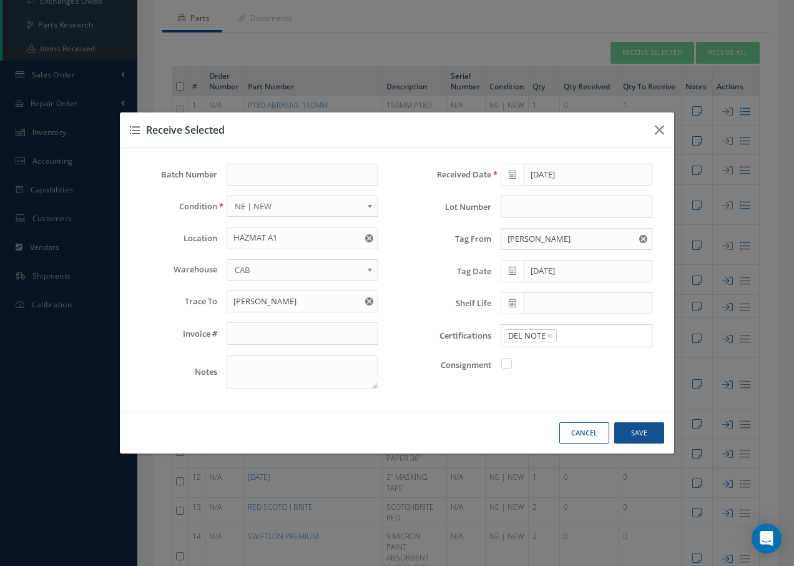
click at [553, 361] on link "DEL NOTE" at bounding box center [576, 359] width 169 height 19
click at [645, 433] on button "Save" at bounding box center [639, 433] width 50 height 22
checkbox input "false"
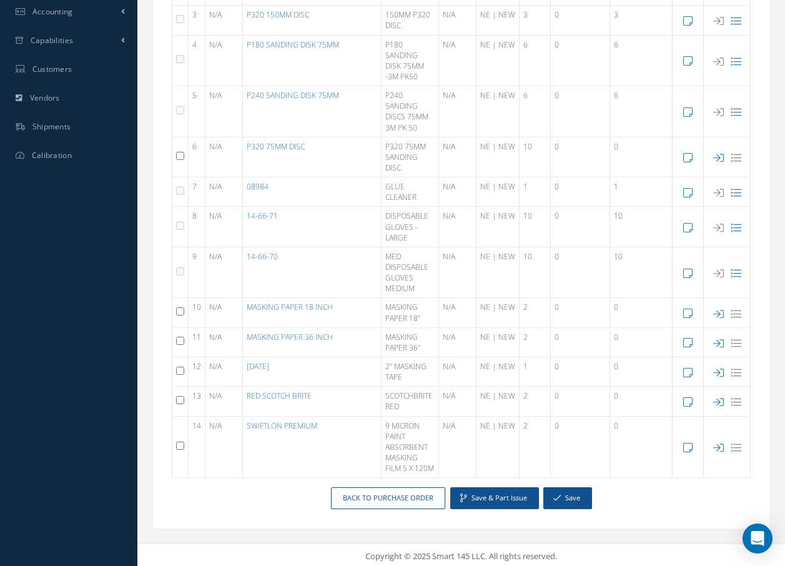
scroll to position [350, 0]
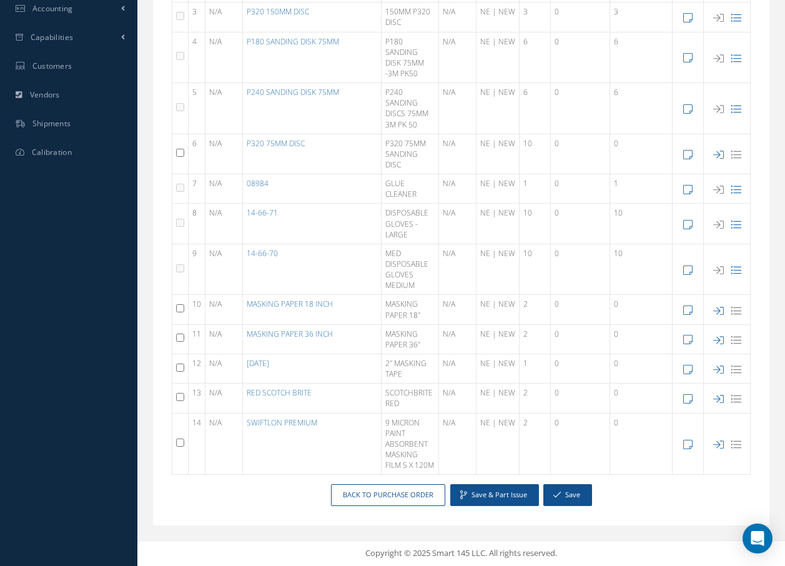
click at [180, 304] on input "checkbox" at bounding box center [180, 308] width 8 height 8
checkbox input "true"
click at [182, 333] on input "checkbox" at bounding box center [180, 337] width 8 height 8
checkbox input "true"
click at [179, 363] on input "checkbox" at bounding box center [180, 367] width 8 height 8
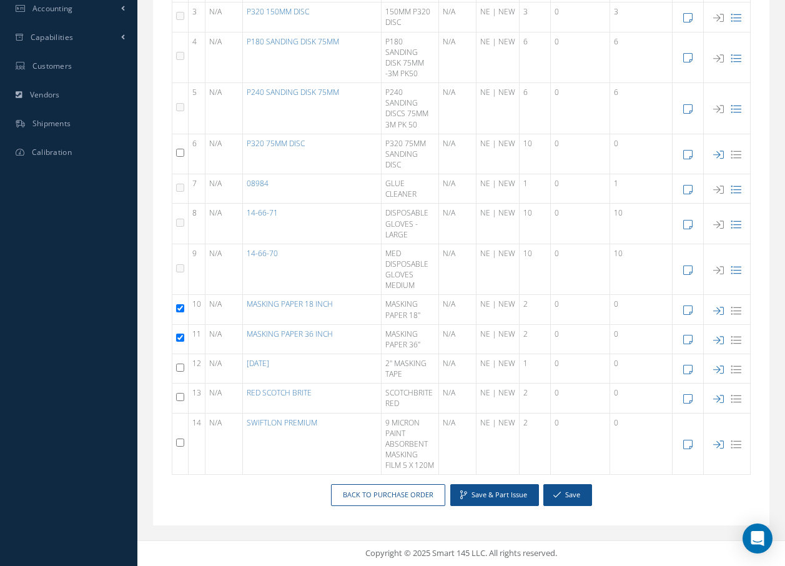
checkbox input "true"
click at [183, 393] on input "checkbox" at bounding box center [180, 397] width 8 height 8
checkbox input "true"
click at [180, 438] on input "checkbox" at bounding box center [180, 442] width 8 height 8
checkbox input "true"
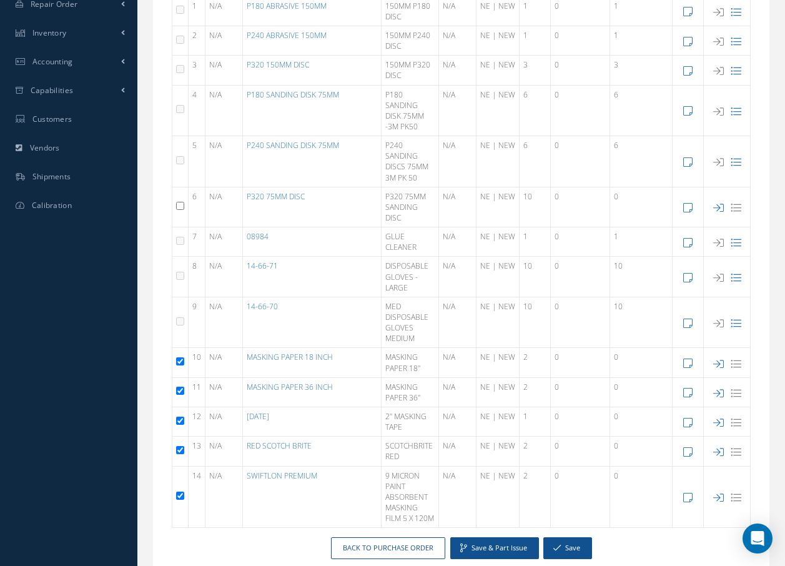
scroll to position [38, 0]
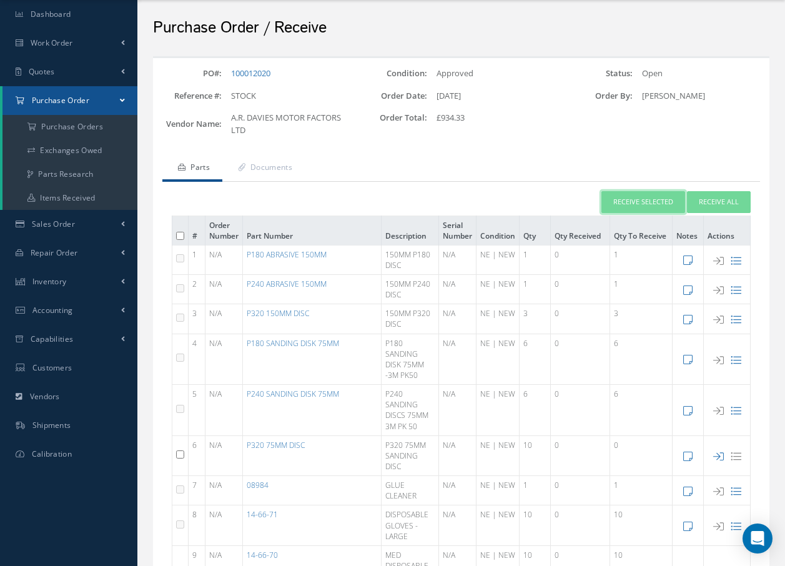
click at [621, 201] on button "Receive Selected" at bounding box center [643, 202] width 84 height 22
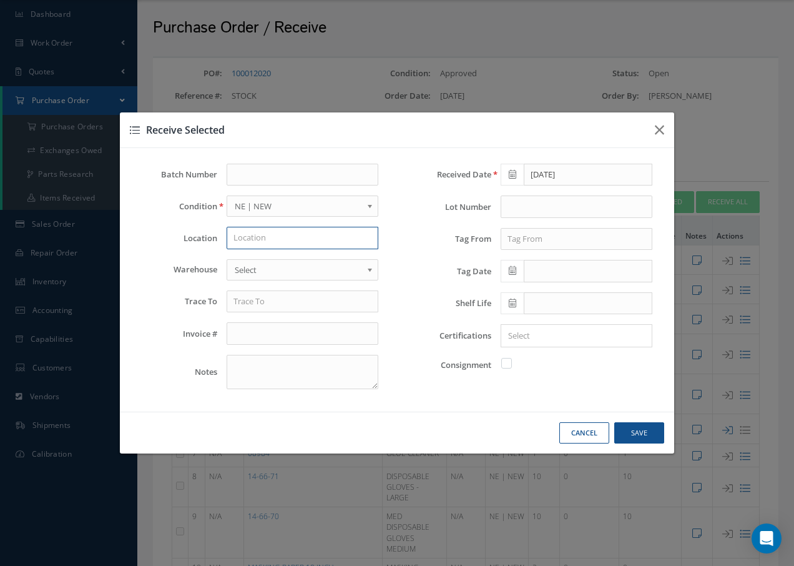
click at [262, 237] on input "text" at bounding box center [303, 238] width 152 height 22
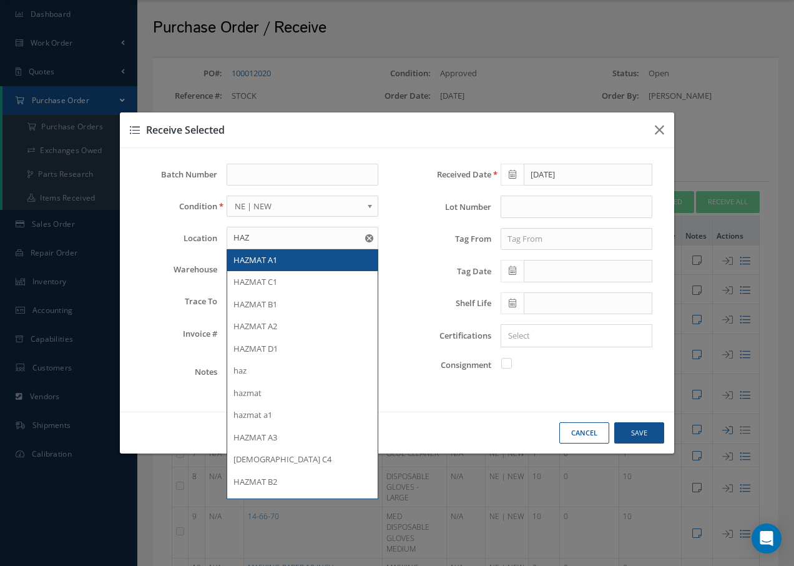
click at [266, 262] on span "HAZMAT A1" at bounding box center [256, 259] width 44 height 11
type input "HAZMAT A1"
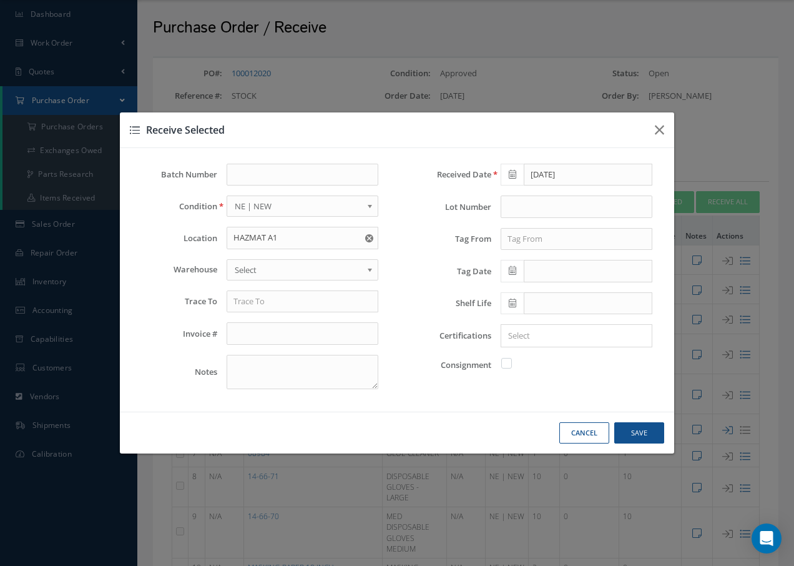
click at [267, 270] on span "Select" at bounding box center [298, 269] width 127 height 15
click at [257, 309] on input "text" at bounding box center [303, 301] width 152 height 22
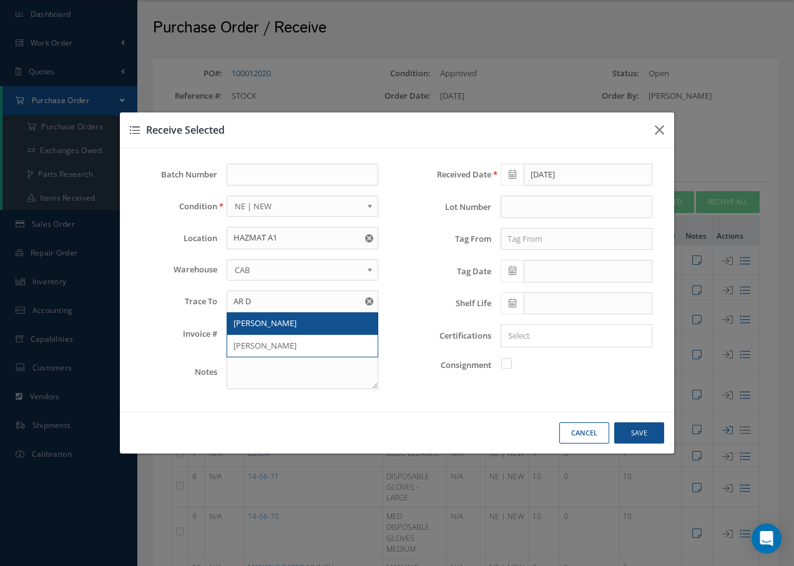
click at [243, 325] on span "AR DAVIES" at bounding box center [265, 322] width 63 height 11
type input "AR DAVIES"
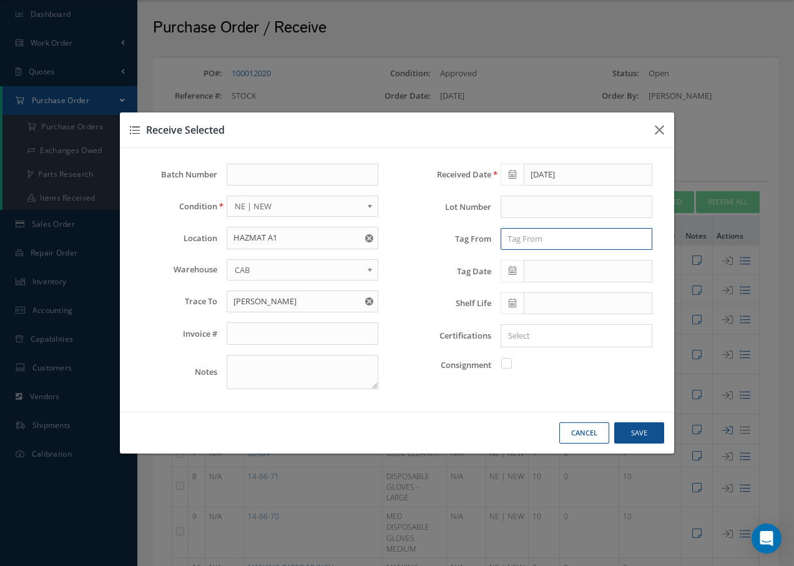
click at [515, 240] on input "text" at bounding box center [577, 239] width 152 height 22
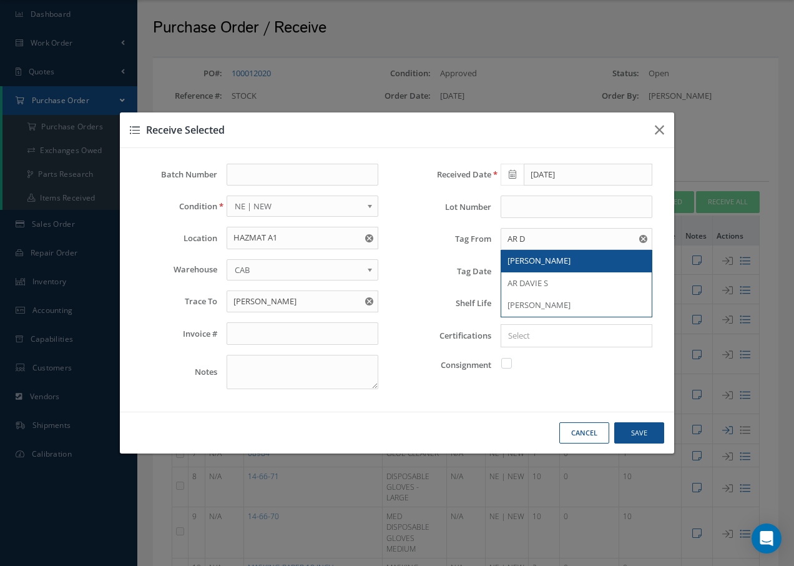
click at [510, 262] on span "AR DAVIES" at bounding box center [539, 260] width 63 height 11
type input "AR DAVIES"
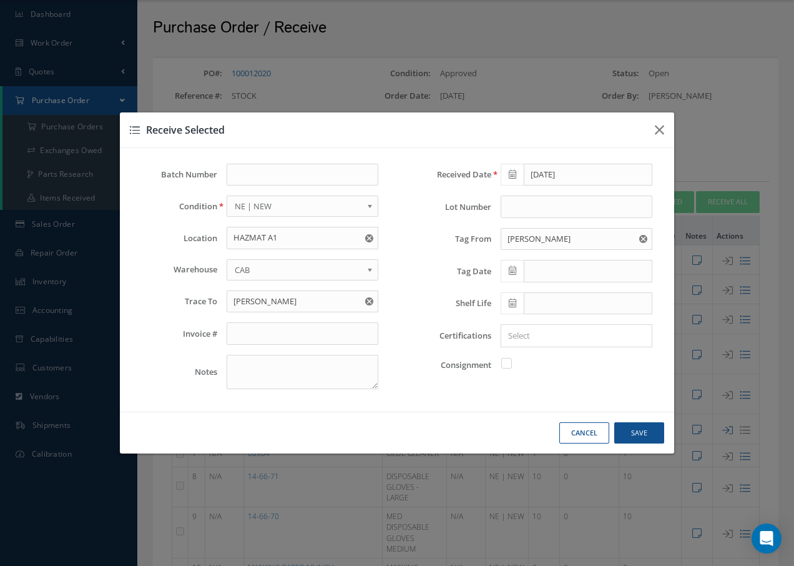
click at [516, 272] on icon at bounding box center [512, 270] width 7 height 9
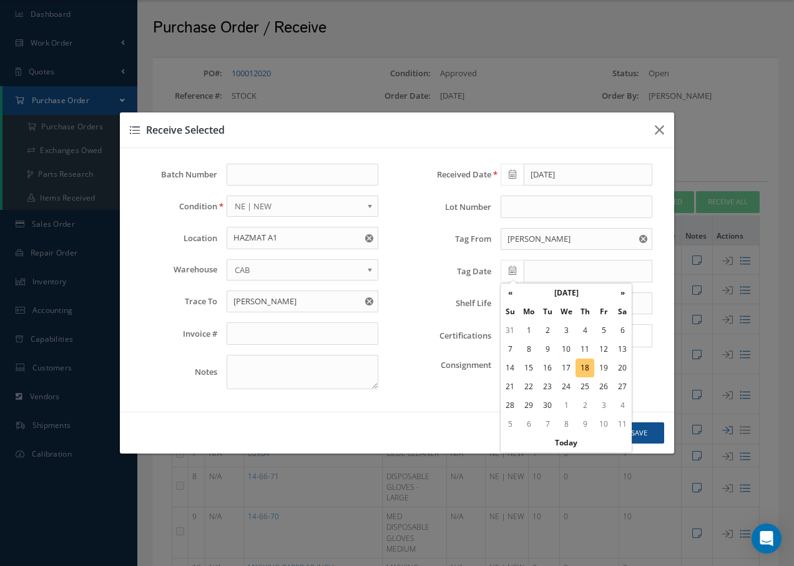
click at [584, 368] on td "18" at bounding box center [585, 367] width 19 height 19
type input "[DATE]"
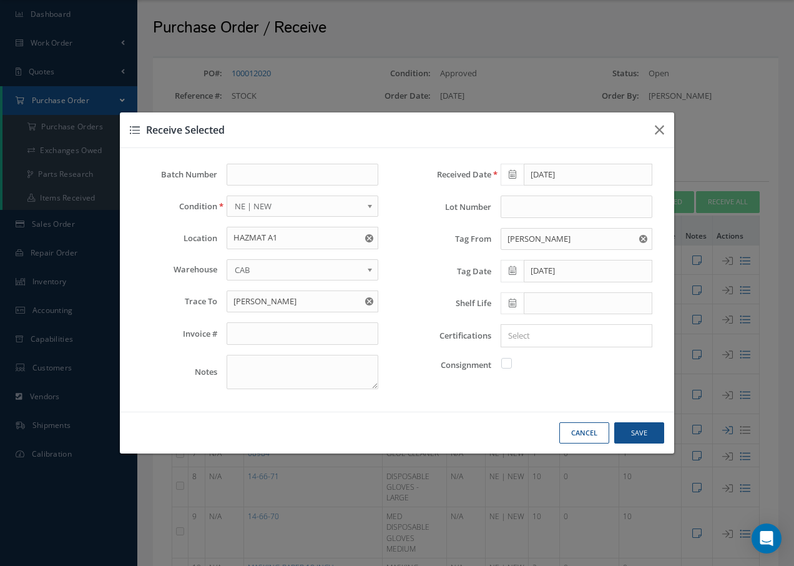
click at [552, 340] on input "Search for option" at bounding box center [574, 335] width 142 height 13
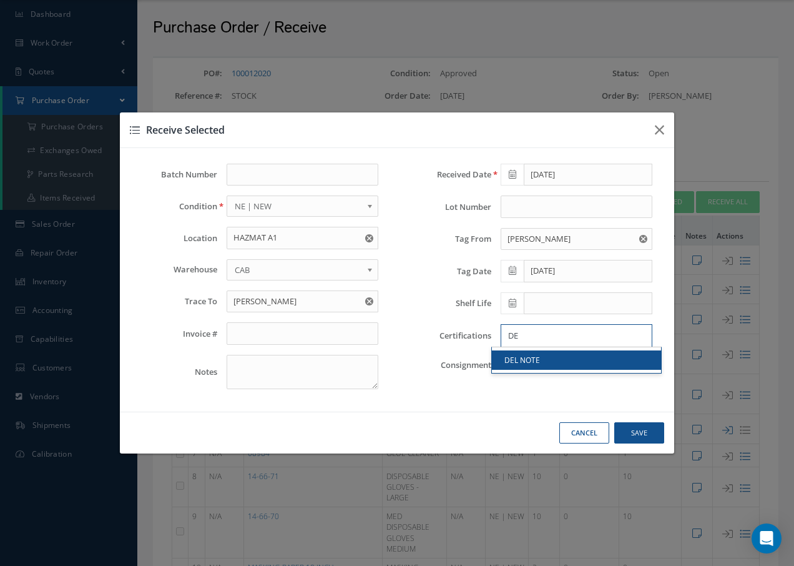
type input "DE"
click at [517, 357] on link "DEL NOTE" at bounding box center [576, 359] width 169 height 19
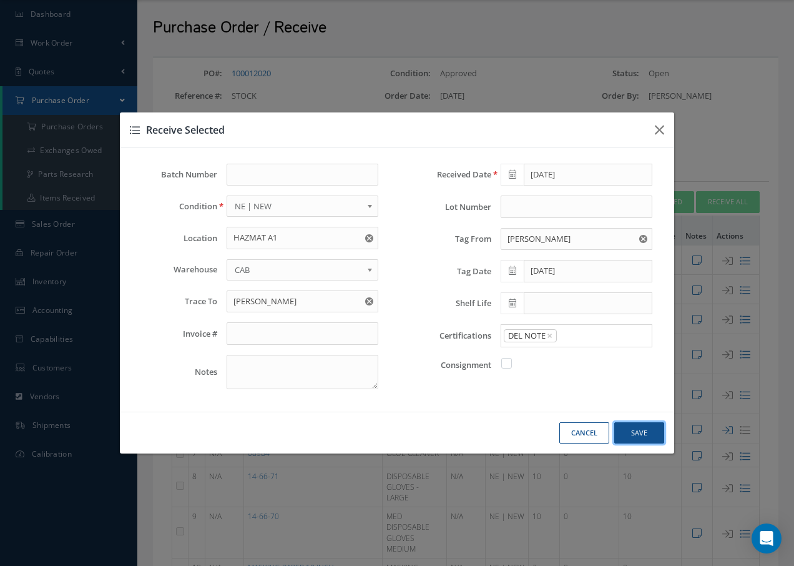
click at [646, 436] on button "Save" at bounding box center [639, 433] width 50 height 22
checkbox input "false"
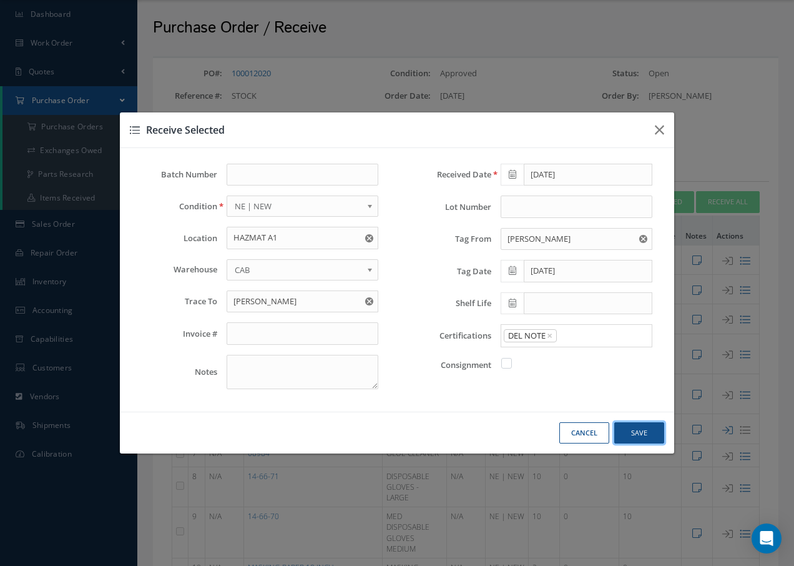
checkbox input "false"
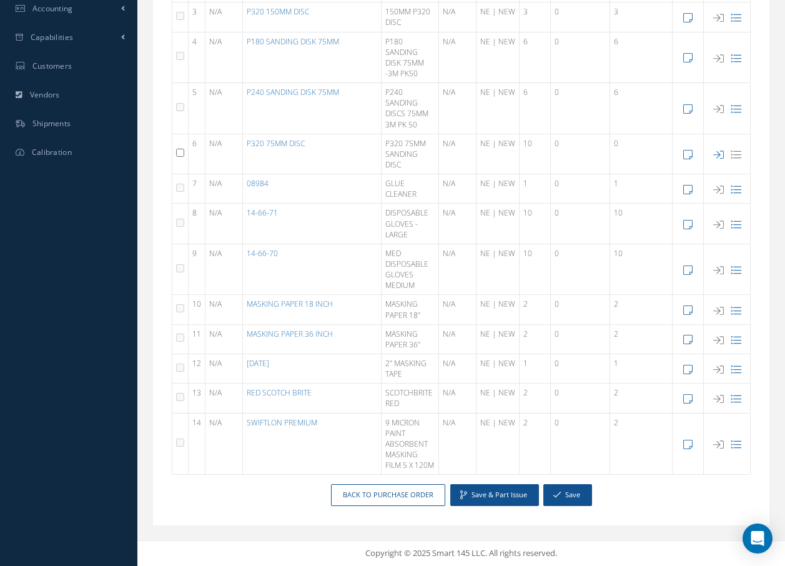
scroll to position [350, 0]
drag, startPoint x: 568, startPoint y: 494, endPoint x: 577, endPoint y: 500, distance: 10.7
click at [575, 500] on button "Save" at bounding box center [567, 495] width 49 height 22
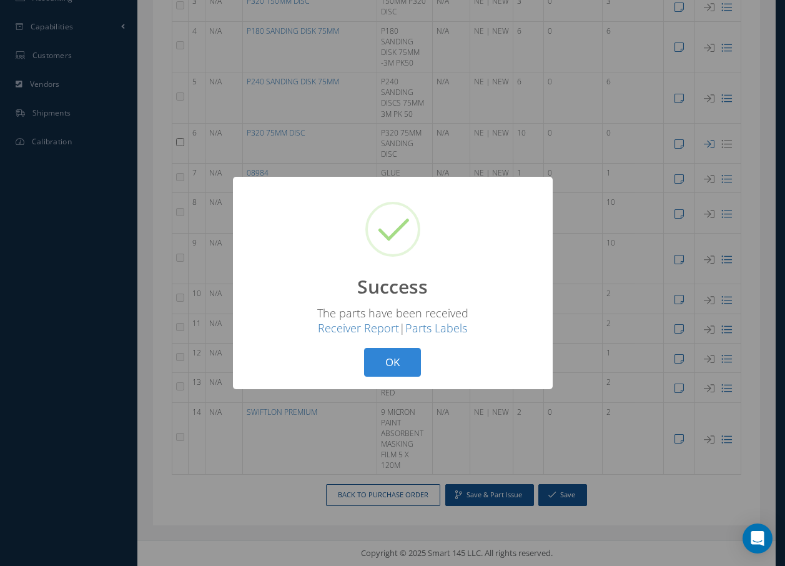
scroll to position [301, 0]
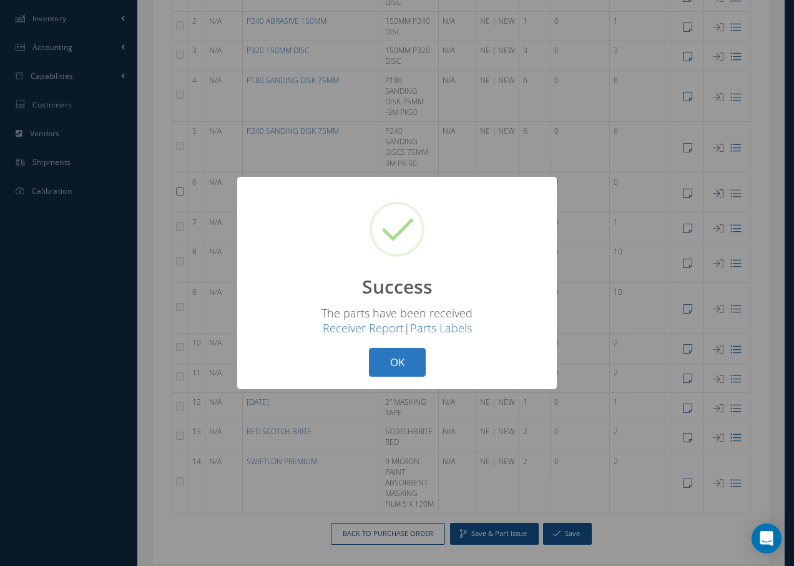
click at [397, 365] on button "OK" at bounding box center [397, 362] width 57 height 29
